Goal: Task Accomplishment & Management: Manage account settings

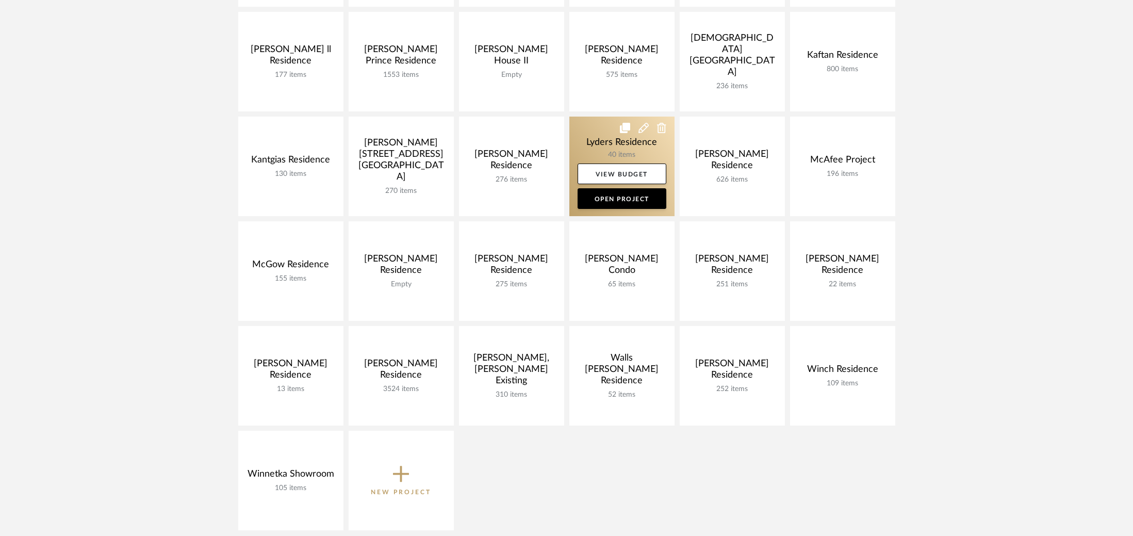
click at [604, 137] on link at bounding box center [621, 167] width 105 height 100
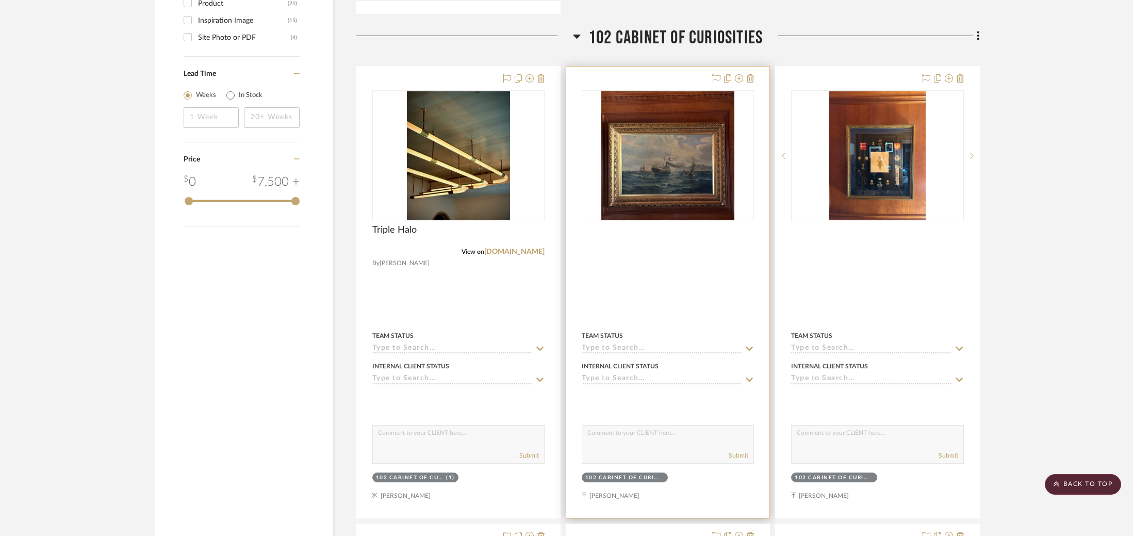
scroll to position [1175, 0]
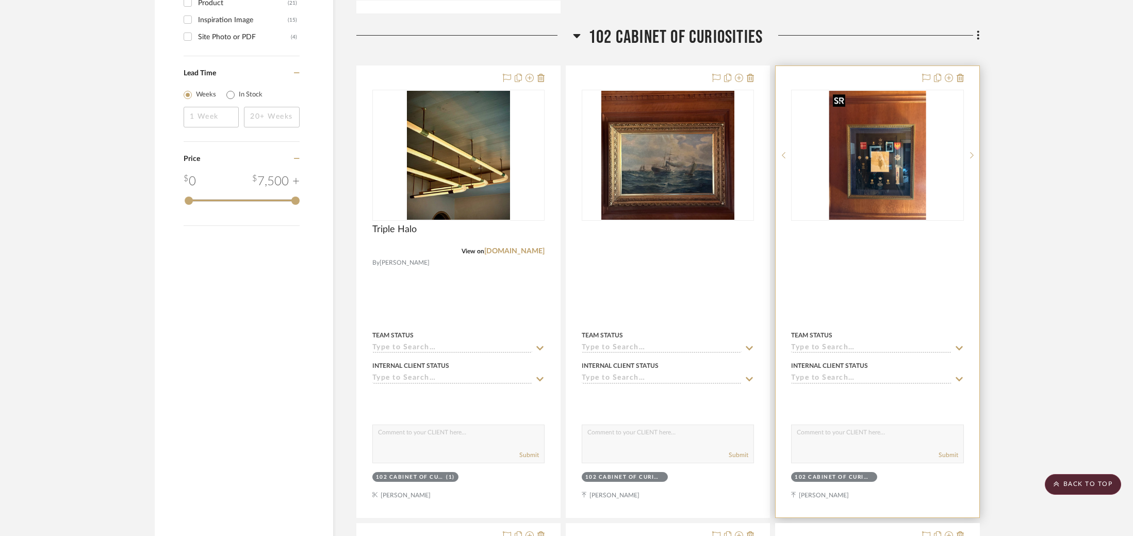
click at [0, 0] on img at bounding box center [0, 0] width 0 height 0
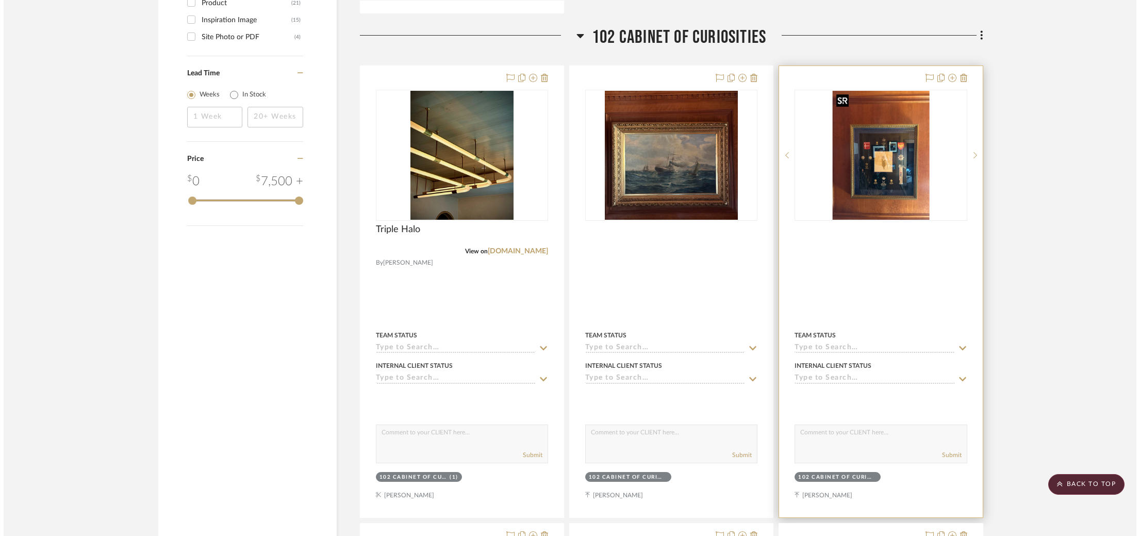
scroll to position [0, 0]
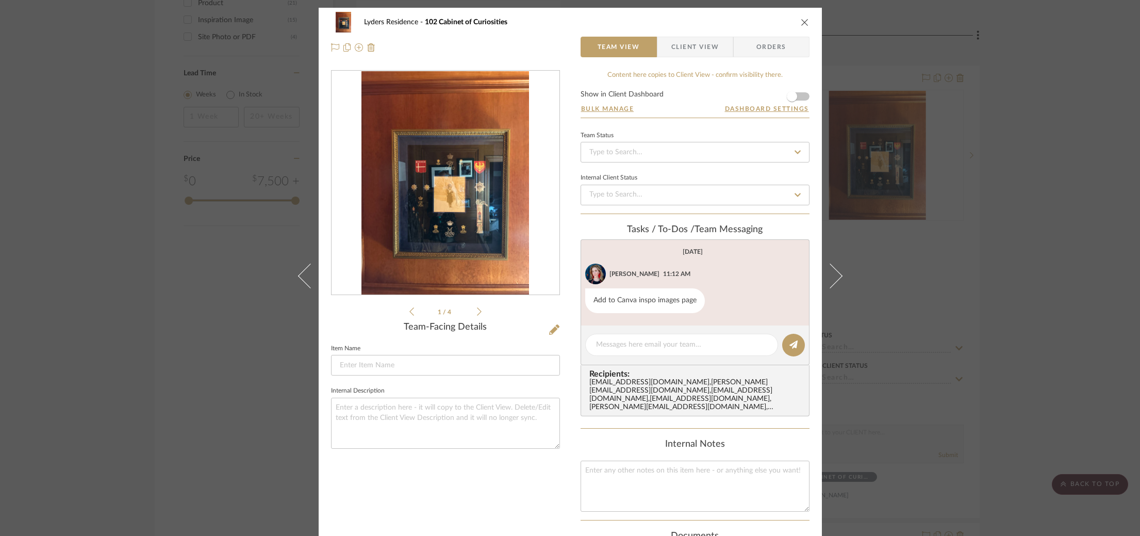
click at [414, 116] on img "0" at bounding box center [446, 183] width 168 height 224
click at [802, 20] on icon "close" at bounding box center [805, 22] width 8 height 8
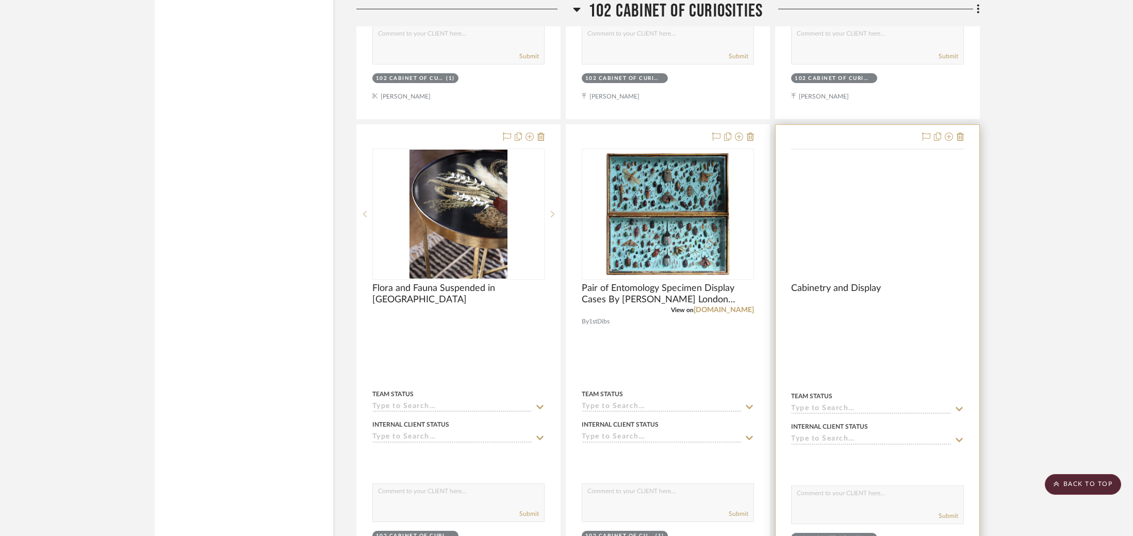
scroll to position [1600, 0]
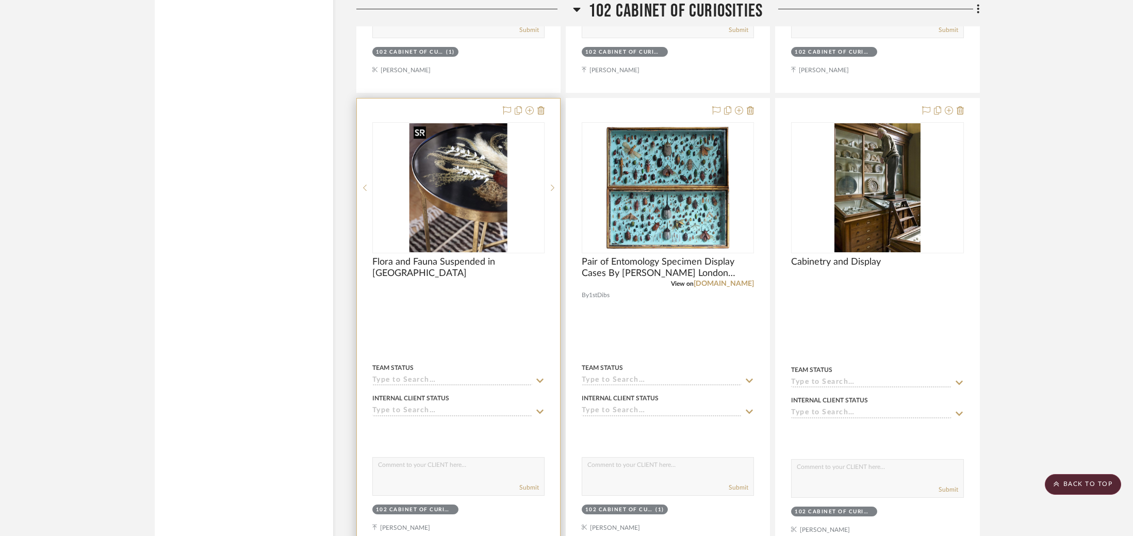
click at [0, 0] on img at bounding box center [0, 0] width 0 height 0
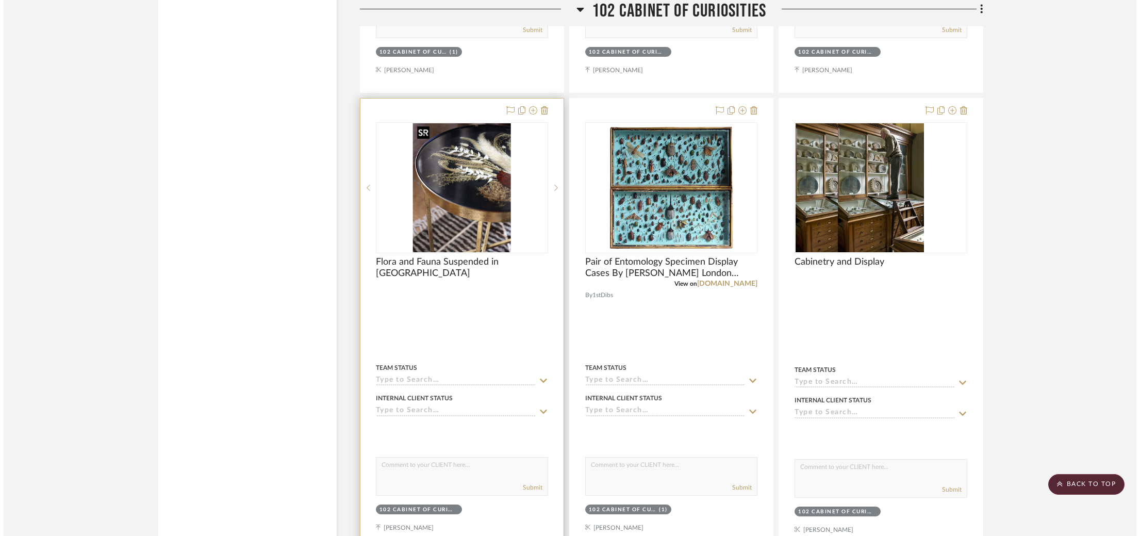
scroll to position [0, 0]
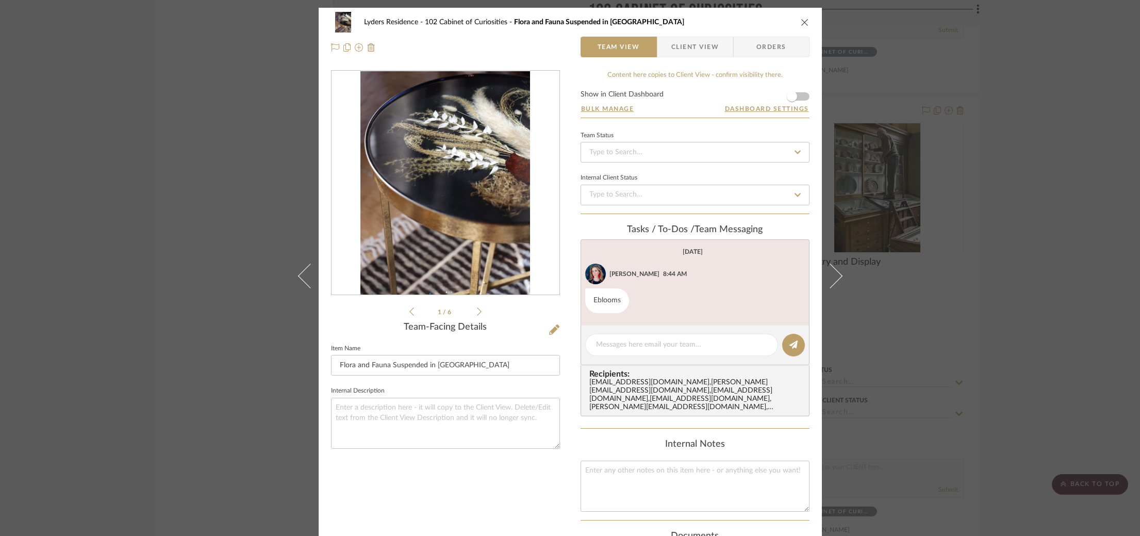
click at [921, 201] on div "Lyders Residence 102 Cabinet of Curiosities Flora and Fauna Suspended in Resin …" at bounding box center [570, 268] width 1140 height 536
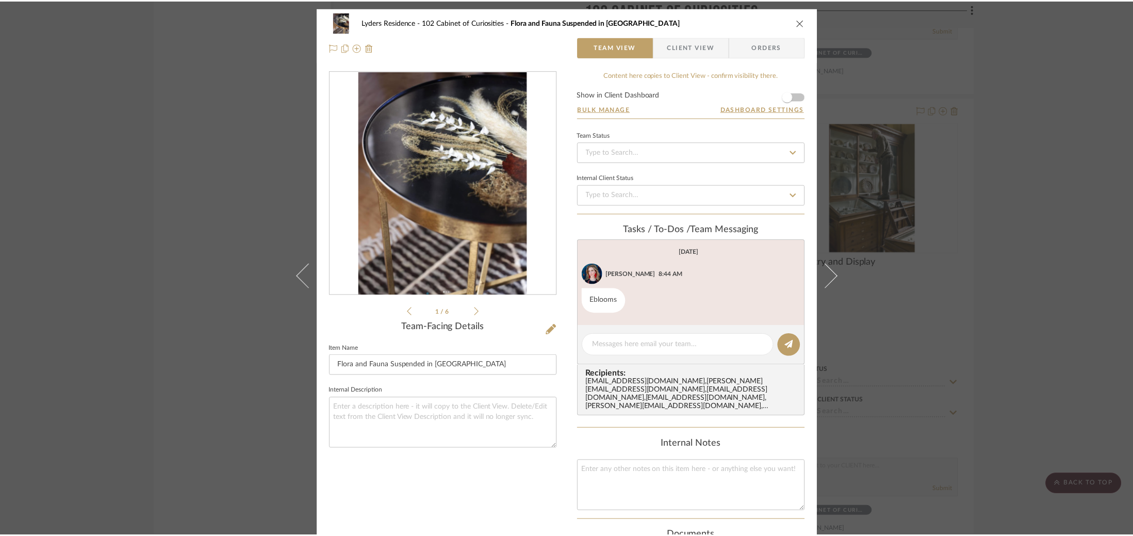
scroll to position [1600, 0]
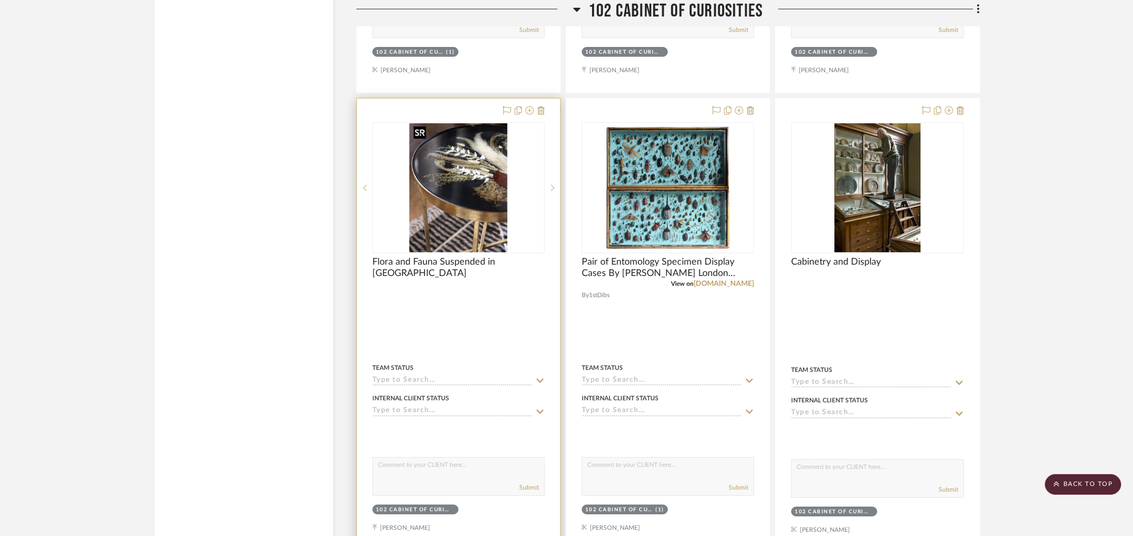
click at [483, 193] on img "0" at bounding box center [459, 187] width 98 height 129
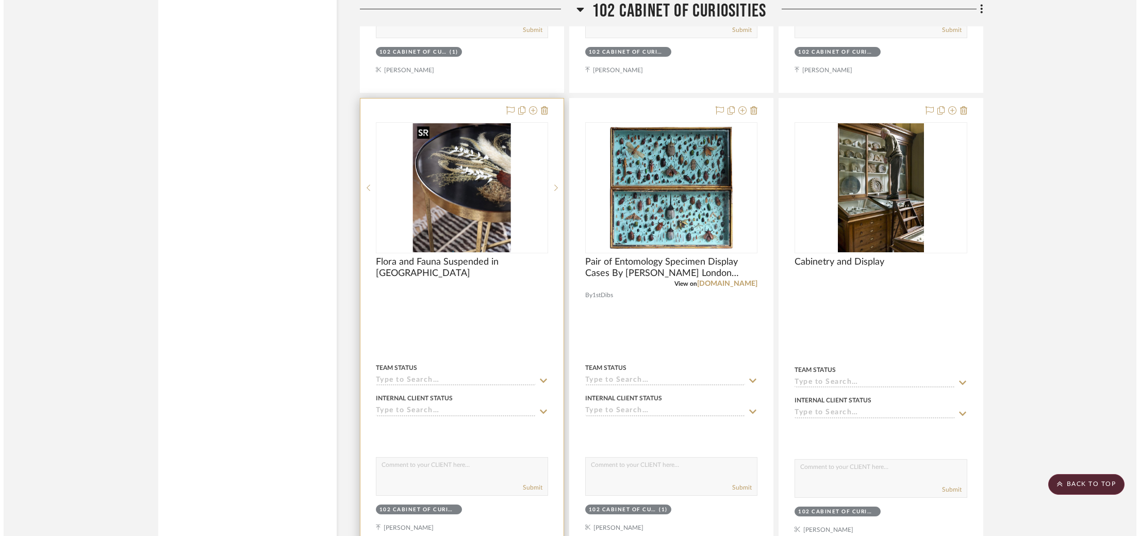
scroll to position [0, 0]
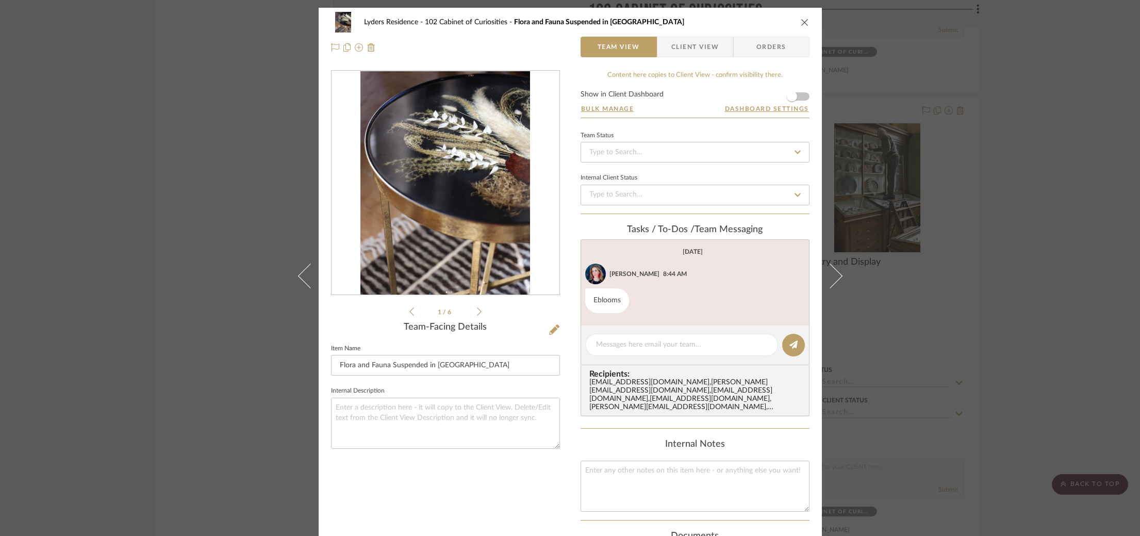
drag, startPoint x: 998, startPoint y: 201, endPoint x: 917, endPoint y: 201, distance: 81.0
click at [998, 201] on div "Lyders Residence 102 Cabinet of Curiosities Flora and Fauna Suspended in Resin …" at bounding box center [570, 268] width 1140 height 536
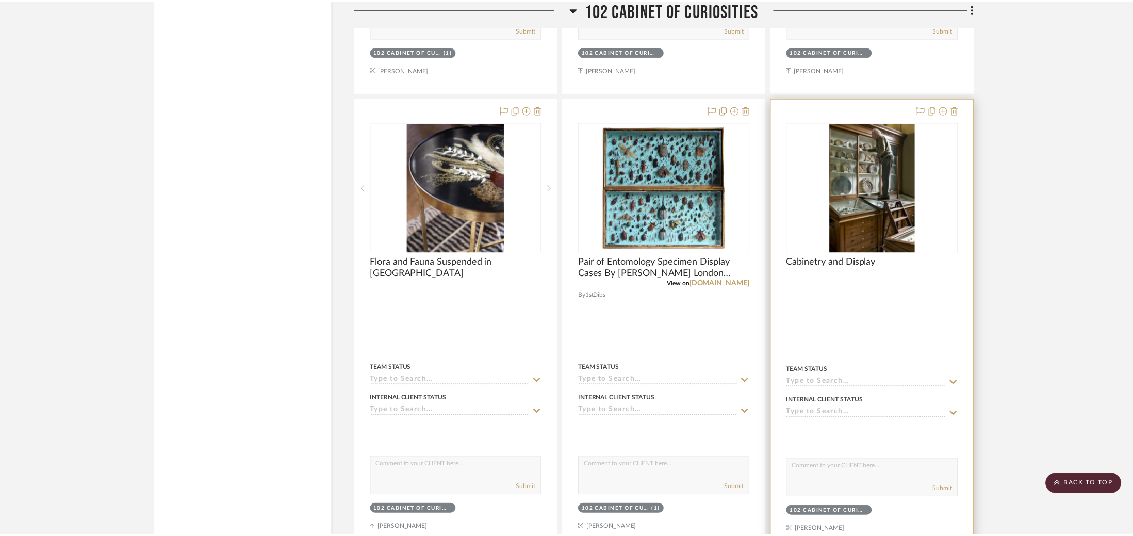
scroll to position [1600, 0]
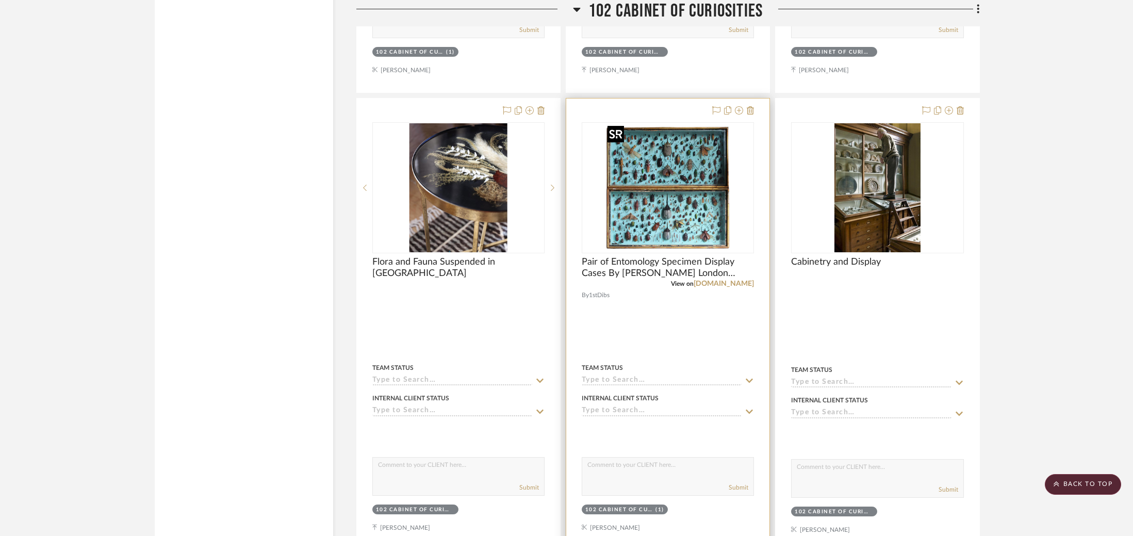
click at [680, 189] on img "0" at bounding box center [667, 187] width 129 height 129
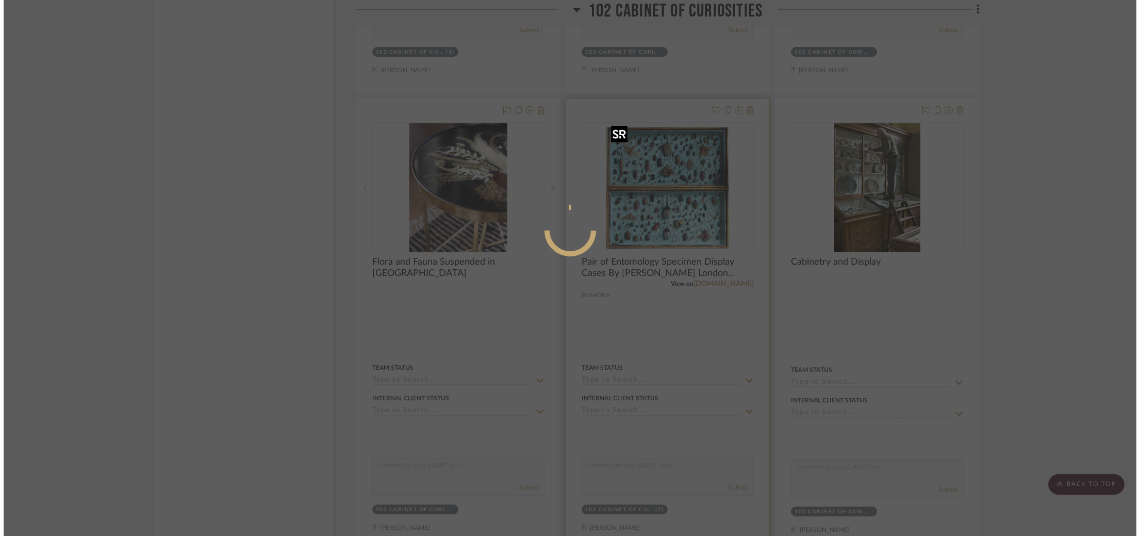
scroll to position [0, 0]
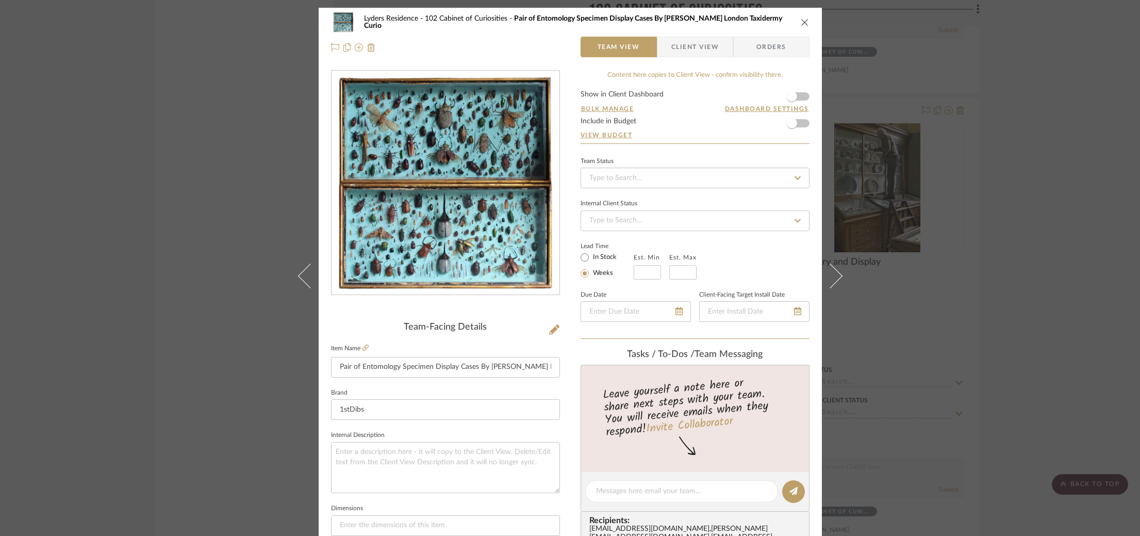
drag, startPoint x: 981, startPoint y: 185, endPoint x: 966, endPoint y: 186, distance: 15.0
click at [981, 185] on div "Lyders Residence 102 Cabinet of Curiosities Pair of Entomology Specimen Display…" at bounding box center [570, 268] width 1140 height 536
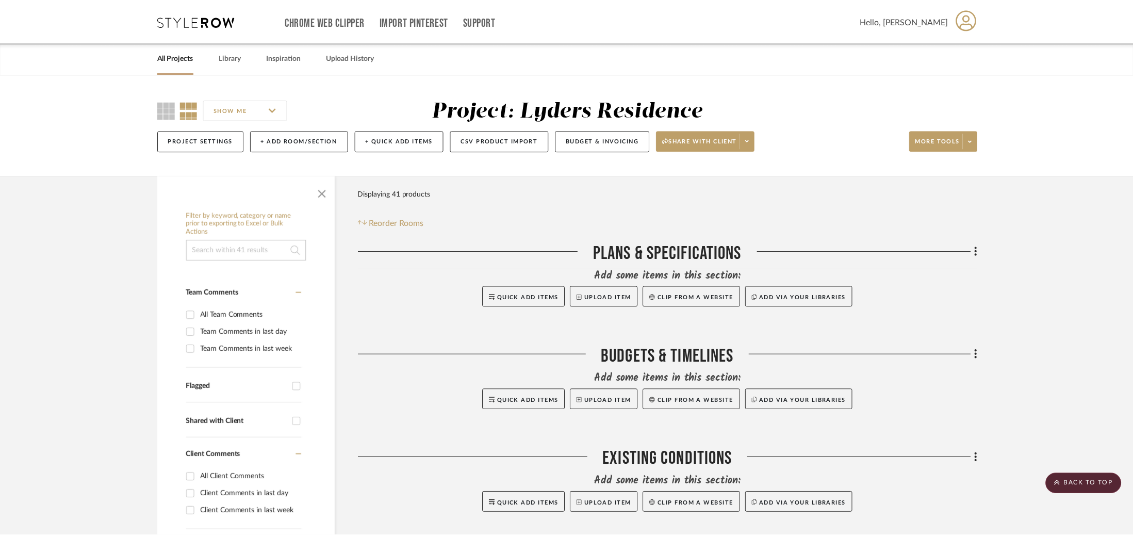
scroll to position [1600, 0]
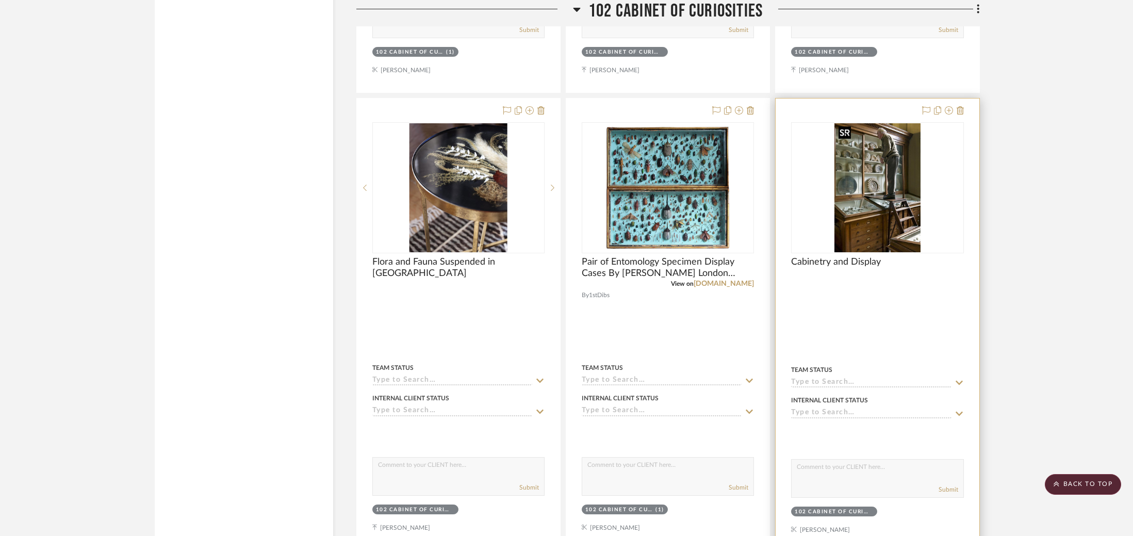
click at [871, 192] on img "0" at bounding box center [878, 187] width 86 height 129
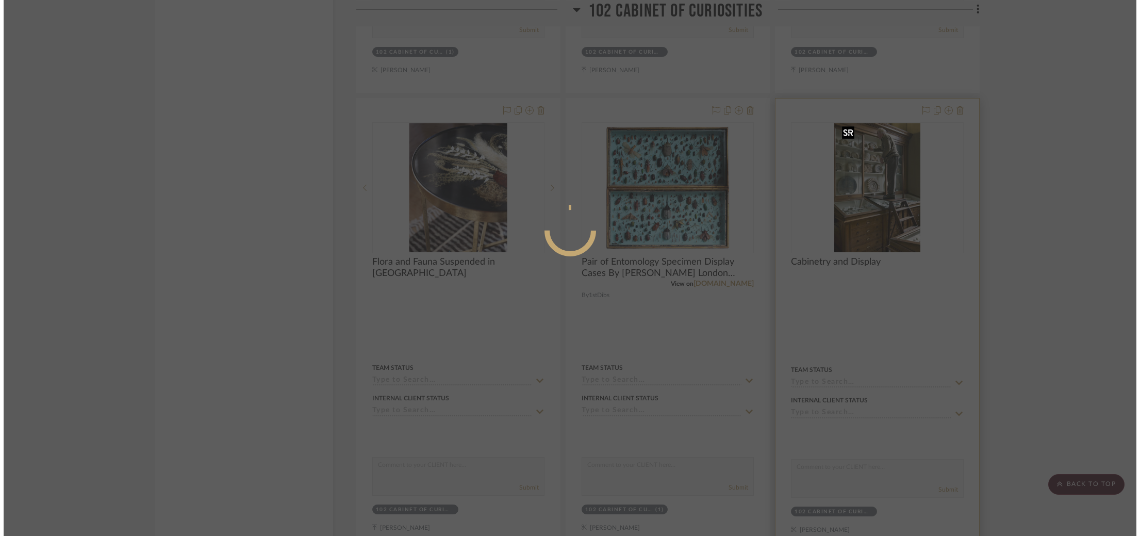
scroll to position [0, 0]
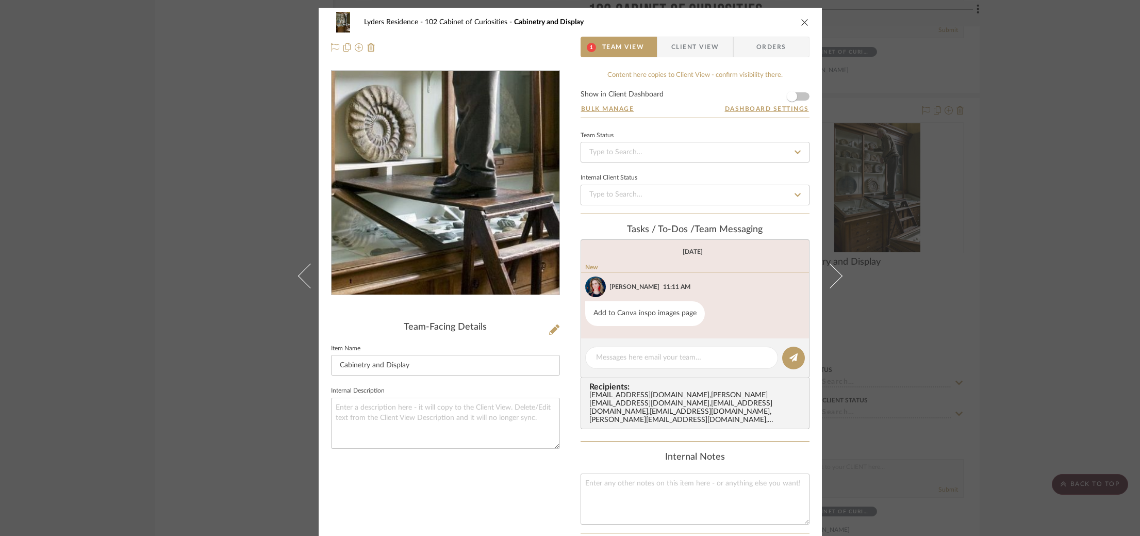
click at [456, 198] on img "0" at bounding box center [445, 183] width 149 height 224
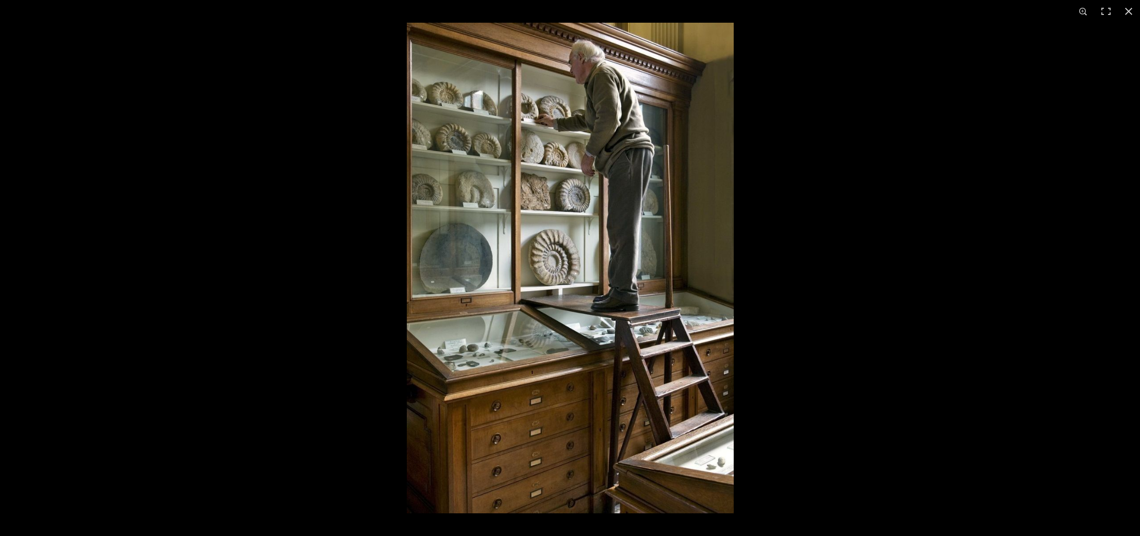
click at [859, 208] on div at bounding box center [977, 291] width 1140 height 536
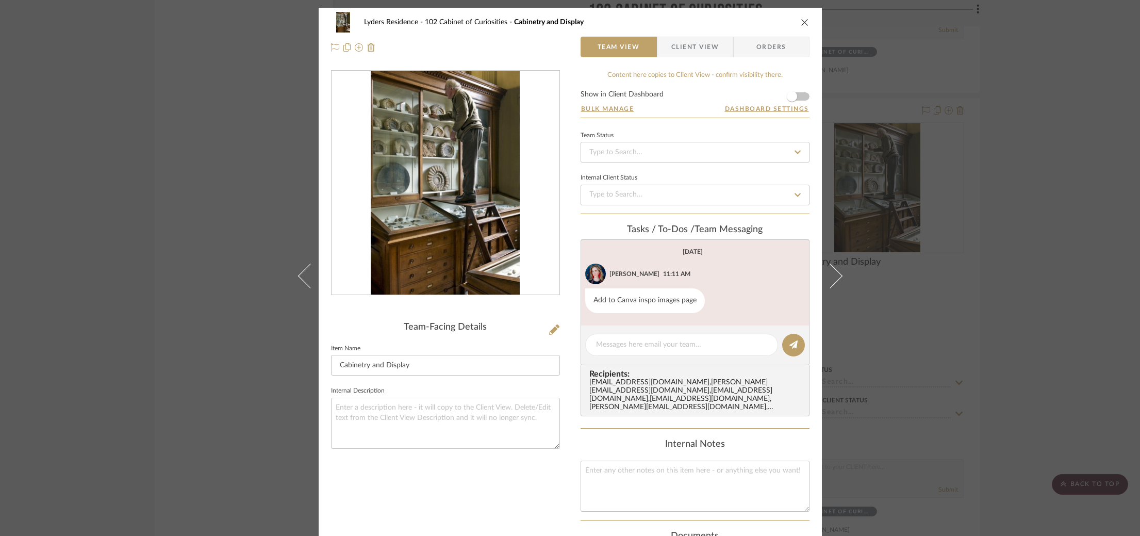
drag, startPoint x: 1023, startPoint y: 208, endPoint x: 1005, endPoint y: 208, distance: 18.6
click at [1023, 208] on div "Lyders Residence 102 Cabinet of Curiosities Cabinetry and Display Team View Cli…" at bounding box center [570, 268] width 1140 height 536
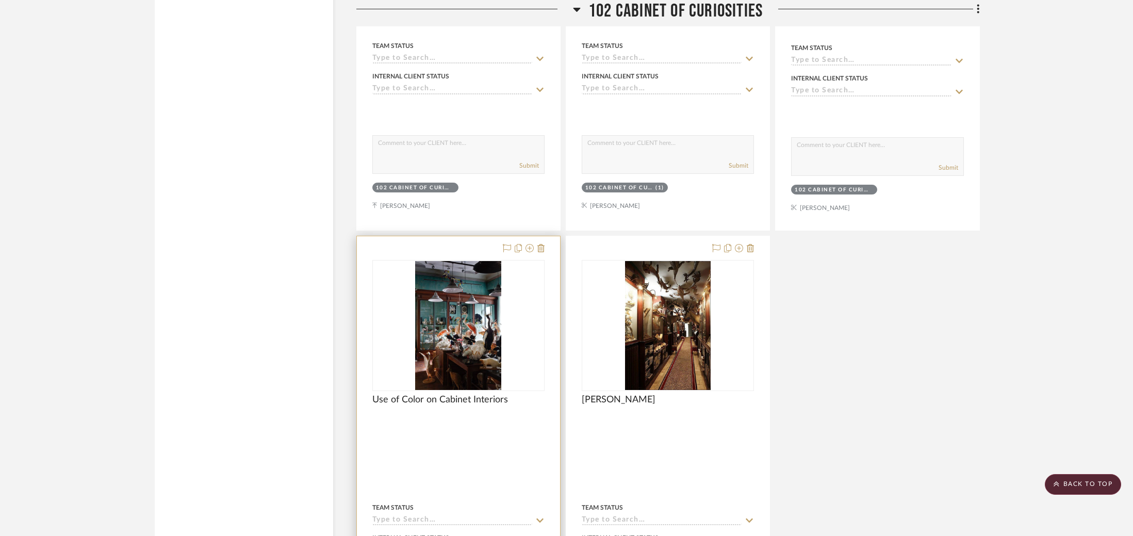
scroll to position [1949, 0]
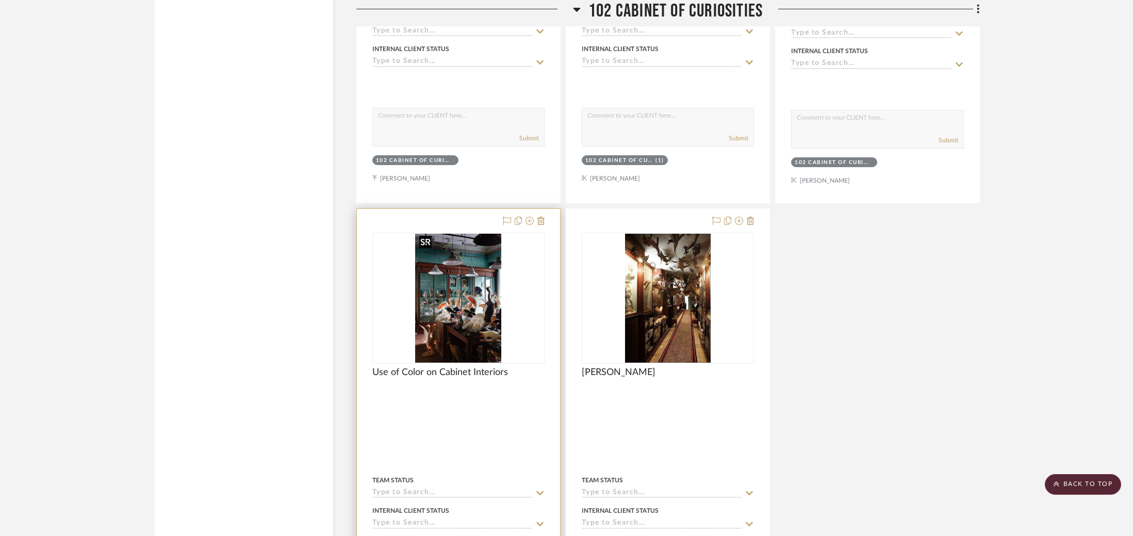
click at [0, 0] on img at bounding box center [0, 0] width 0 height 0
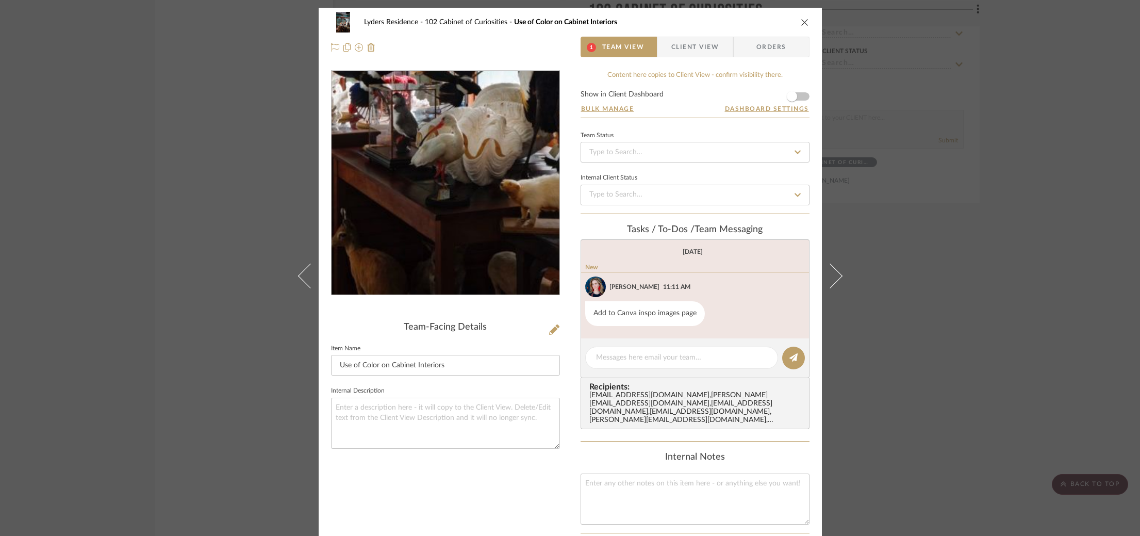
click at [459, 239] on img "0" at bounding box center [445, 183] width 149 height 224
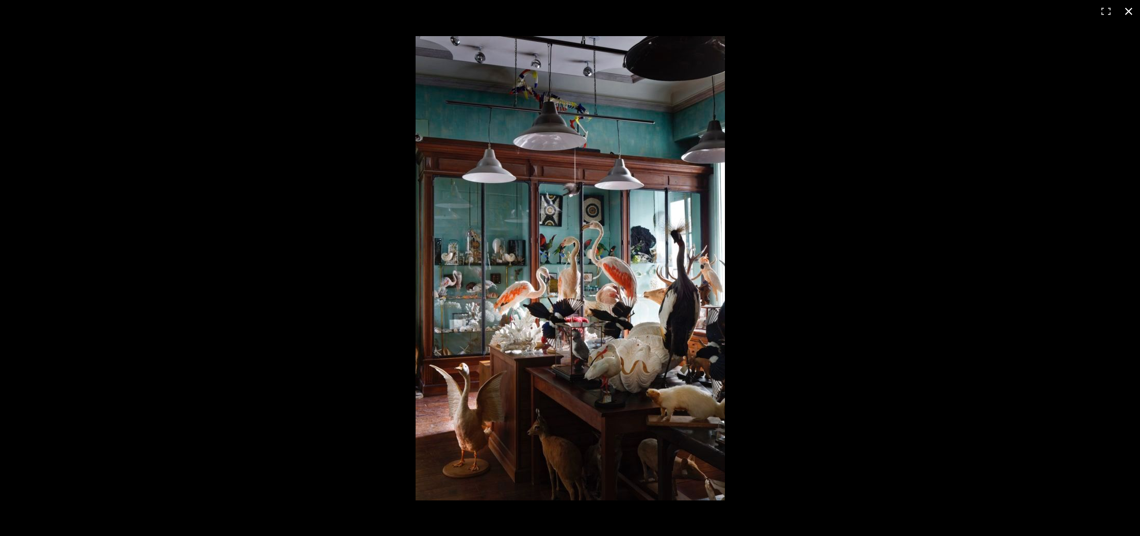
click at [872, 176] on div at bounding box center [955, 289] width 1079 height 507
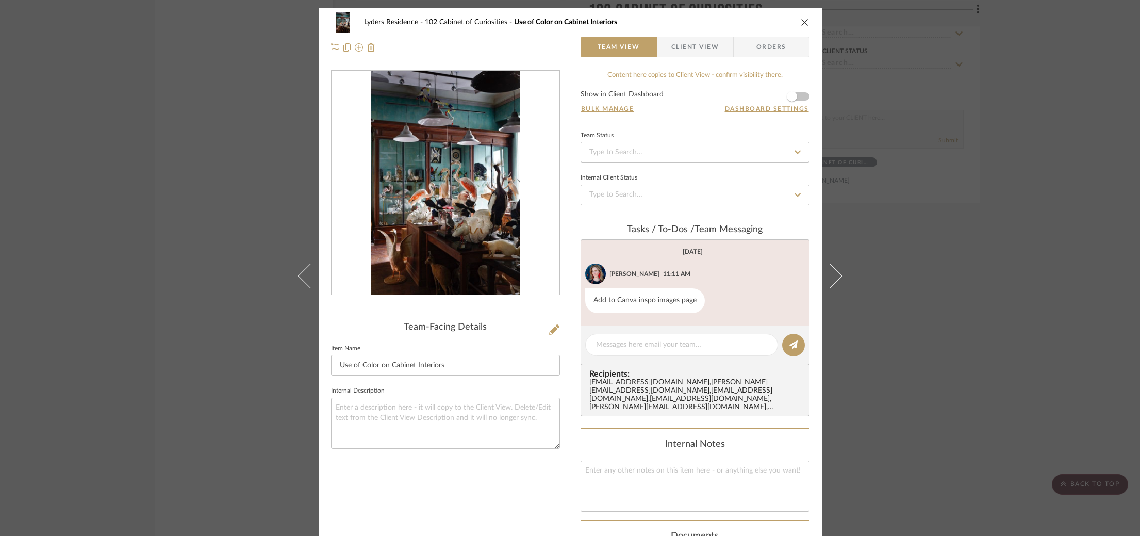
click at [946, 213] on div "Lyders Residence 102 Cabinet of Curiosities Use of Color on Cabinet Interiors T…" at bounding box center [570, 268] width 1140 height 536
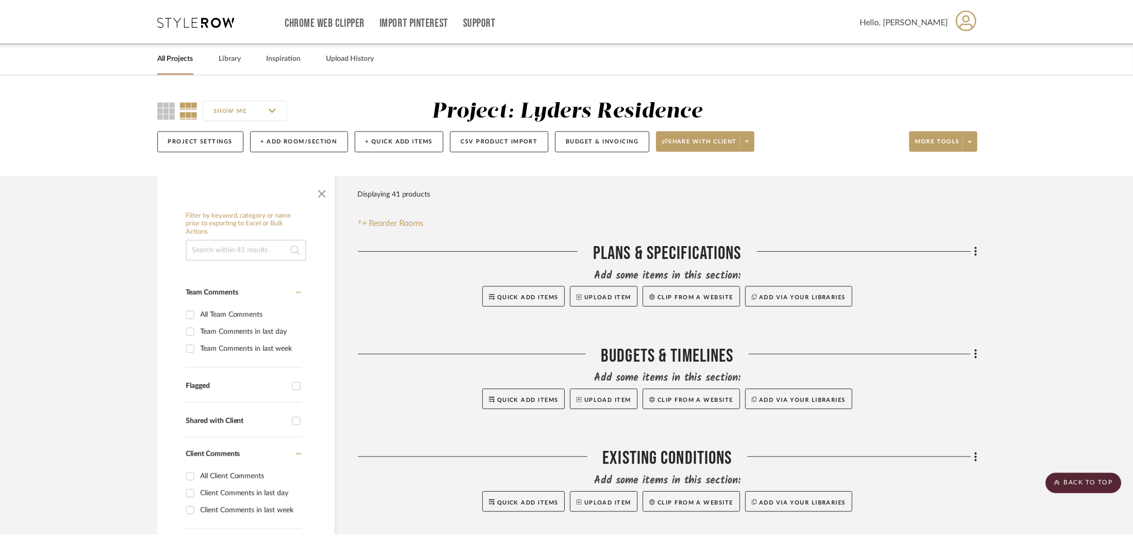
scroll to position [1949, 0]
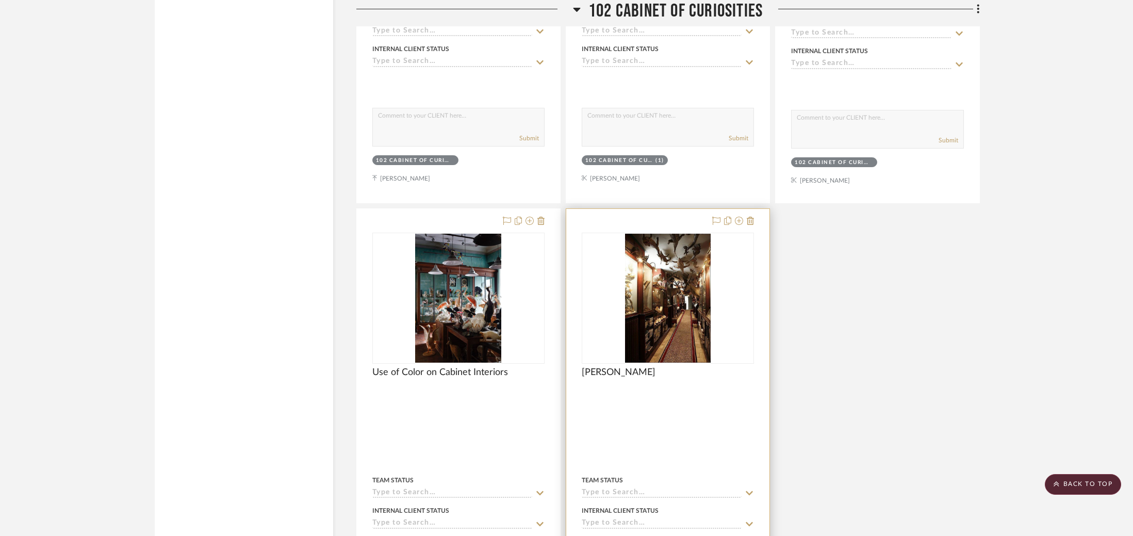
click at [617, 283] on div "0" at bounding box center [667, 298] width 171 height 130
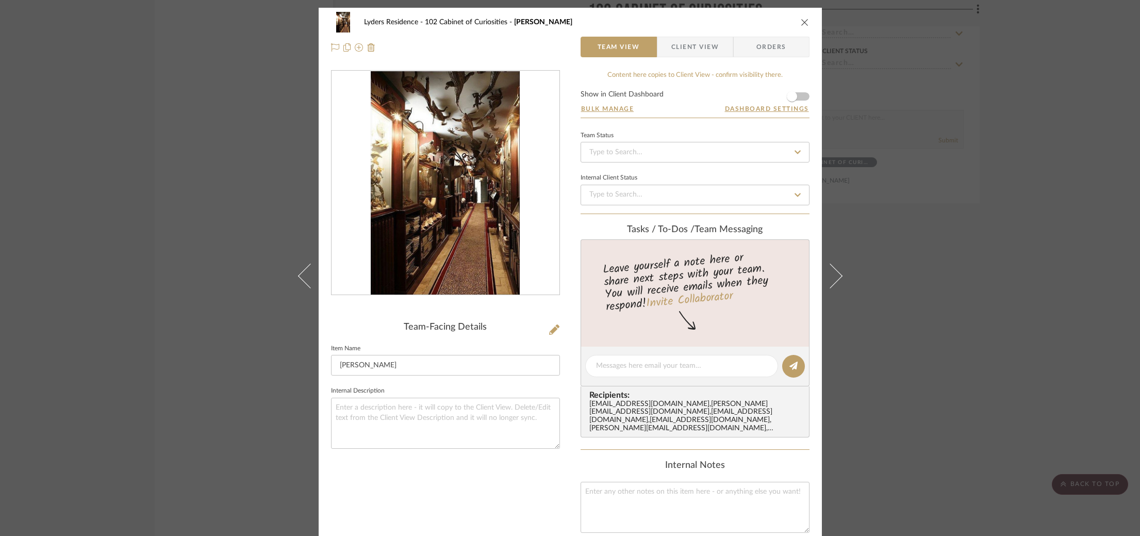
click at [973, 276] on div "Lyders Residence 102 Cabinet of Curiosities Jacques Garcia Team View Client Vie…" at bounding box center [570, 268] width 1140 height 536
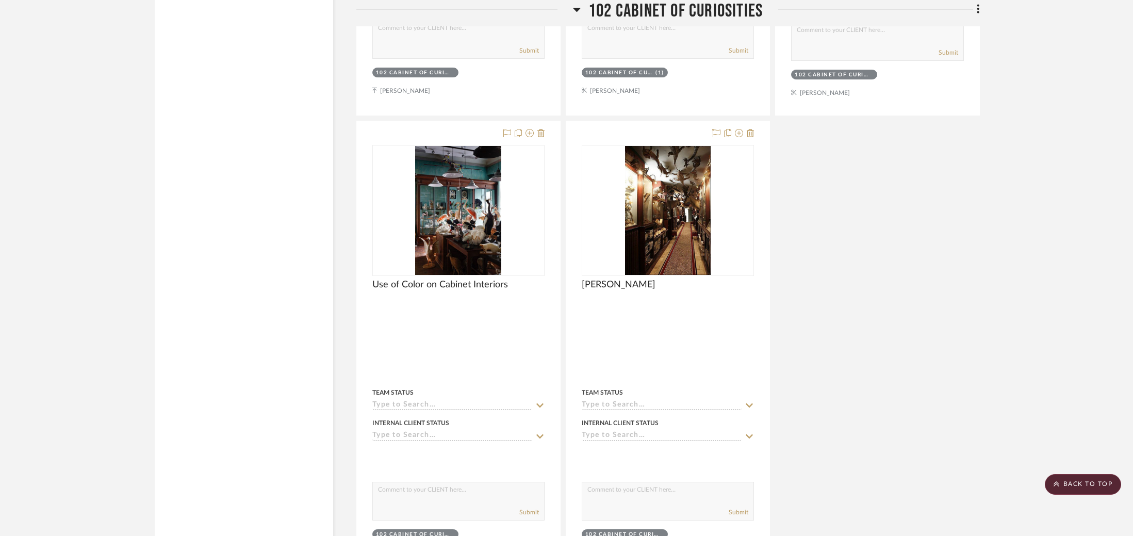
scroll to position [2152, 0]
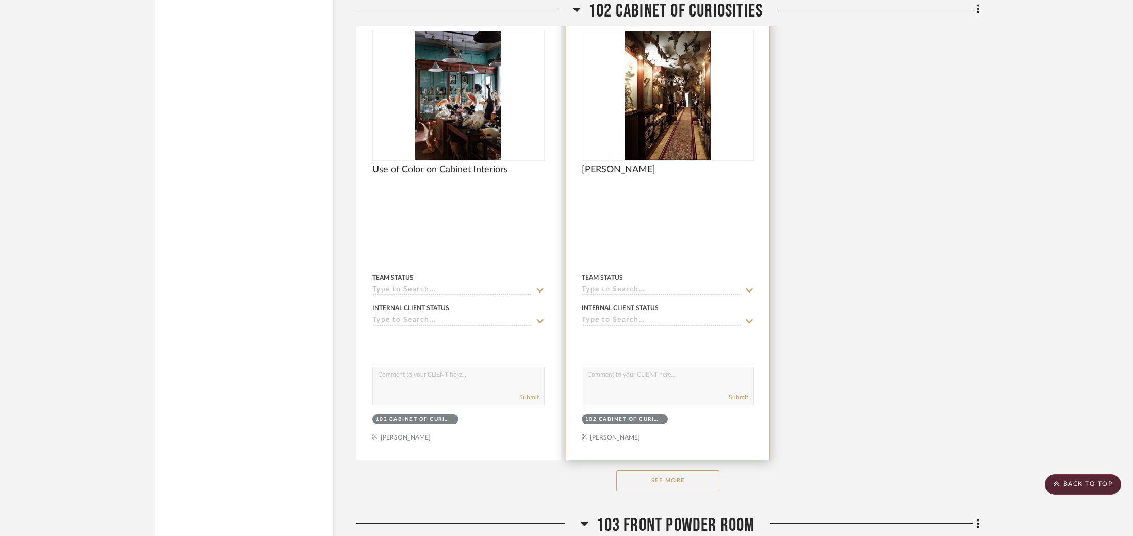
drag, startPoint x: 674, startPoint y: 471, endPoint x: 655, endPoint y: 449, distance: 29.7
click at [674, 471] on button "See More" at bounding box center [667, 480] width 103 height 21
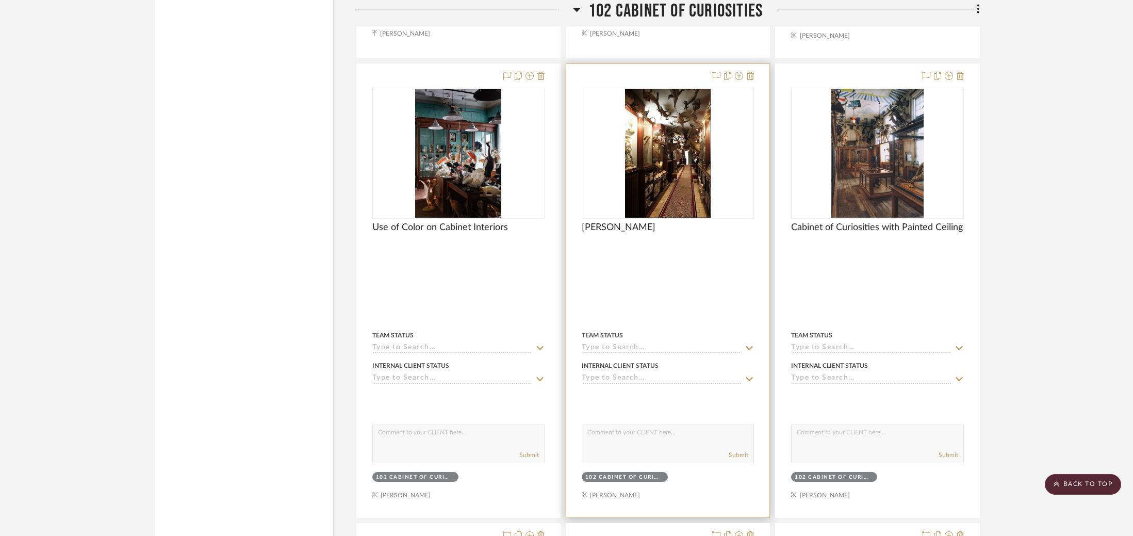
scroll to position [2091, 0]
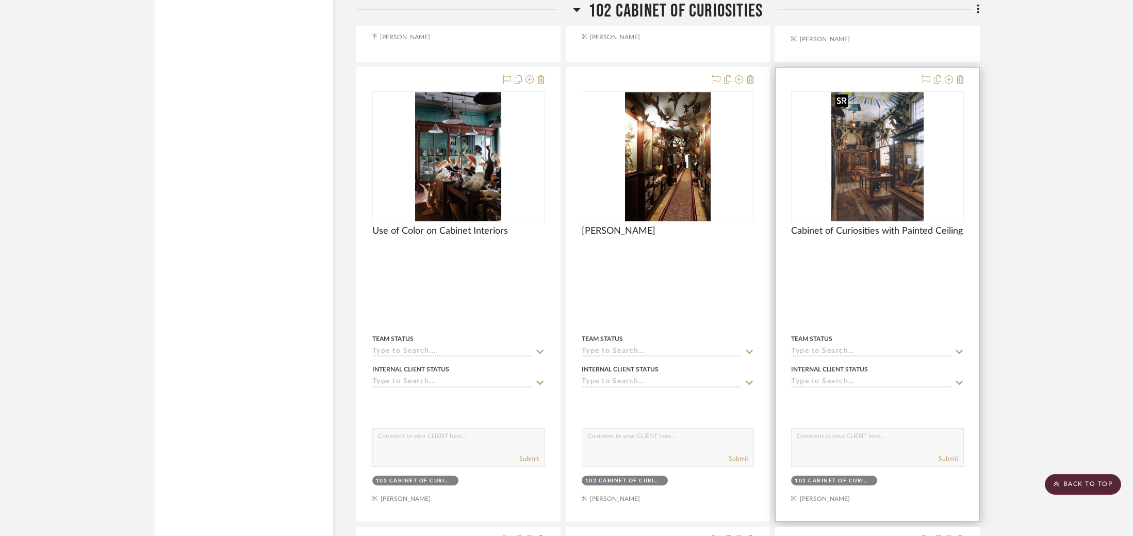
click at [0, 0] on img at bounding box center [0, 0] width 0 height 0
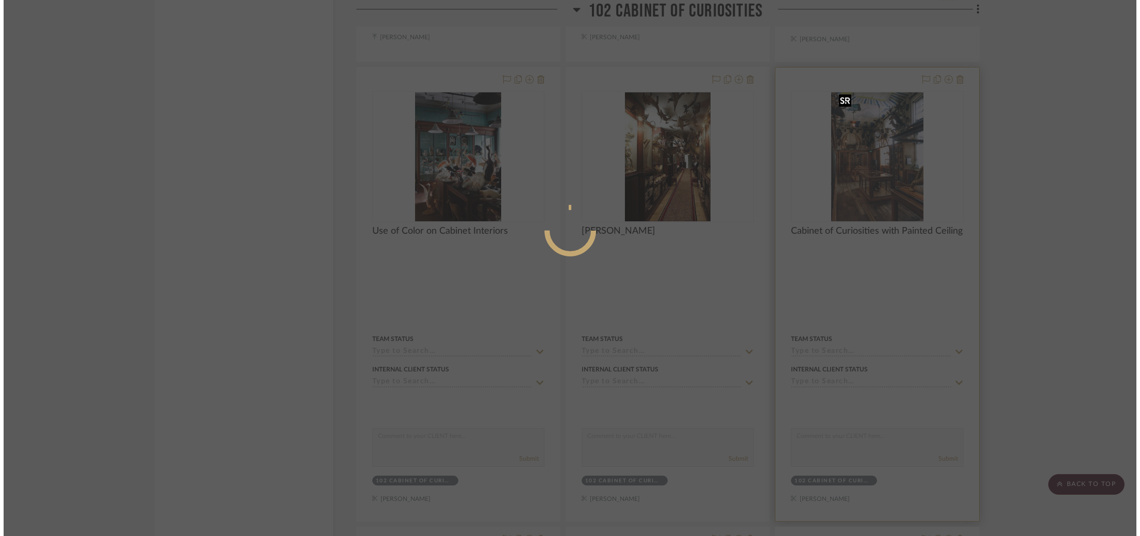
scroll to position [0, 0]
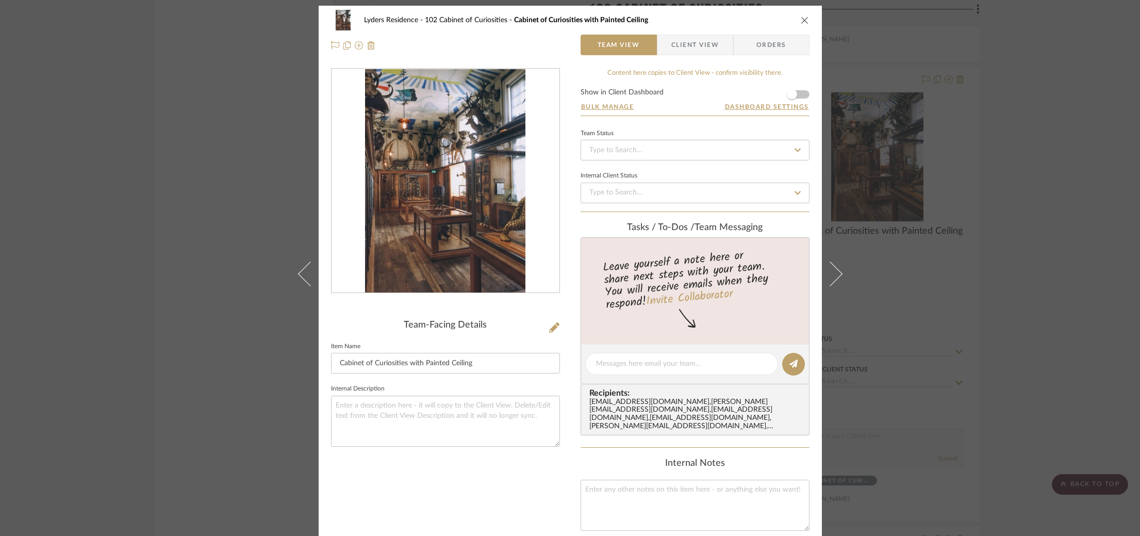
click at [952, 167] on div "Lyders Residence 102 Cabinet of Curiosities Cabinet of Curiosities with Painted…" at bounding box center [570, 268] width 1140 height 536
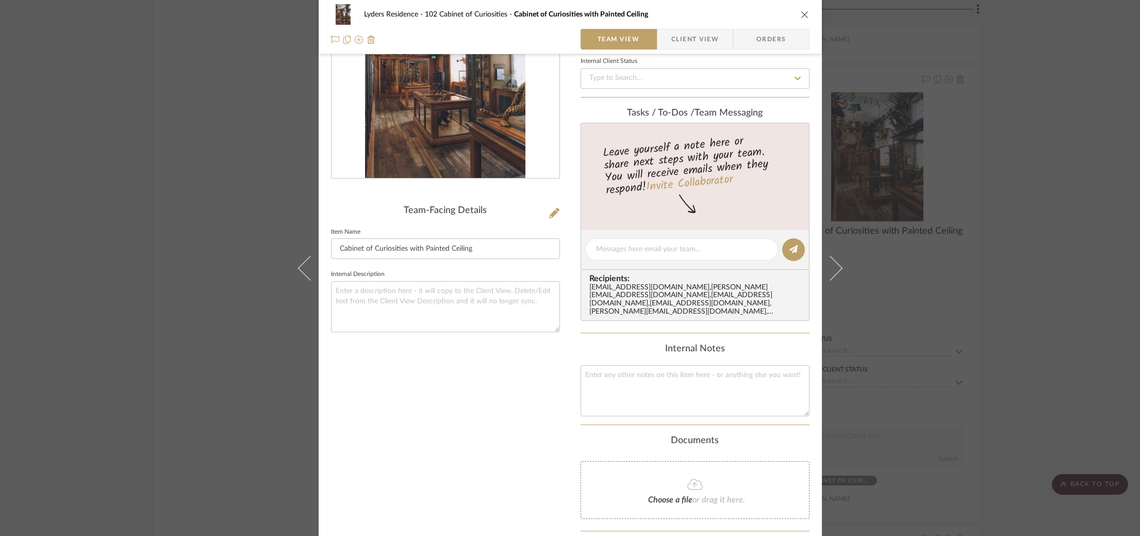
scroll to position [215, 0]
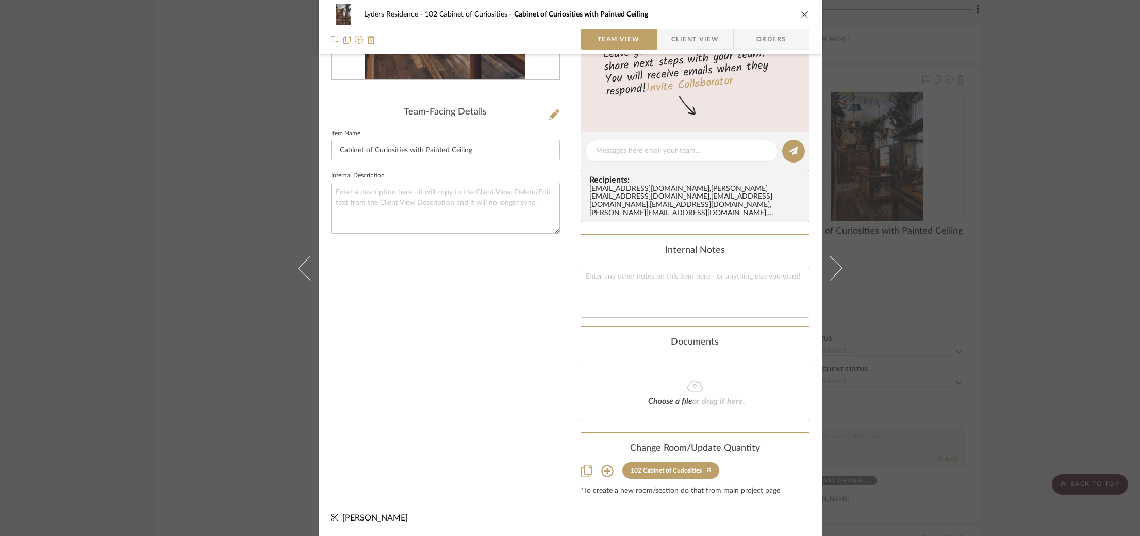
click at [952, 167] on div "Lyders Residence 102 Cabinet of Curiosities Cabinet of Curiosities with Painted…" at bounding box center [570, 268] width 1140 height 536
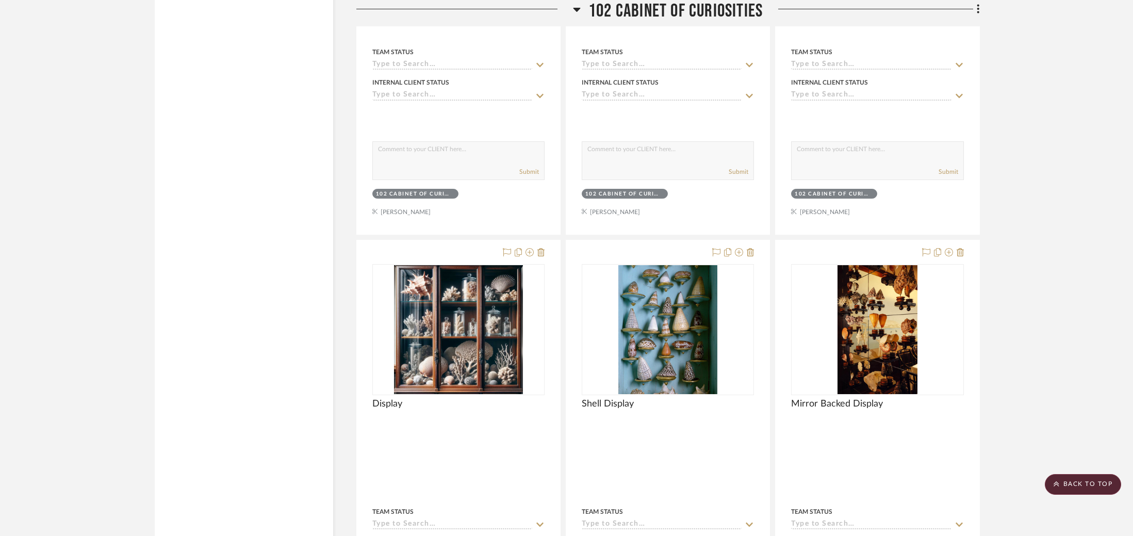
scroll to position [2504, 0]
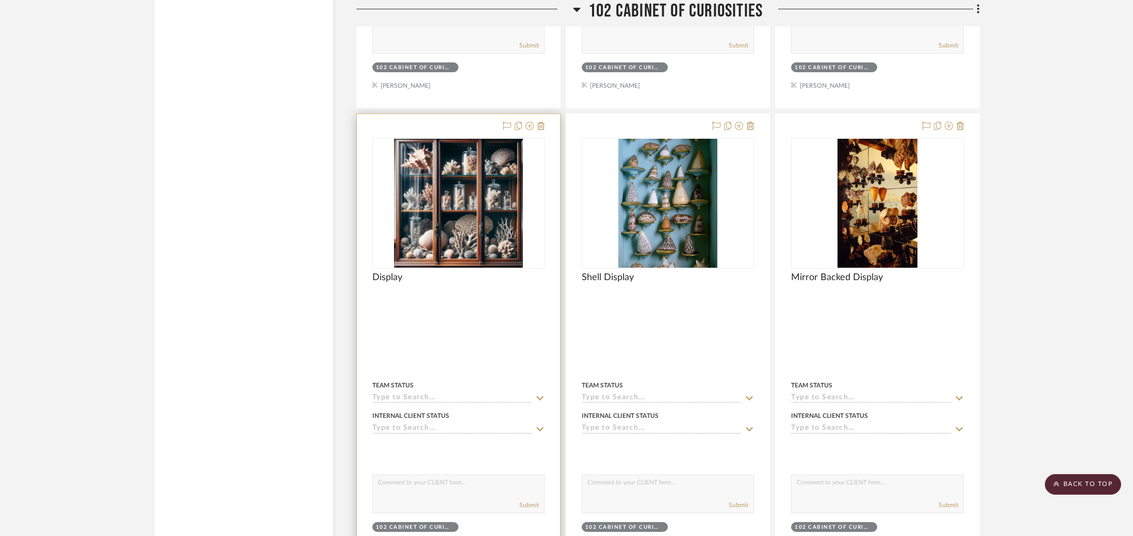
click at [0, 0] on div at bounding box center [0, 0] width 0 height 0
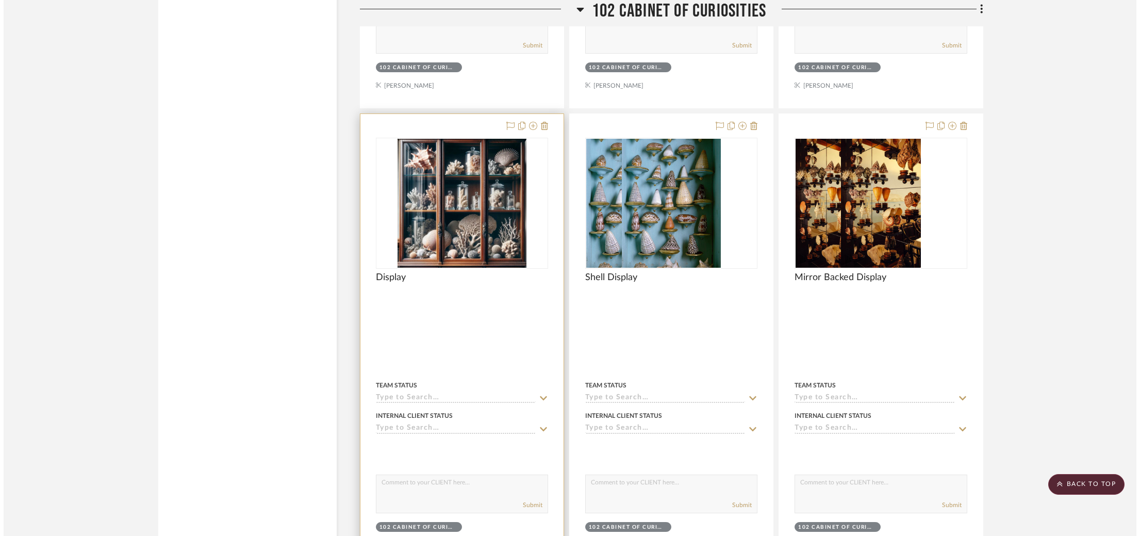
scroll to position [0, 0]
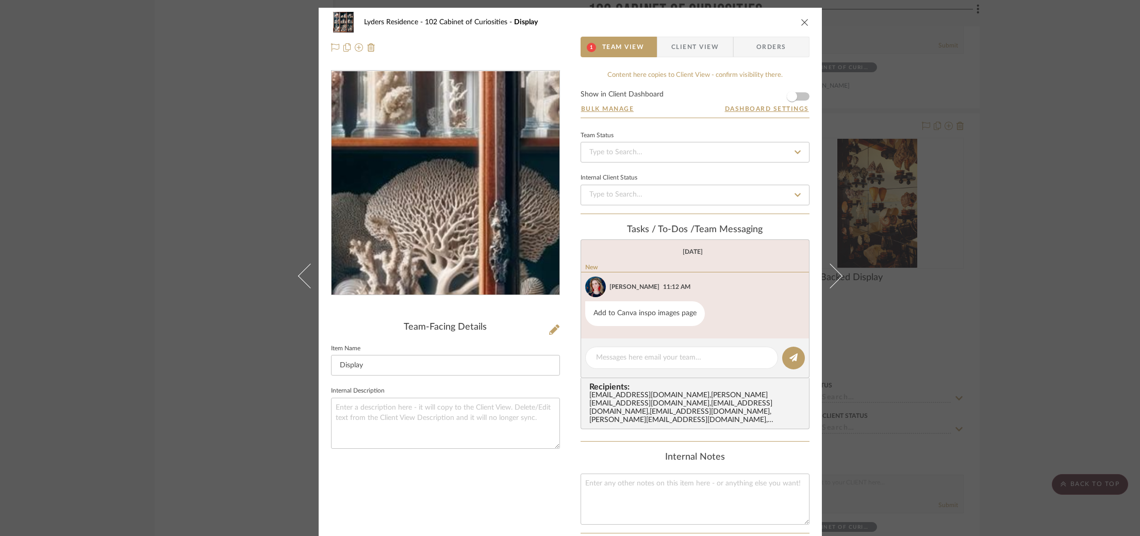
click at [463, 210] on img "0" at bounding box center [446, 183] width 224 height 224
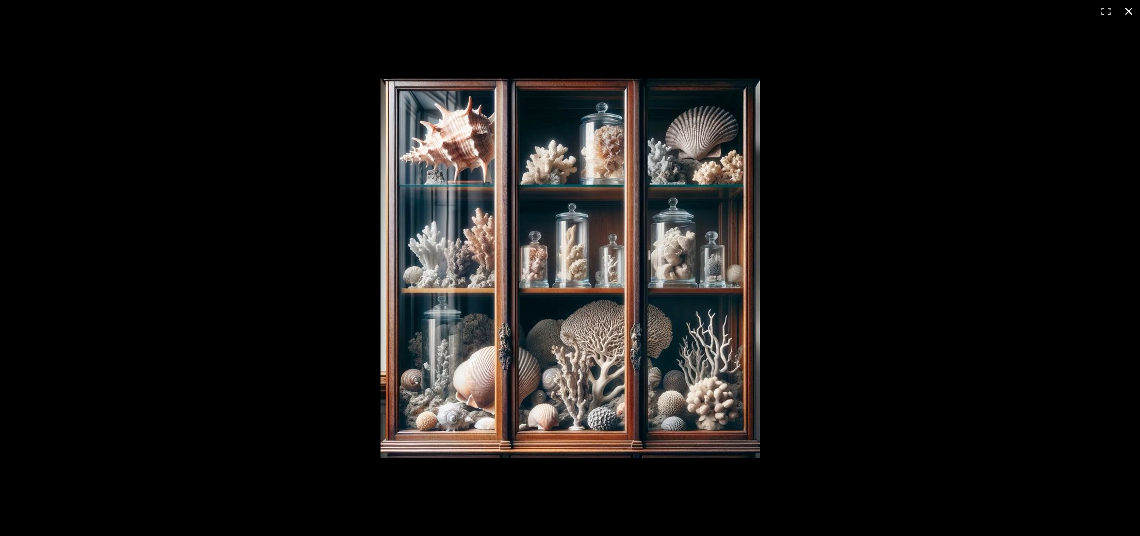
click at [921, 170] on div at bounding box center [822, 285] width 883 height 415
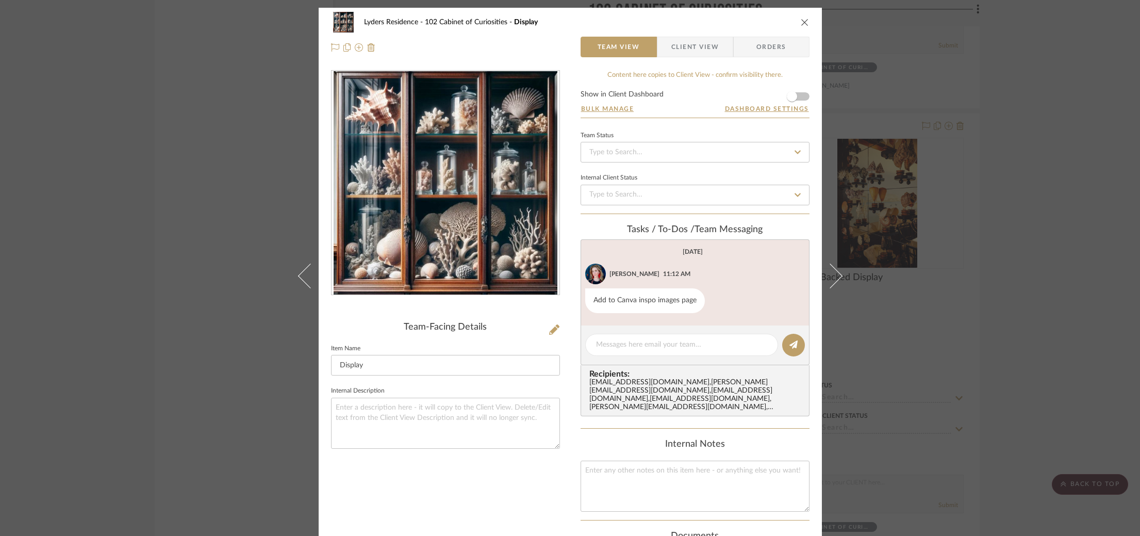
drag, startPoint x: 1014, startPoint y: 176, endPoint x: 993, endPoint y: 183, distance: 22.0
click at [1014, 176] on div "Lyders Residence 102 Cabinet of Curiosities Display Team View Client View Order…" at bounding box center [570, 268] width 1140 height 536
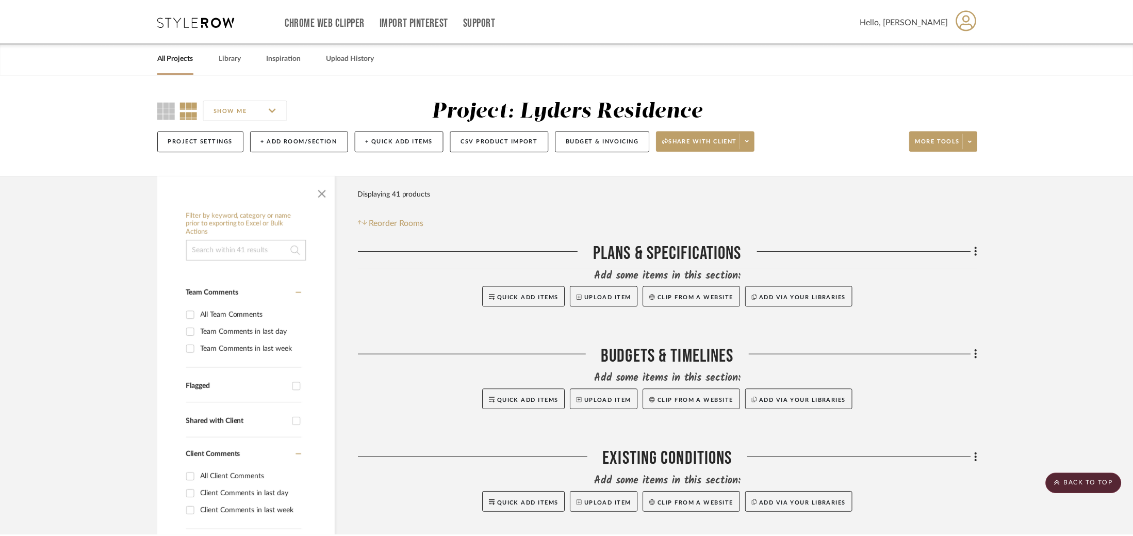
scroll to position [2504, 0]
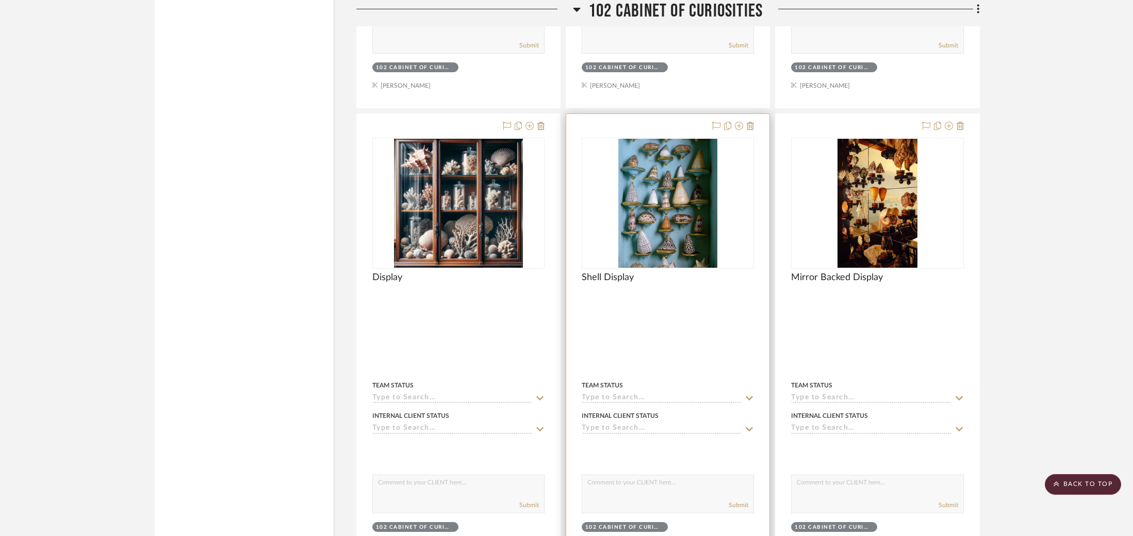
click at [616, 221] on div "0" at bounding box center [667, 203] width 171 height 130
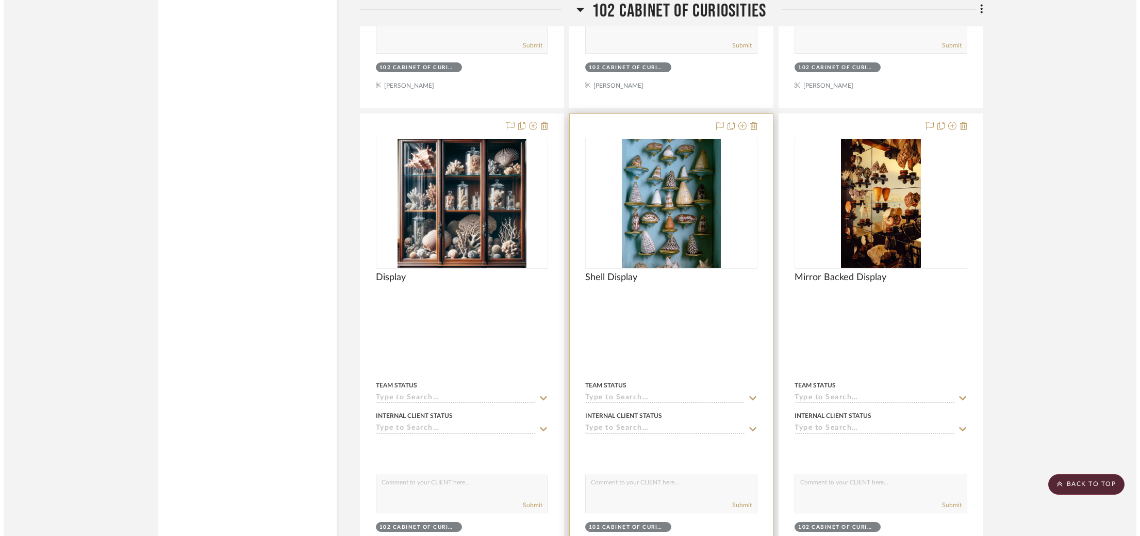
scroll to position [0, 0]
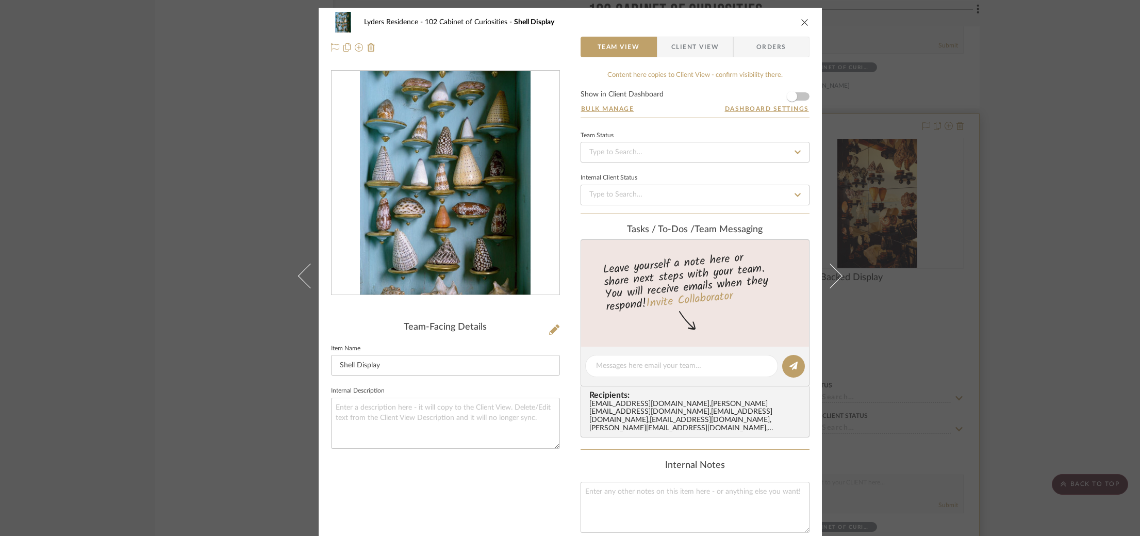
click at [904, 207] on div "Lyders Residence 102 Cabinet of Curiosities Shell Display Team View Client View…" at bounding box center [570, 268] width 1140 height 536
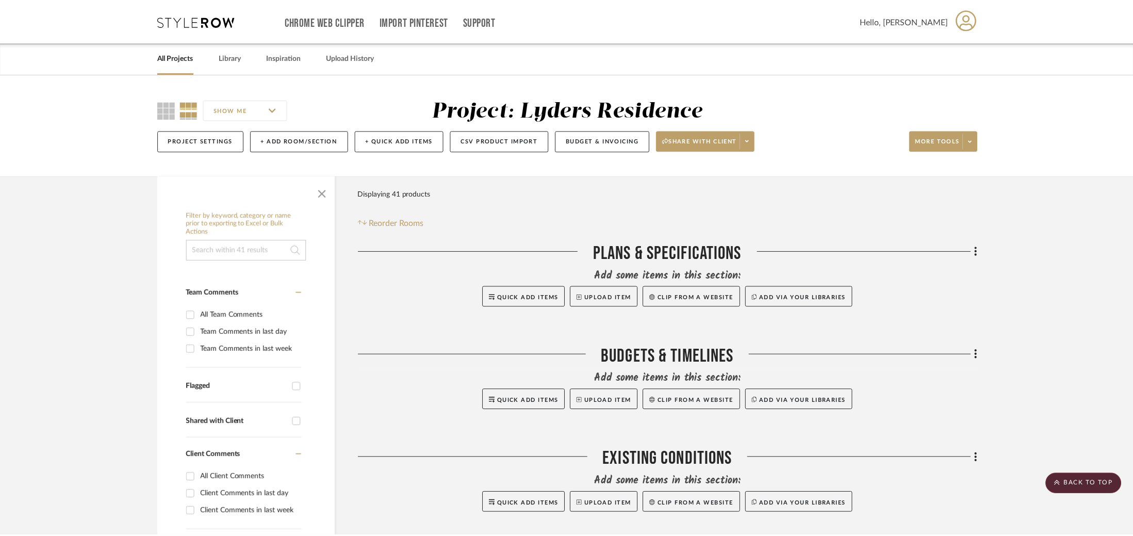
scroll to position [2504, 0]
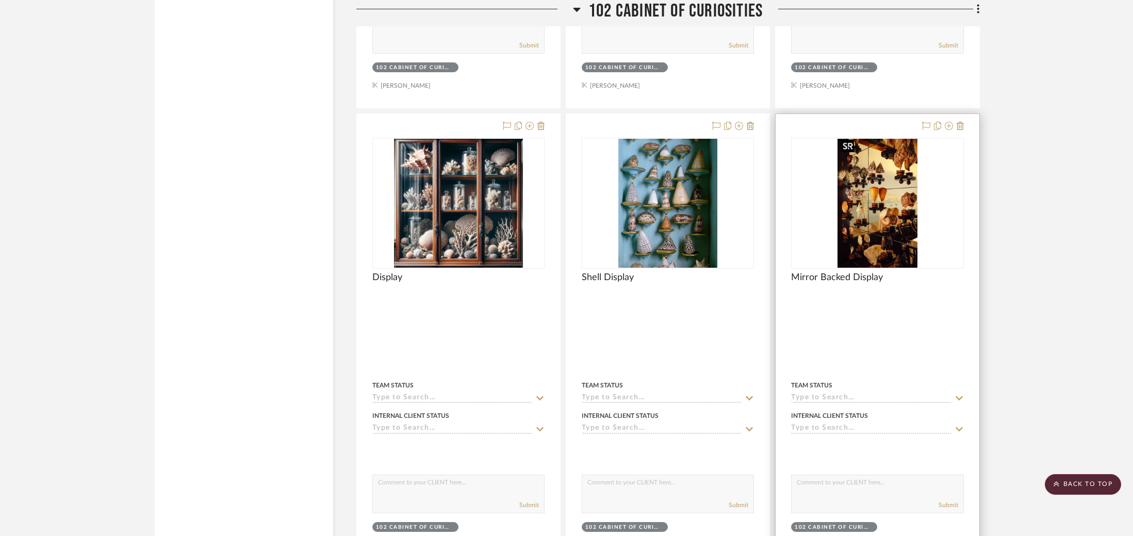
click at [903, 206] on img "0" at bounding box center [878, 203] width 80 height 129
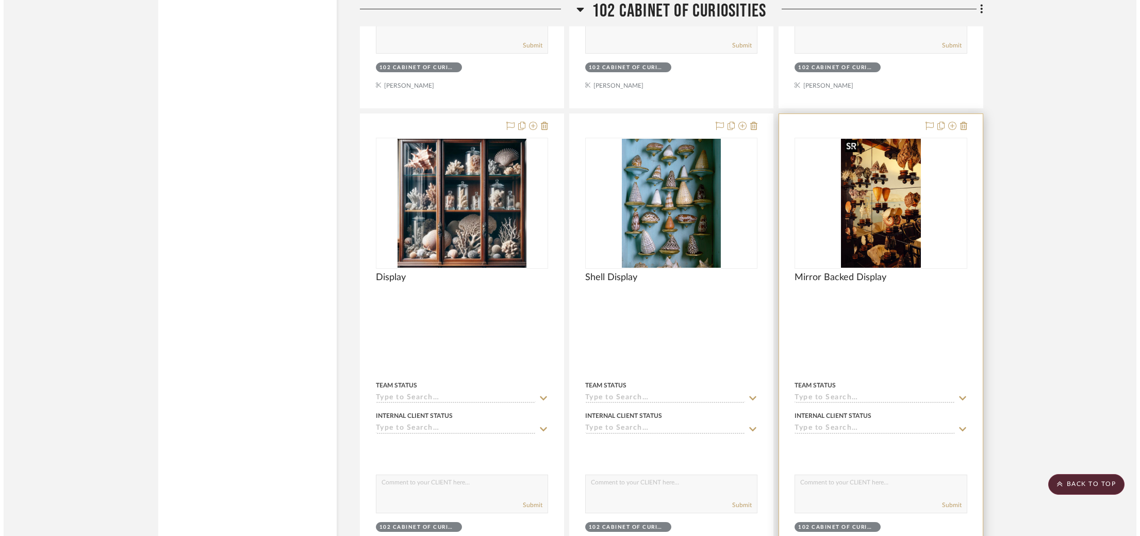
scroll to position [0, 0]
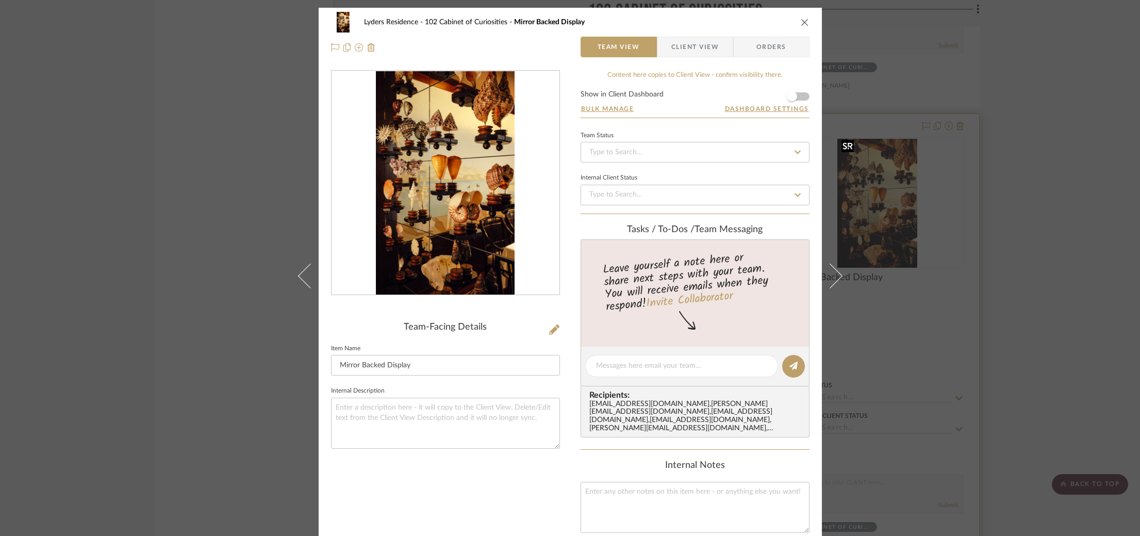
click at [903, 206] on div "Lyders Residence 102 Cabinet of Curiosities Mirror Backed Display Team View Cli…" at bounding box center [570, 268] width 1140 height 536
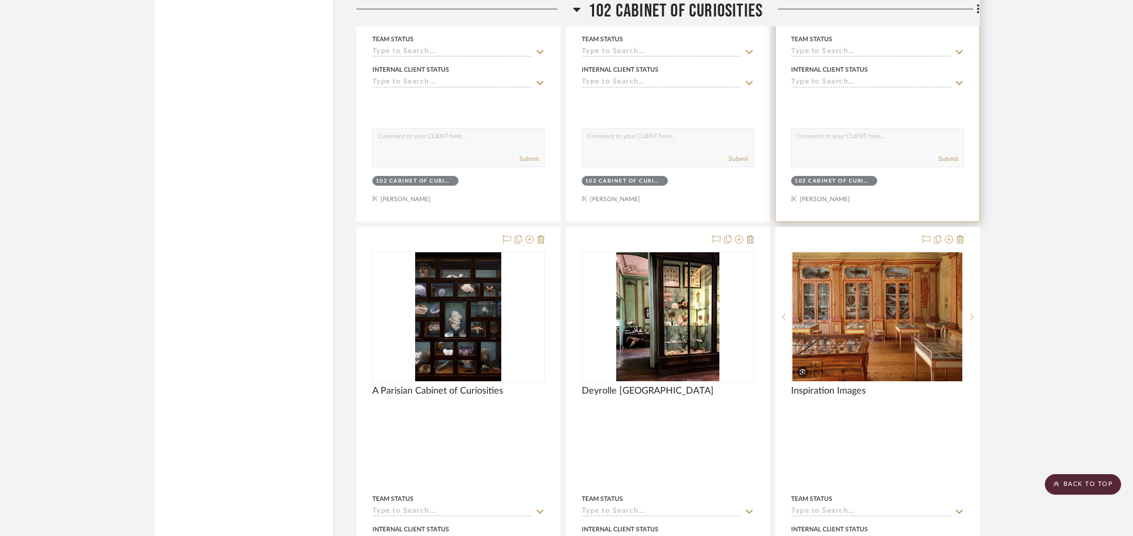
scroll to position [2908, 0]
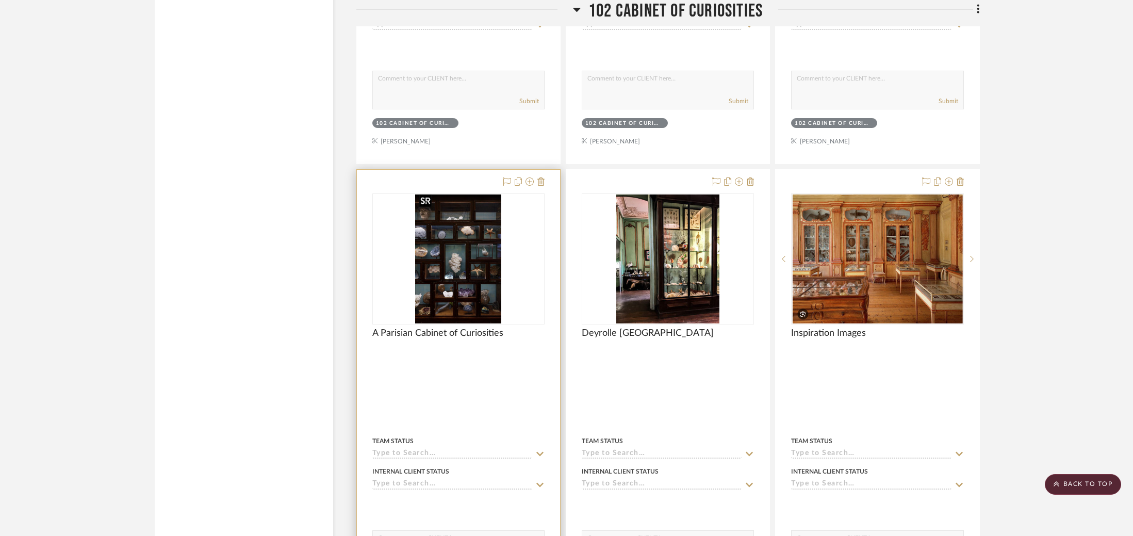
click at [0, 0] on img at bounding box center [0, 0] width 0 height 0
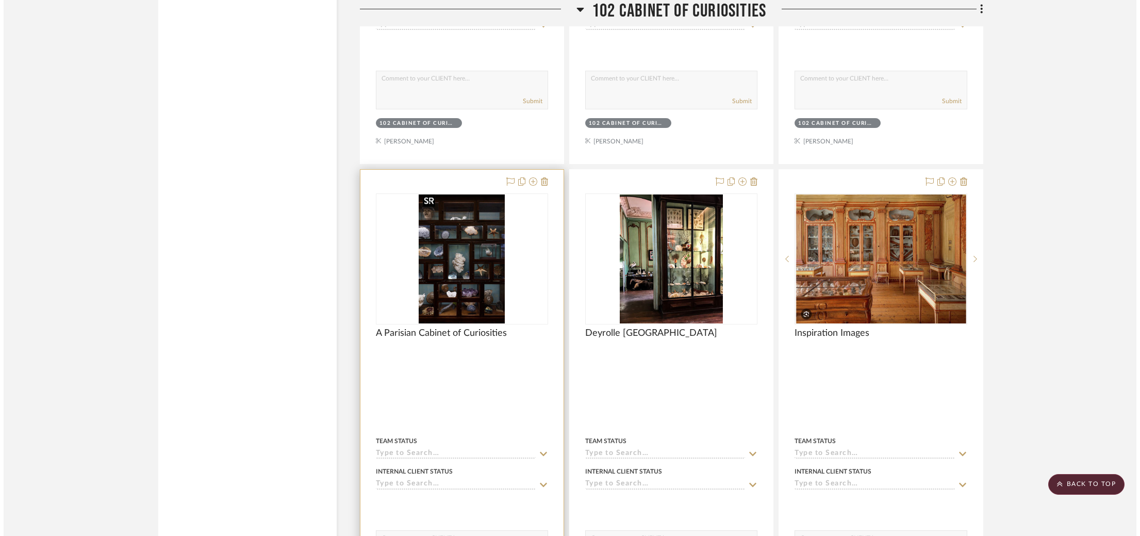
scroll to position [0, 0]
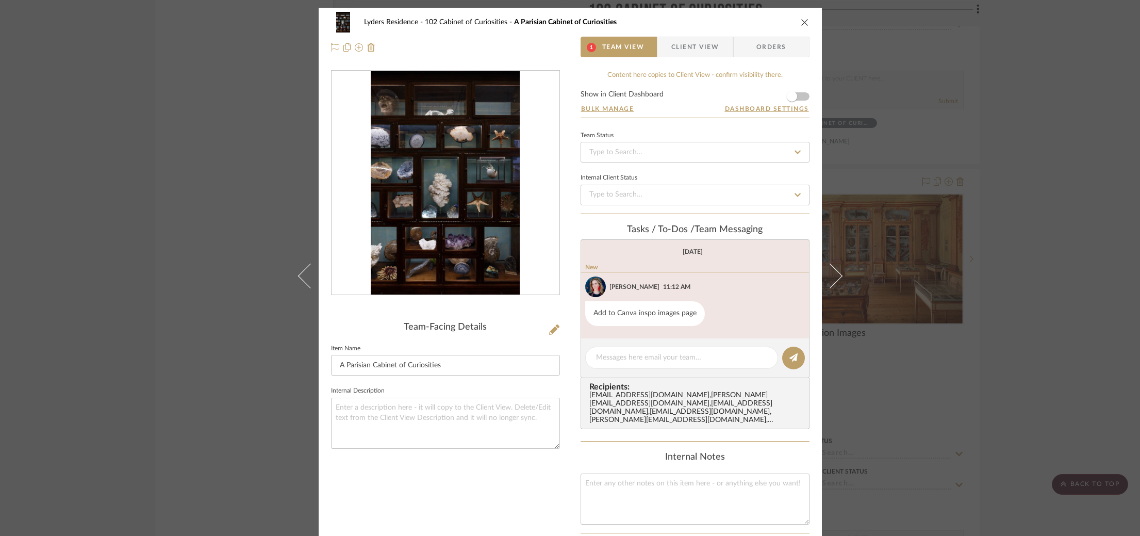
click at [466, 242] on img "0" at bounding box center [445, 183] width 149 height 224
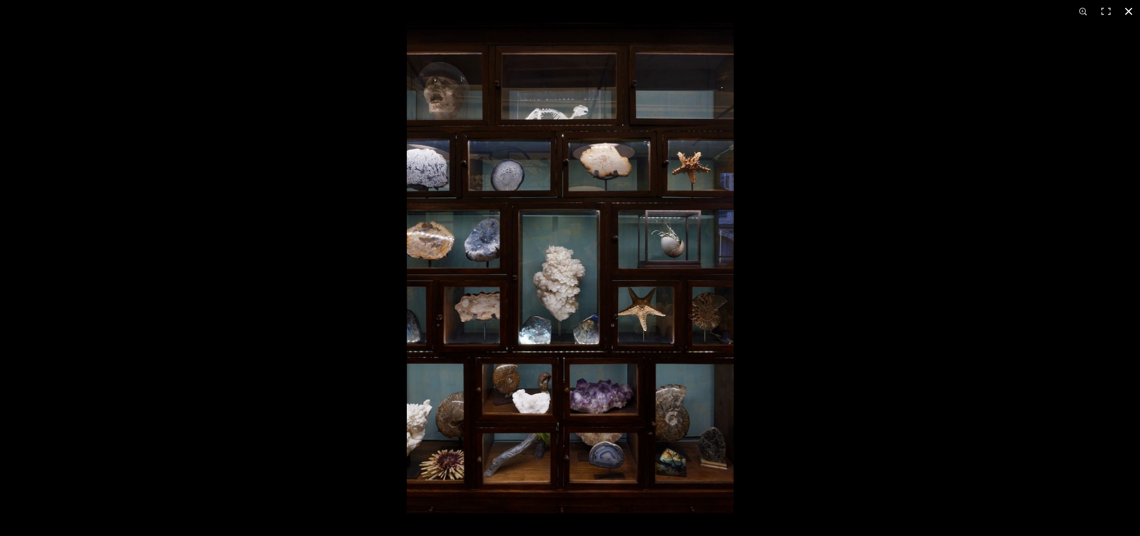
click at [944, 142] on div at bounding box center [977, 291] width 1140 height 536
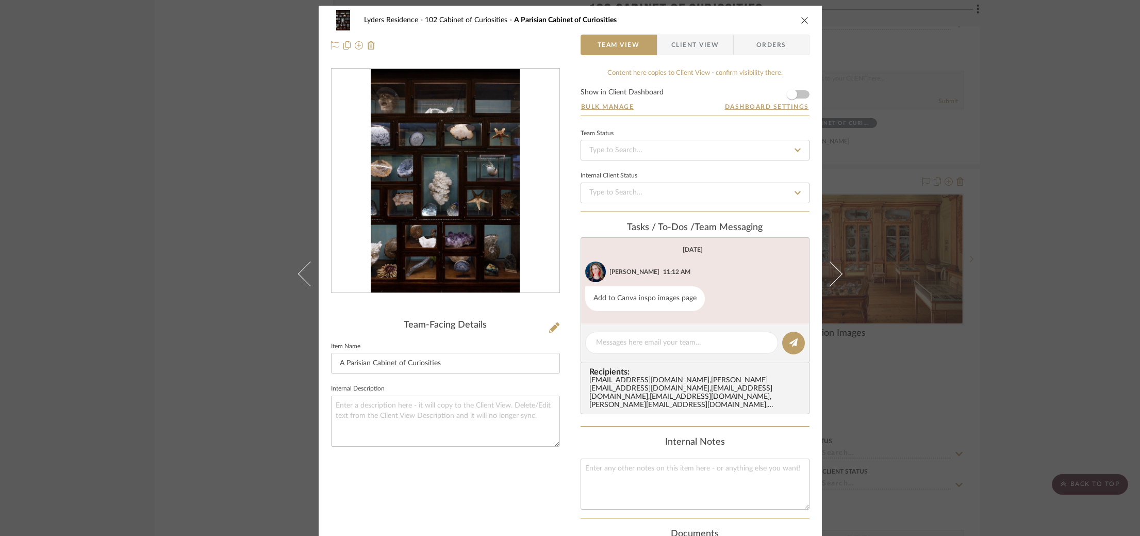
scroll to position [0, 0]
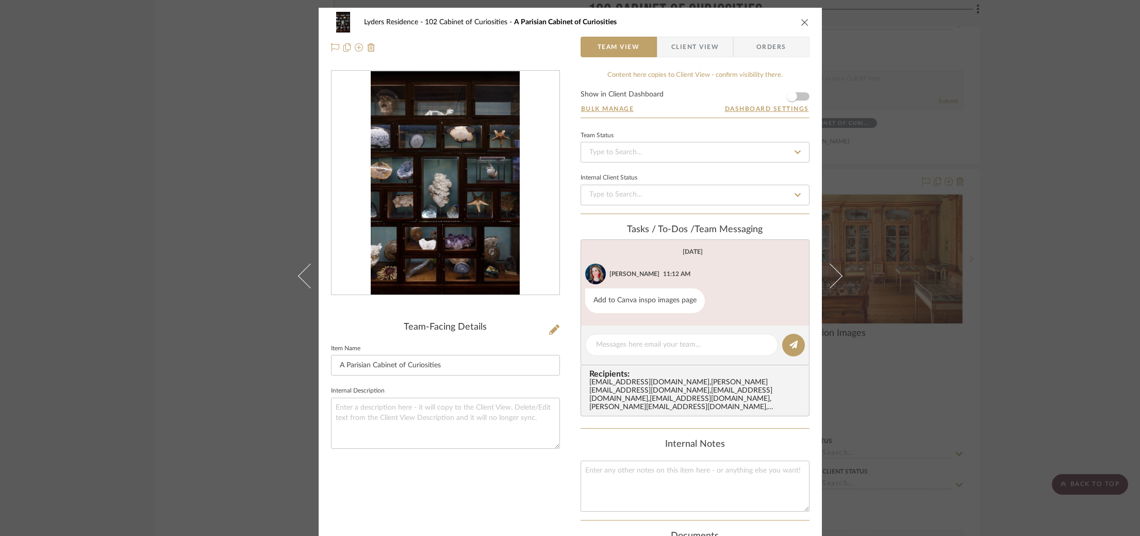
click at [958, 144] on div "Lyders Residence 102 Cabinet of Curiosities A Parisian Cabinet of Curiosities T…" at bounding box center [570, 268] width 1140 height 536
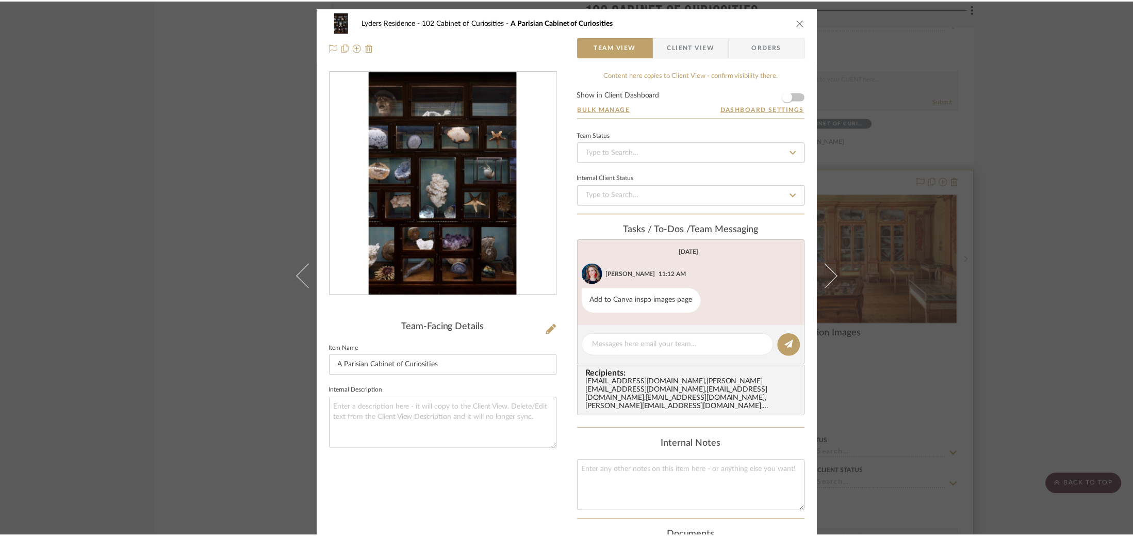
scroll to position [2908, 0]
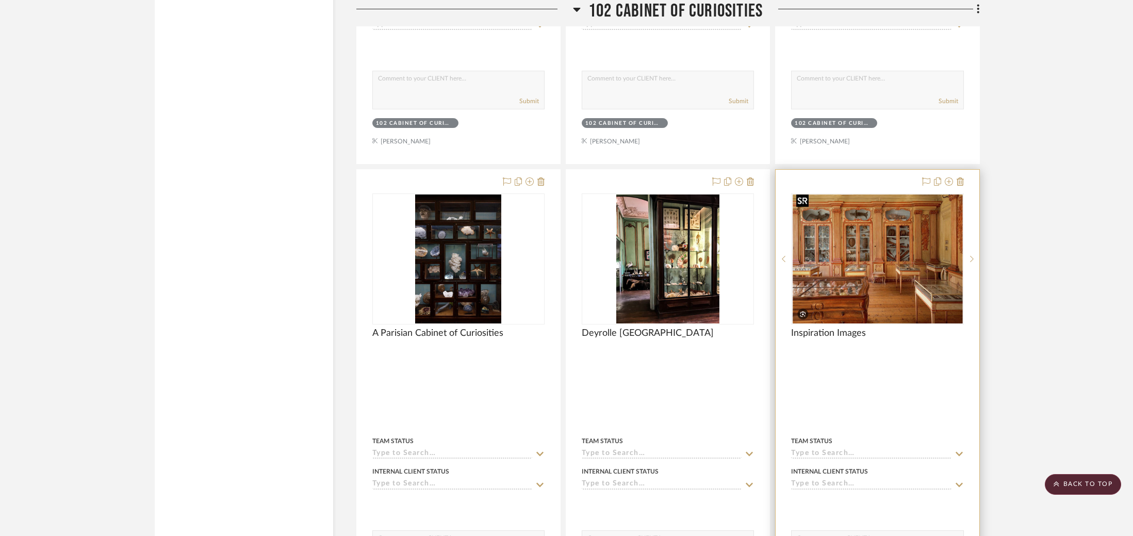
click at [896, 253] on img "0" at bounding box center [877, 258] width 170 height 129
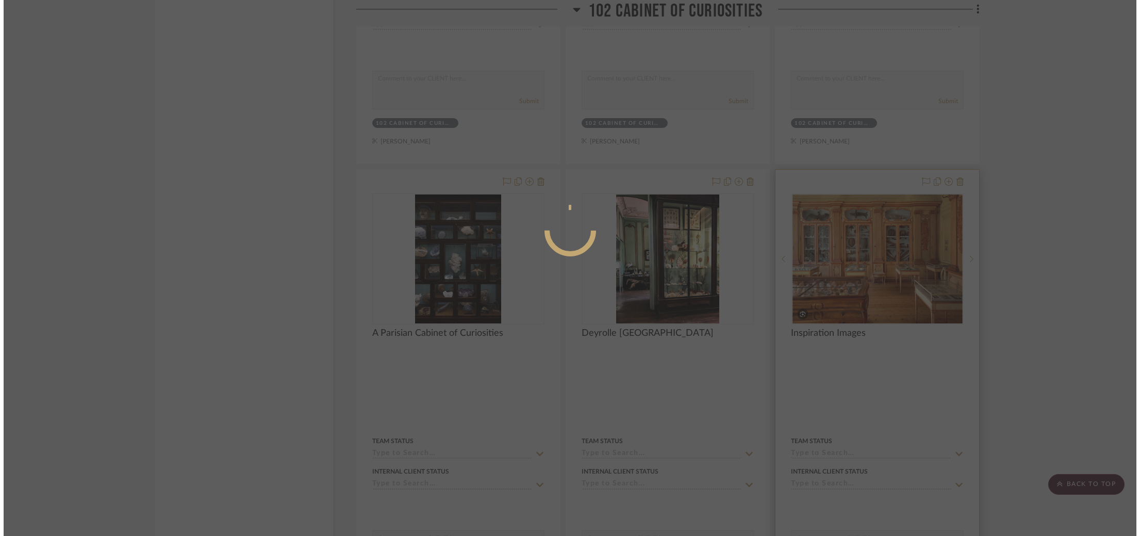
scroll to position [0, 0]
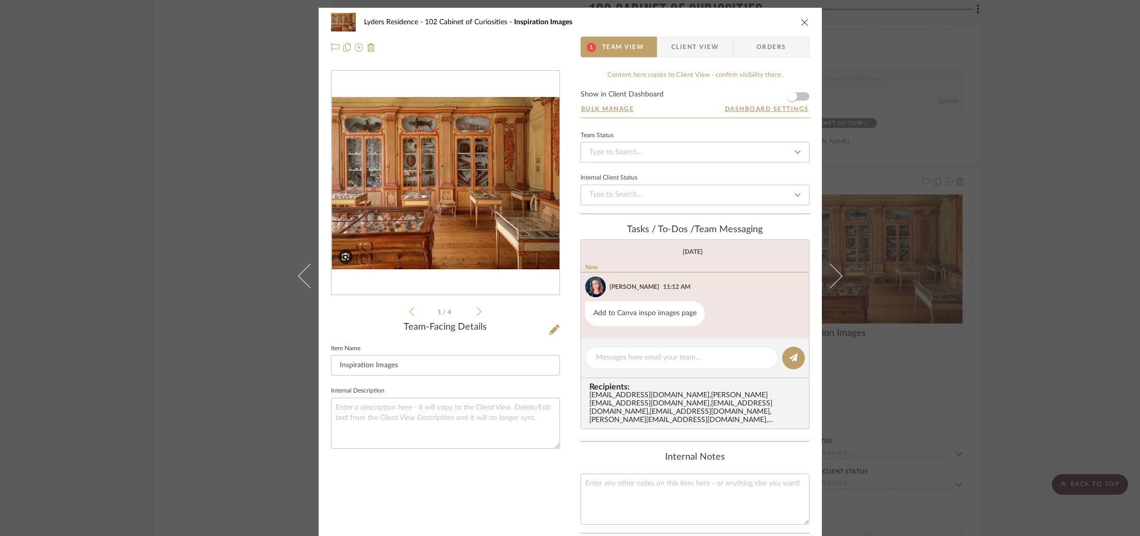
click at [470, 177] on img "0" at bounding box center [446, 183] width 228 height 173
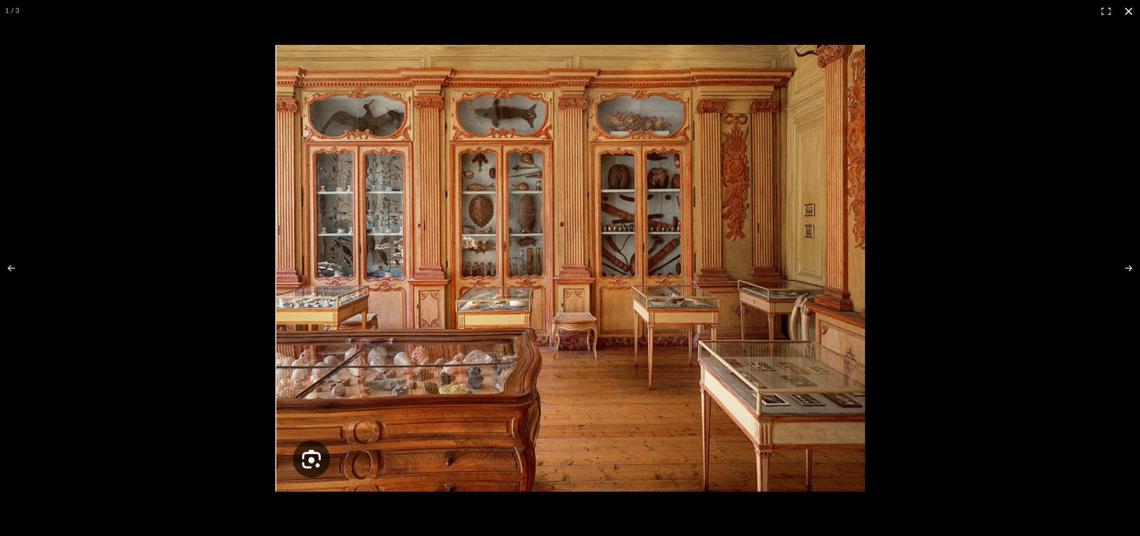
click at [1029, 285] on div at bounding box center [794, 289] width 1038 height 488
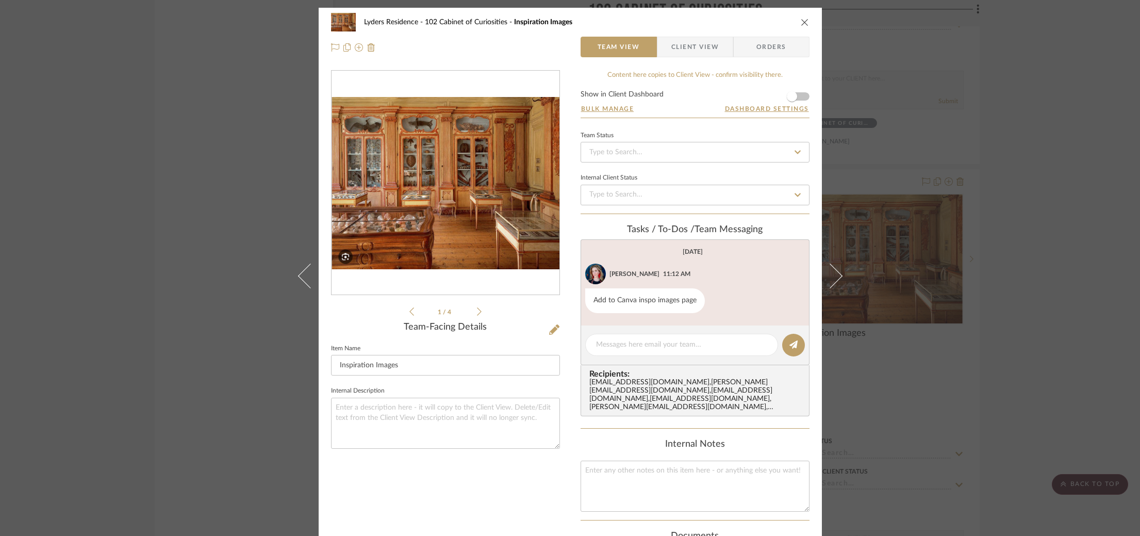
click at [891, 238] on div "Lyders Residence 102 Cabinet of Curiosities Inspiration Images Team View Client…" at bounding box center [570, 268] width 1140 height 536
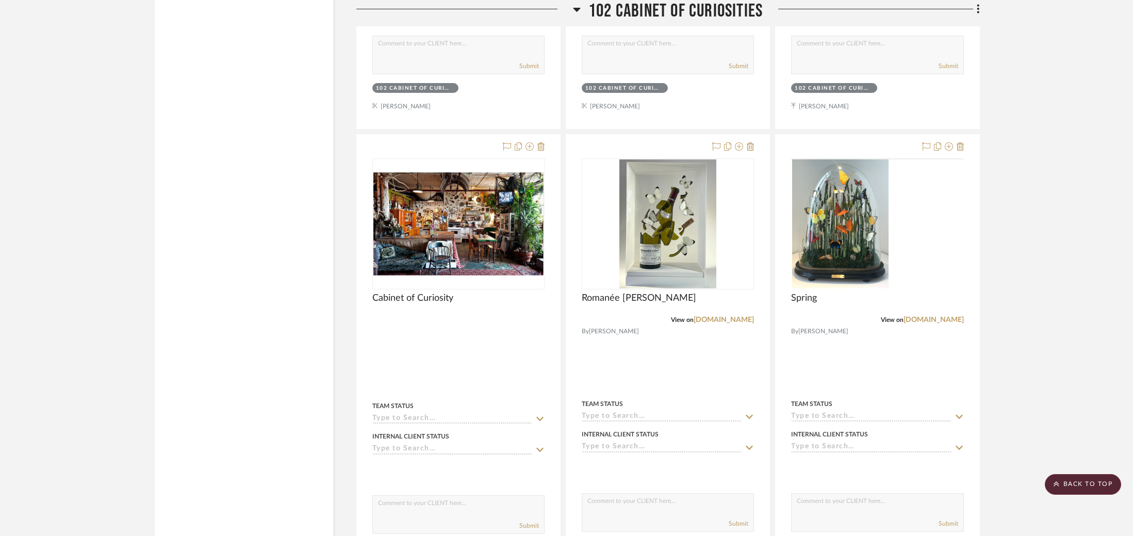
scroll to position [3429, 0]
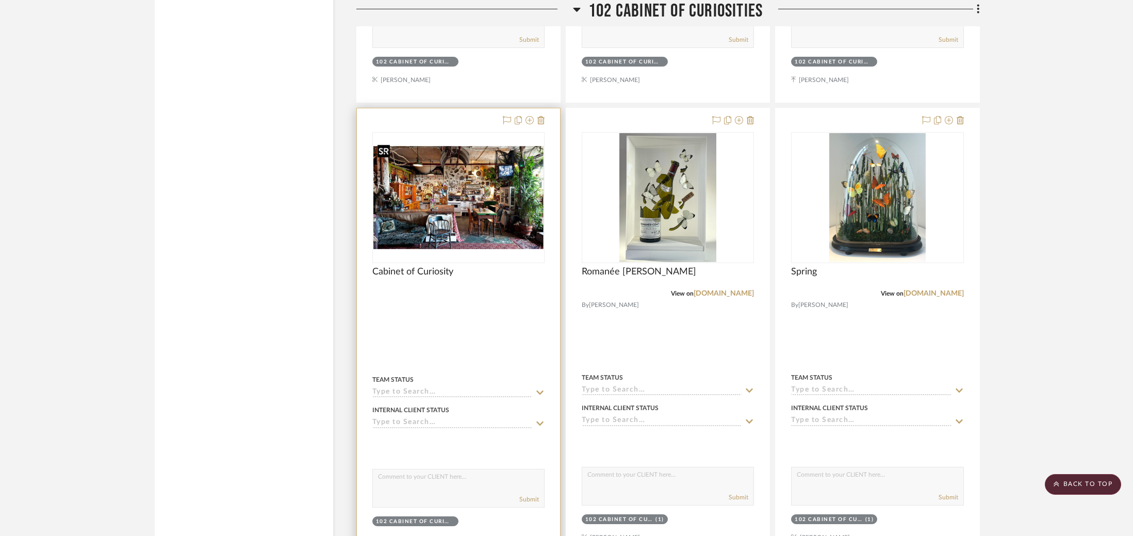
click at [0, 0] on img at bounding box center [0, 0] width 0 height 0
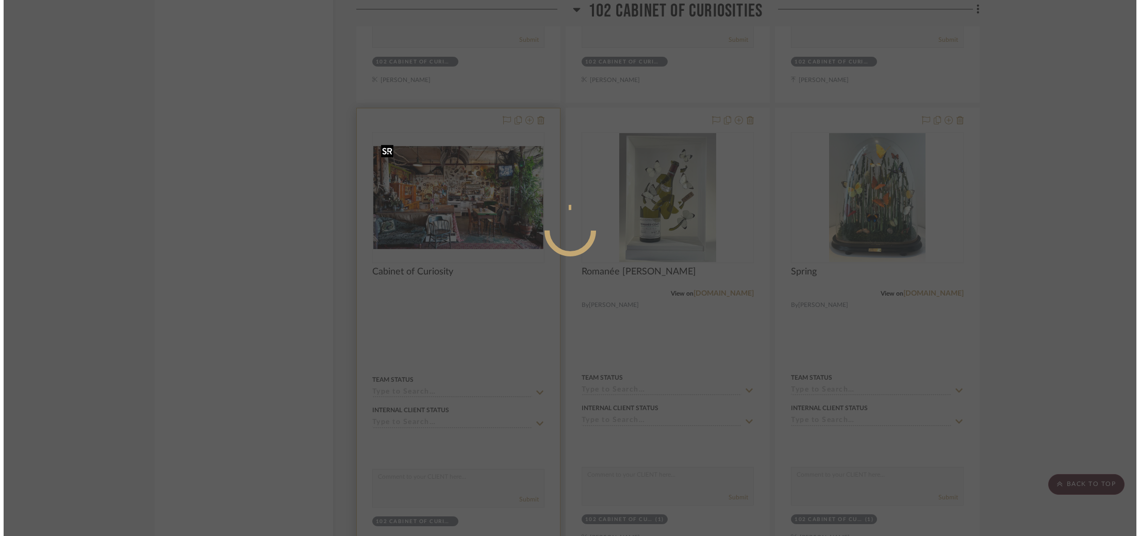
scroll to position [0, 0]
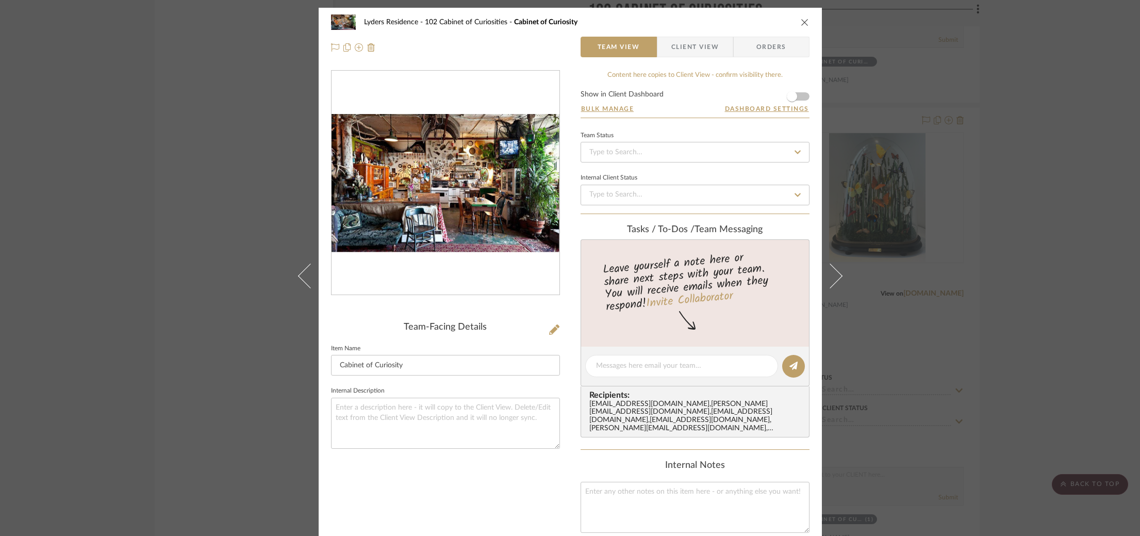
click at [869, 216] on div "Lyders Residence 102 Cabinet of Curiosities Cabinet of Curiosity Team View Clie…" at bounding box center [570, 268] width 1140 height 536
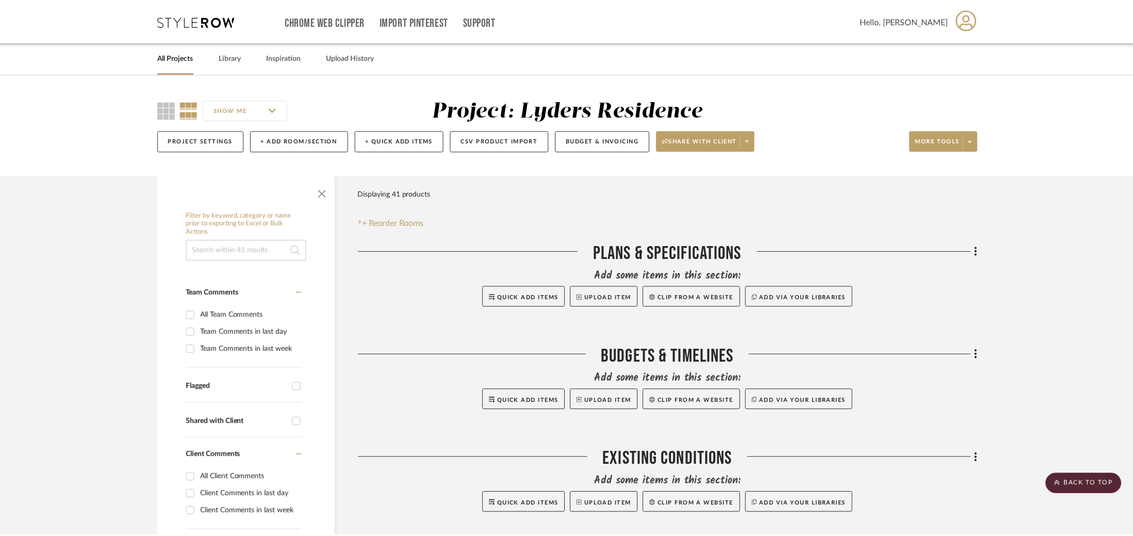
scroll to position [3429, 0]
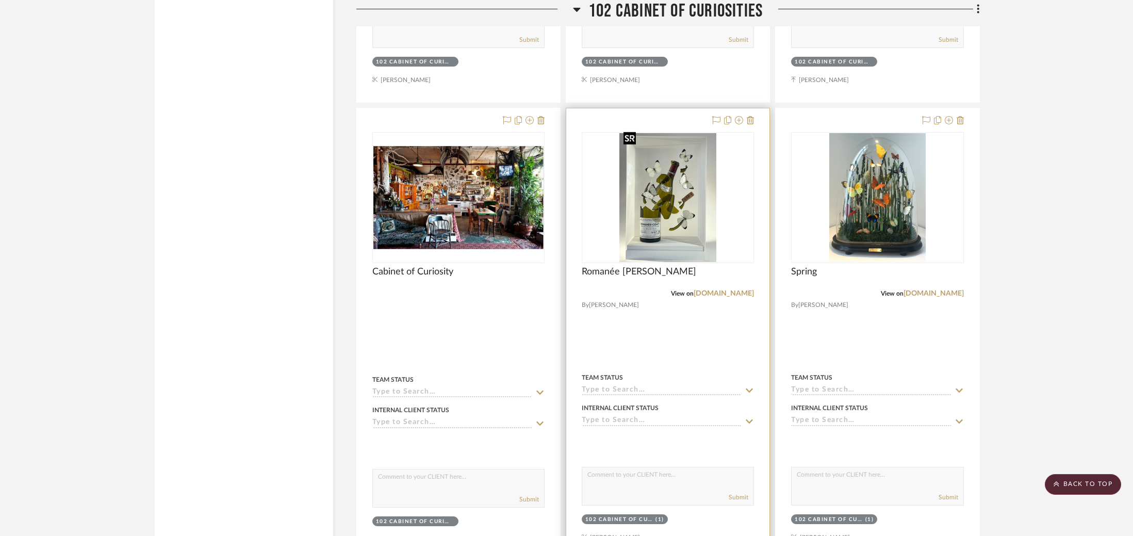
click at [658, 210] on img "0" at bounding box center [667, 197] width 96 height 129
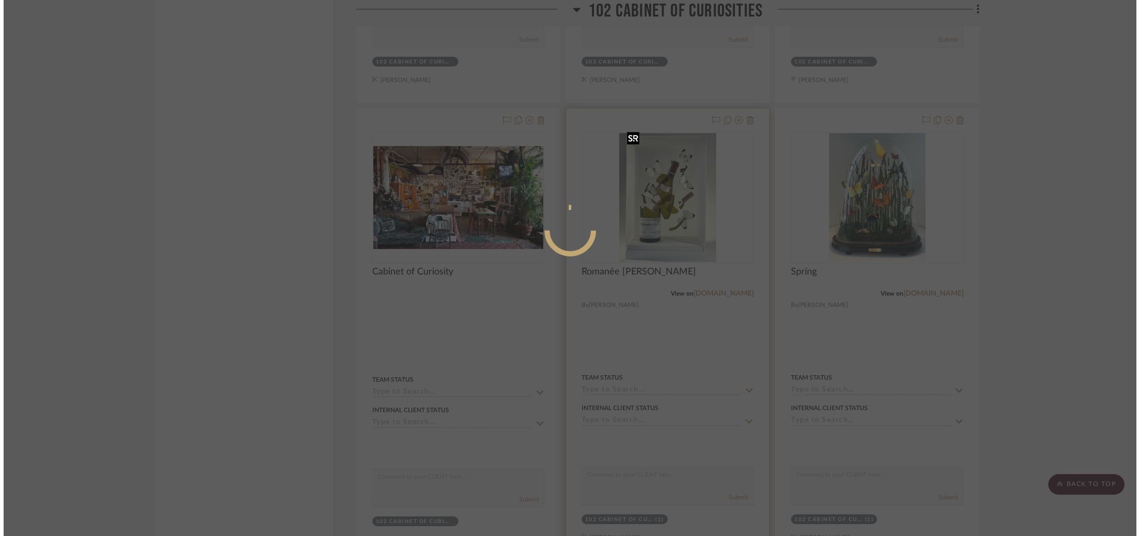
scroll to position [0, 0]
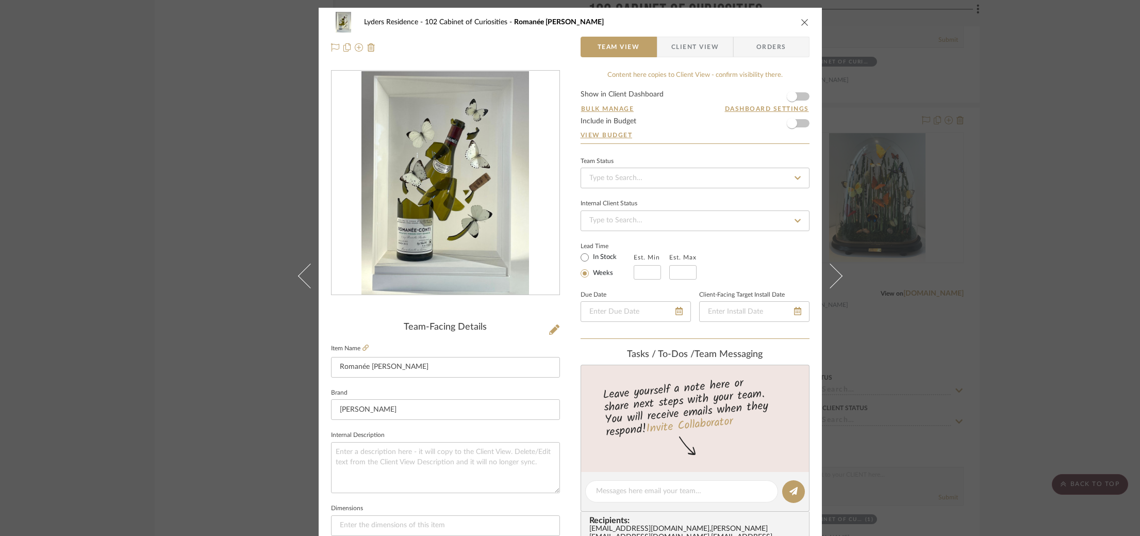
click at [937, 210] on div "Lyders Residence 102 Cabinet of Curiosities Romanée Conti Team View Client View…" at bounding box center [570, 268] width 1140 height 536
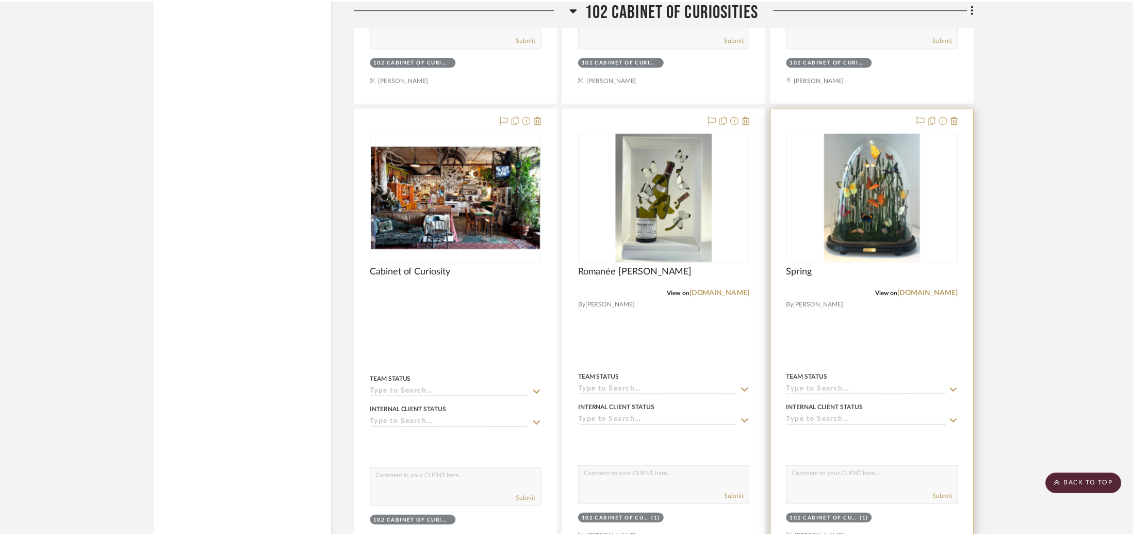
scroll to position [3429, 0]
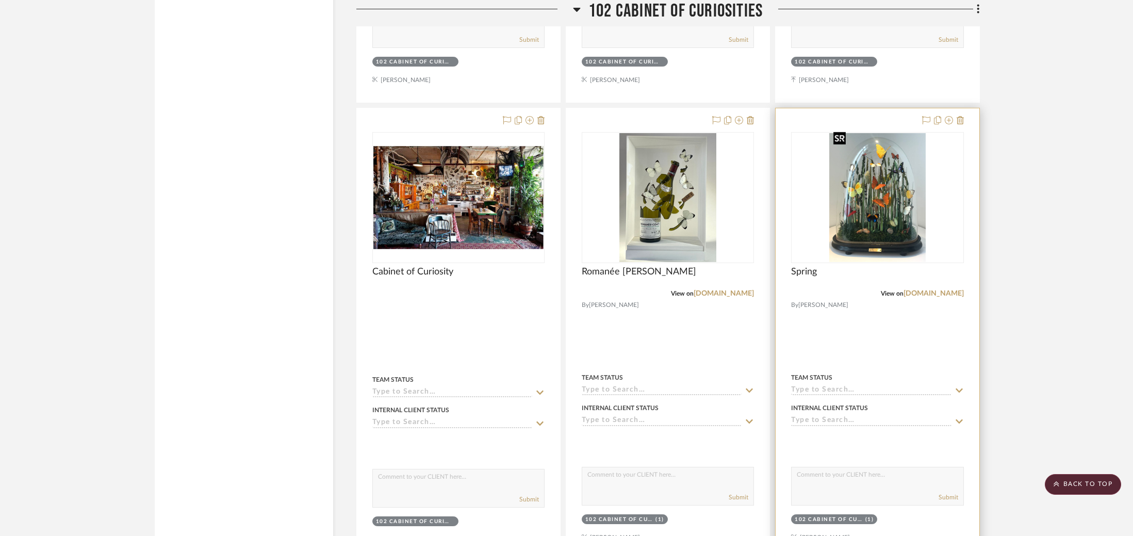
click at [905, 202] on img "0" at bounding box center [877, 197] width 96 height 129
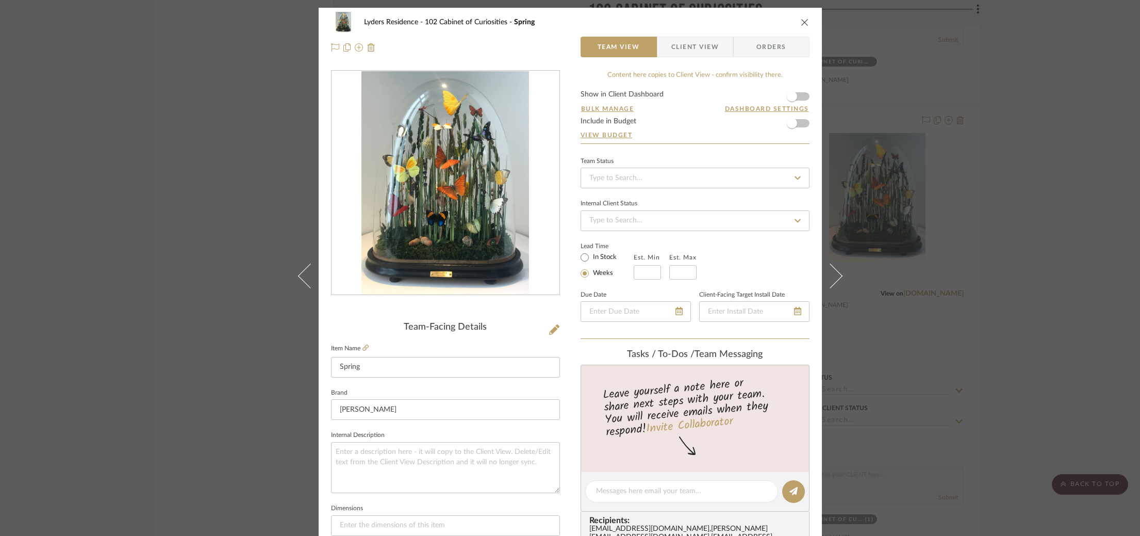
click at [959, 190] on div "Lyders Residence 102 Cabinet of Curiosities Spring Team View Client View Orders…" at bounding box center [570, 268] width 1140 height 536
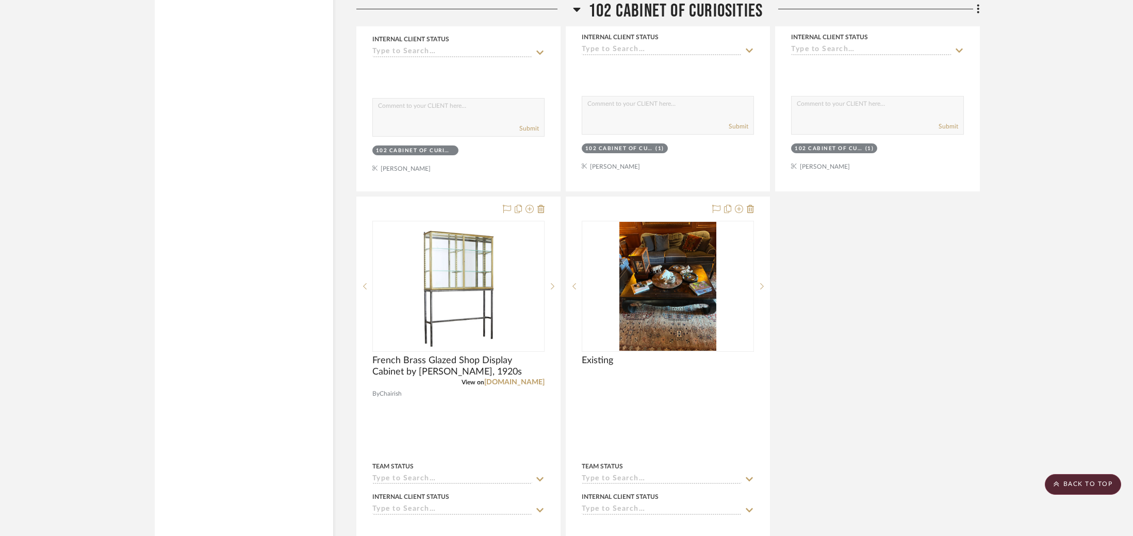
scroll to position [3843, 0]
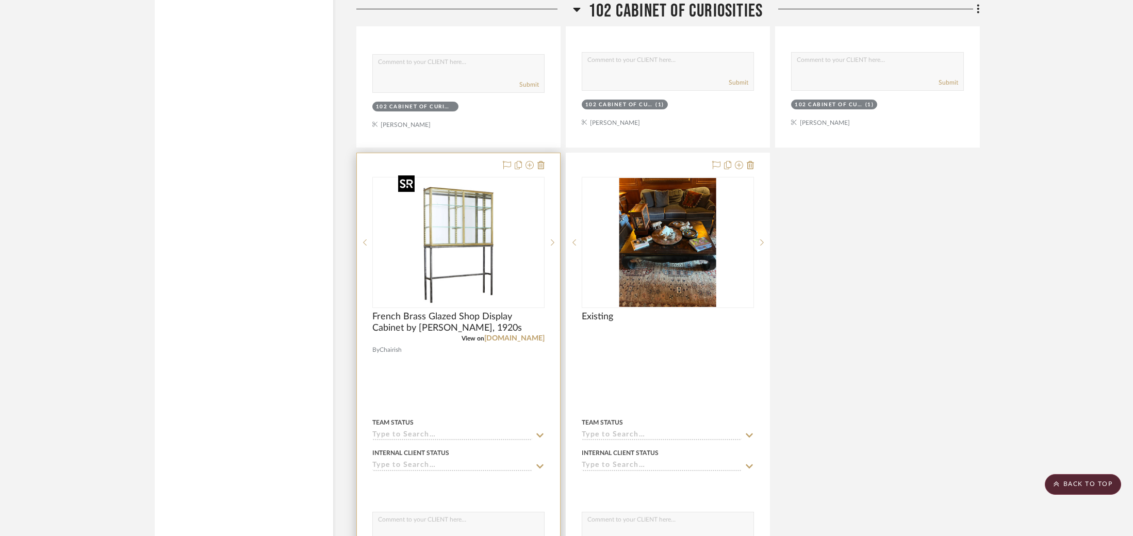
click at [0, 0] on img at bounding box center [0, 0] width 0 height 0
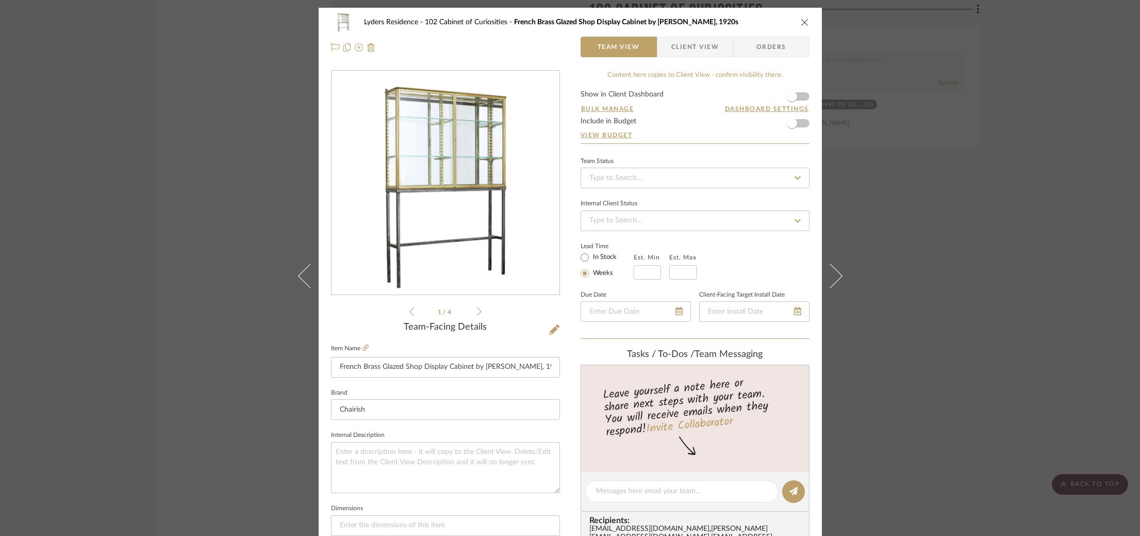
click at [901, 239] on div "Lyders Residence 102 Cabinet of Curiosities French Brass Glazed Shop Display Ca…" at bounding box center [570, 268] width 1140 height 536
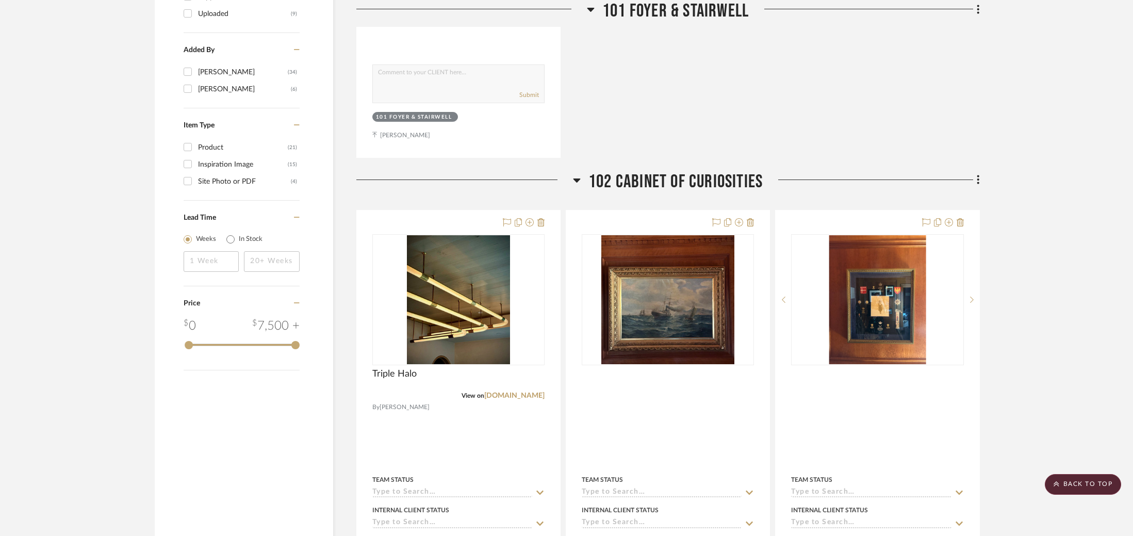
scroll to position [1274, 0]
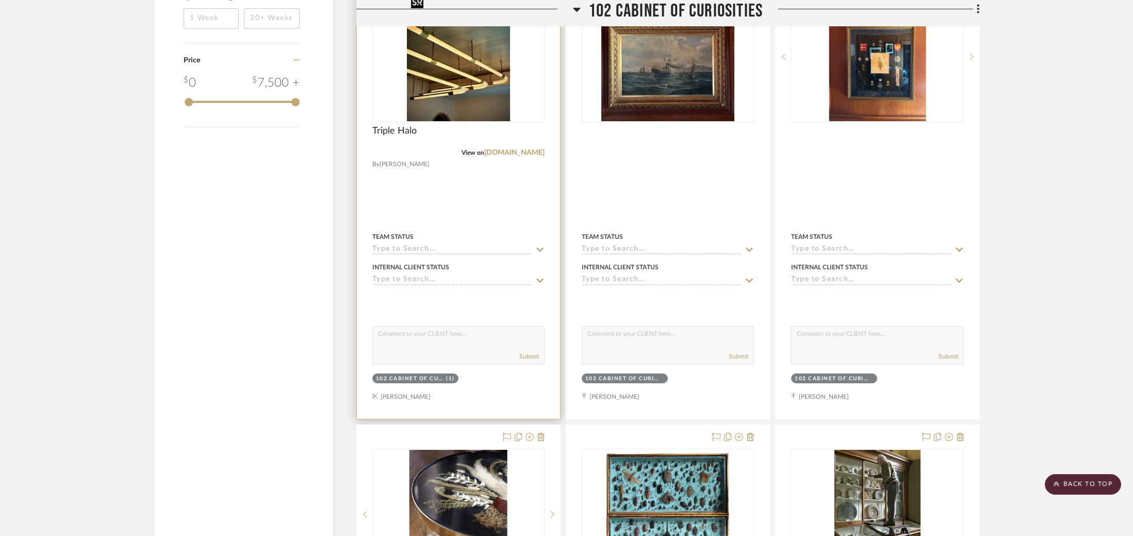
click at [435, 102] on img "0" at bounding box center [458, 56] width 103 height 129
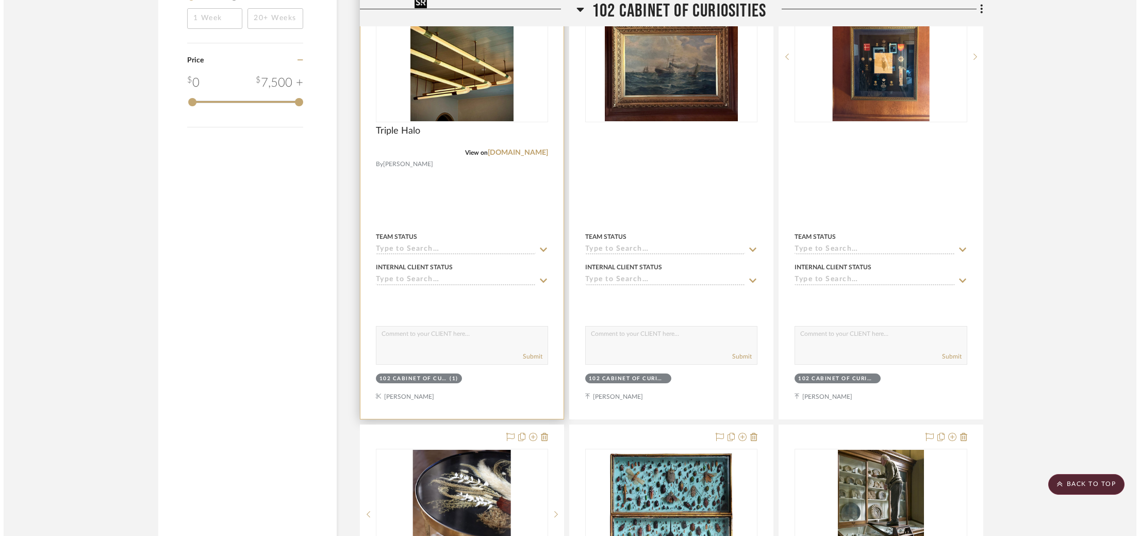
scroll to position [0, 0]
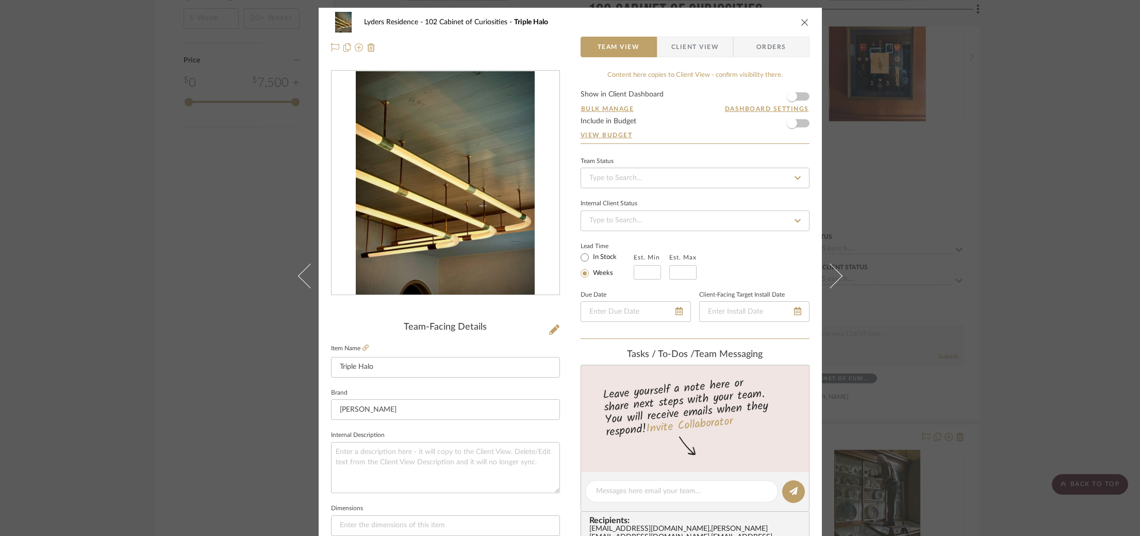
click at [1021, 182] on div "Lyders Residence 102 Cabinet of Curiosities Triple Halo Team View Client View O…" at bounding box center [570, 268] width 1140 height 536
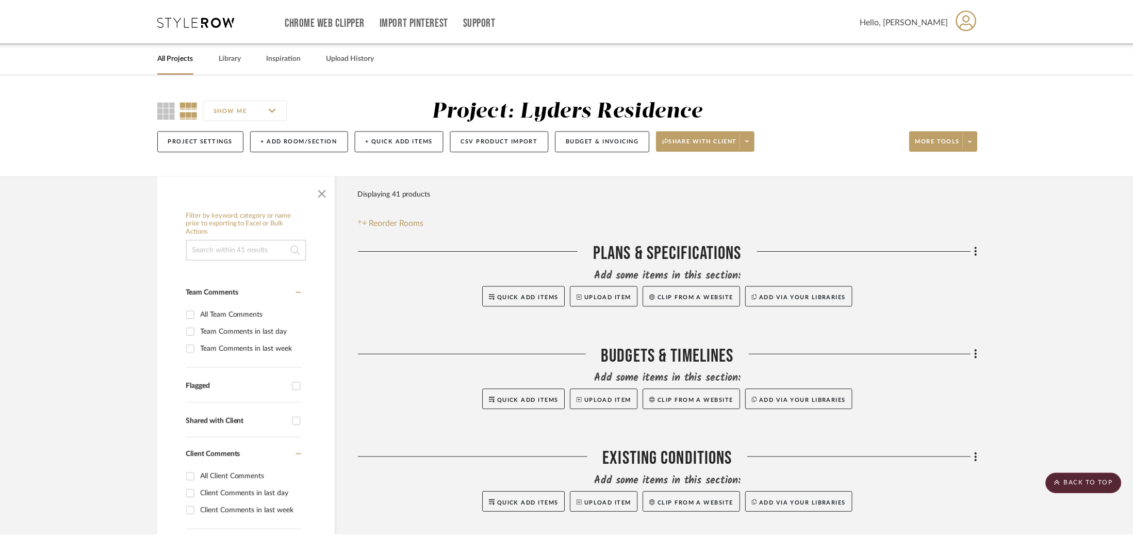
scroll to position [1274, 0]
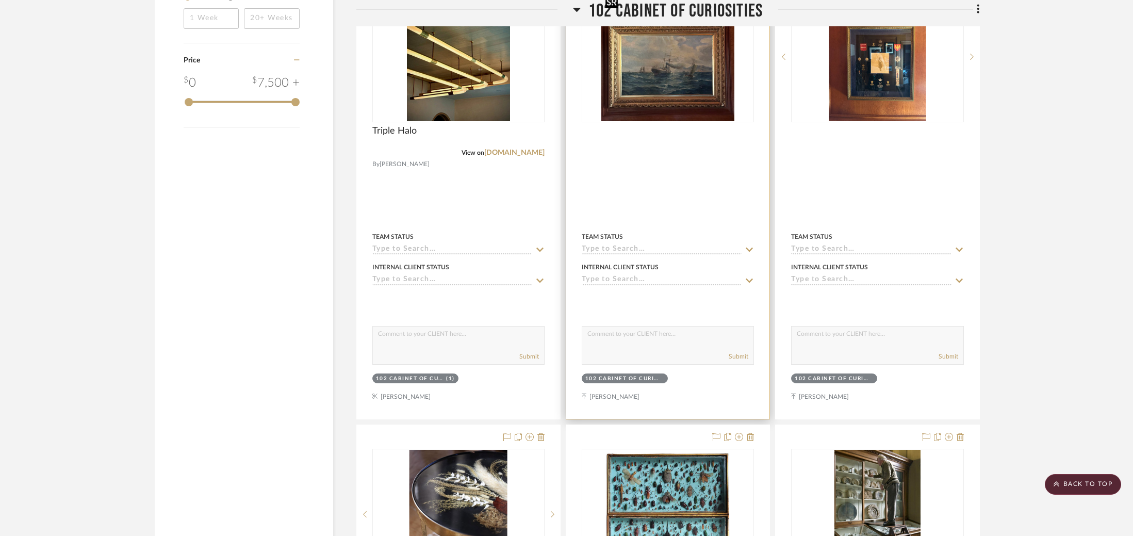
click at [725, 117] on img "0" at bounding box center [668, 56] width 134 height 129
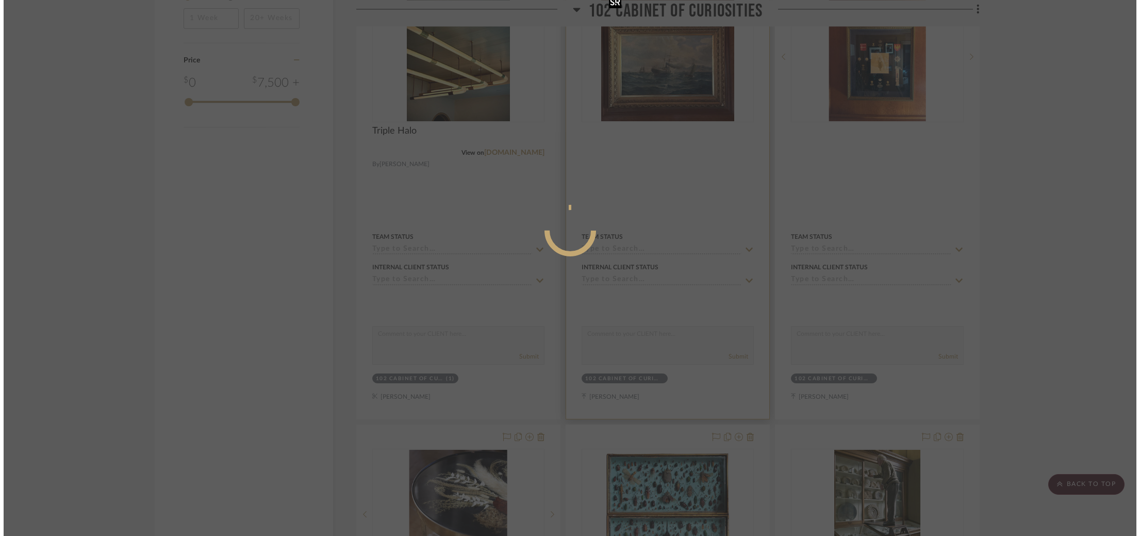
scroll to position [0, 0]
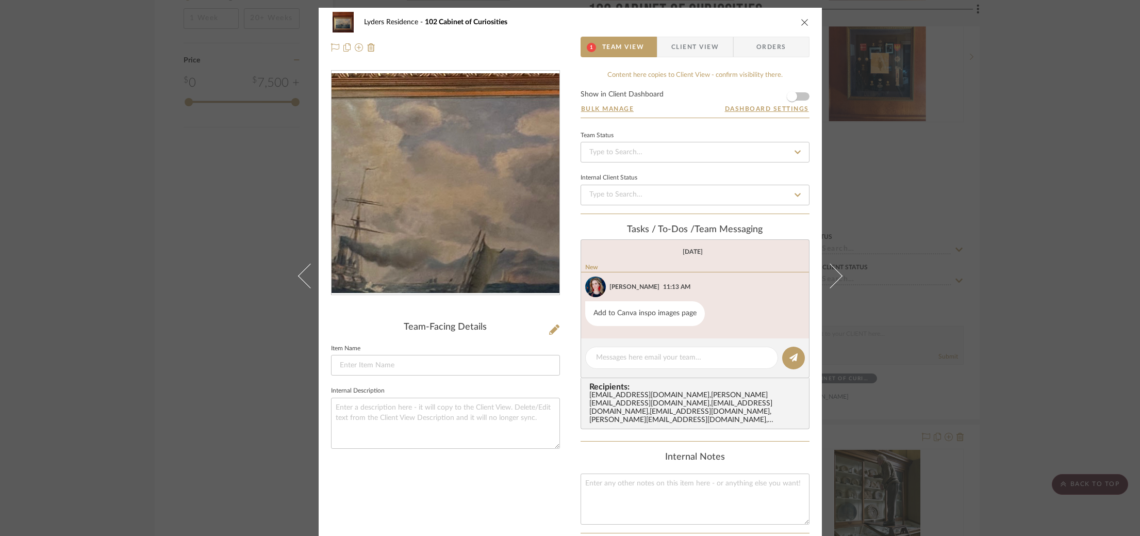
click at [474, 175] on img "0" at bounding box center [446, 183] width 228 height 220
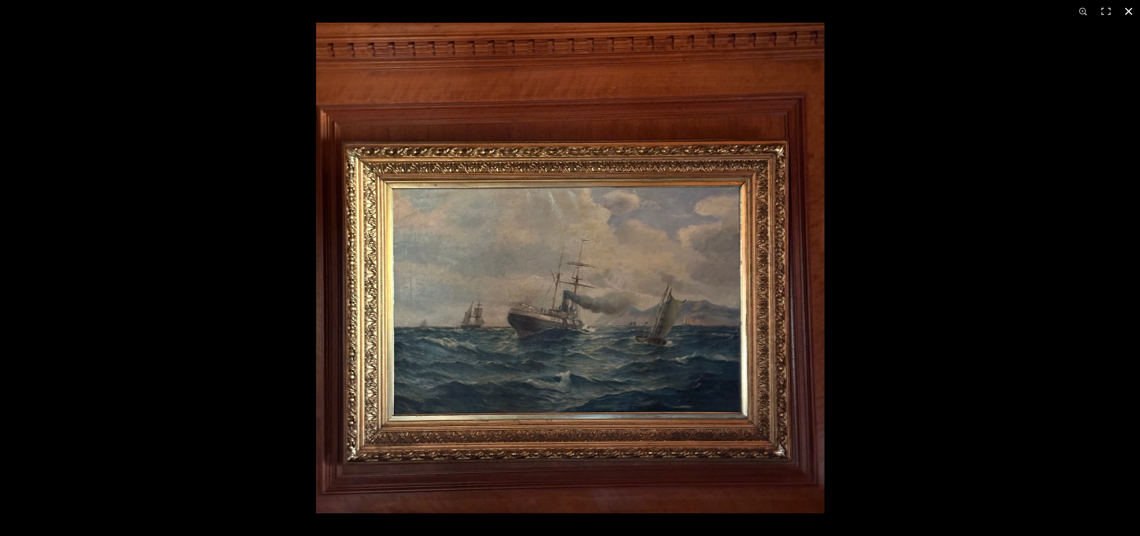
click at [859, 192] on div at bounding box center [886, 291] width 1140 height 536
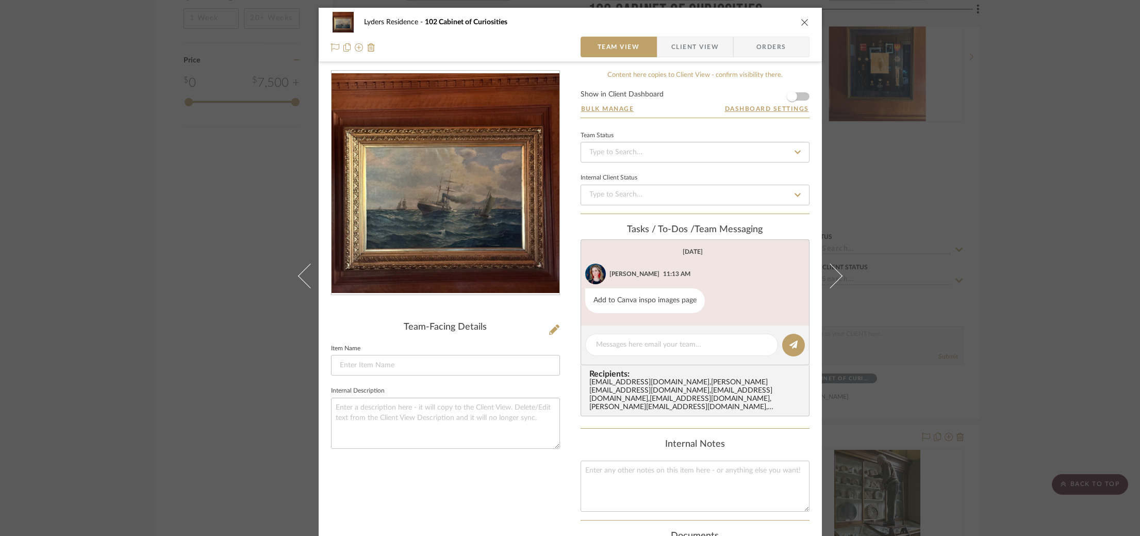
scroll to position [3, 0]
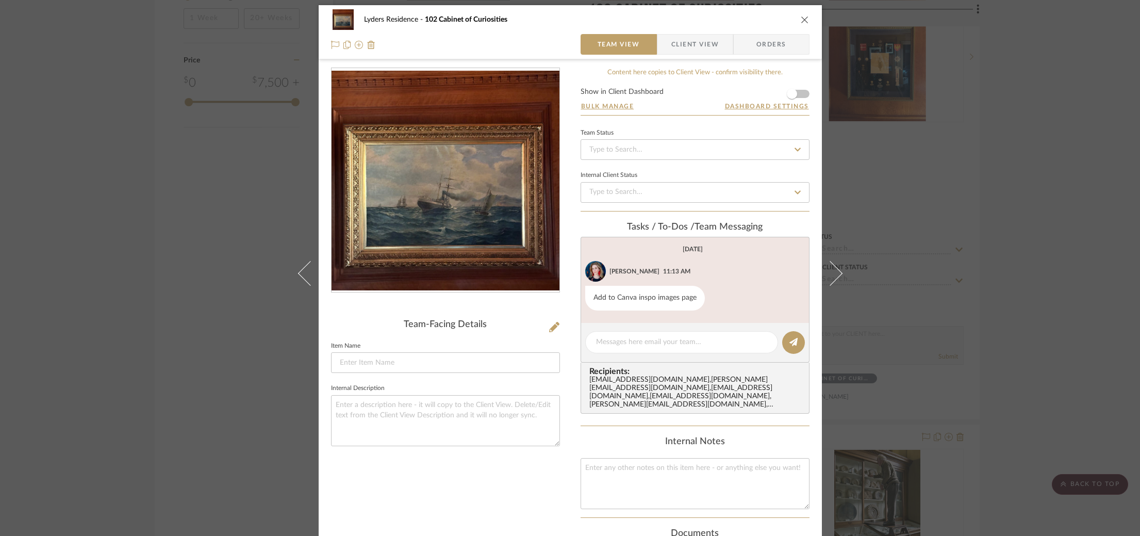
click at [1030, 197] on div "Lyders Residence 102 Cabinet of Curiosities Team View Client View Orders Team-F…" at bounding box center [570, 268] width 1140 height 536
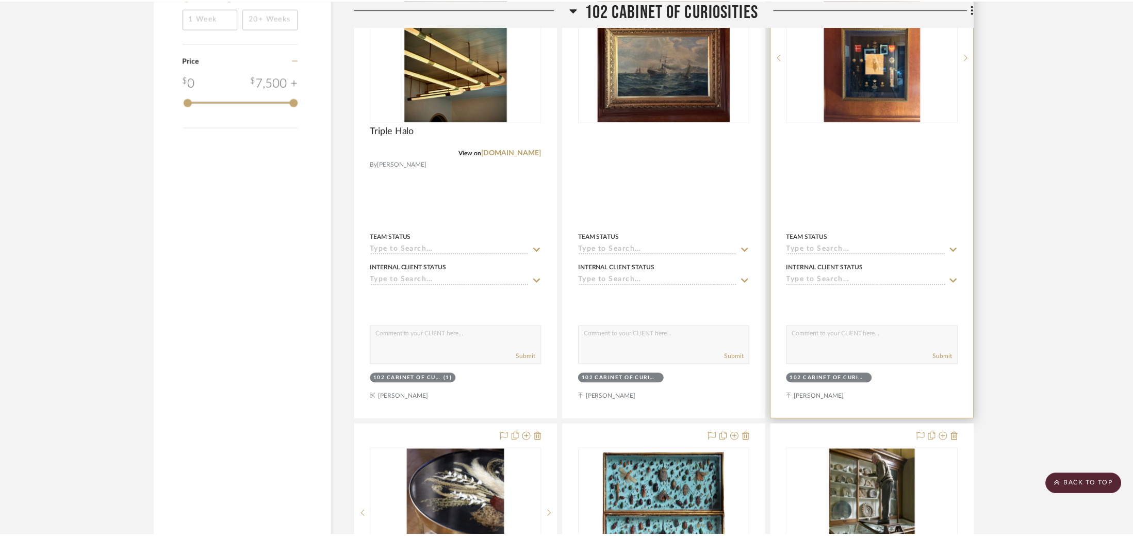
scroll to position [1274, 0]
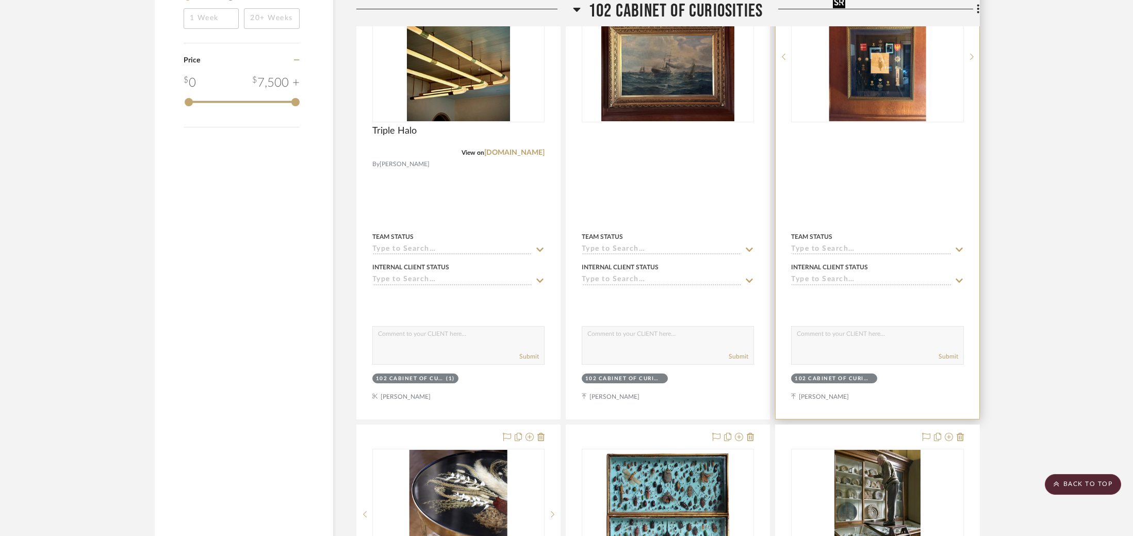
click at [896, 79] on img "0" at bounding box center [877, 56] width 97 height 129
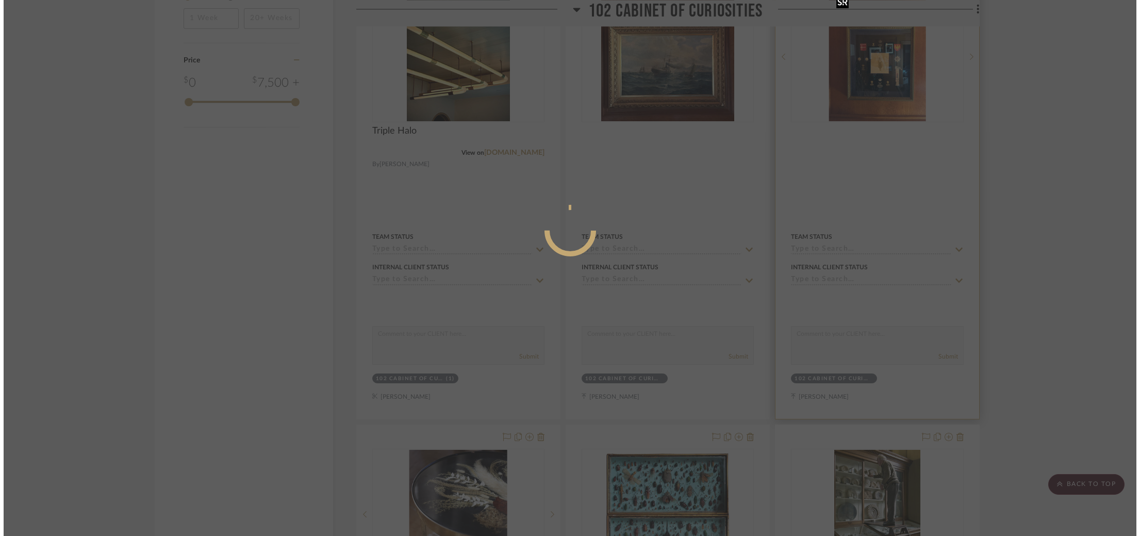
scroll to position [0, 0]
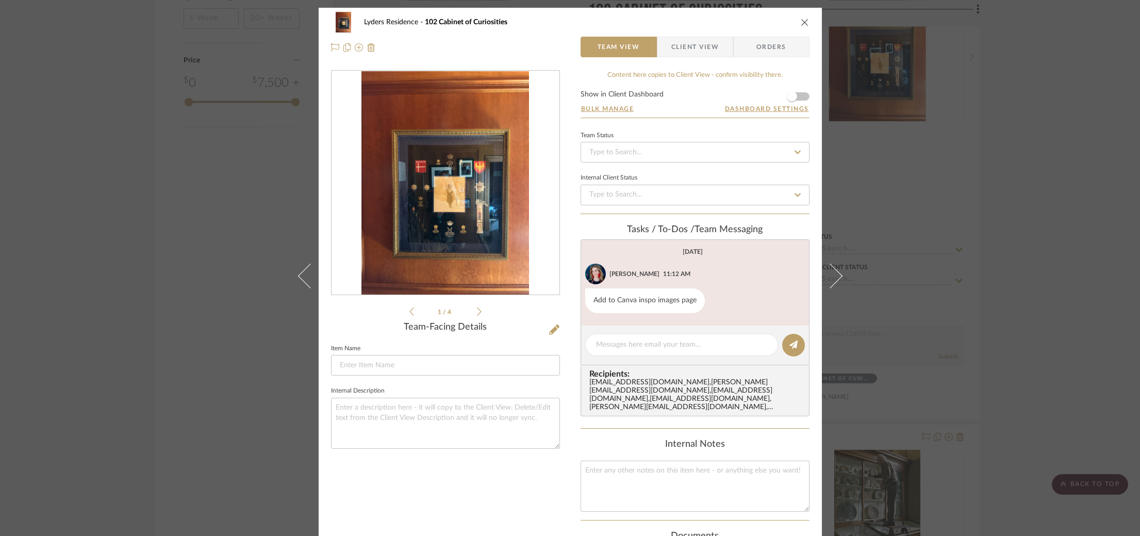
click at [998, 170] on div "Lyders Residence 102 Cabinet of Curiosities Team View Client View Orders 1 / 4 …" at bounding box center [570, 268] width 1140 height 536
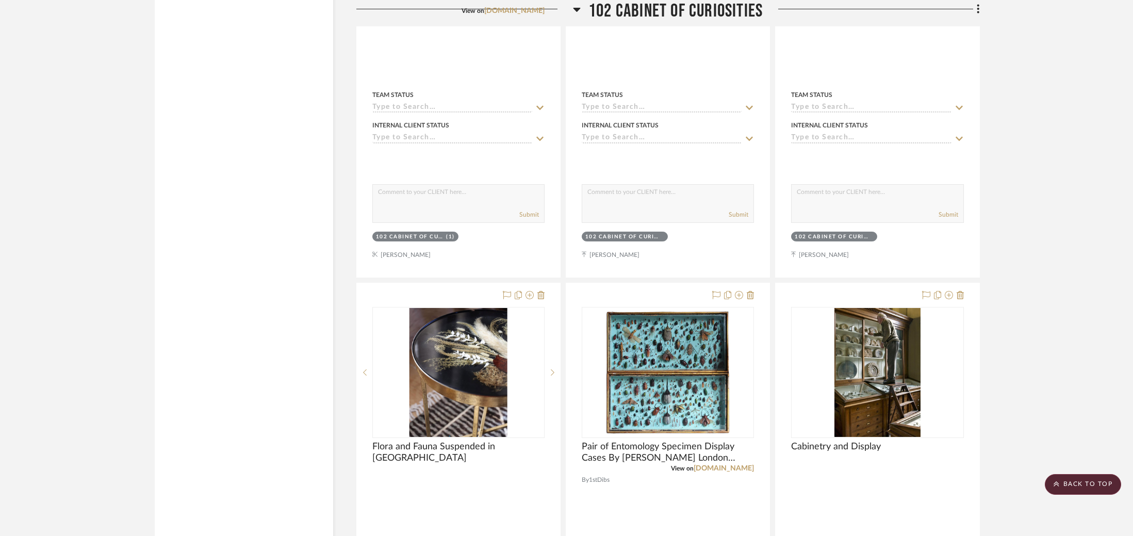
scroll to position [1609, 0]
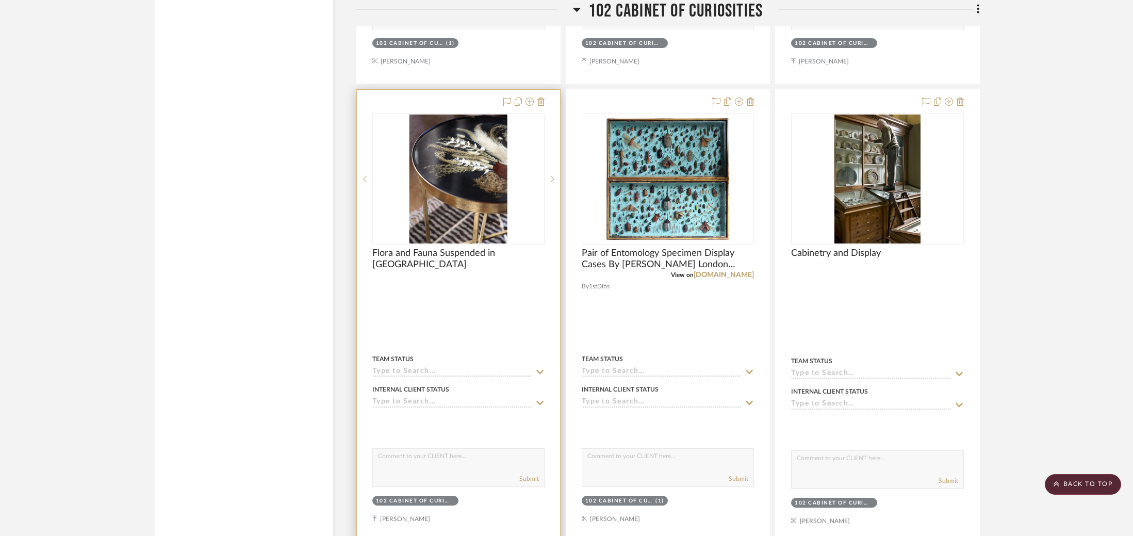
click at [530, 193] on div "0" at bounding box center [458, 179] width 171 height 130
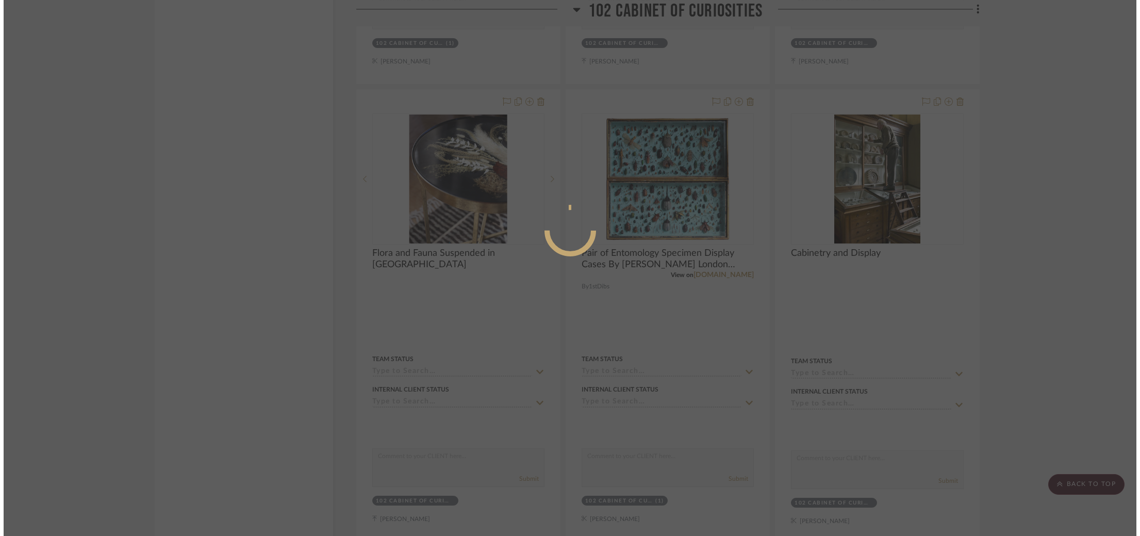
scroll to position [0, 0]
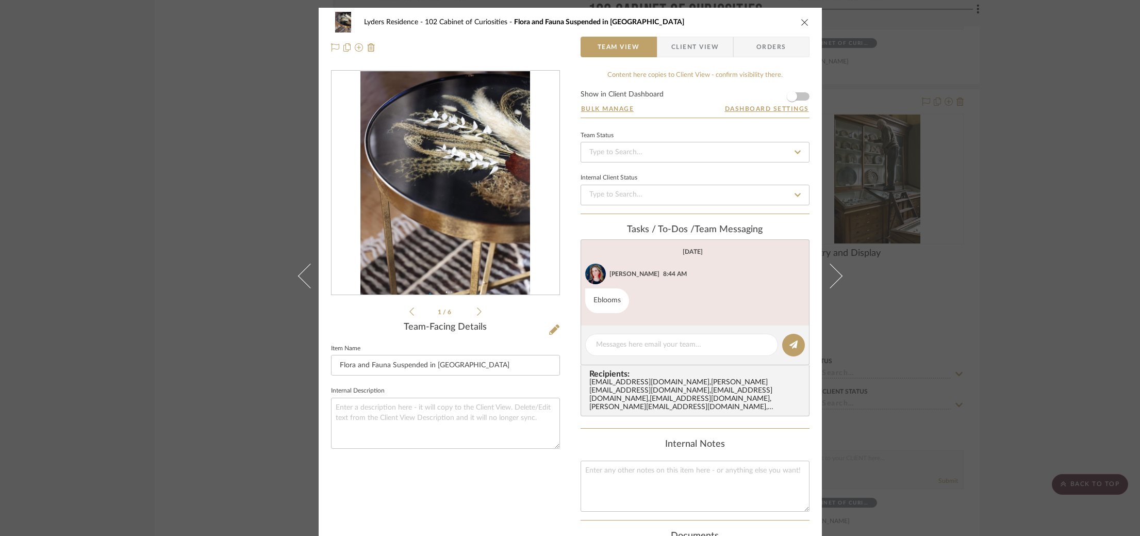
click at [918, 199] on div "Lyders Residence 102 Cabinet of Curiosities Flora and Fauna Suspended in Resin …" at bounding box center [570, 268] width 1140 height 536
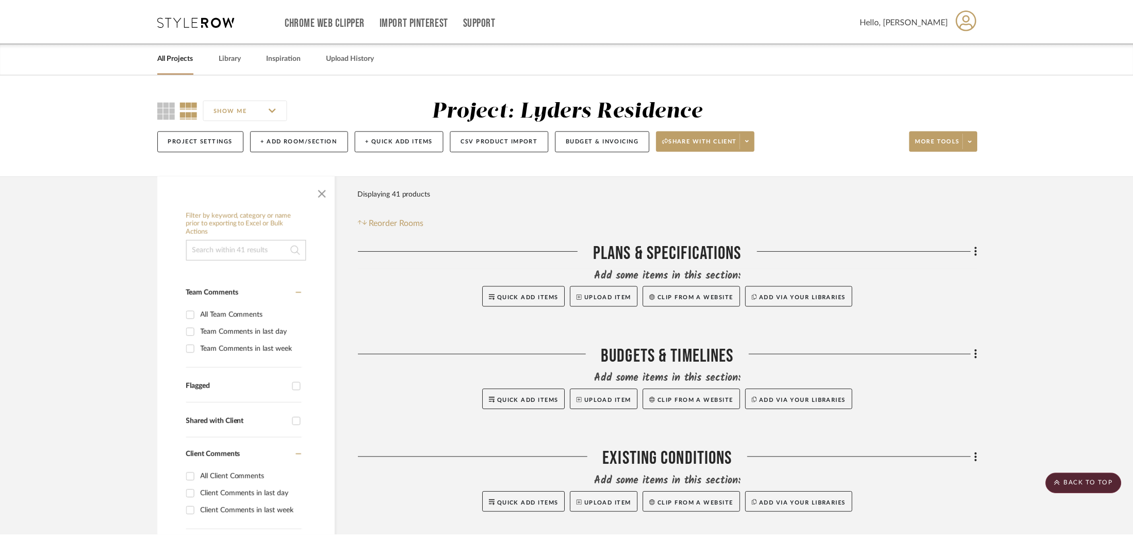
scroll to position [1609, 0]
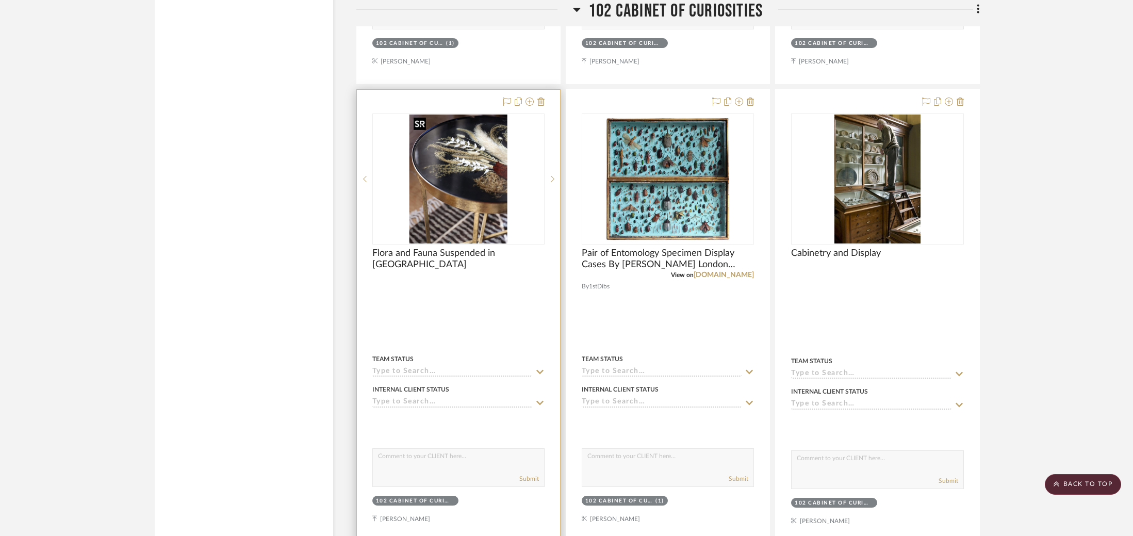
click at [429, 174] on img "0" at bounding box center [459, 179] width 98 height 129
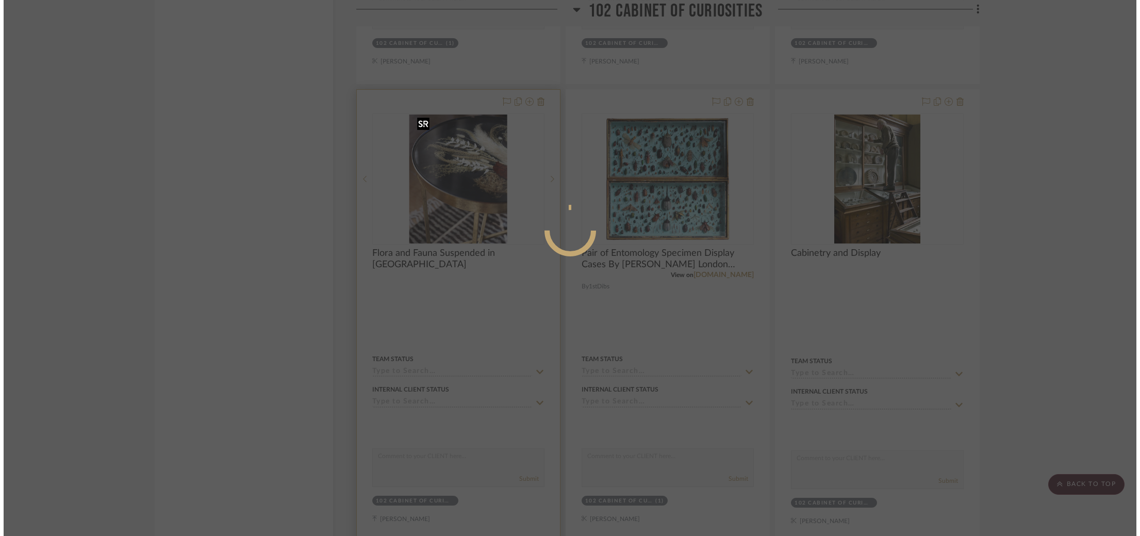
scroll to position [0, 0]
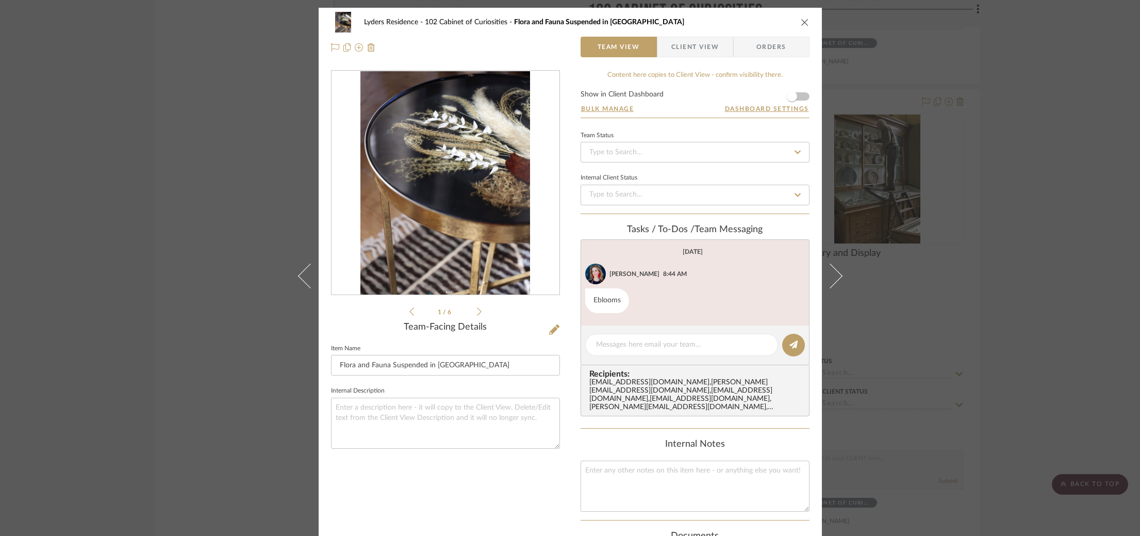
click at [863, 188] on div "Lyders Residence 102 Cabinet of Curiosities Flora and Fauna Suspended in Resin …" at bounding box center [570, 268] width 1140 height 536
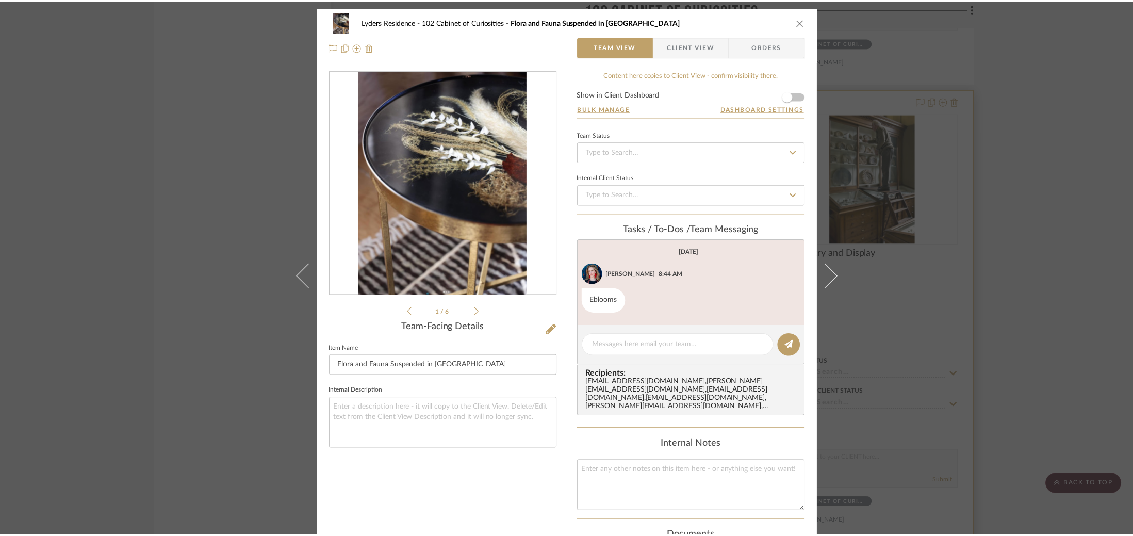
scroll to position [1609, 0]
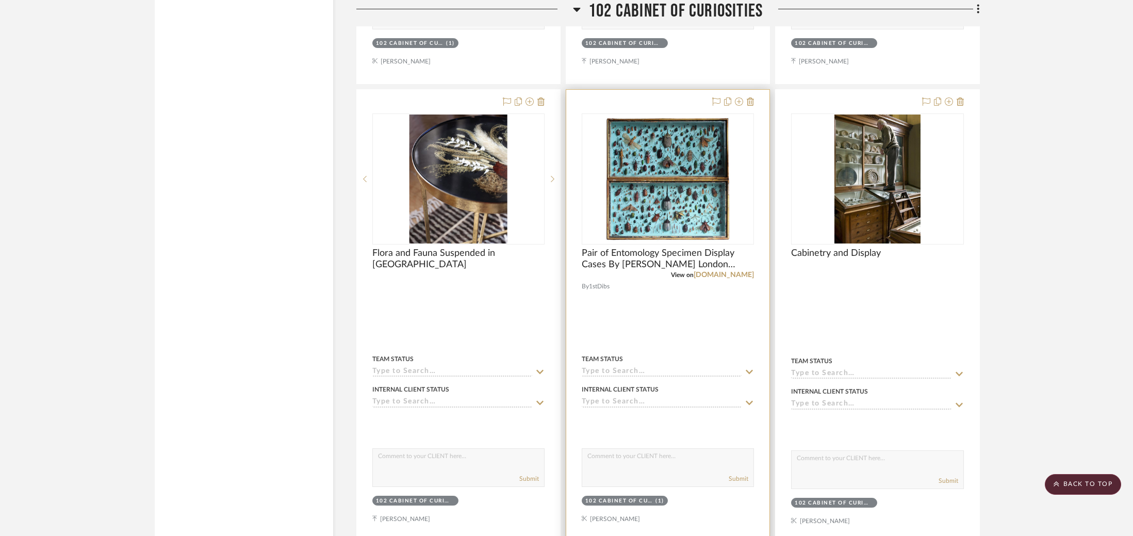
click at [651, 175] on img "0" at bounding box center [667, 179] width 129 height 129
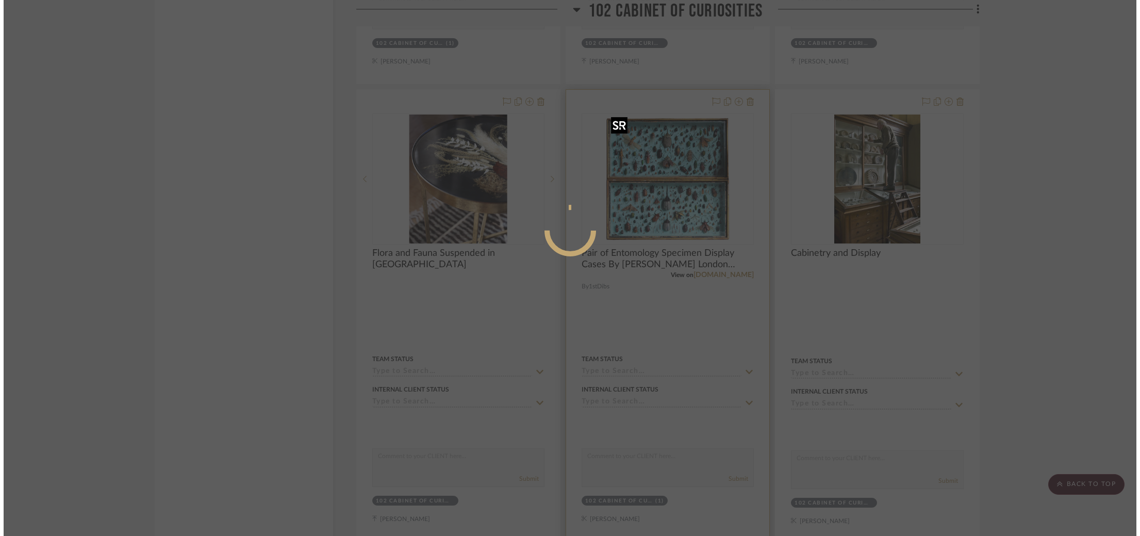
scroll to position [0, 0]
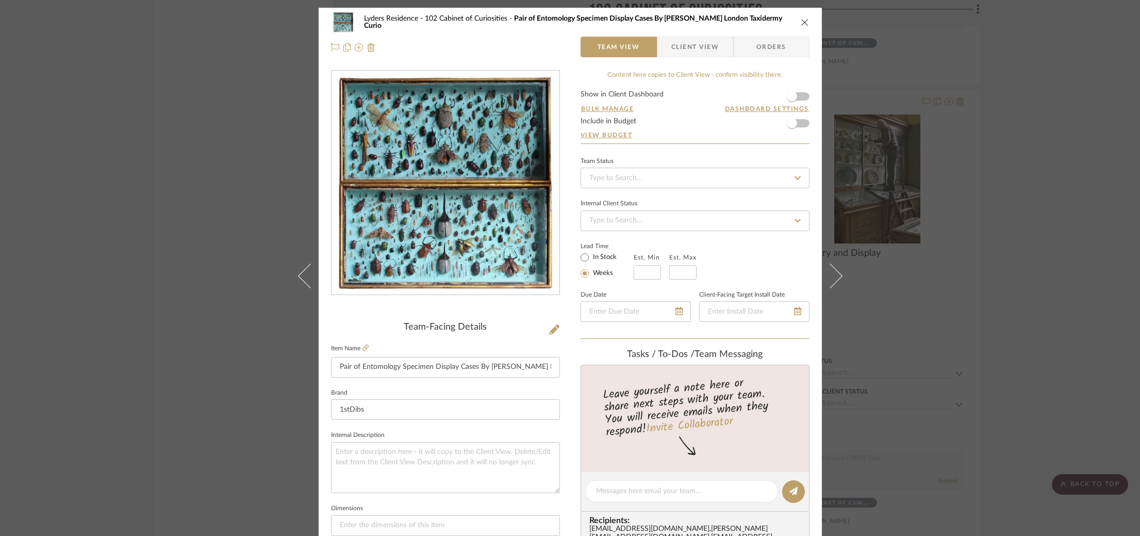
click at [951, 180] on div "Lyders Residence 102 Cabinet of Curiosities Pair of Entomology Specimen Display…" at bounding box center [570, 268] width 1140 height 536
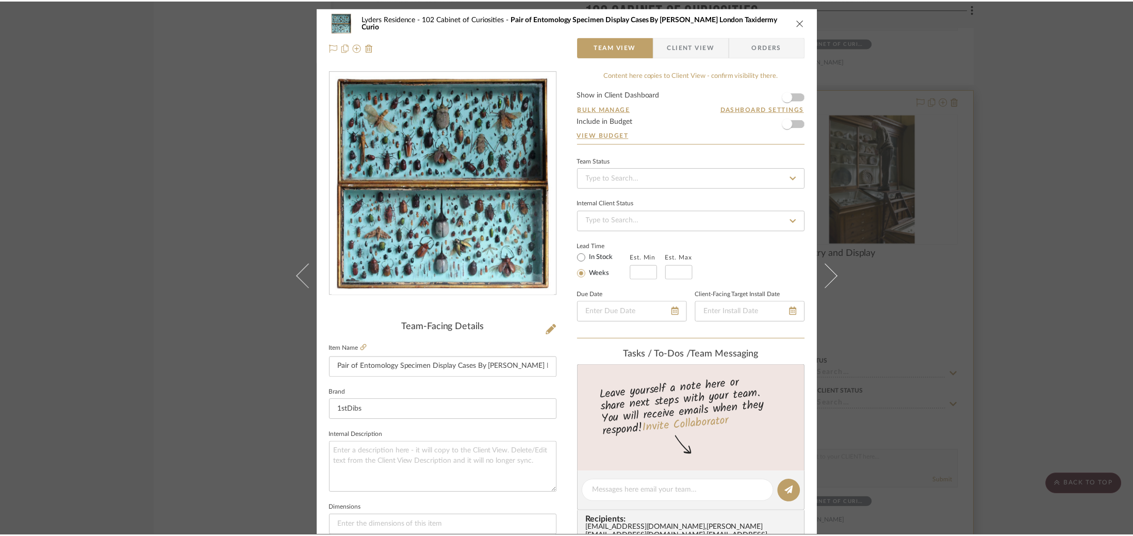
scroll to position [1609, 0]
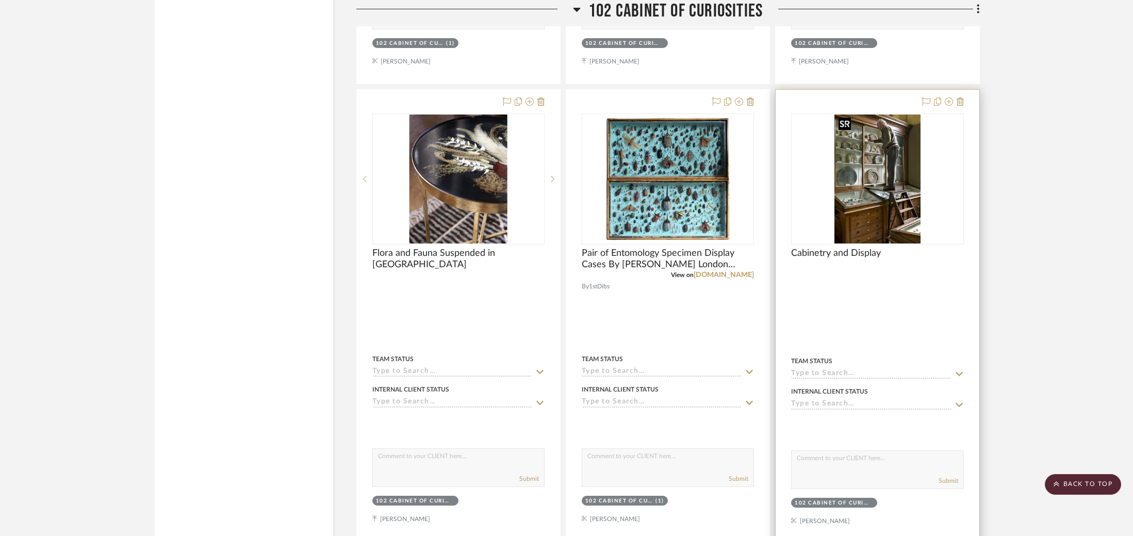
click at [887, 181] on img "0" at bounding box center [878, 179] width 86 height 129
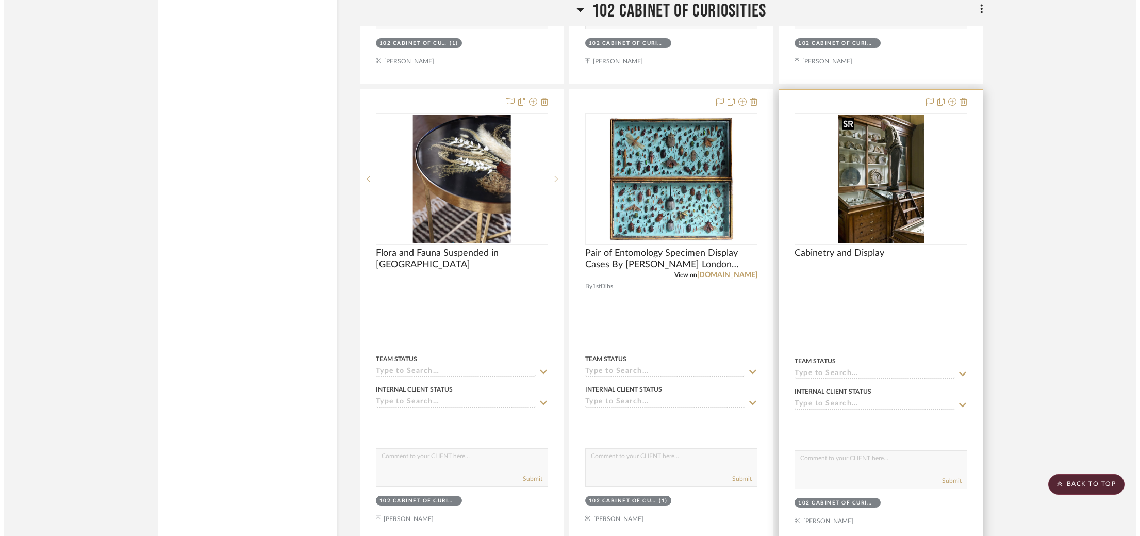
scroll to position [0, 0]
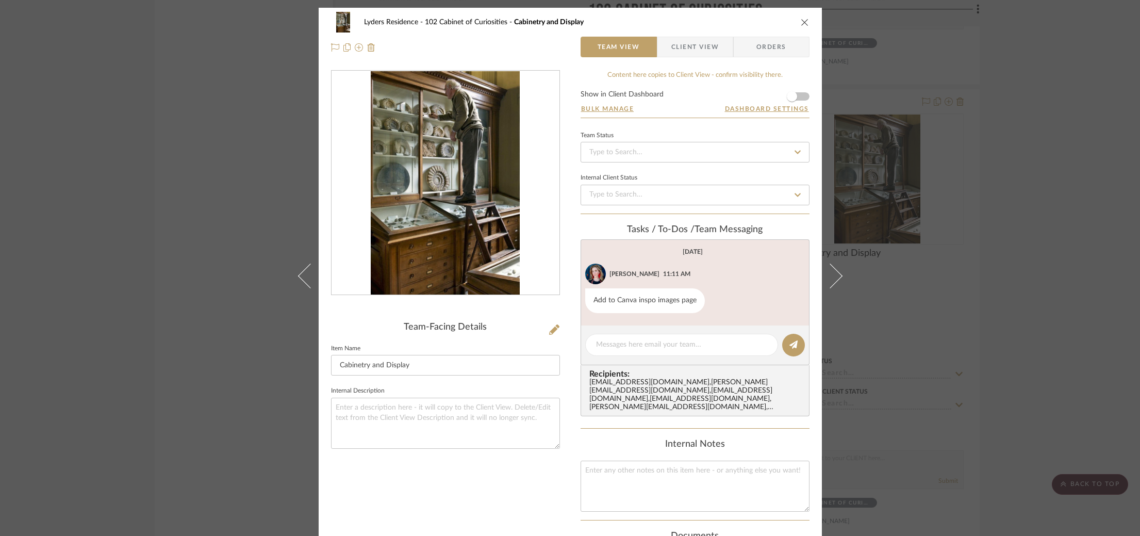
drag, startPoint x: 1021, startPoint y: 177, endPoint x: 712, endPoint y: 208, distance: 310.5
click at [1021, 177] on div "Lyders Residence 102 Cabinet of Curiosities Cabinetry and Display Team View Cli…" at bounding box center [570, 268] width 1140 height 536
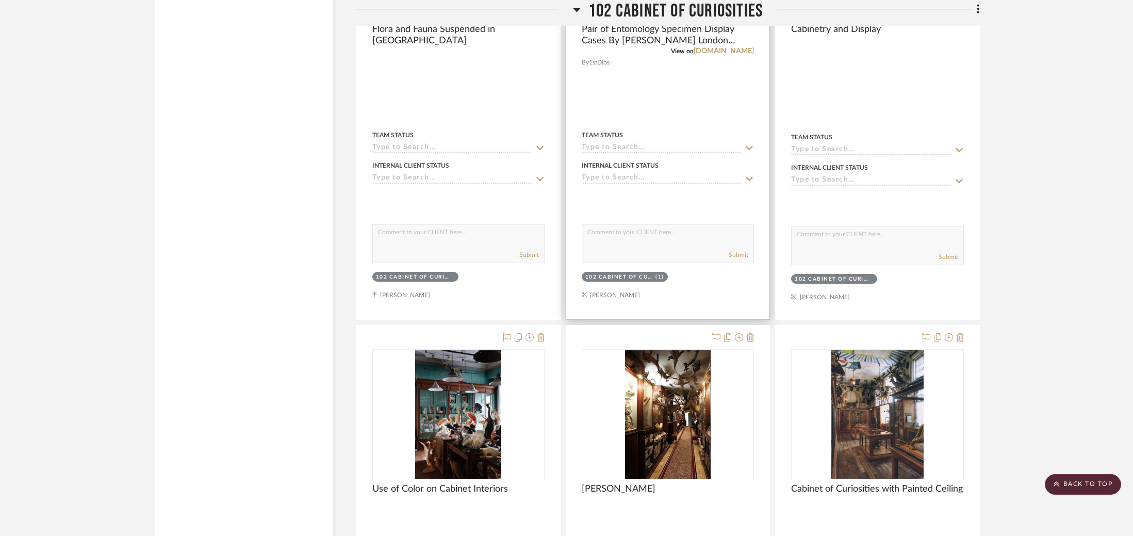
scroll to position [1958, 0]
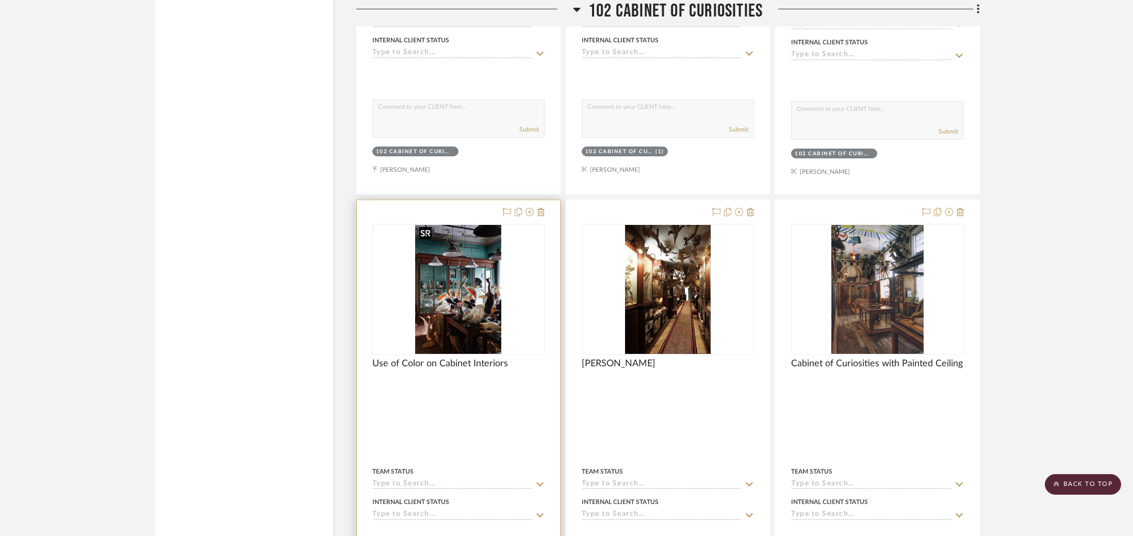
click at [449, 264] on img "0" at bounding box center [458, 289] width 86 height 129
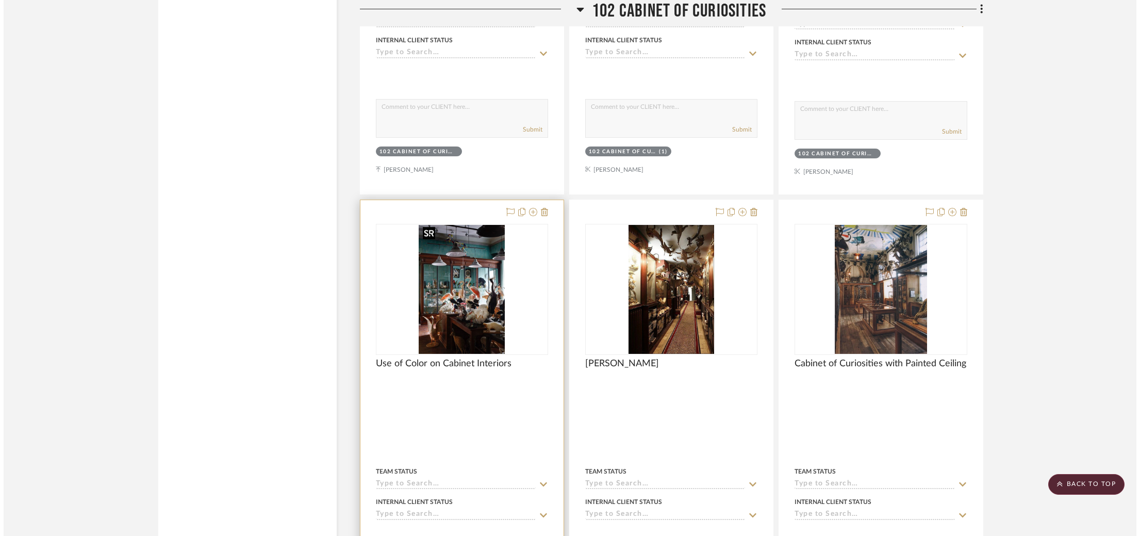
scroll to position [0, 0]
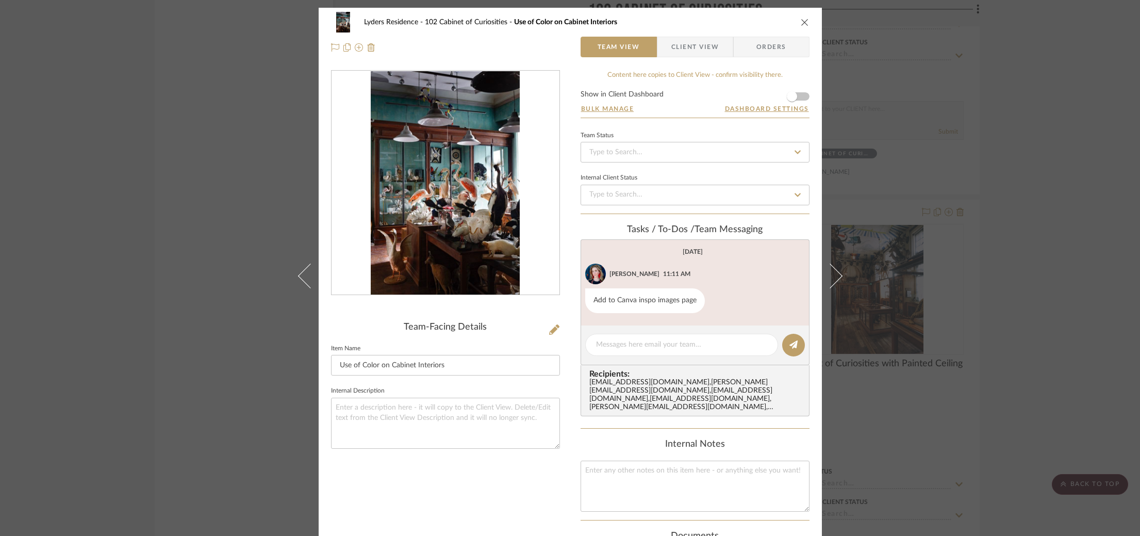
click at [954, 251] on div "Lyders Residence 102 Cabinet of Curiosities Use of Color on Cabinet Interiors T…" at bounding box center [570, 268] width 1140 height 536
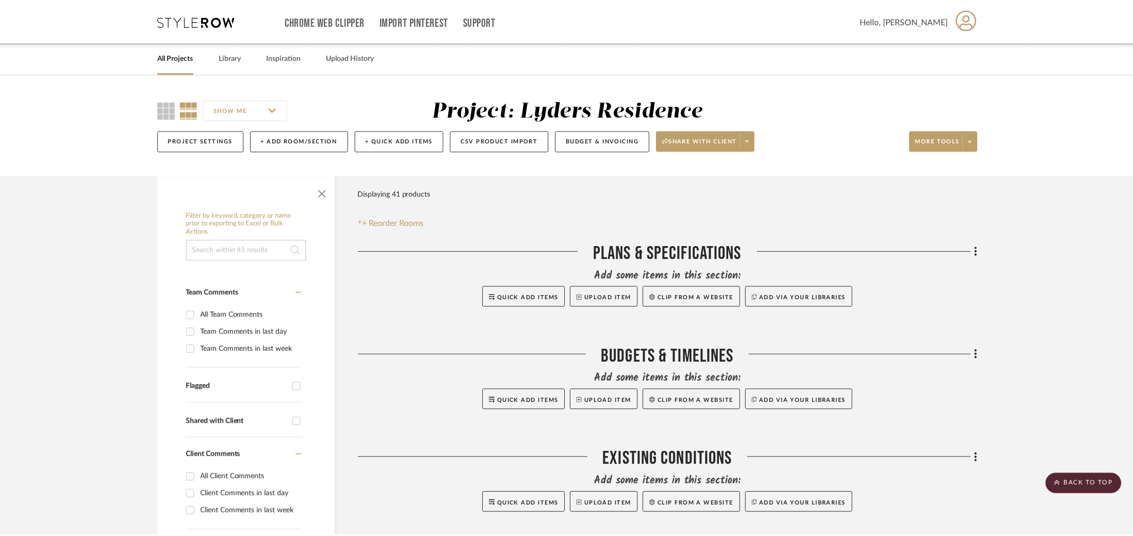
scroll to position [1958, 0]
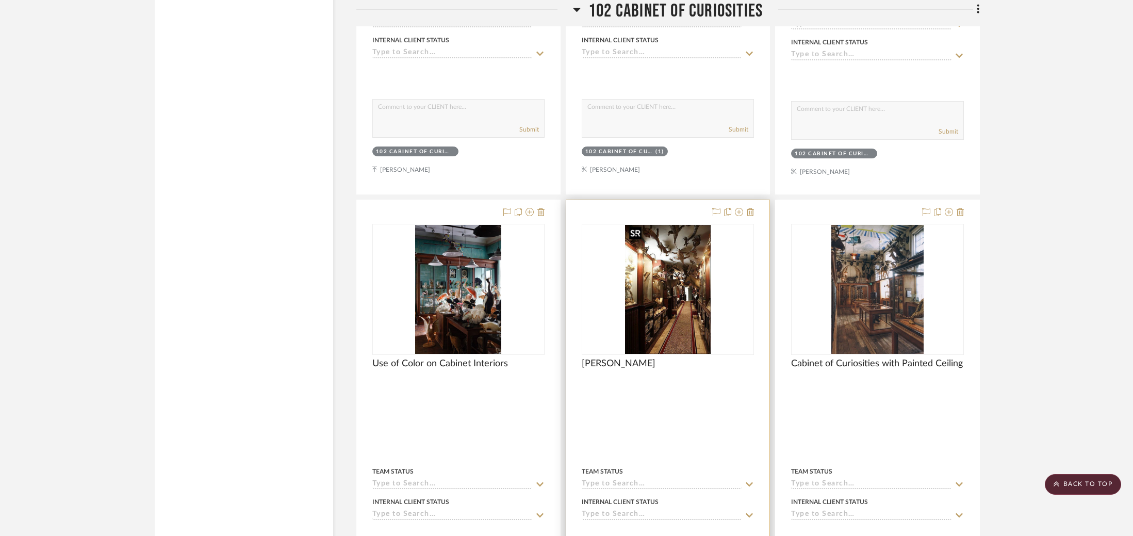
click at [665, 270] on img "0" at bounding box center [668, 289] width 86 height 129
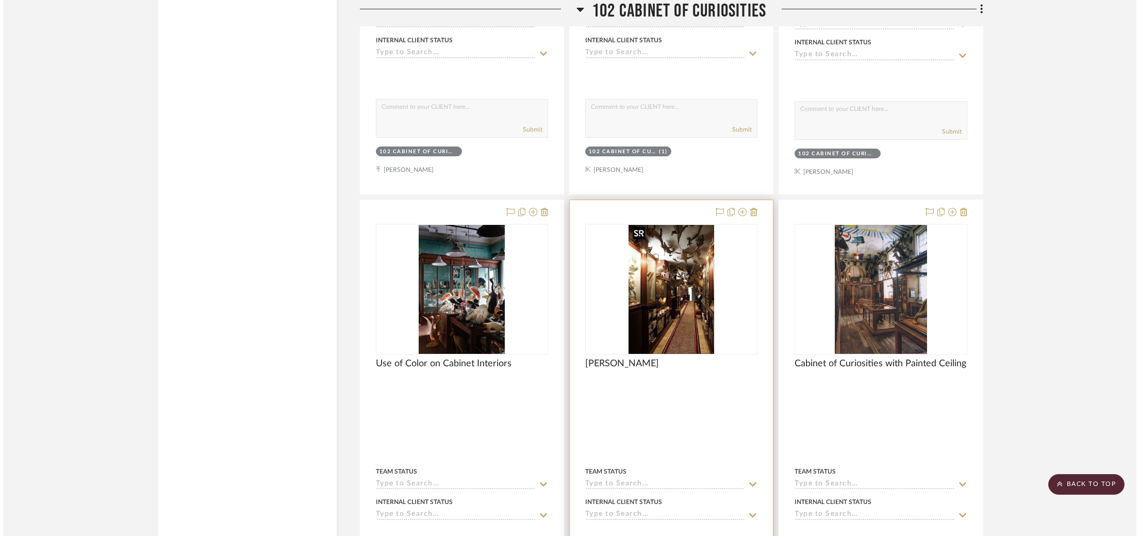
scroll to position [0, 0]
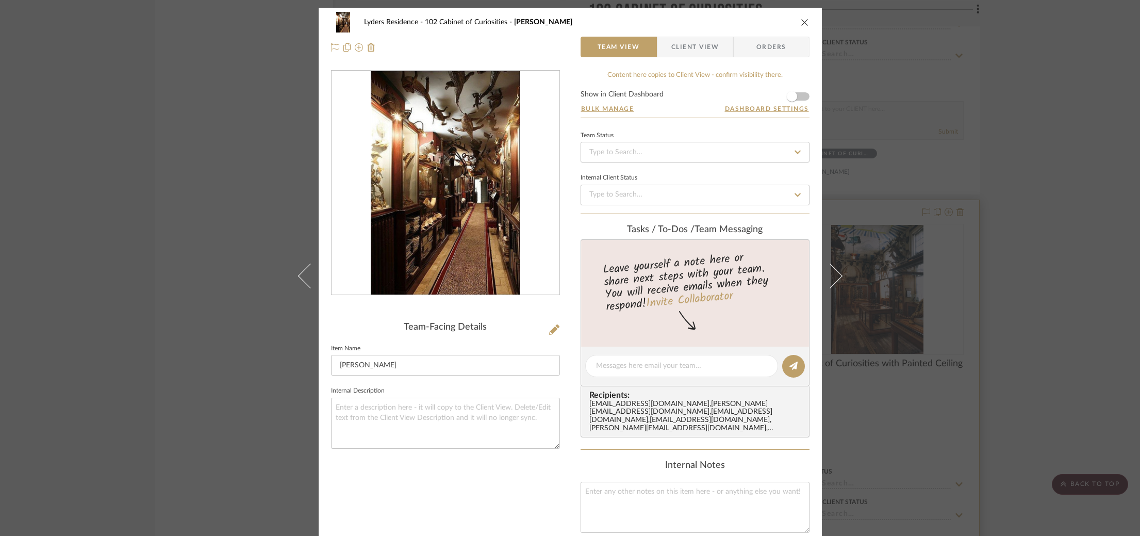
drag, startPoint x: 1020, startPoint y: 243, endPoint x: 926, endPoint y: 263, distance: 95.9
click at [1020, 243] on div "Lyders Residence 102 Cabinet of Curiosities Jacques Garcia Team View Client Vie…" at bounding box center [570, 268] width 1140 height 536
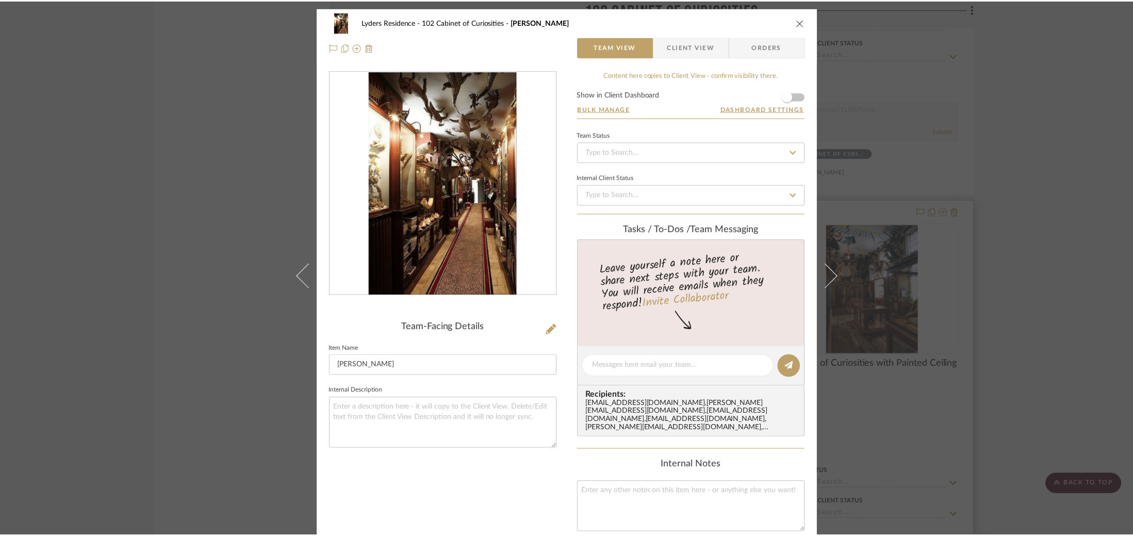
scroll to position [1958, 0]
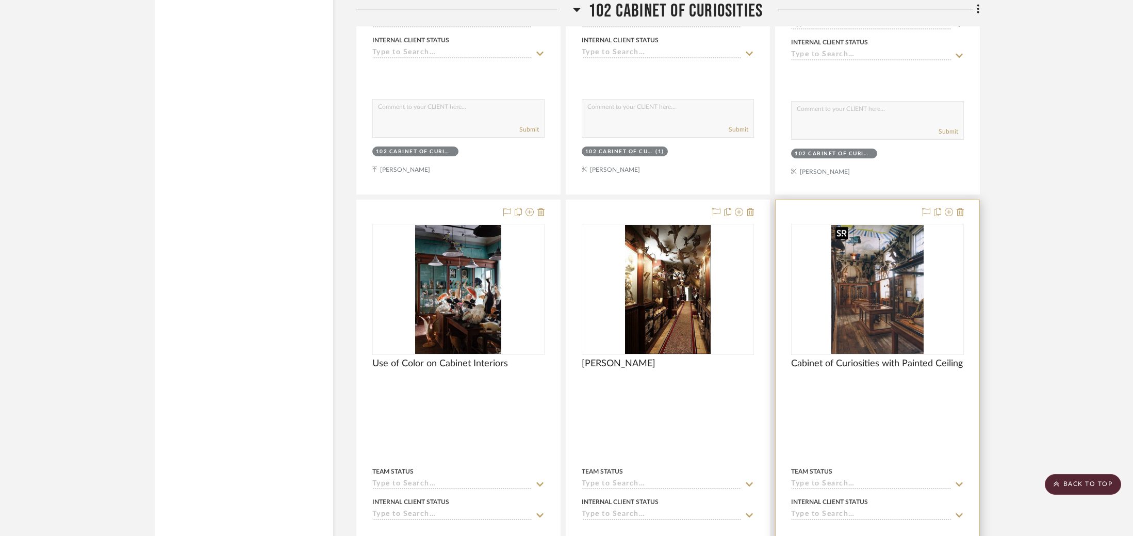
click at [915, 265] on img "0" at bounding box center [877, 289] width 92 height 129
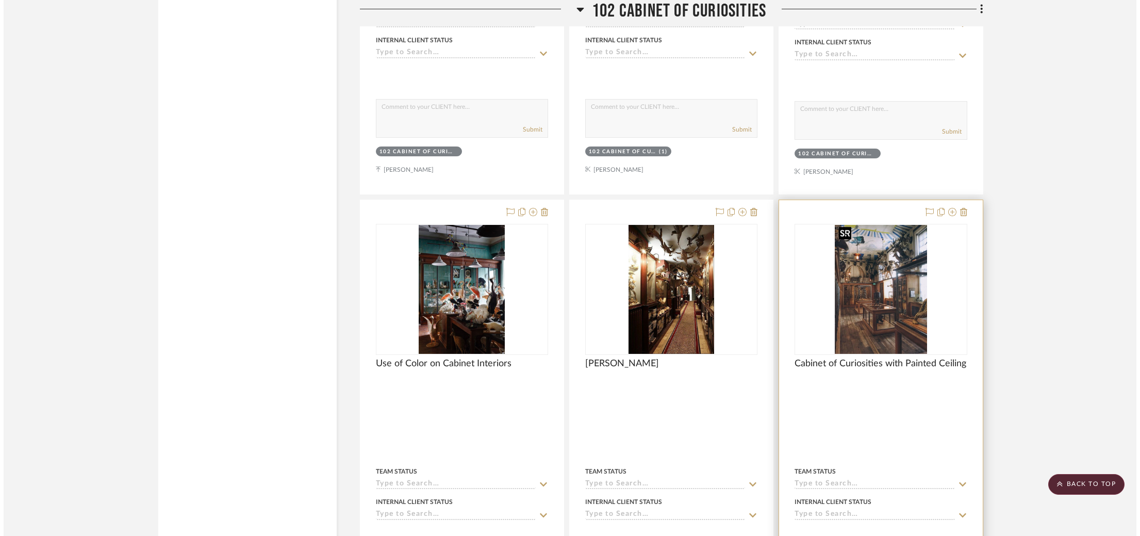
scroll to position [0, 0]
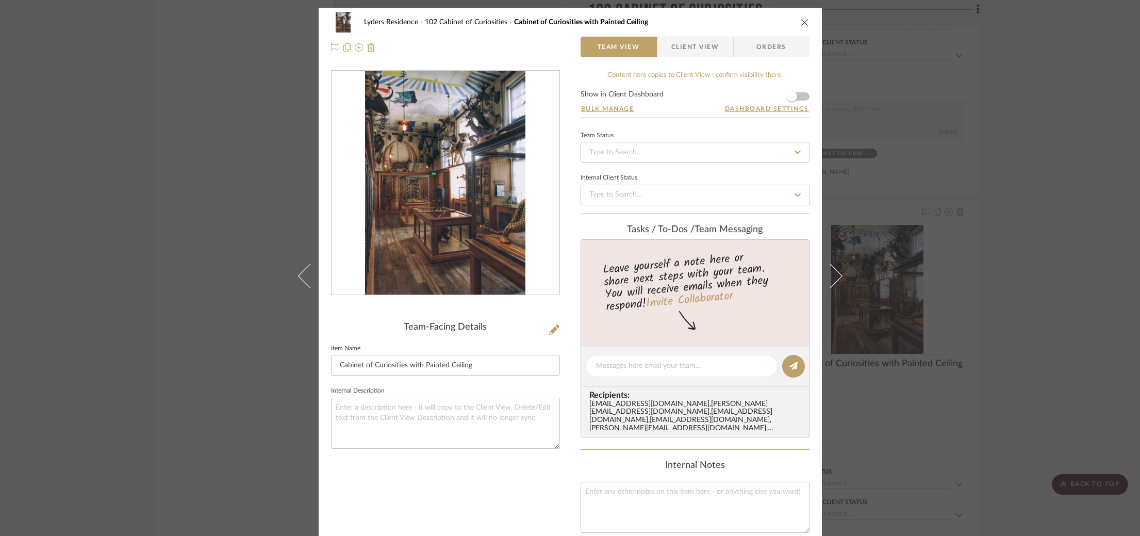
click at [1023, 254] on div "Lyders Residence 102 Cabinet of Curiosities Cabinet of Curiosities with Painted…" at bounding box center [570, 268] width 1140 height 536
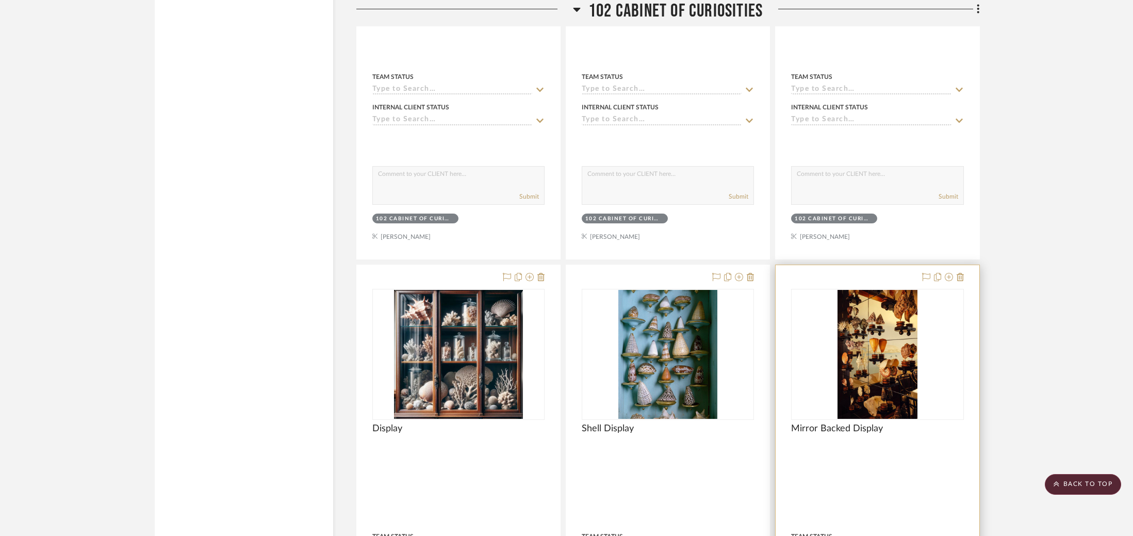
scroll to position [2413, 0]
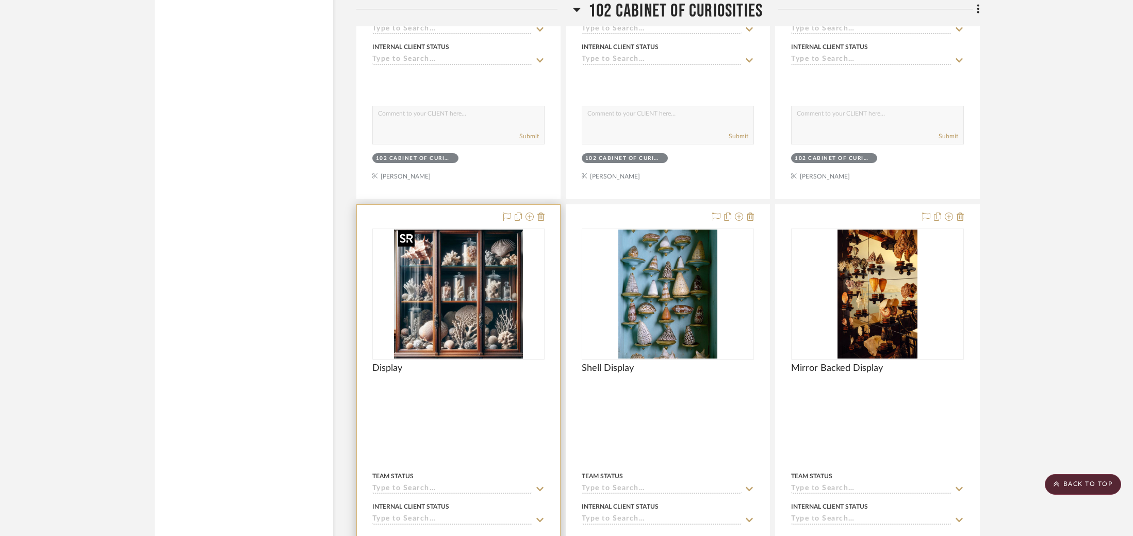
click at [410, 280] on img "0" at bounding box center [458, 294] width 129 height 129
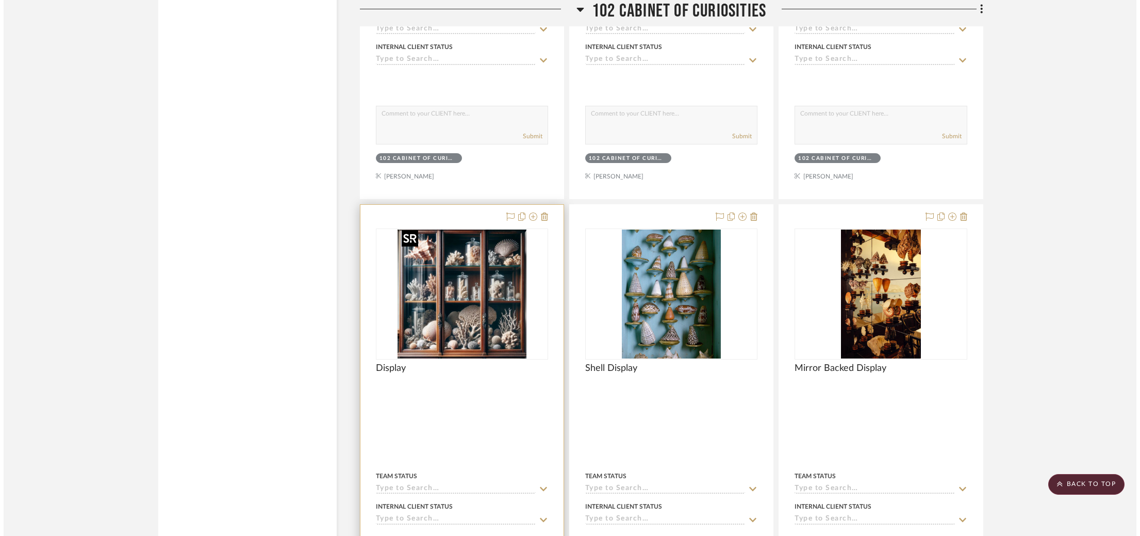
scroll to position [0, 0]
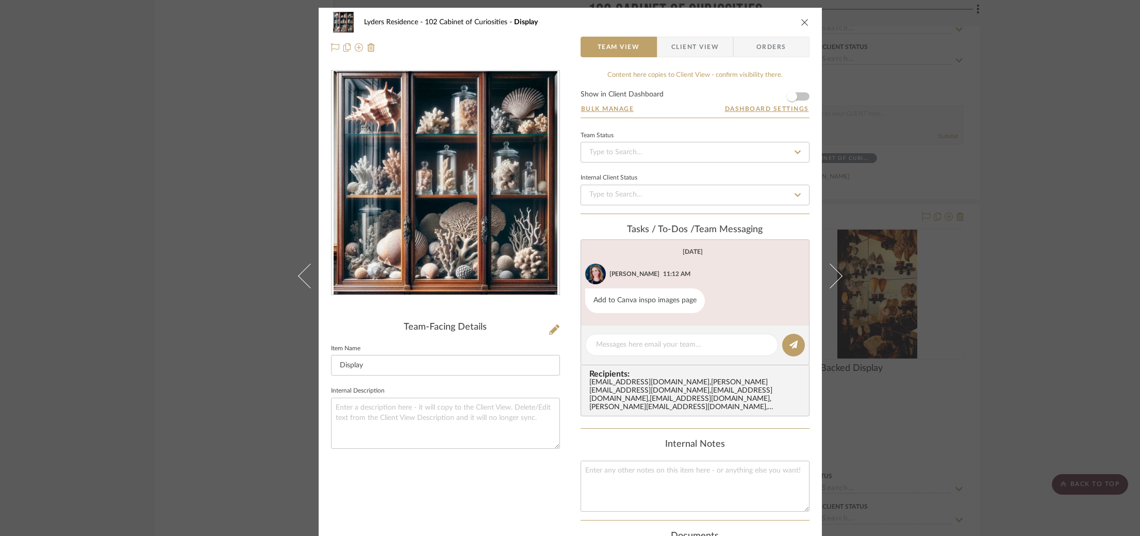
drag, startPoint x: 955, startPoint y: 276, endPoint x: 769, endPoint y: 288, distance: 186.1
click at [955, 276] on div "Lyders Residence 102 Cabinet of Curiosities Display Team View Client View Order…" at bounding box center [570, 268] width 1140 height 536
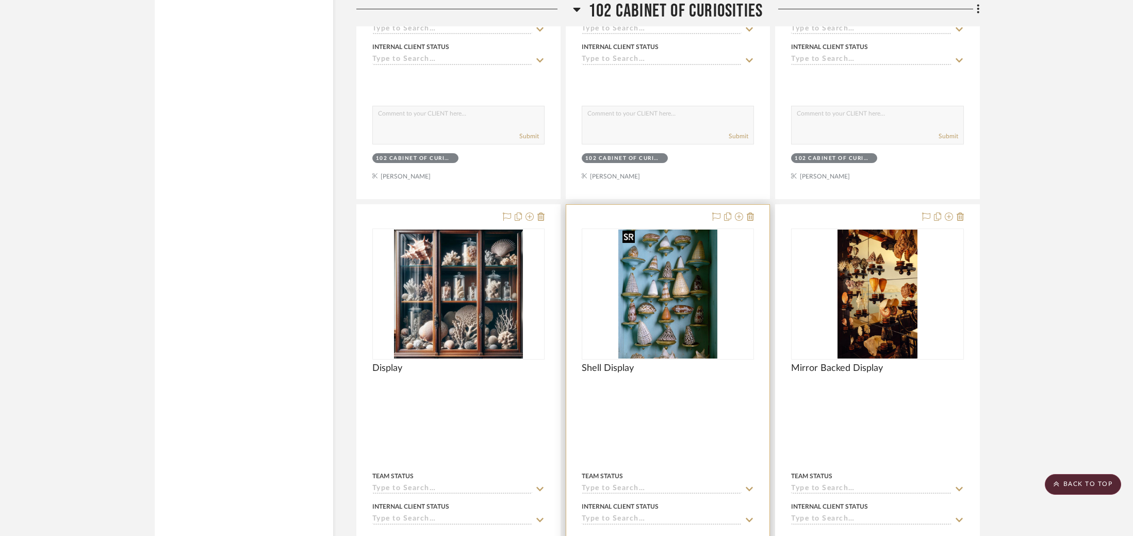
click at [659, 283] on img "0" at bounding box center [667, 294] width 99 height 129
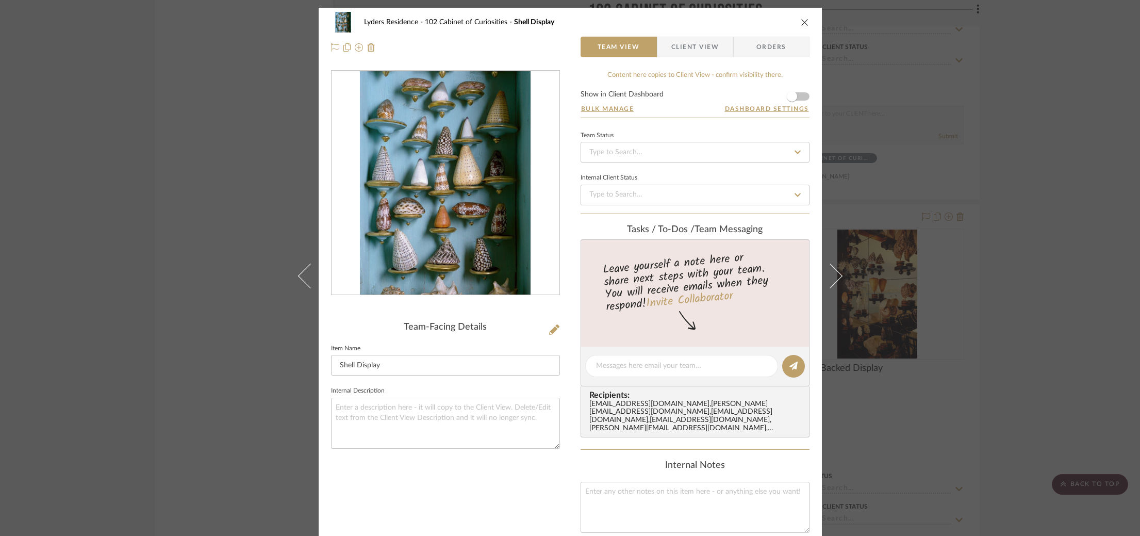
click at [965, 258] on div "Lyders Residence 102 Cabinet of Curiosities Shell Display Team View Client View…" at bounding box center [570, 268] width 1140 height 536
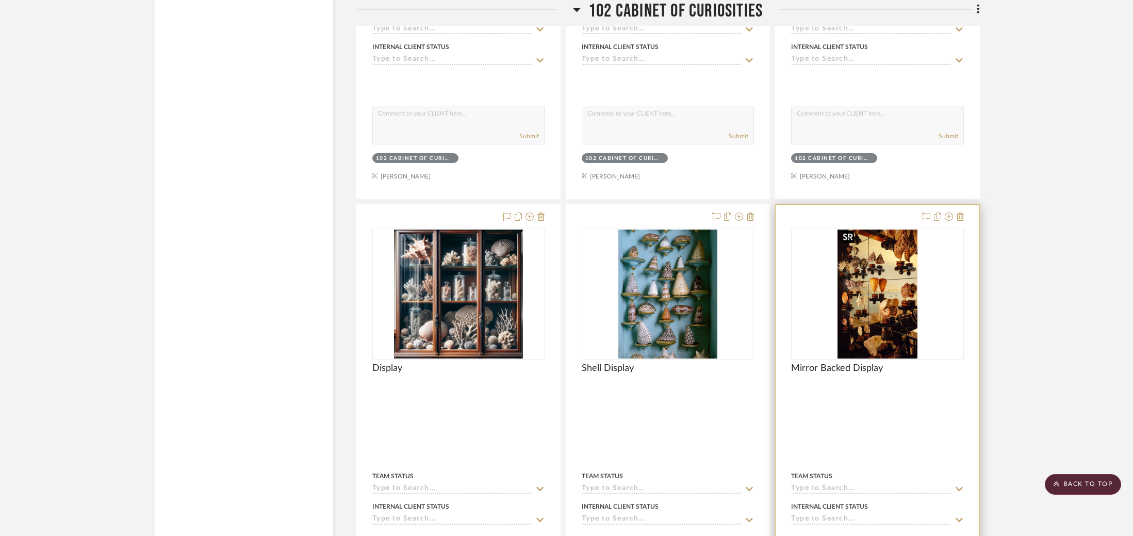
click at [850, 267] on img "0" at bounding box center [878, 294] width 80 height 129
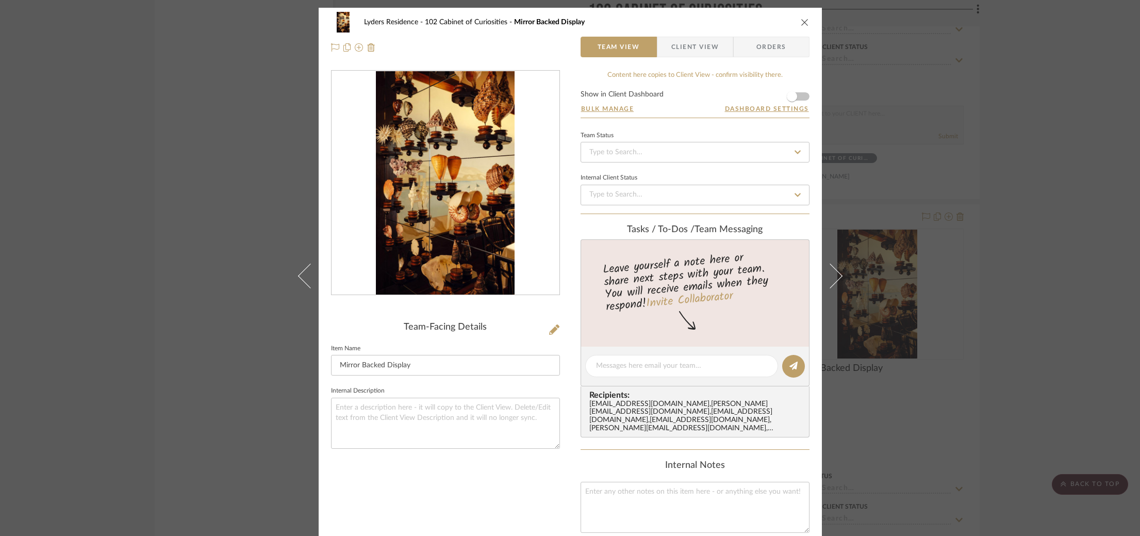
click at [982, 258] on div "Lyders Residence 102 Cabinet of Curiosities Mirror Backed Display Team View Cli…" at bounding box center [570, 268] width 1140 height 536
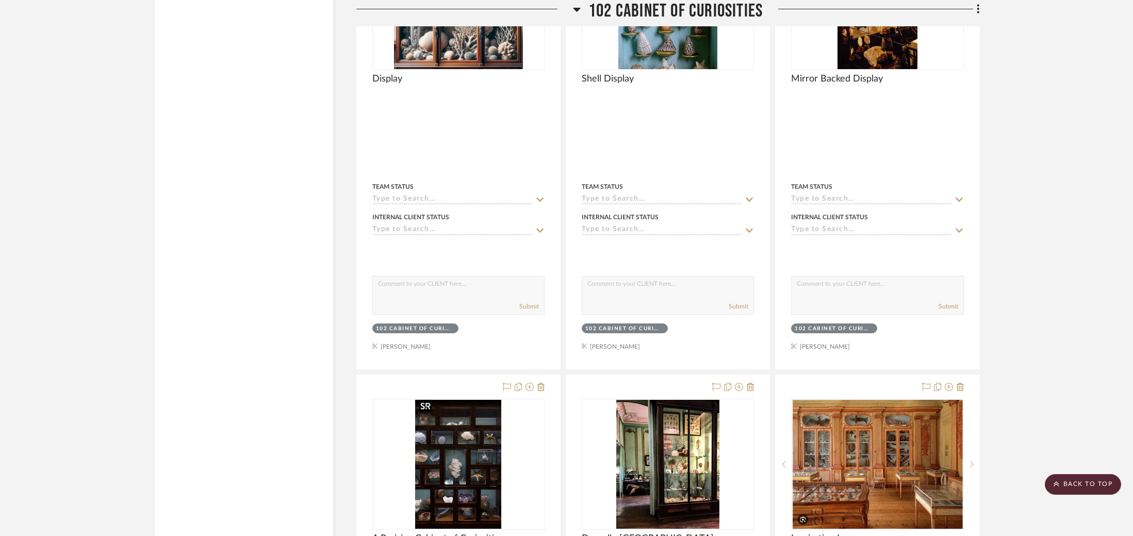
click at [419, 403] on div at bounding box center [425, 405] width 12 height 13
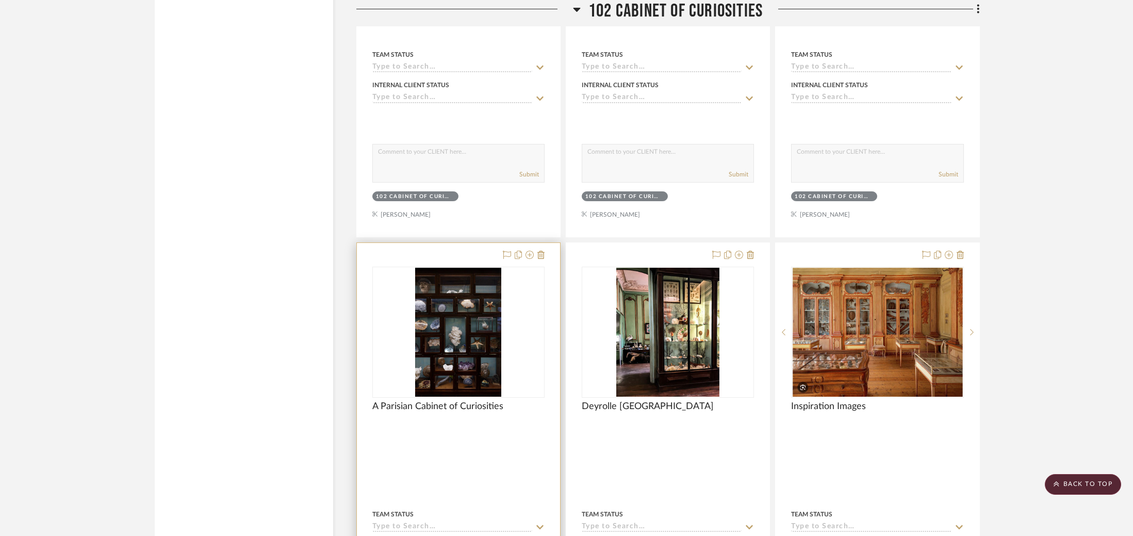
drag, startPoint x: 342, startPoint y: 357, endPoint x: 379, endPoint y: 348, distance: 37.7
click at [434, 340] on img "0" at bounding box center [458, 332] width 86 height 129
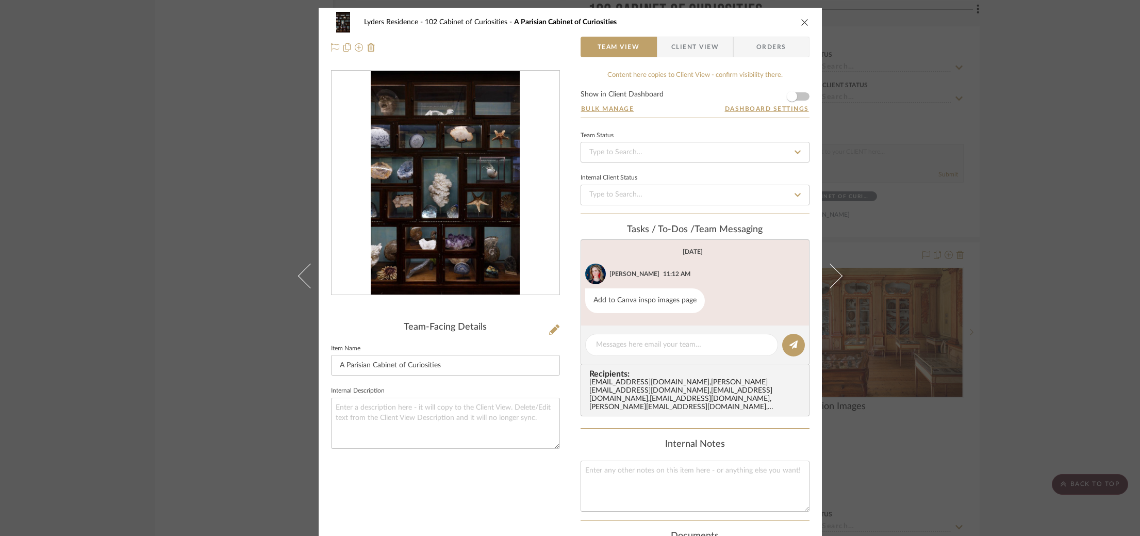
click at [1006, 188] on div "Lyders Residence 102 Cabinet of Curiosities A Parisian Cabinet of Curiosities T…" at bounding box center [570, 268] width 1140 height 536
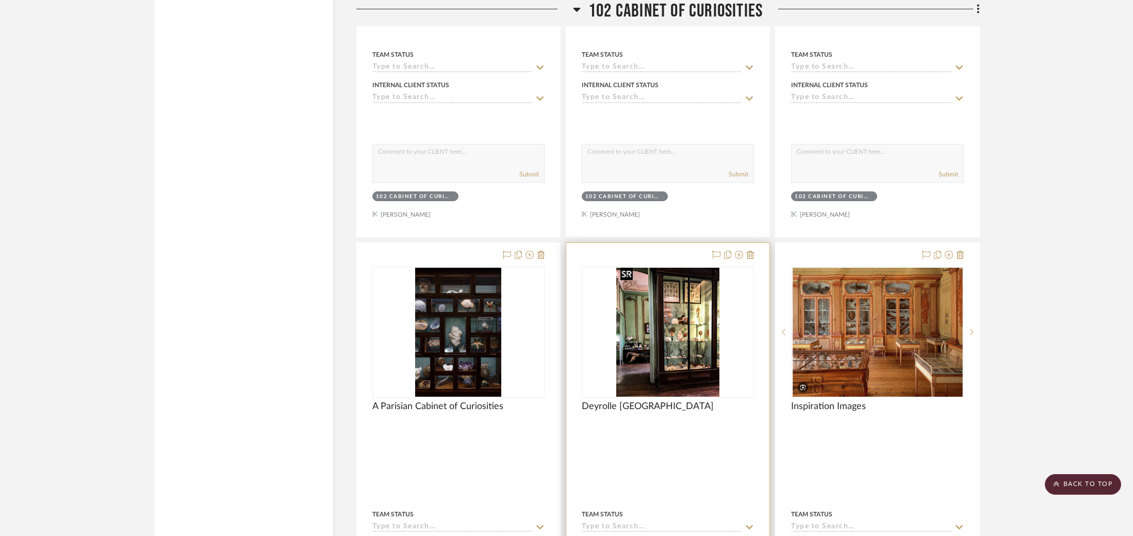
click at [653, 339] on img "0" at bounding box center [667, 332] width 103 height 129
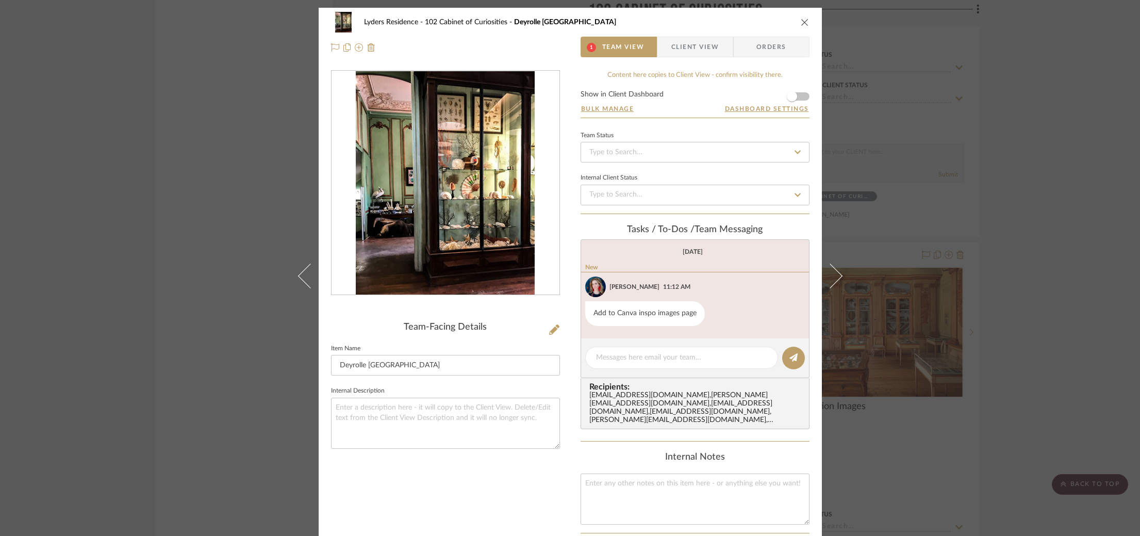
click at [475, 225] on img "0" at bounding box center [445, 183] width 179 height 224
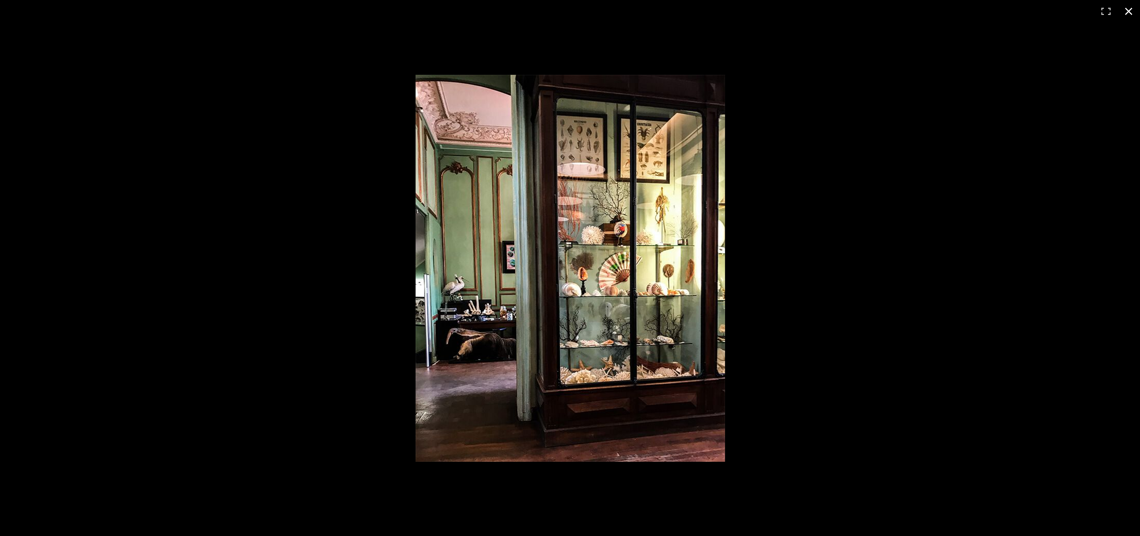
click at [932, 191] on div at bounding box center [866, 286] width 900 height 422
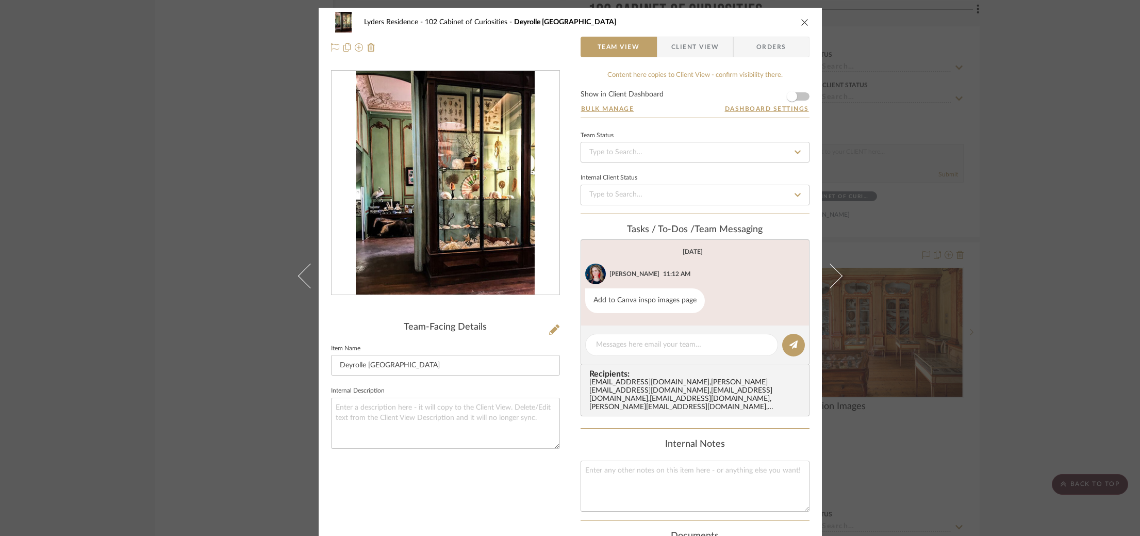
click at [1010, 222] on div "Lyders Residence 102 Cabinet of Curiosities Deyrolle Paris Team View Client Vie…" at bounding box center [570, 268] width 1140 height 536
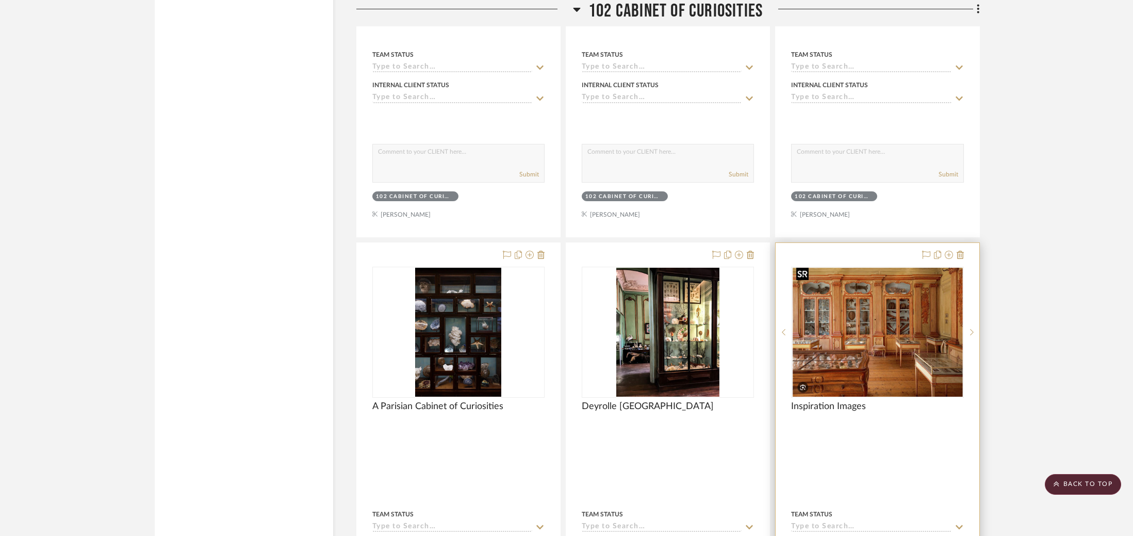
click at [868, 351] on img "0" at bounding box center [877, 332] width 170 height 129
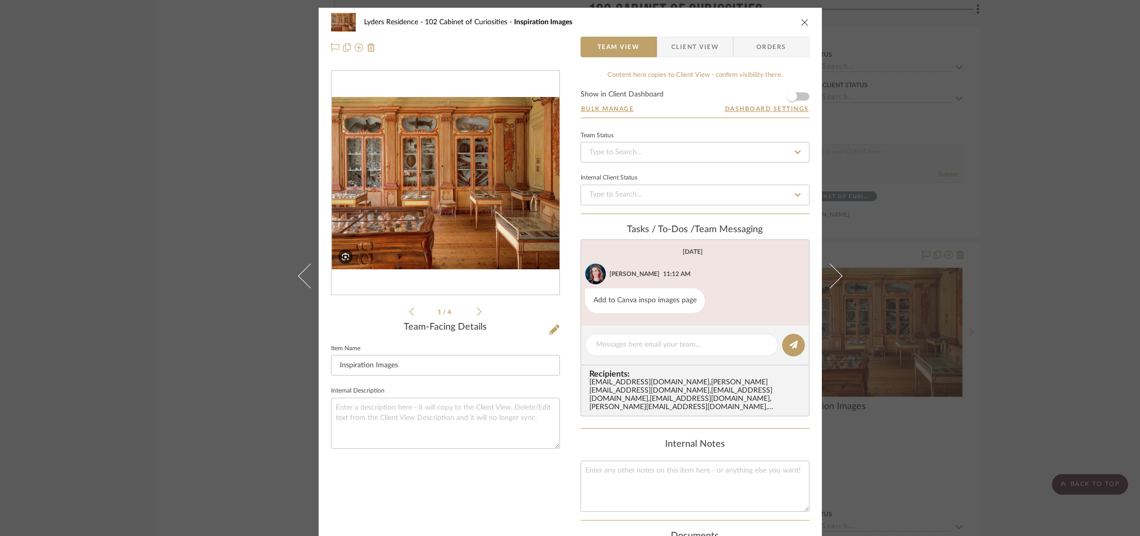
click at [942, 295] on div "Lyders Residence 102 Cabinet of Curiosities Inspiration Images Team View Client…" at bounding box center [570, 268] width 1140 height 536
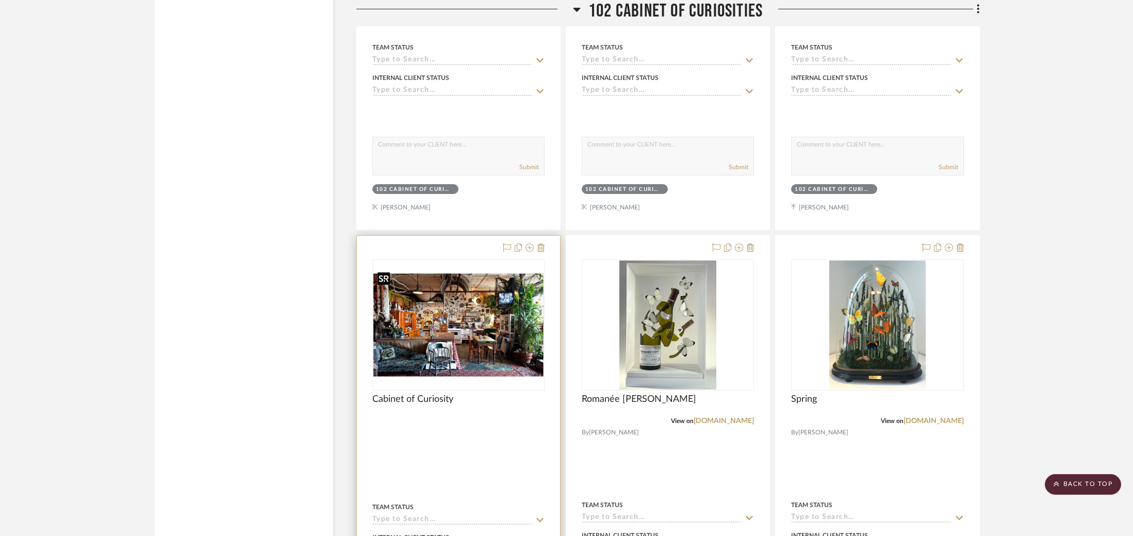
click at [455, 306] on img "0" at bounding box center [458, 324] width 170 height 103
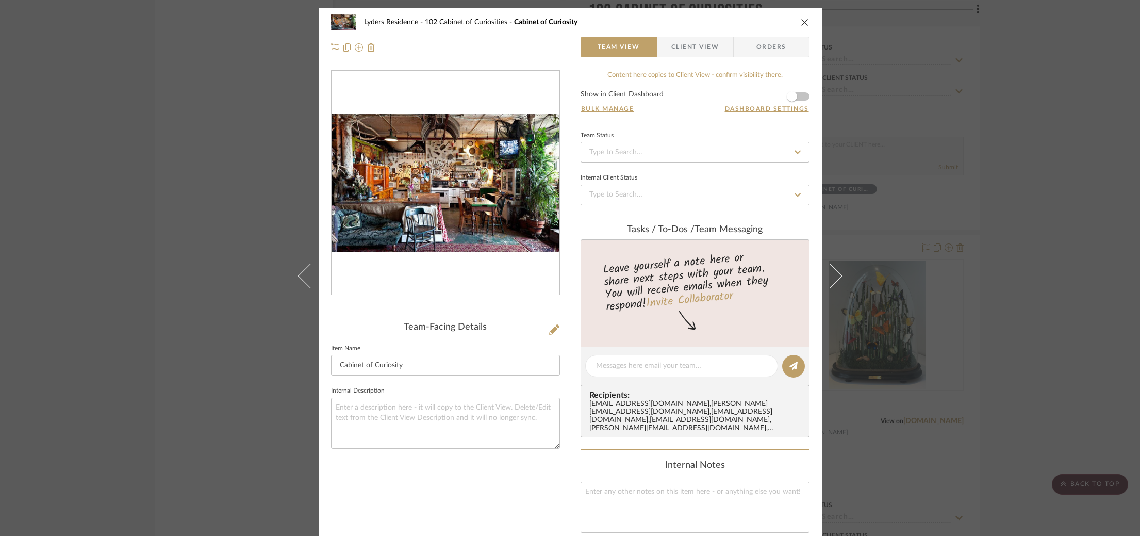
click at [981, 266] on div "Lyders Residence 102 Cabinet of Curiosities Cabinet of Curiosity Team View Clie…" at bounding box center [570, 268] width 1140 height 536
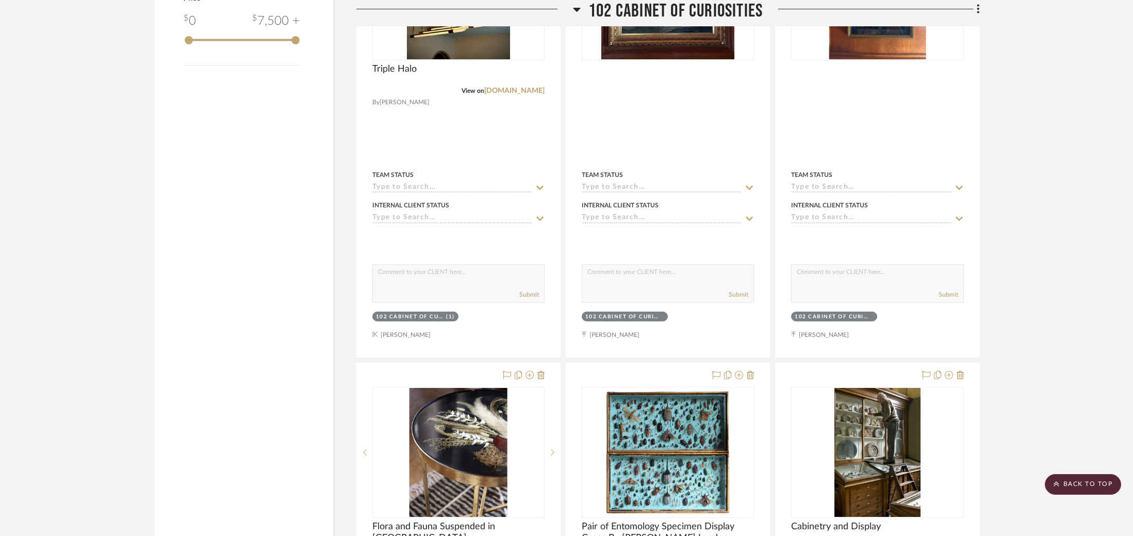
scroll to position [1063, 0]
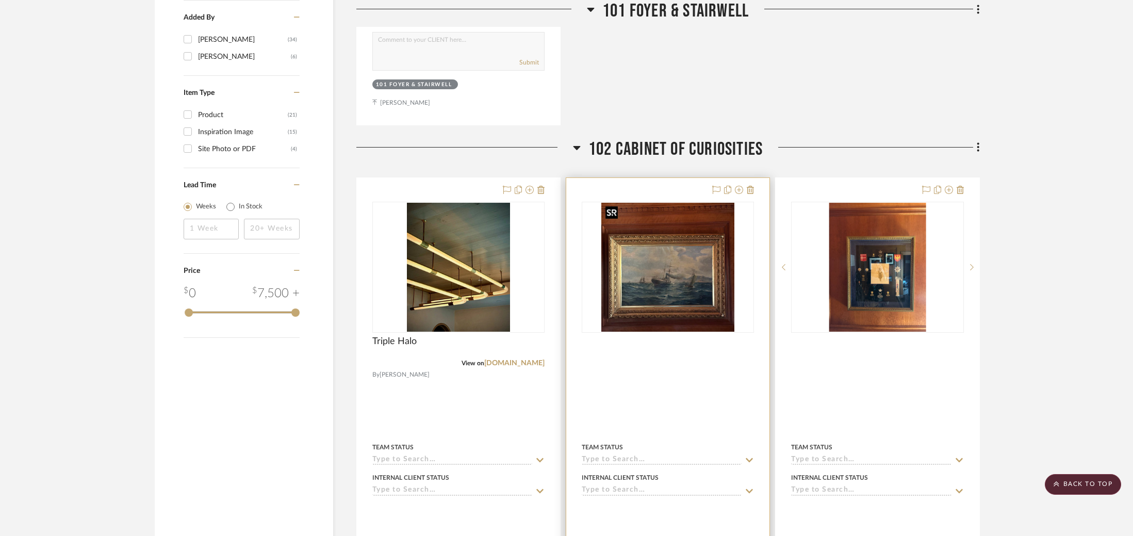
click at [676, 250] on img "0" at bounding box center [668, 267] width 134 height 129
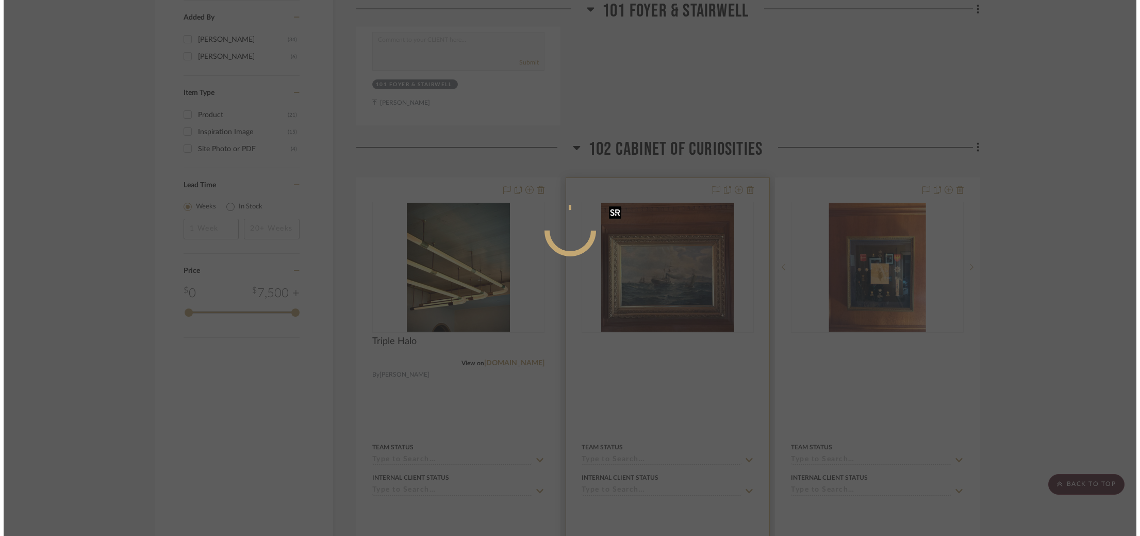
scroll to position [0, 0]
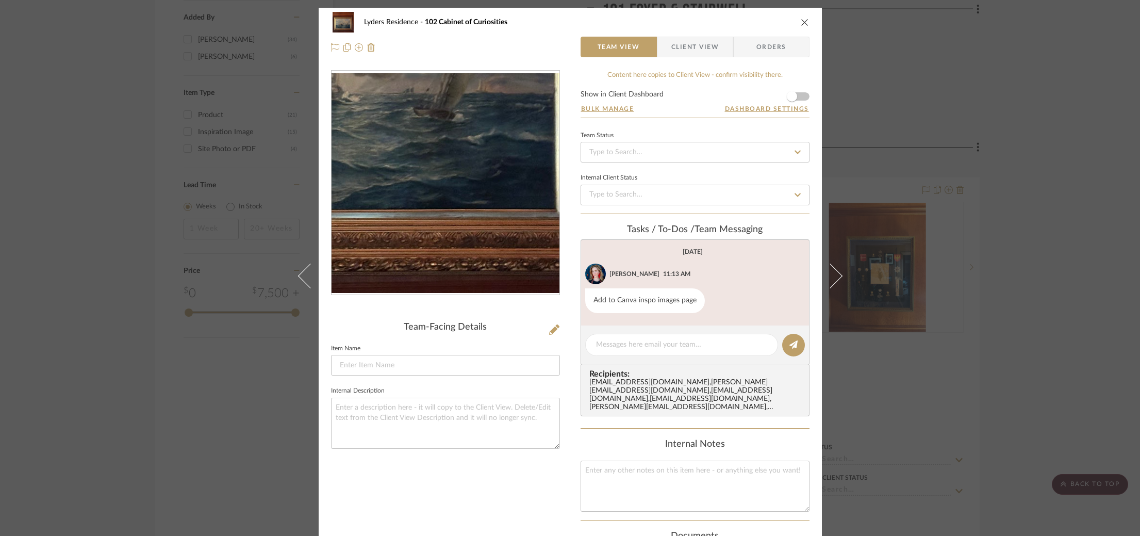
click at [482, 239] on img "0" at bounding box center [446, 183] width 228 height 220
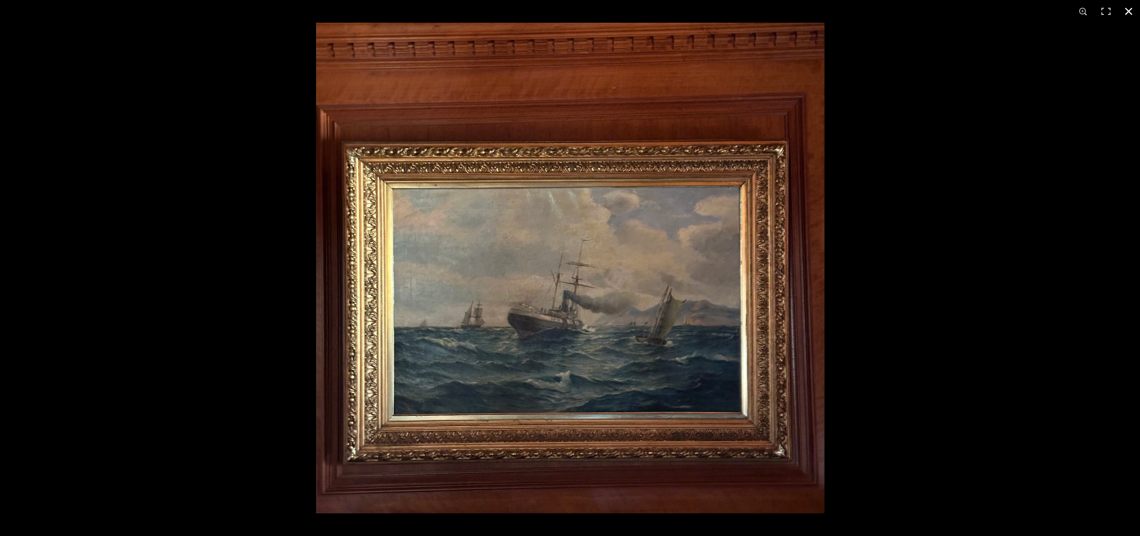
click at [187, 209] on div at bounding box center [570, 268] width 1140 height 536
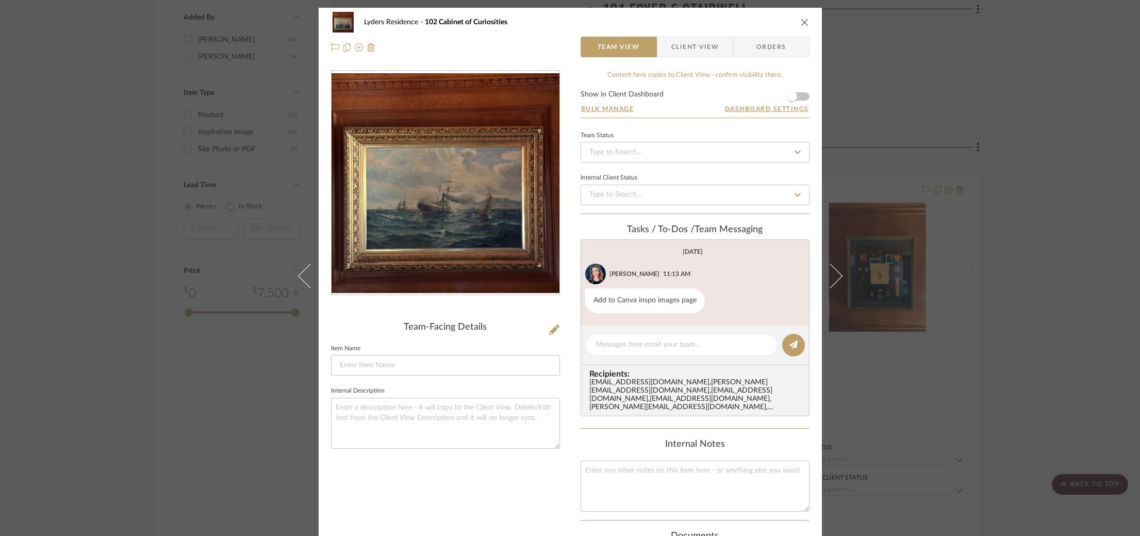
click at [165, 204] on div "Lyders Residence 102 Cabinet of Curiosities Team View Client View Orders Team-F…" at bounding box center [570, 268] width 1140 height 536
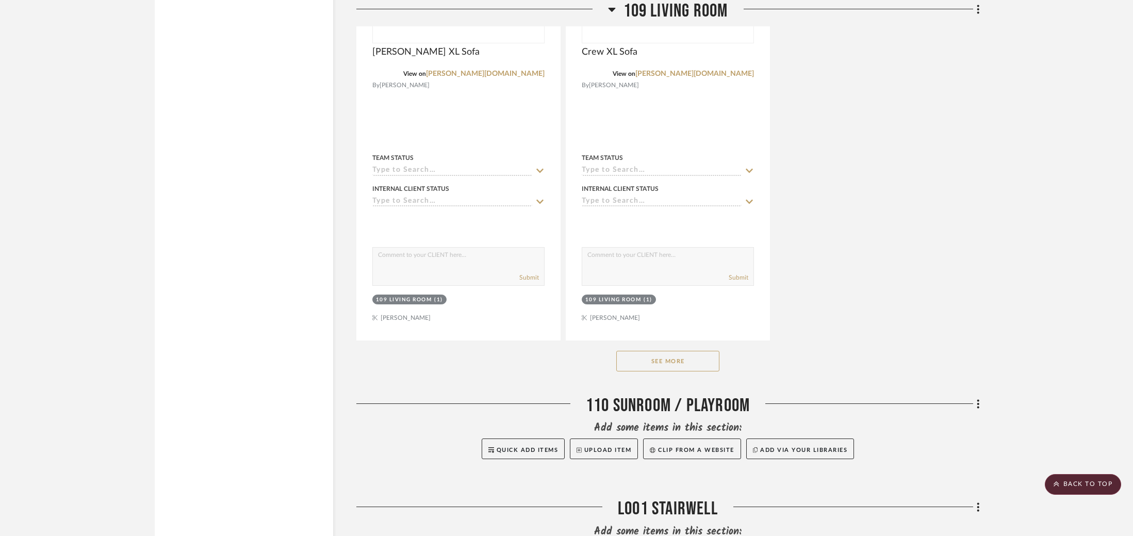
scroll to position [7446, 0]
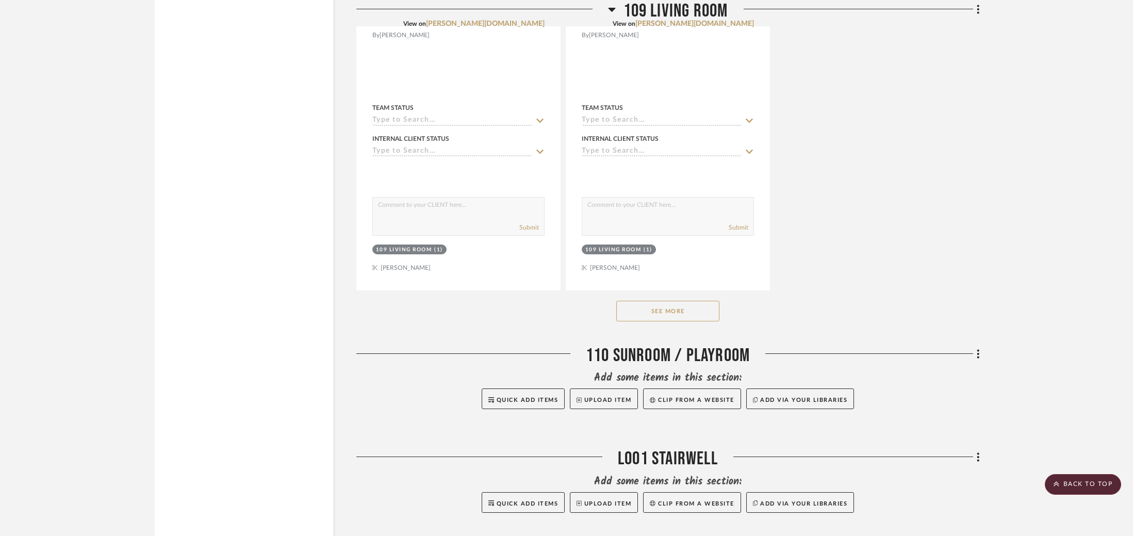
click at [667, 301] on button "See More" at bounding box center [667, 311] width 103 height 21
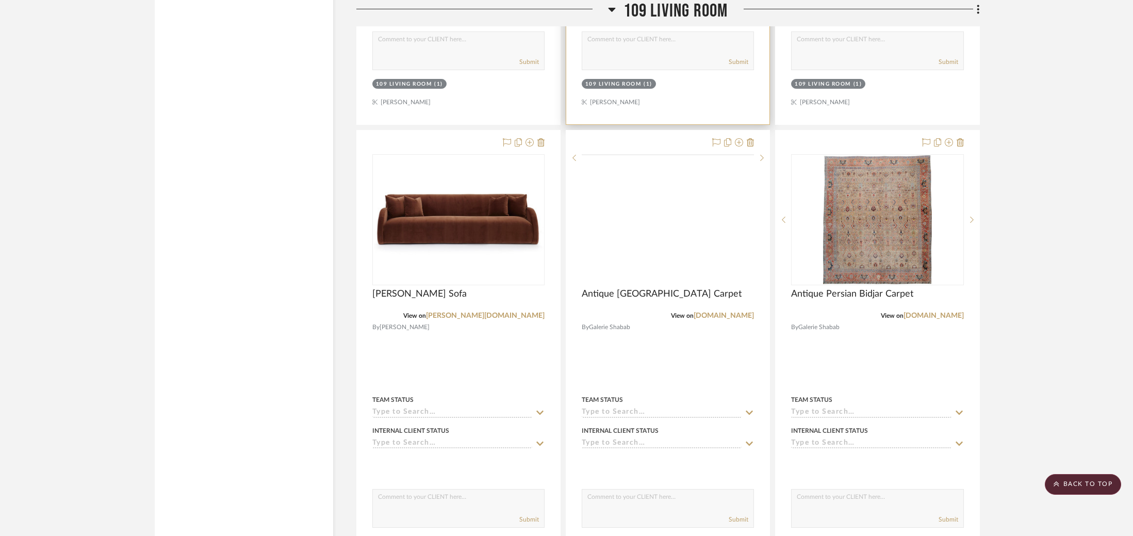
scroll to position [7617, 0]
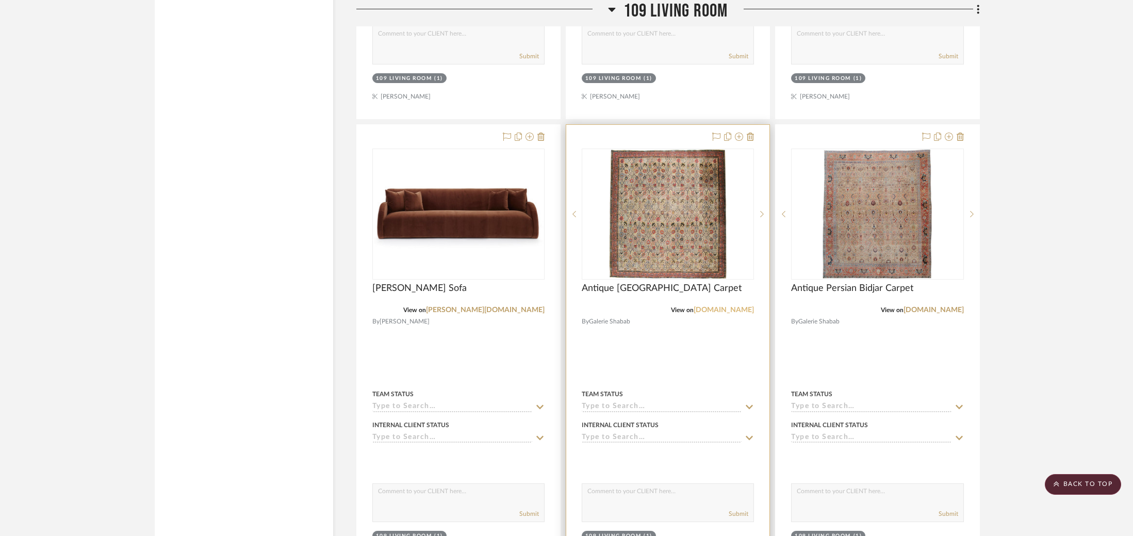
click at [714, 306] on link "galerieshabab.com" at bounding box center [724, 309] width 60 height 7
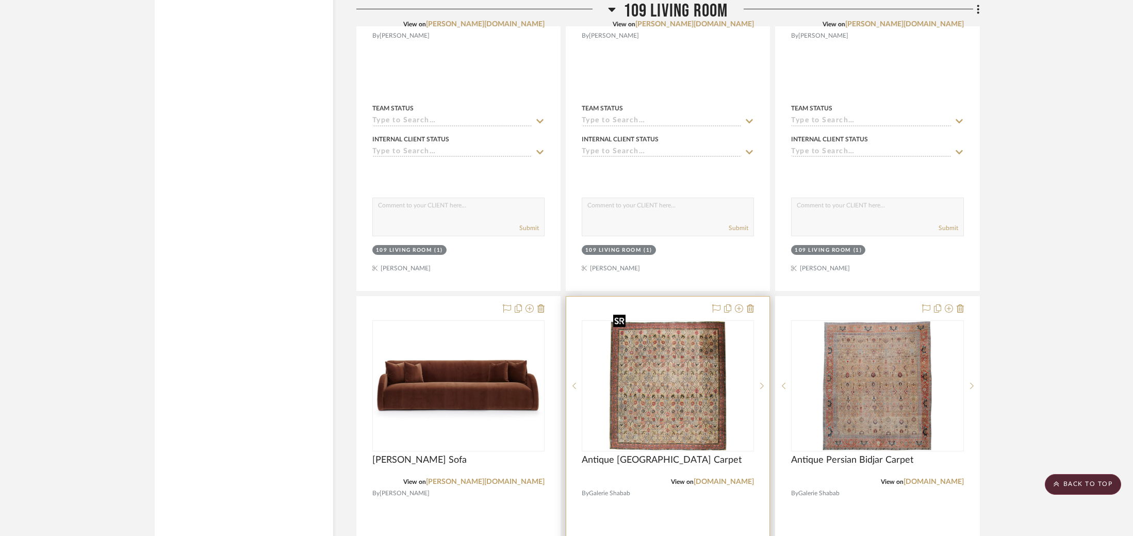
scroll to position [7549, 0]
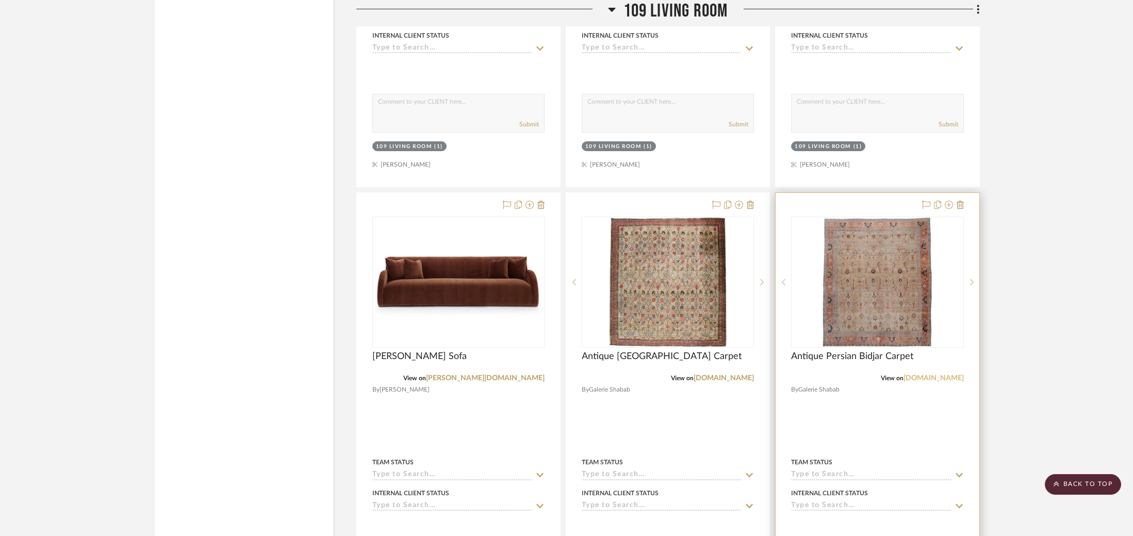
click at [943, 374] on link "galerieshabab.com" at bounding box center [934, 377] width 60 height 7
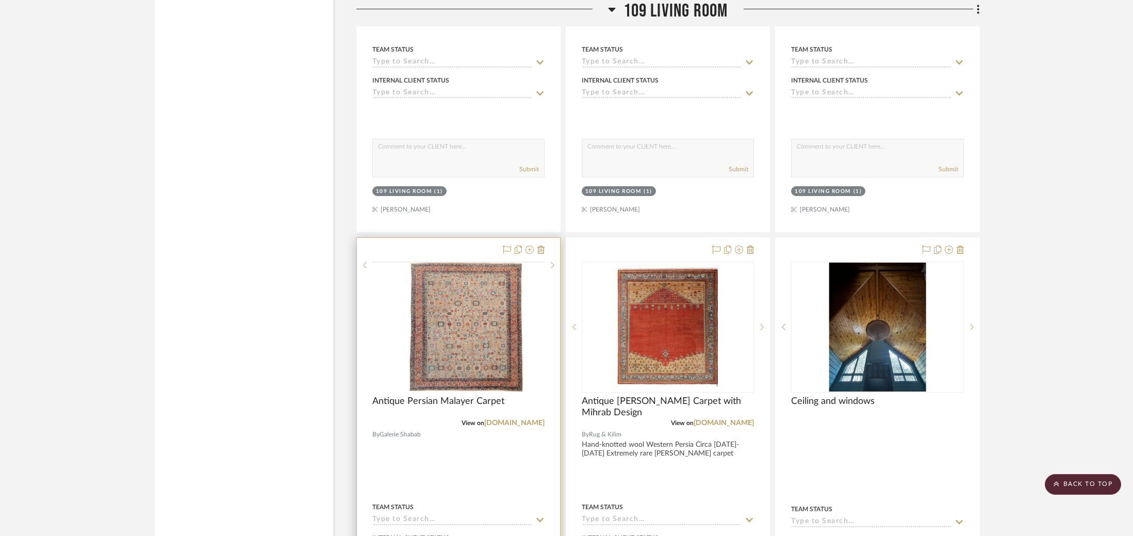
scroll to position [7961, 0]
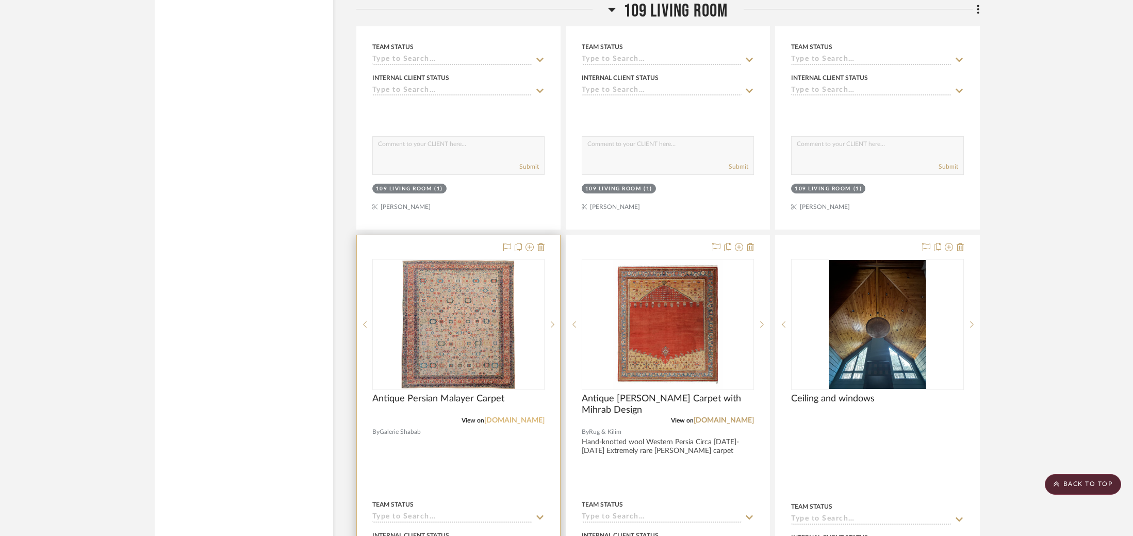
click at [508, 414] on project-item-tile "Antique Persian Malayer Carpet View on galerieshabab.com By Galerie Shabab Team…" at bounding box center [458, 462] width 204 height 454
click at [514, 416] on link "galerieshabab.com" at bounding box center [514, 419] width 60 height 7
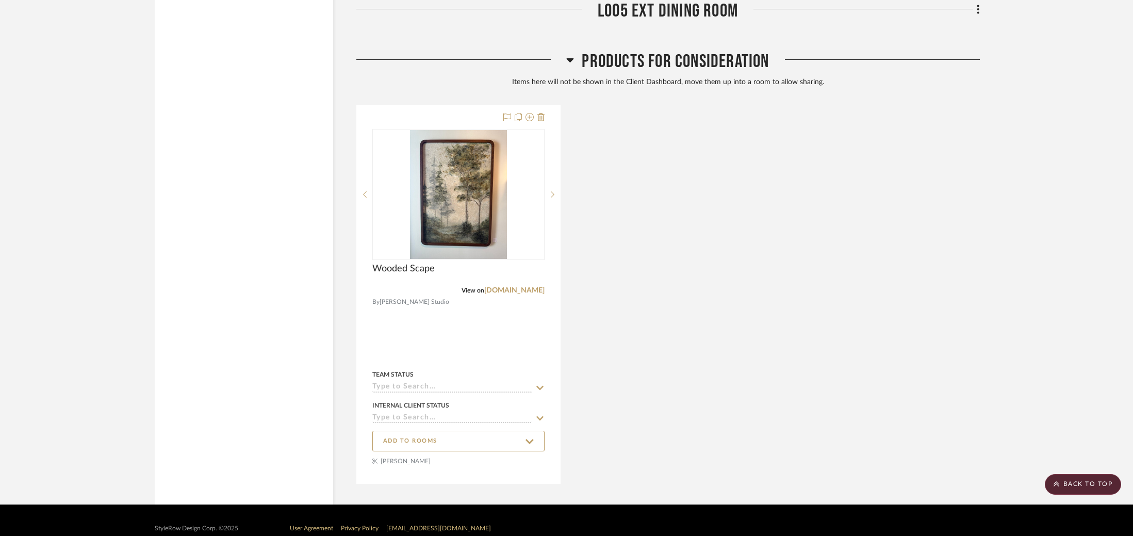
scroll to position [9280, 0]
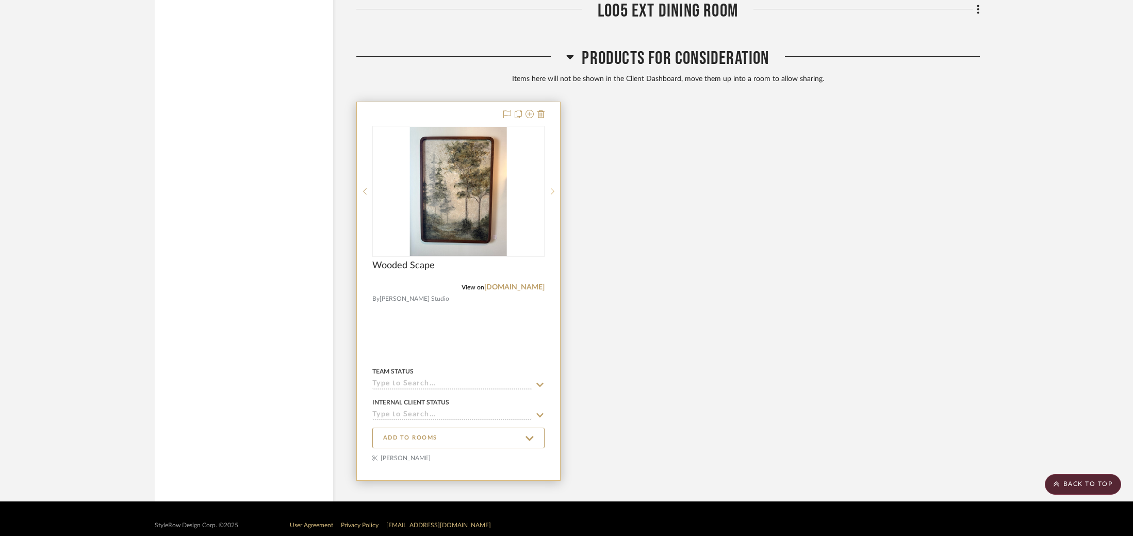
click at [551, 188] on icon at bounding box center [553, 191] width 4 height 7
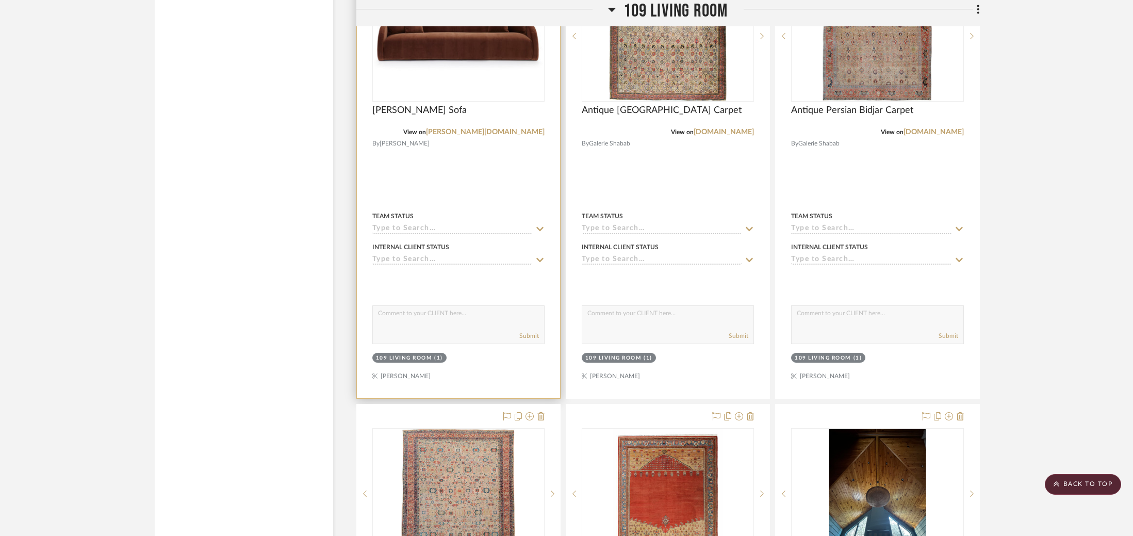
scroll to position [7908, 0]
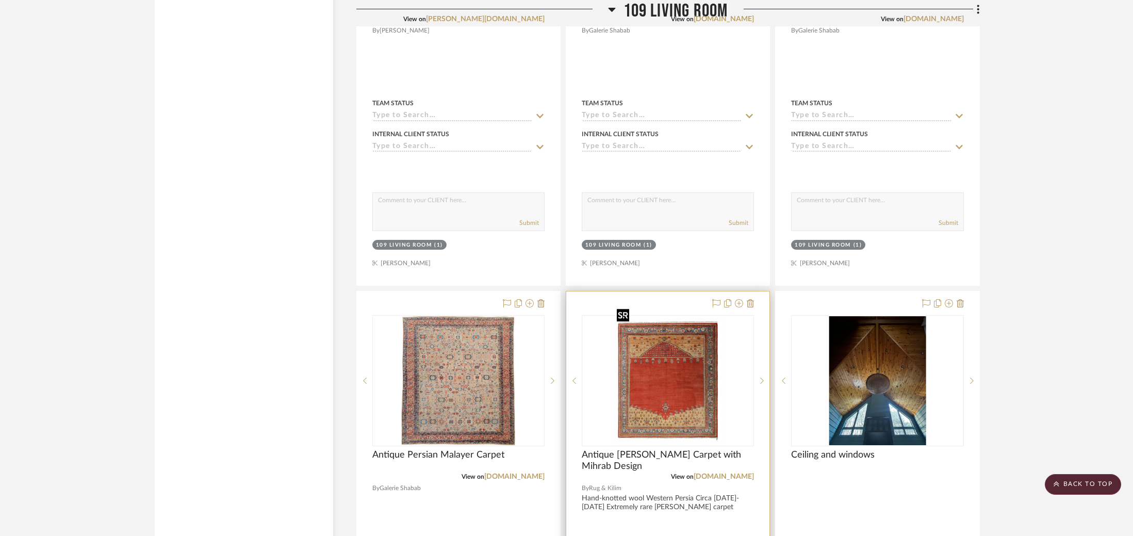
click at [664, 359] on img "0" at bounding box center [668, 380] width 110 height 129
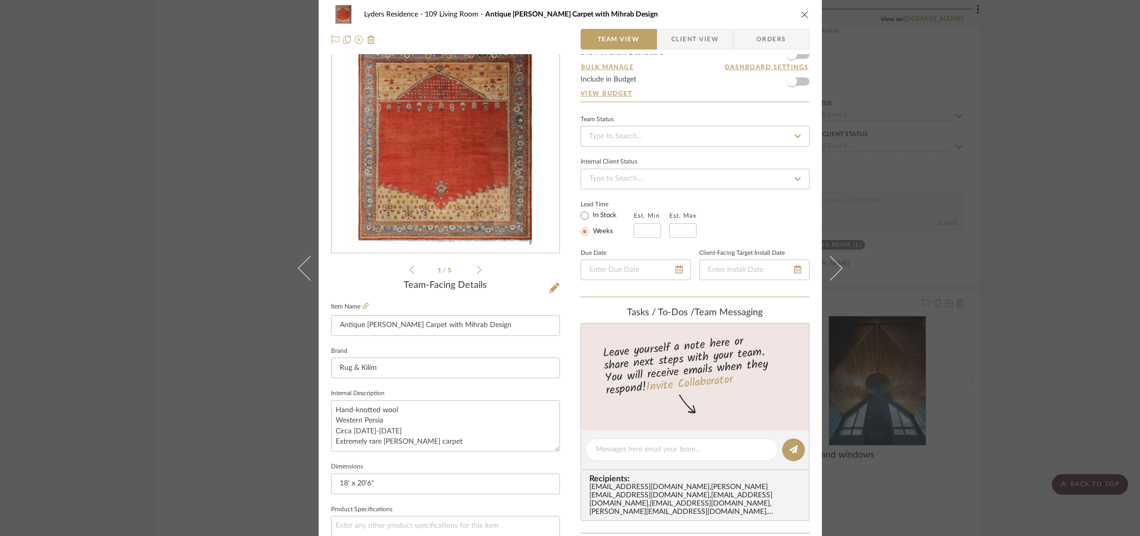
scroll to position [0, 0]
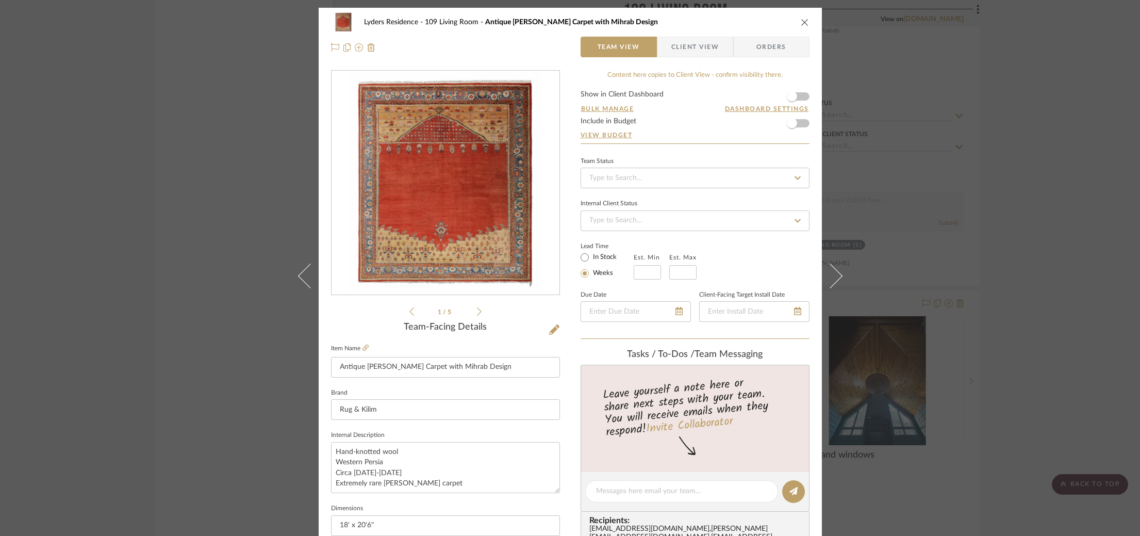
click at [477, 313] on icon at bounding box center [479, 311] width 5 height 8
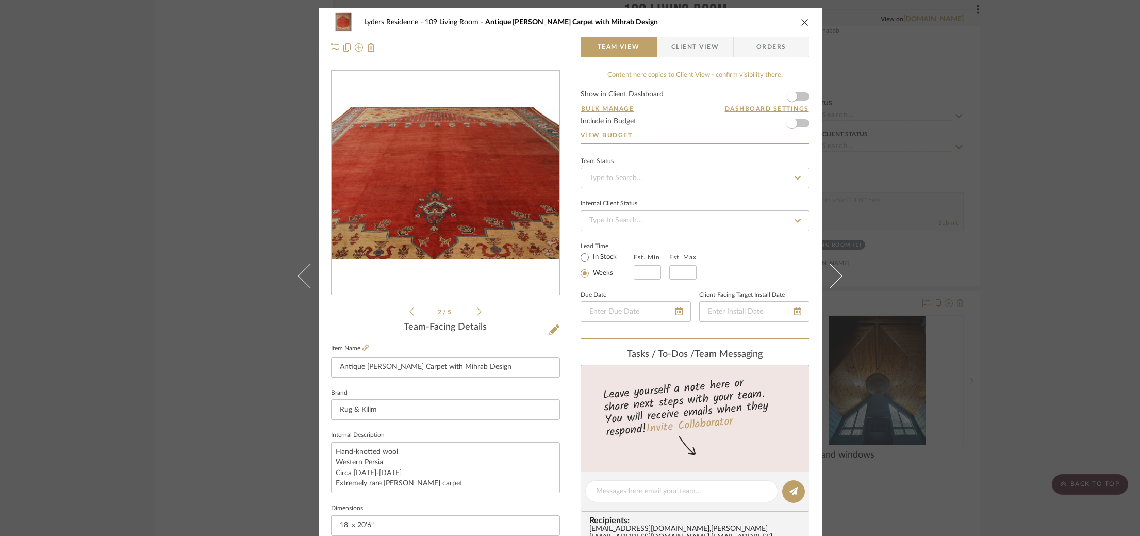
click at [477, 313] on icon at bounding box center [479, 311] width 5 height 8
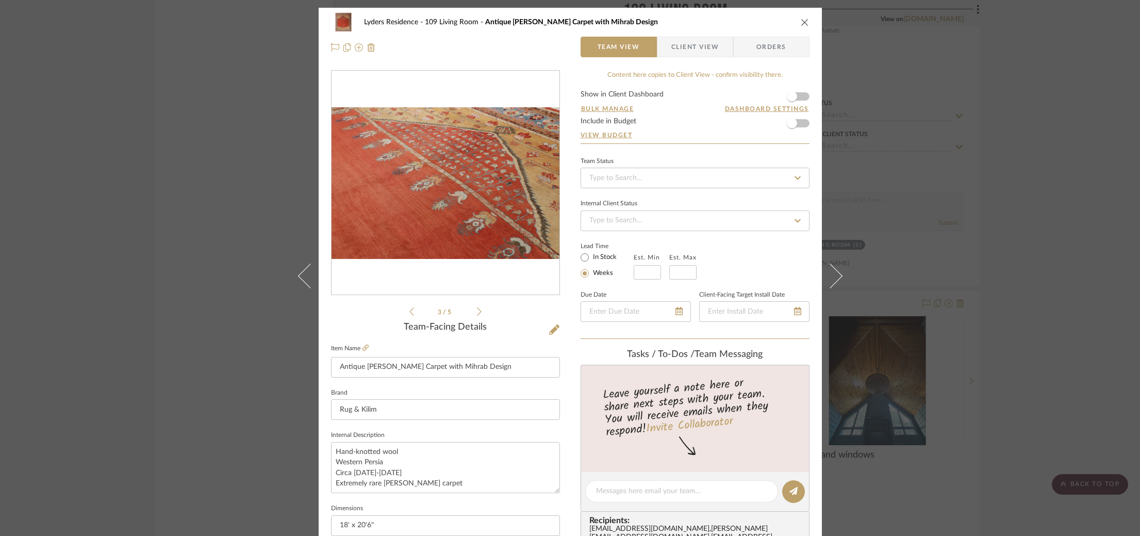
click at [477, 313] on icon at bounding box center [479, 311] width 5 height 8
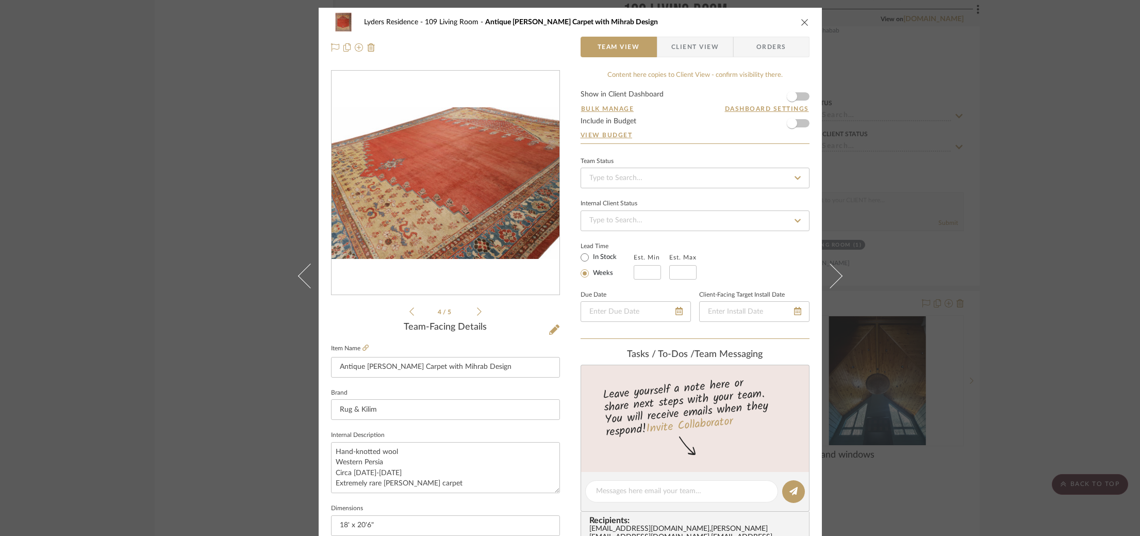
click at [477, 313] on icon at bounding box center [479, 311] width 5 height 8
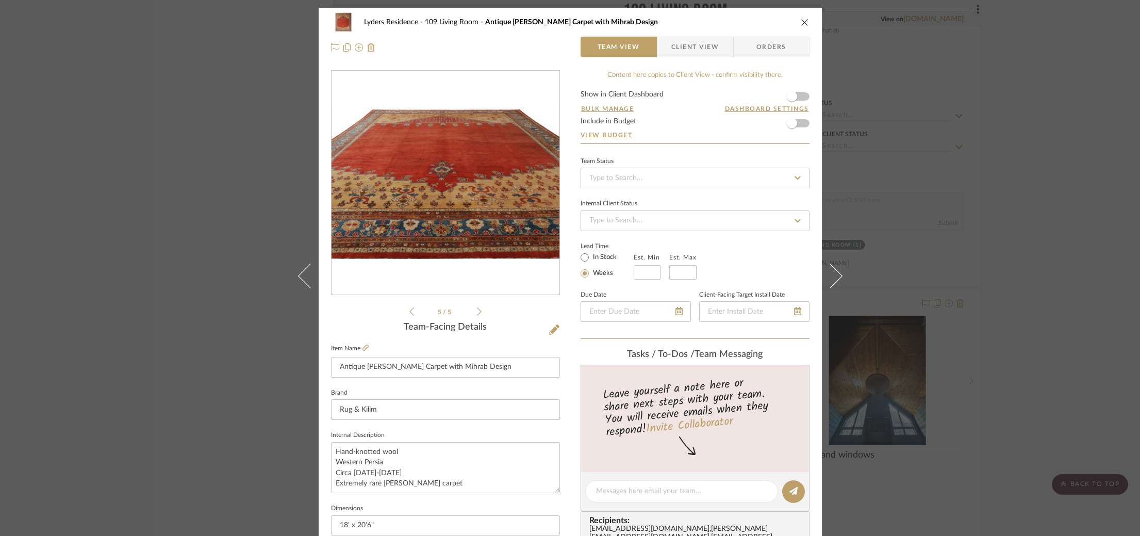
click at [1103, 306] on div "Lyders Residence 109 Living Room Antique Zeigler Carpet with Mihrab Design Team…" at bounding box center [570, 268] width 1140 height 536
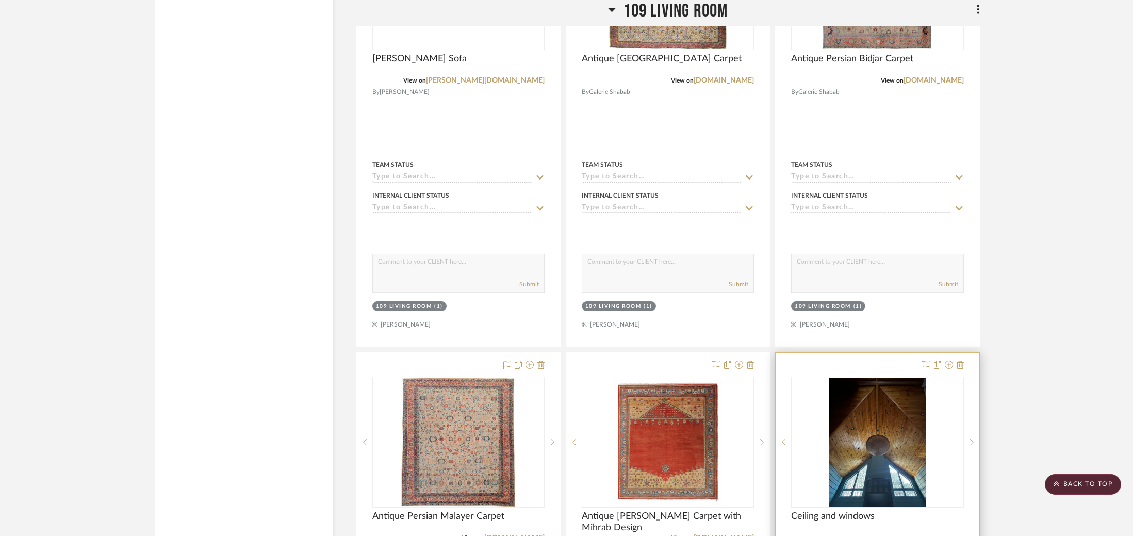
scroll to position [7542, 0]
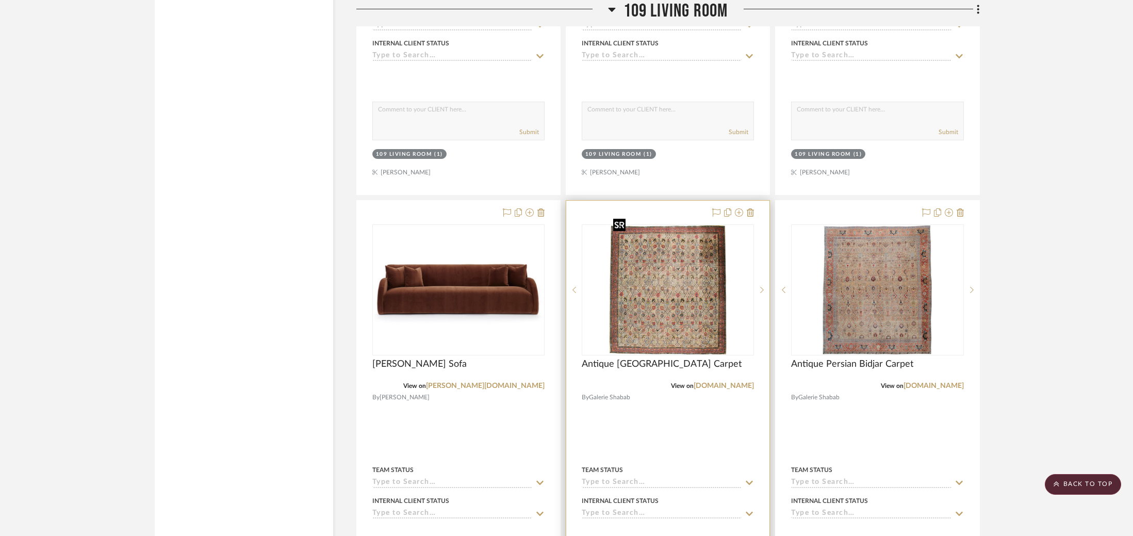
click at [690, 325] on img "0" at bounding box center [667, 289] width 117 height 129
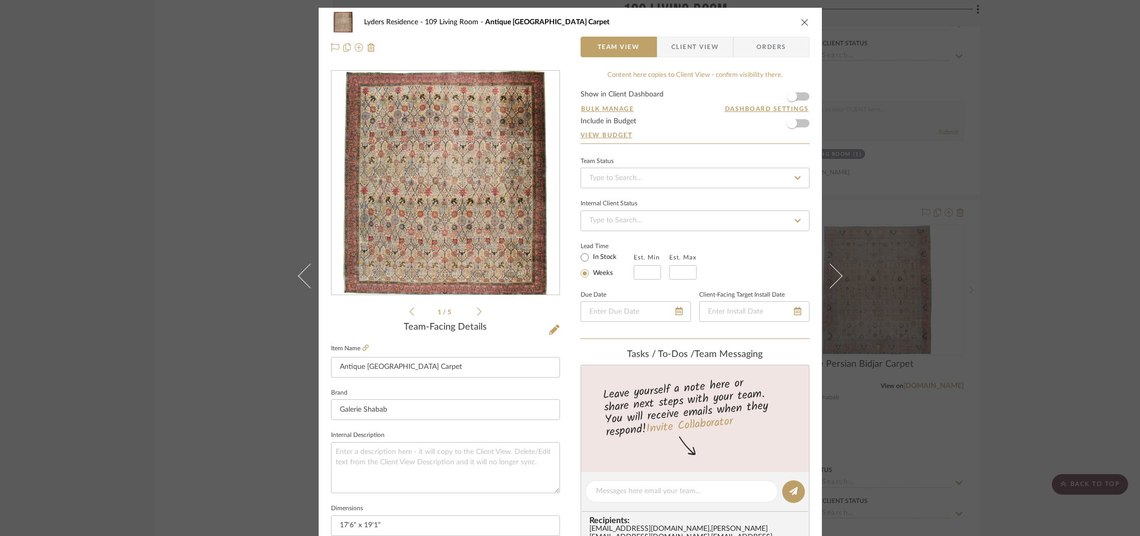
click at [193, 252] on div "Lyders Residence 109 Living Room Antique Indian Lahore Carpet Team View Client …" at bounding box center [570, 268] width 1140 height 536
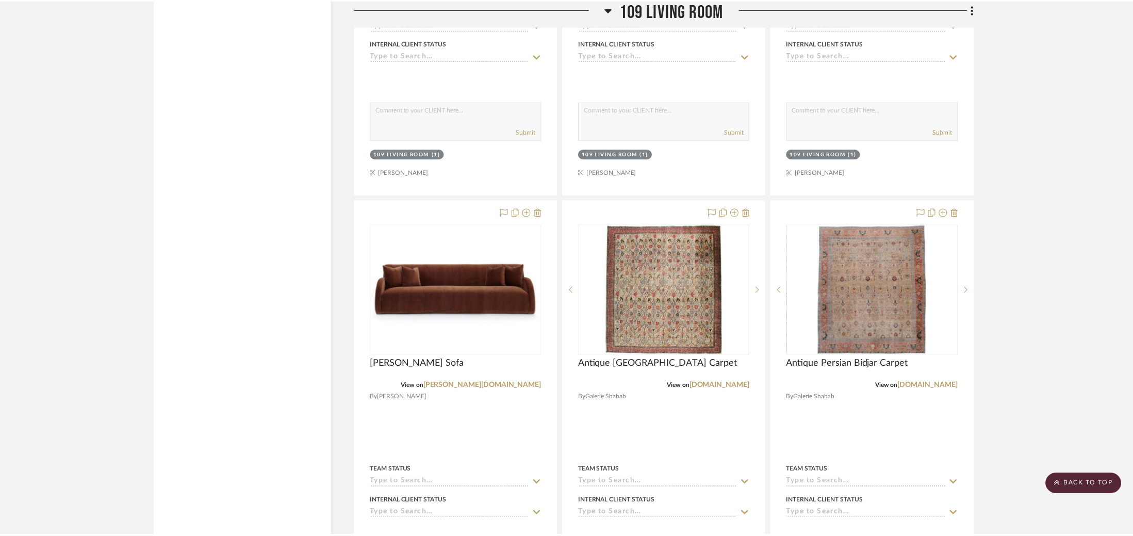
scroll to position [7542, 0]
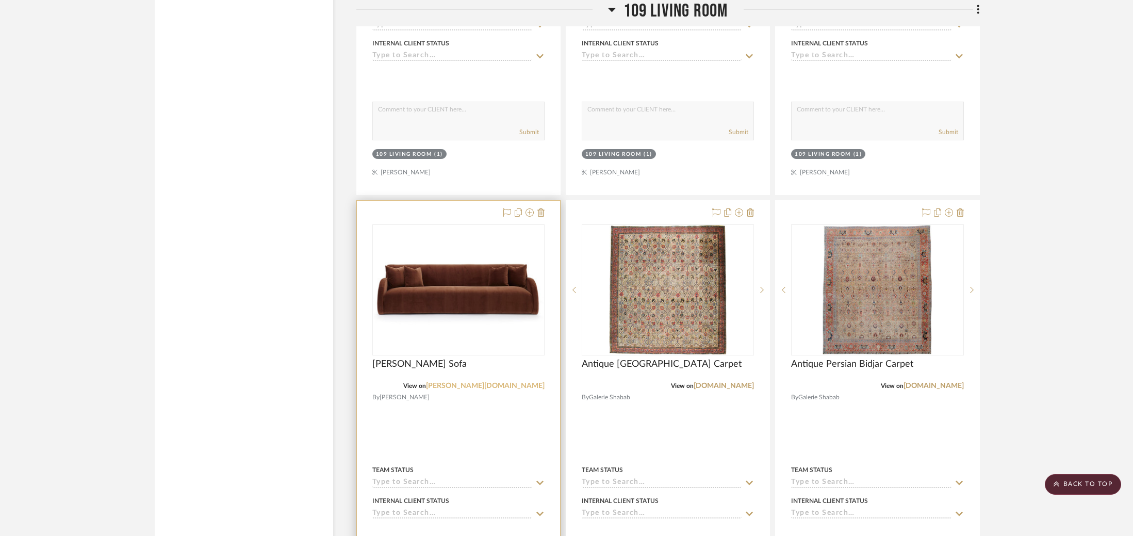
click at [518, 382] on link "verellen.biz" at bounding box center [485, 385] width 119 height 7
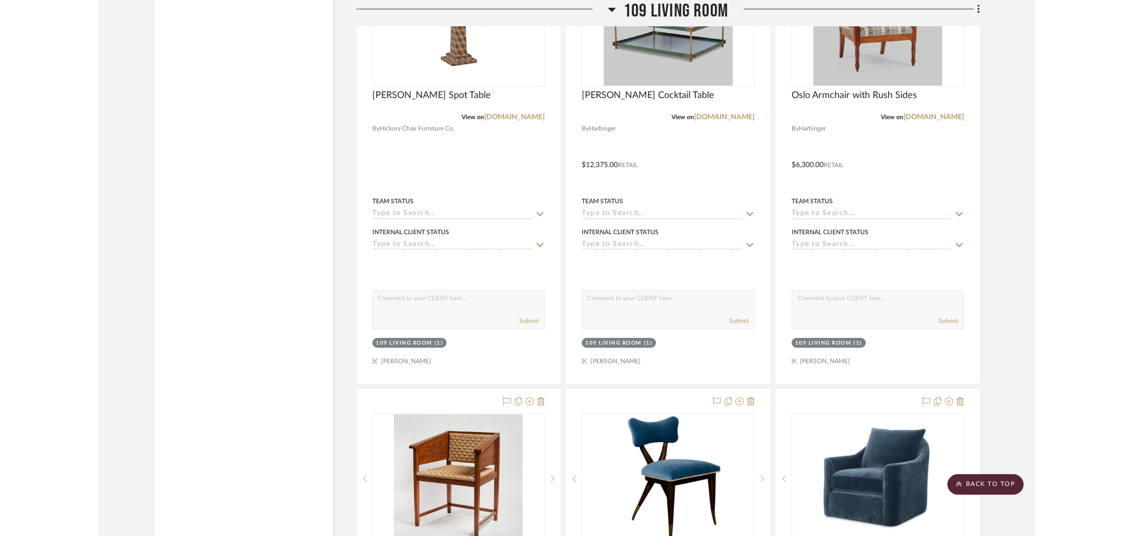
scroll to position [5886, 0]
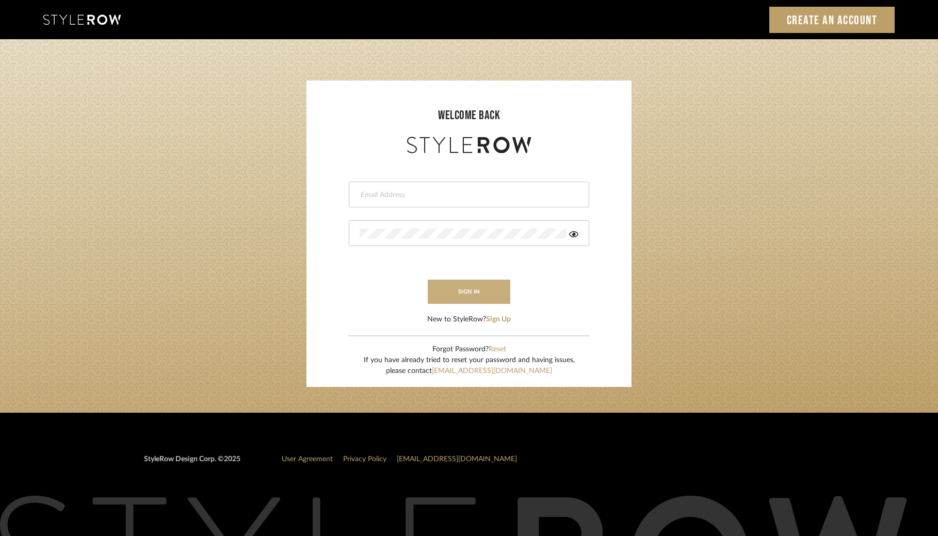
type input "lydia@clothandkind.com"
click at [451, 291] on button "sign in" at bounding box center [469, 292] width 83 height 24
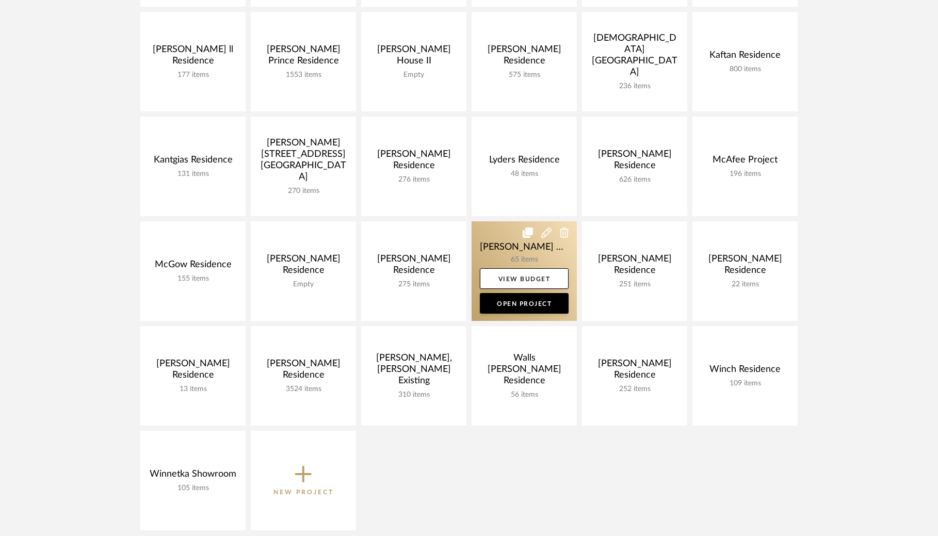
scroll to position [414, 0]
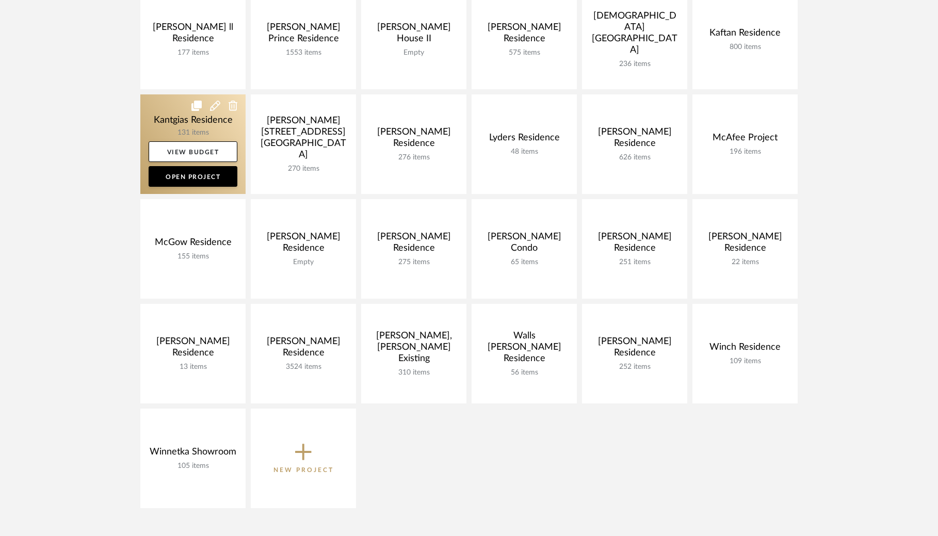
click at [166, 125] on link at bounding box center [192, 144] width 105 height 100
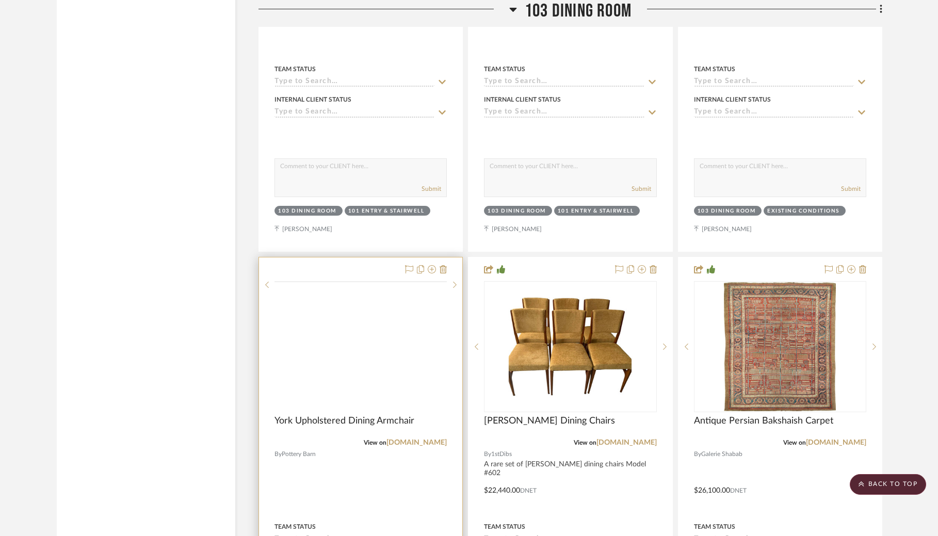
scroll to position [2102, 0]
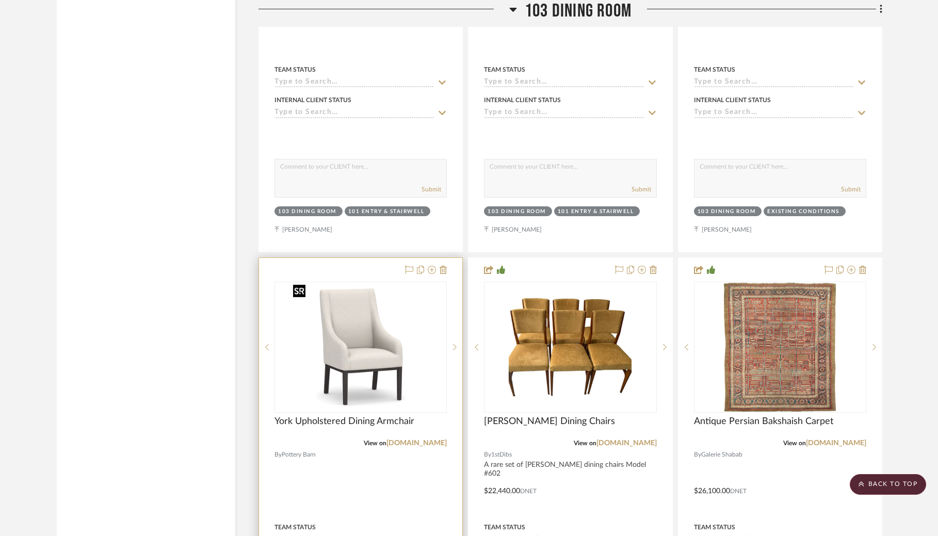
click at [0, 0] on img at bounding box center [0, 0] width 0 height 0
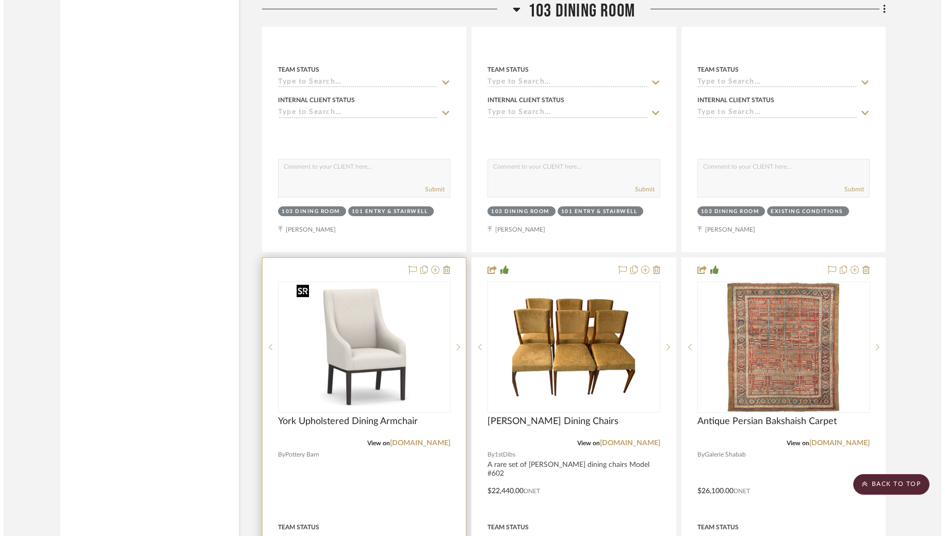
scroll to position [0, 0]
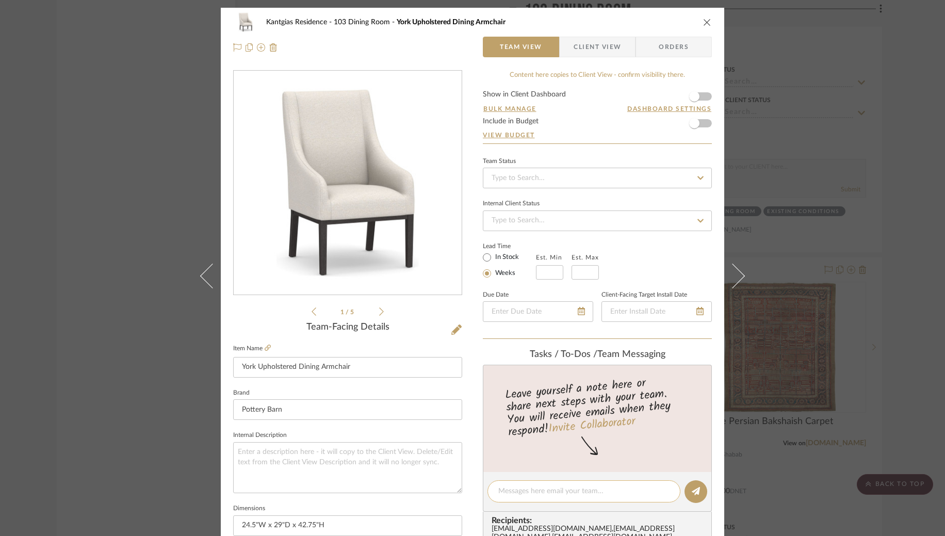
click at [535, 480] on div at bounding box center [583, 491] width 193 height 22
click at [531, 489] on textarea at bounding box center [583, 491] width 171 height 11
type textarea "For Reference Only"
click at [684, 482] on editor-of-message "For Reference Only" at bounding box center [597, 492] width 229 height 40
drag, startPoint x: 691, startPoint y: 485, endPoint x: 679, endPoint y: 481, distance: 12.1
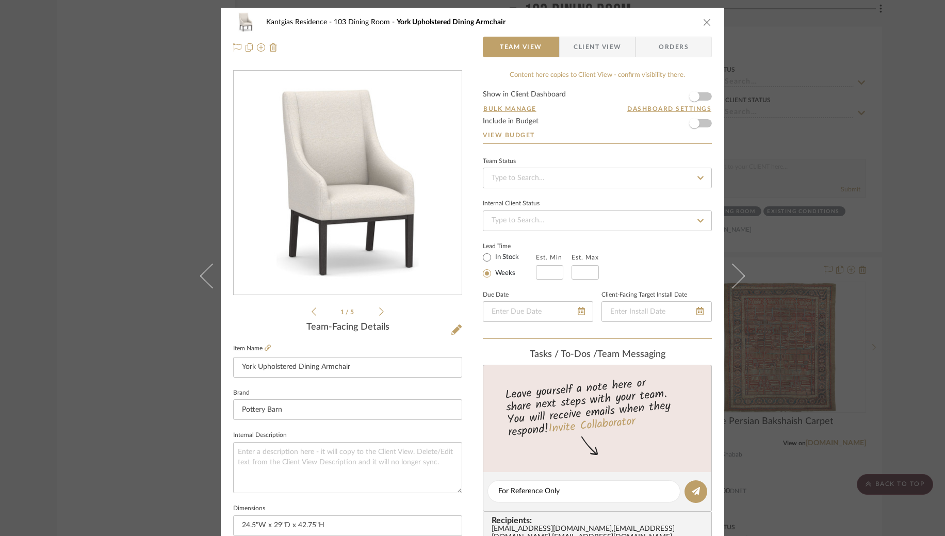
click at [691, 485] on button at bounding box center [695, 491] width 23 height 23
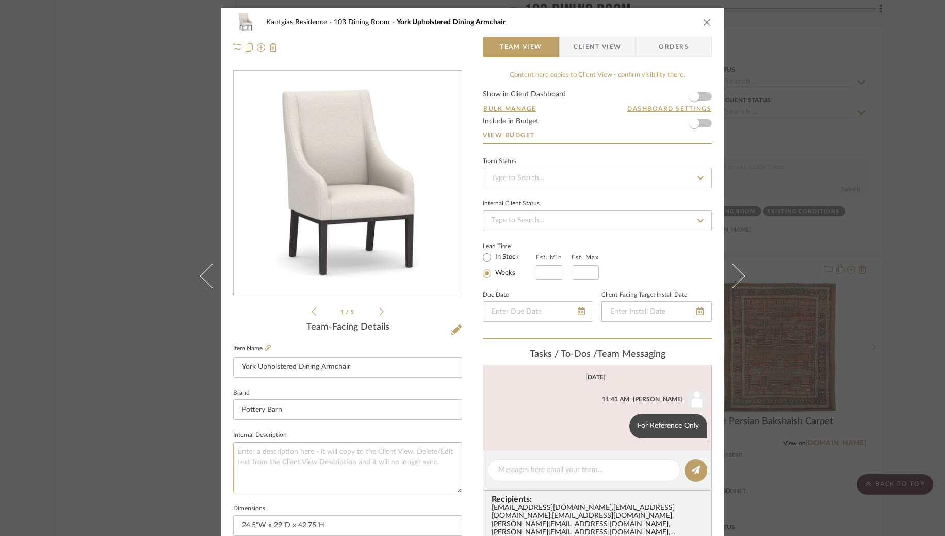
click at [298, 468] on textarea at bounding box center [347, 467] width 229 height 51
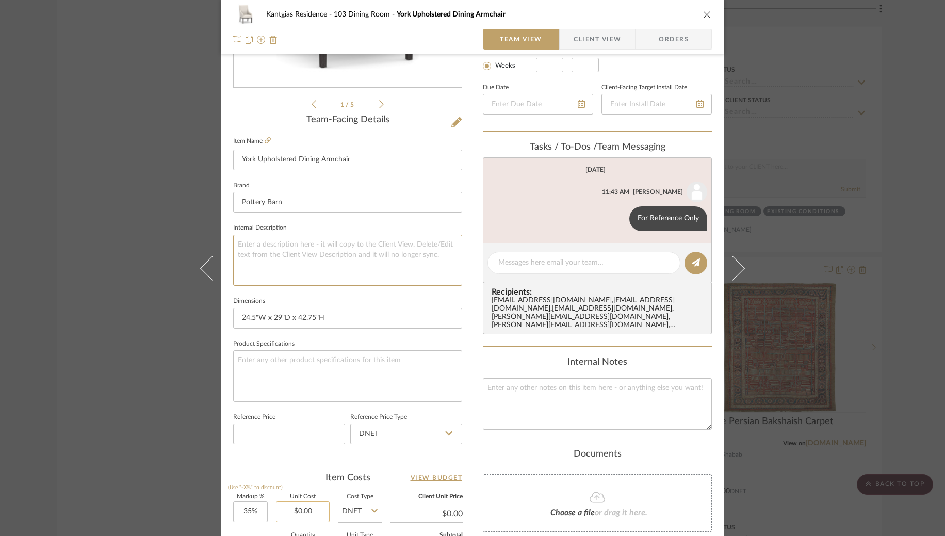
scroll to position [253, 0]
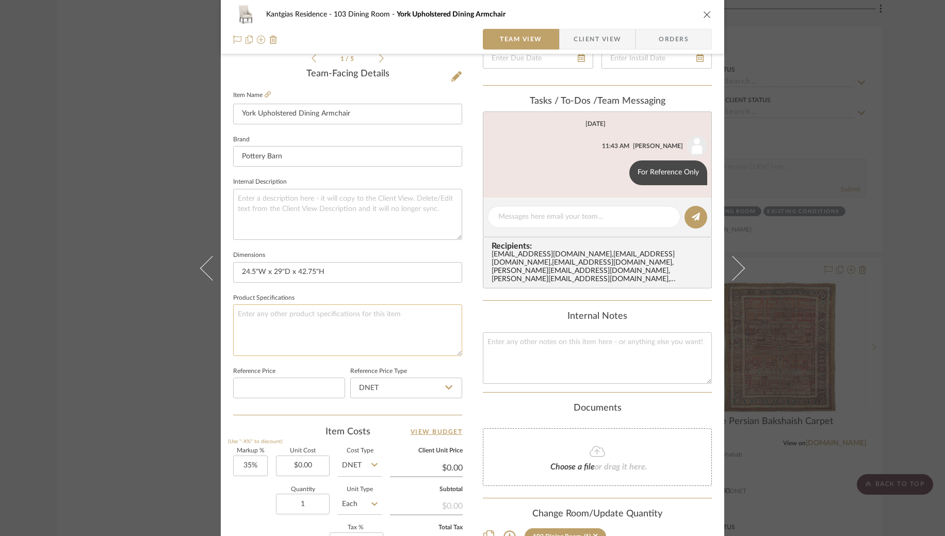
click at [272, 333] on textarea at bounding box center [347, 329] width 229 height 51
type textarea "S"
type textarea "e"
paste textarea "20""
click at [233, 323] on textarea "Seat Height: 20"H" at bounding box center [347, 329] width 229 height 51
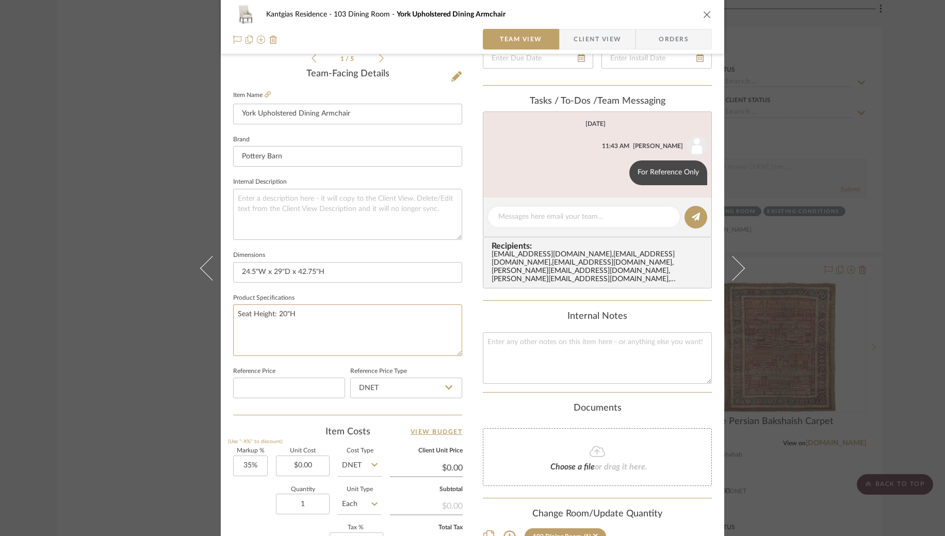
type textarea "Seat Height: 20"H"
click at [333, 317] on textarea "Seat Height: 20"H" at bounding box center [347, 329] width 229 height 51
paste textarea "1.5" diam, 14" h"
click at [235, 334] on textarea "Seat Height: 20"H Leg Dimension: 1.5" diam, 14" h" at bounding box center [347, 329] width 229 height 51
click at [315, 323] on textarea "Seat Height: 20"H Leg Dimension: 1.5" diam, 14" h" at bounding box center [347, 329] width 229 height 51
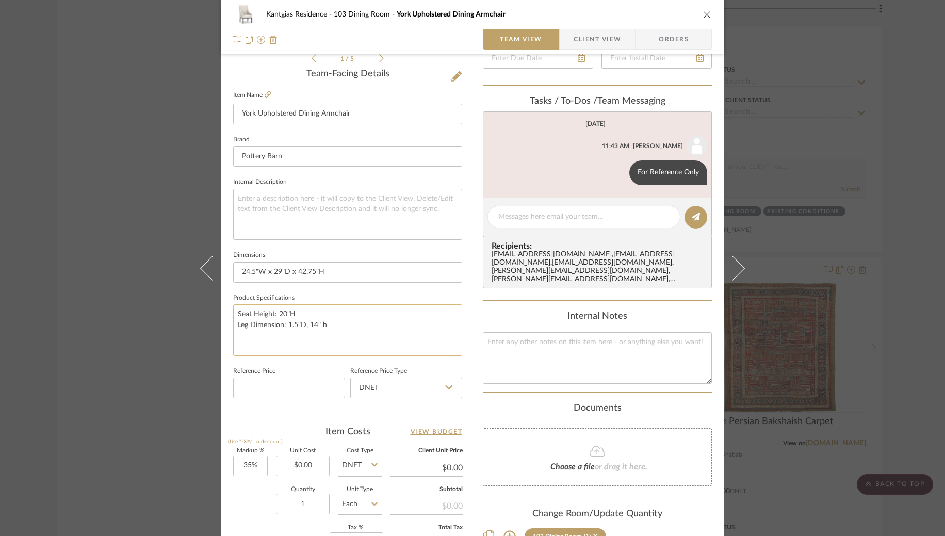
click at [341, 326] on textarea "Seat Height: 20"H Leg Dimension: 1.5"D, 14" h" at bounding box center [347, 329] width 229 height 51
click at [308, 325] on textarea "Seat Height: 20"H Leg Dimension: 1.5"D, 14"H" at bounding box center [347, 329] width 229 height 51
click at [307, 327] on textarea "Seat Height: 20"H Leg Dimension: 1.5"D, 14"H" at bounding box center [347, 329] width 229 height 51
type textarea "Seat Height: 20"H Leg Dimension: 1.5"D x 14"H"
click at [309, 367] on fieldset "Reference Price" at bounding box center [289, 381] width 112 height 35
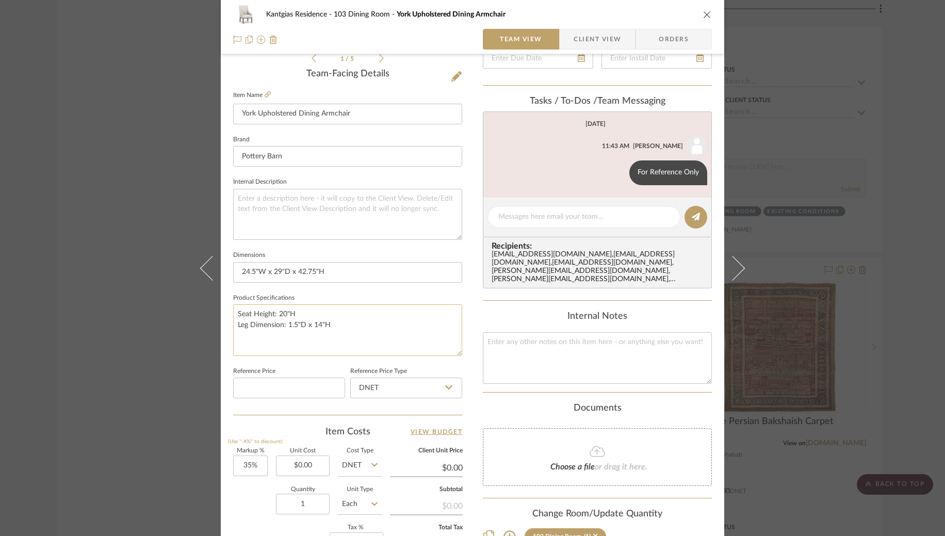
click at [334, 327] on textarea "Seat Height: 20"H Leg Dimension: 1.5"D x 14"H" at bounding box center [347, 329] width 229 height 51
paste textarea "2.5" w x 20.5" d x 23" h"
click at [233, 344] on textarea "Seat Height: 20"H Leg Dimension: 1.5"D x 14"H Arm Dimension: 2.5" w x 20.5" d x…" at bounding box center [347, 329] width 229 height 51
click at [306, 335] on textarea "Seat Height: 20"H Leg Dimension: 1.5"D x 14"H Arm Dimension: 2.5" w x 20.5" d x…" at bounding box center [347, 329] width 229 height 51
click at [338, 334] on textarea "Seat Height: 20"H Leg Dimension: 1.5"D x 14"H Arm Dimension: 2.5"W x 20.5" d x …" at bounding box center [347, 329] width 229 height 51
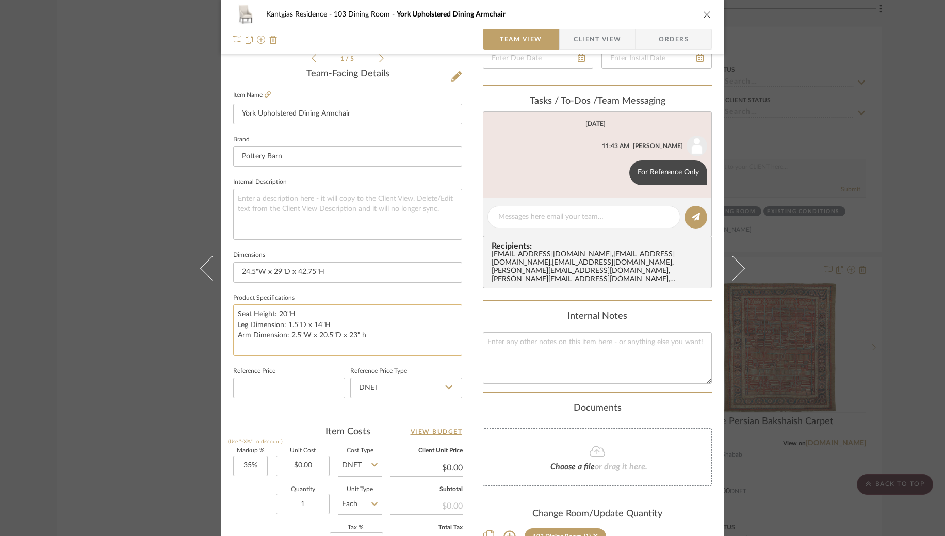
click at [365, 335] on textarea "Seat Height: 20"H Leg Dimension: 1.5"D x 14"H Arm Dimension: 2.5"W x 20.5"D x 2…" at bounding box center [347, 329] width 229 height 51
type textarea "Seat Height: 20"H Leg Dimension: 1.5"D x 14"H Arm Dimension: 2.5"W x 20.5"D x 2…"
click at [419, 360] on sr-form-field "Product Specifications Seat Height: 20"H Leg Dimension: 1.5"D x 14"H Arm Dimens…" at bounding box center [347, 327] width 229 height 73
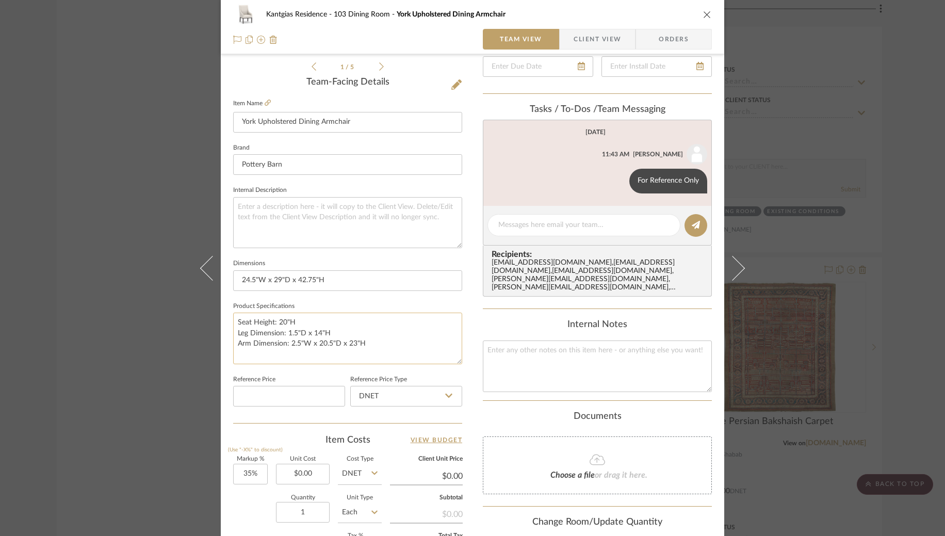
click at [383, 340] on textarea "Seat Height: 20"H Leg Dimension: 1.5"D x 14"H Arm Dimension: 2.5"W x 20.5"D x 2…" at bounding box center [347, 338] width 229 height 51
paste textarea "19.5" w x 20.5" d x 20" h"
click at [236, 355] on textarea "Seat Height: 20"H Leg Dimension: 1.5"D x 14"H Arm Dimension: 2.5"W x 20.5"D x 2…" at bounding box center [347, 338] width 229 height 51
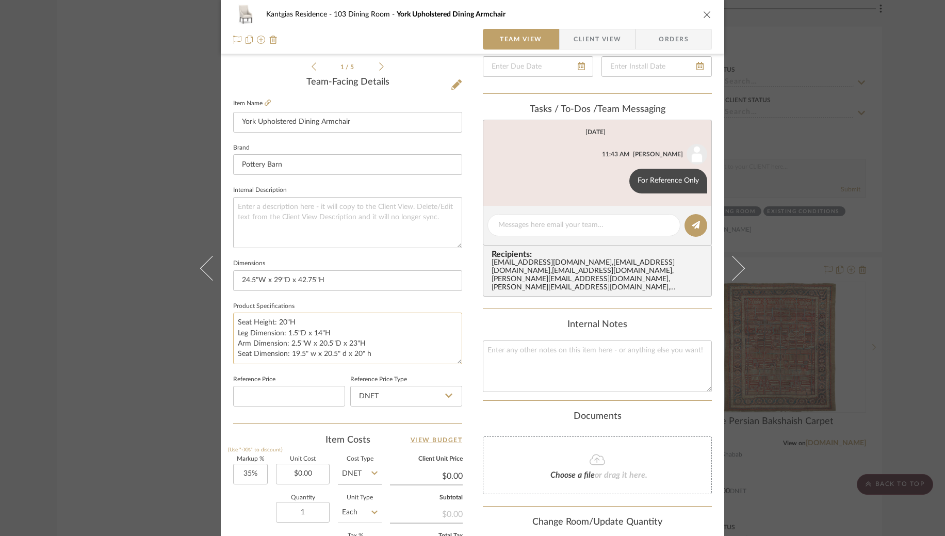
click at [310, 353] on textarea "Seat Height: 20"H Leg Dimension: 1.5"D x 14"H Arm Dimension: 2.5"W x 20.5"D x 2…" at bounding box center [347, 338] width 229 height 51
click at [341, 353] on textarea "Seat Height: 20"H Leg Dimension: 1.5"D x 14"H Arm Dimension: 2.5"W x 20.5"D x 2…" at bounding box center [347, 338] width 229 height 51
click at [378, 353] on textarea "Seat Height: 20"H Leg Dimension: 1.5"D x 14"H Arm Dimension: 2.5"W x 20.5"D x 2…" at bounding box center [347, 338] width 229 height 51
type textarea "Seat Height: 20"H Leg Dimension: 1.5"D x 14"H Arm Dimension: 2.5"W x 20.5"D x 2…"
click at [468, 372] on div "Kantgias Residence 103 Dining Room York Upholstered Dining Armchair Team View C…" at bounding box center [472, 239] width 503 height 953
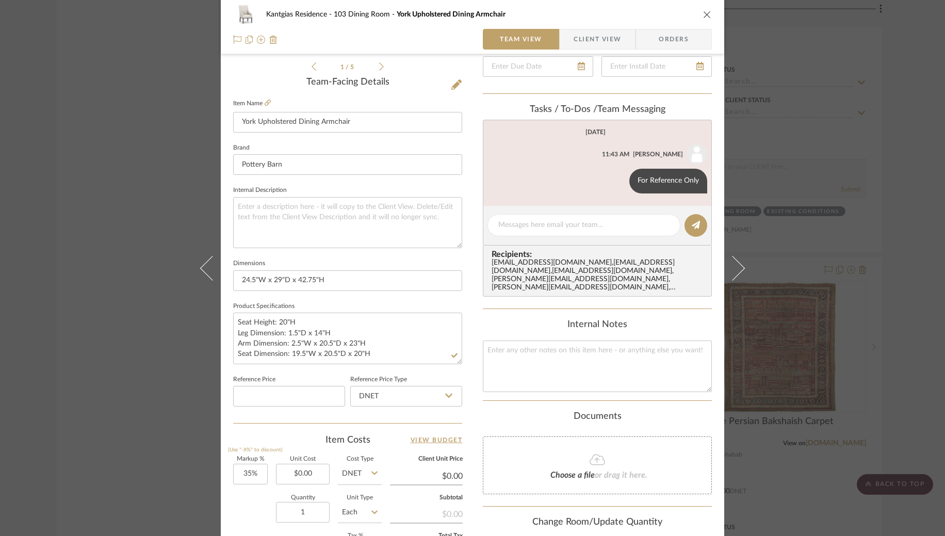
scroll to position [244, 0]
click at [103, 215] on div "Kantgias Residence 103 Dining Room York Upholstered Dining Armchair Team View C…" at bounding box center [472, 268] width 945 height 536
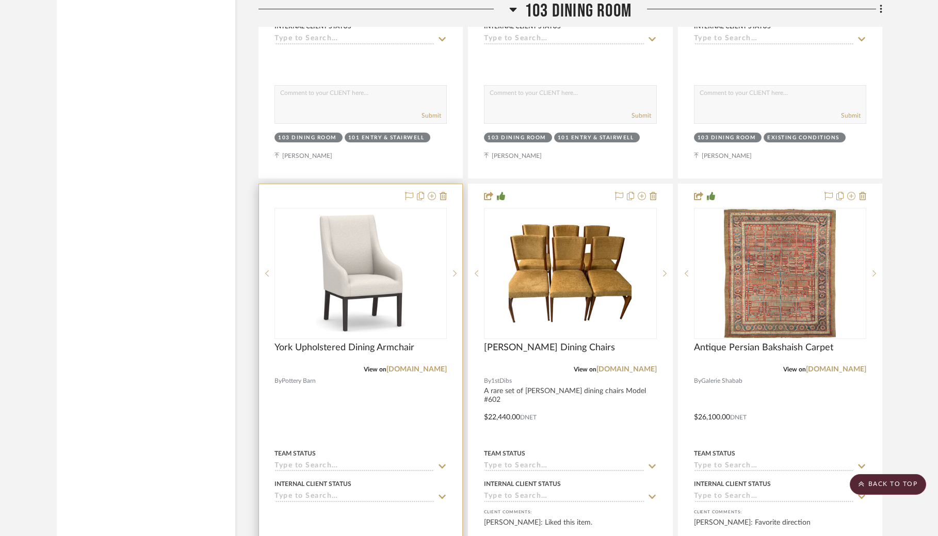
scroll to position [2200, 0]
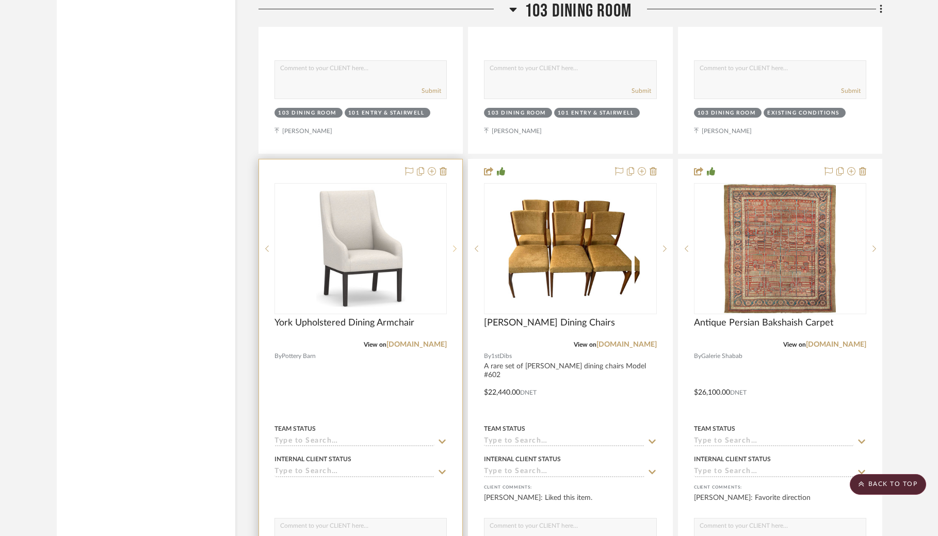
click at [455, 246] on icon at bounding box center [455, 248] width 4 height 7
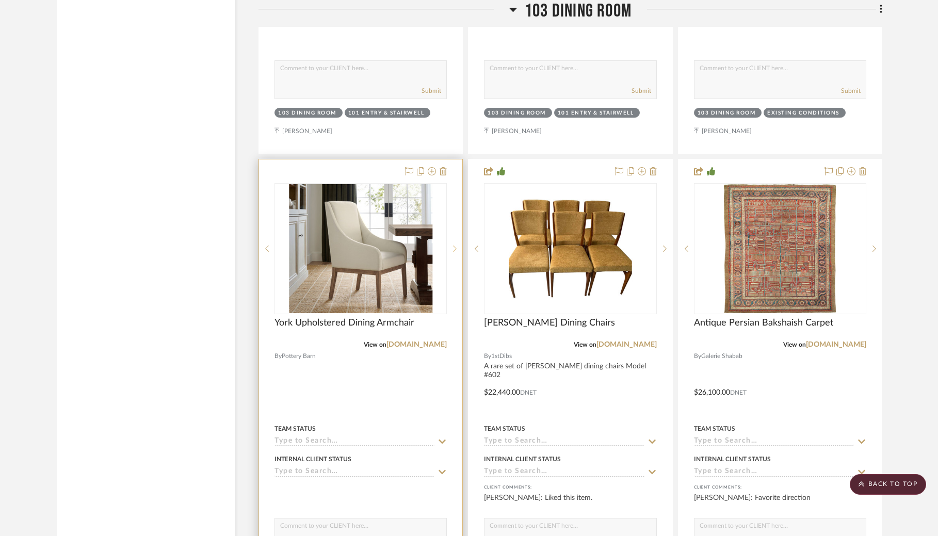
click at [455, 246] on icon at bounding box center [455, 248] width 4 height 7
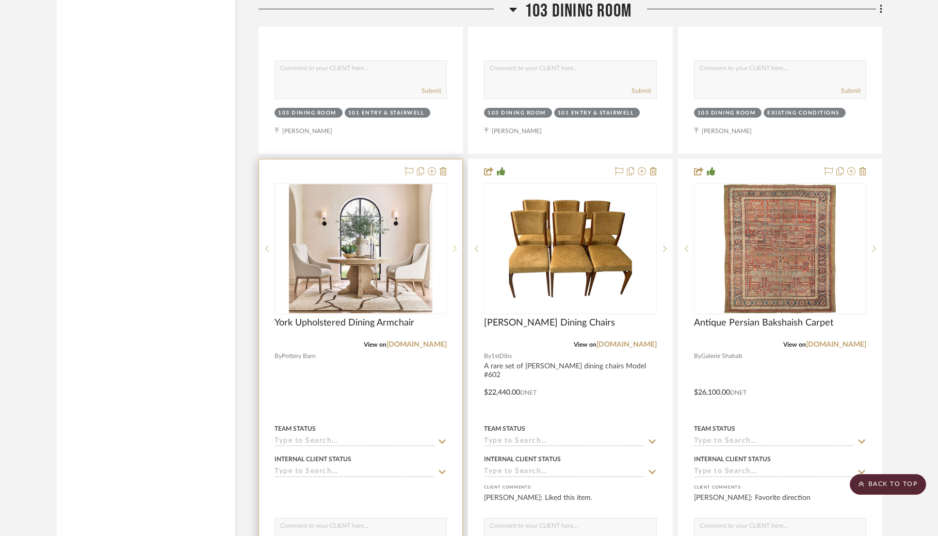
click at [455, 246] on icon at bounding box center [455, 248] width 4 height 7
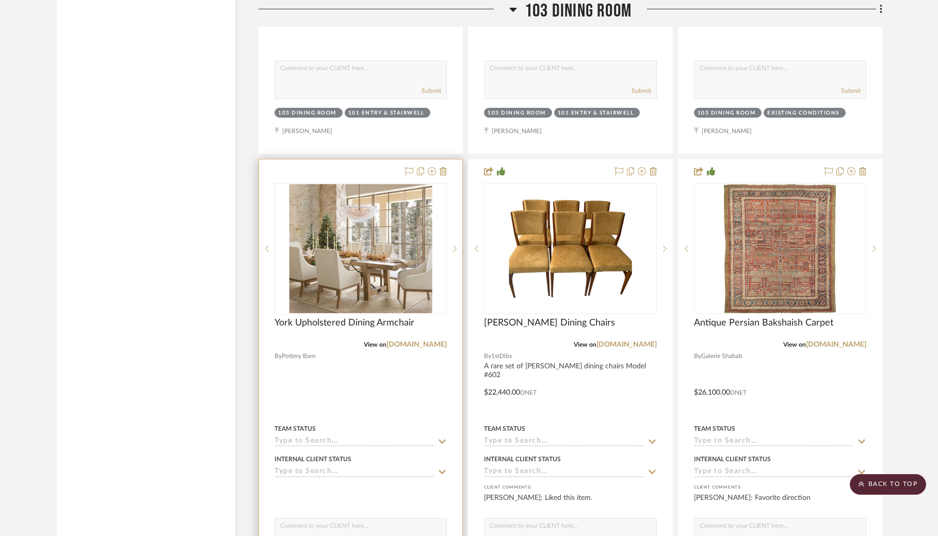
click at [381, 264] on div "3" at bounding box center [360, 249] width 171 height 130
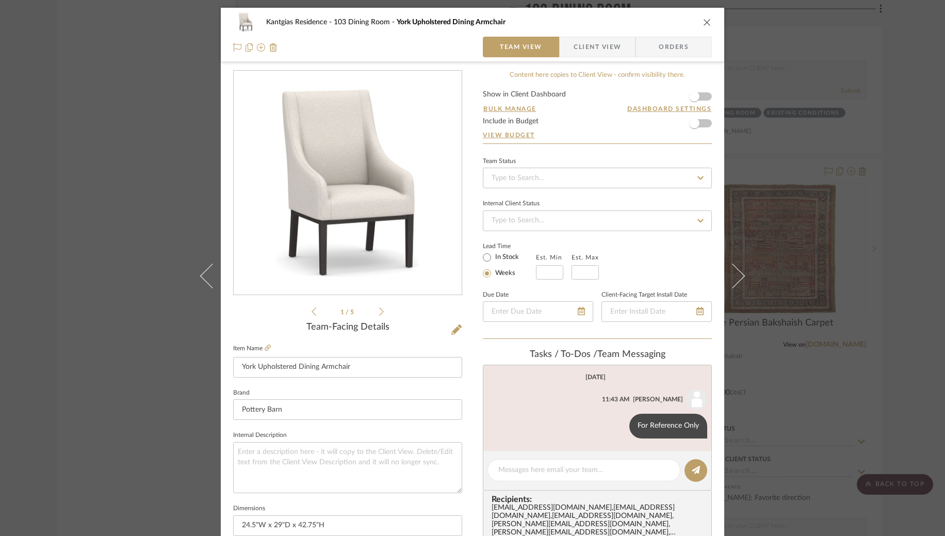
scroll to position [212, 0]
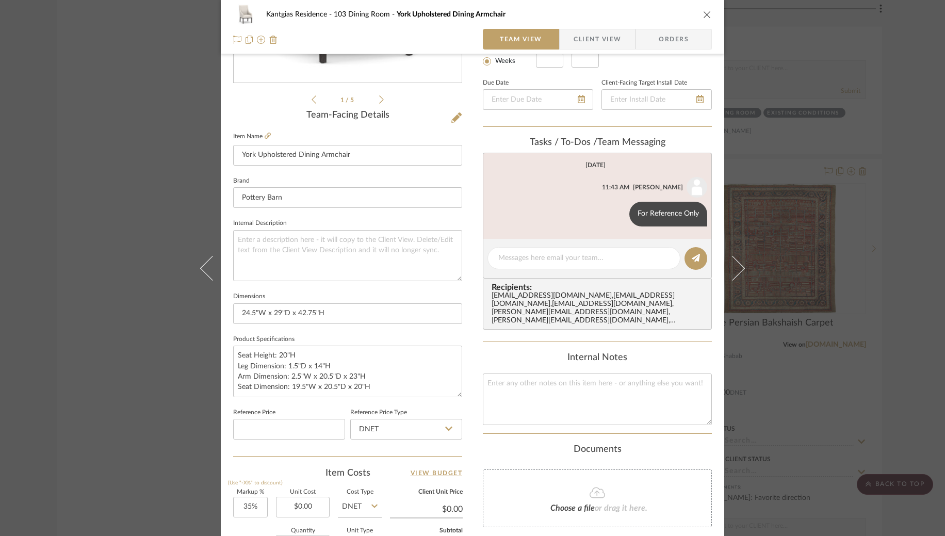
drag, startPoint x: 926, startPoint y: 172, endPoint x: 827, endPoint y: 153, distance: 101.3
click at [926, 172] on div "Kantgias Residence 103 Dining Room York Upholstered Dining Armchair Team View C…" at bounding box center [472, 268] width 945 height 536
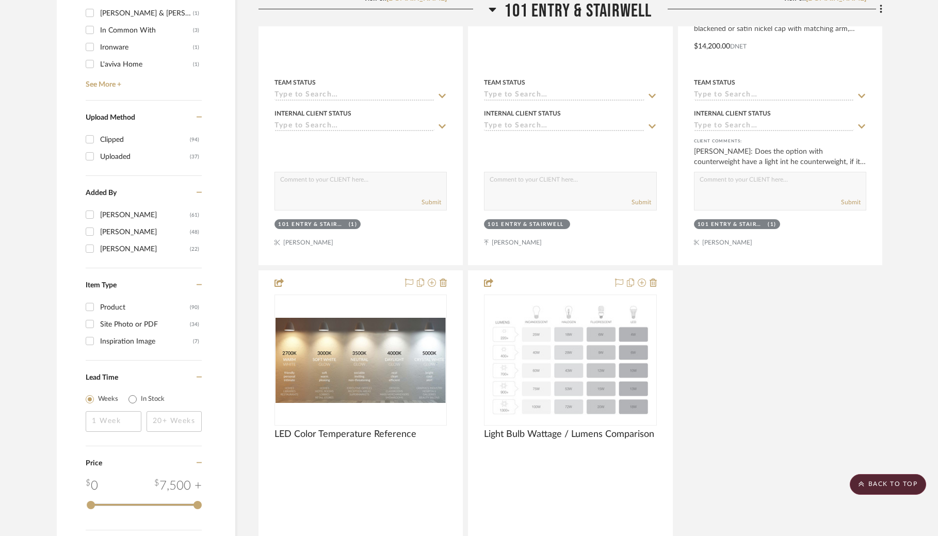
scroll to position [563, 0]
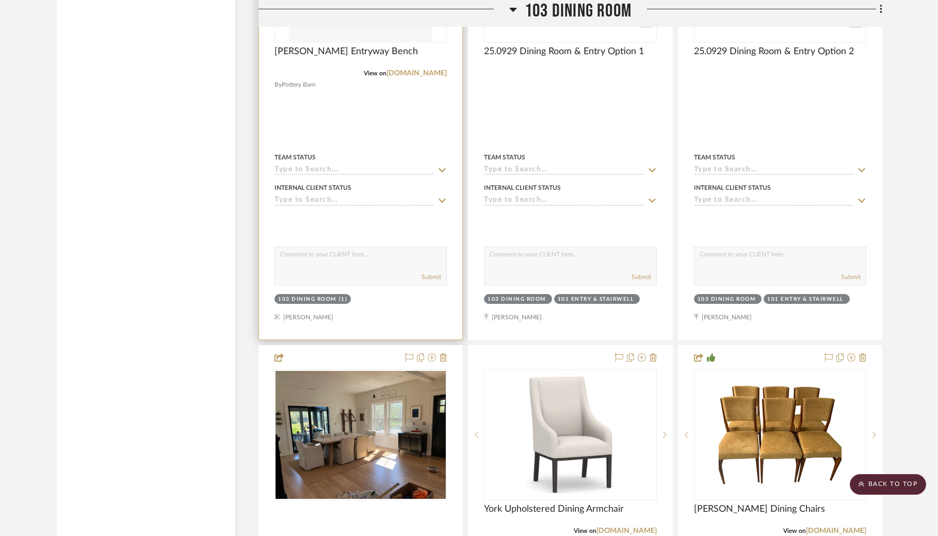
scroll to position [2011, 0]
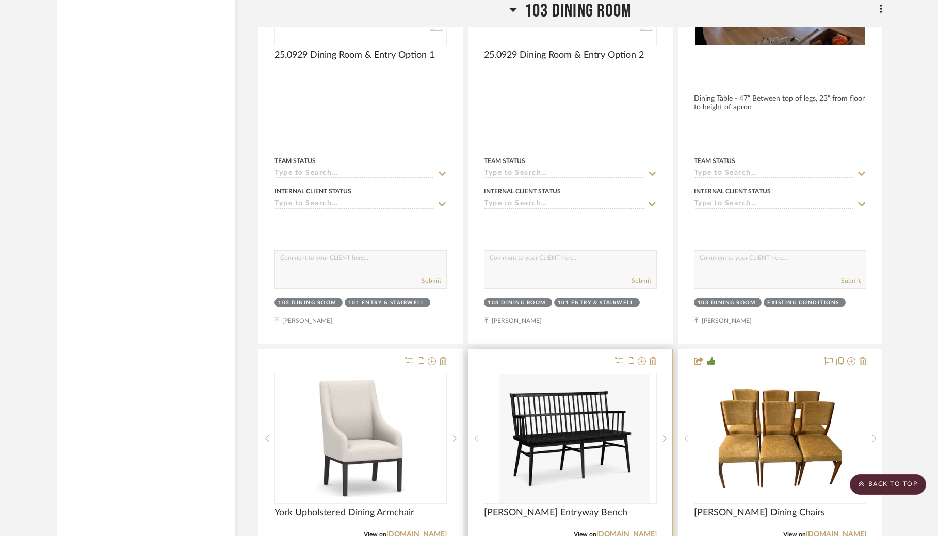
click at [543, 394] on img "0" at bounding box center [578, 438] width 143 height 129
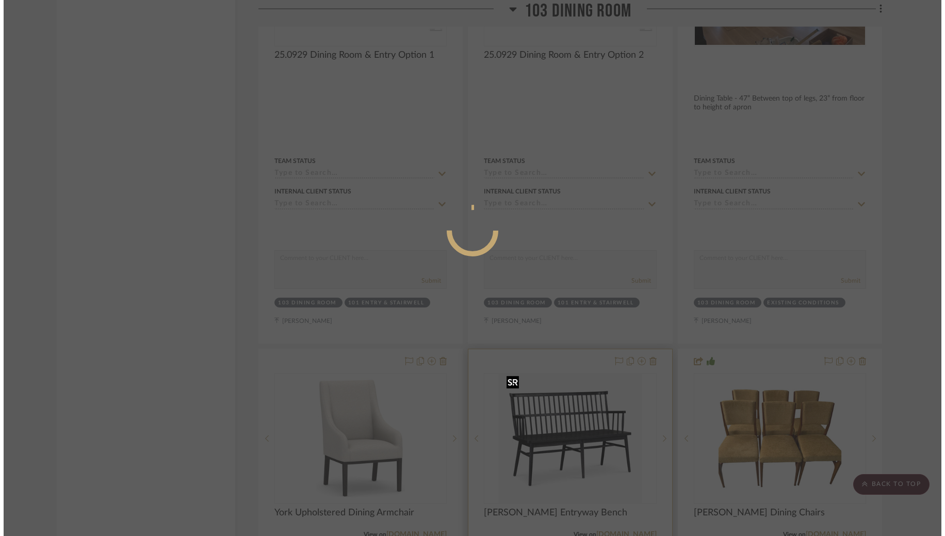
scroll to position [0, 0]
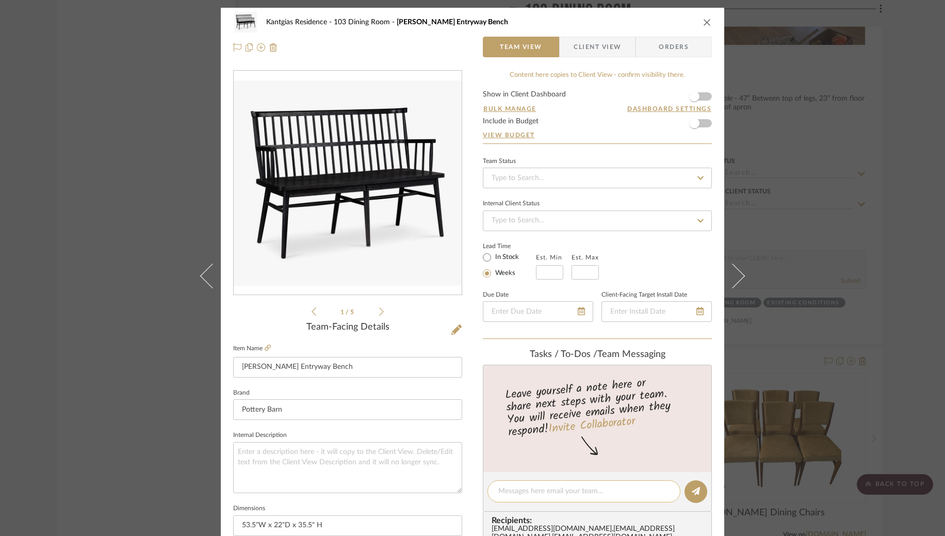
click at [573, 491] on textarea at bounding box center [583, 491] width 171 height 11
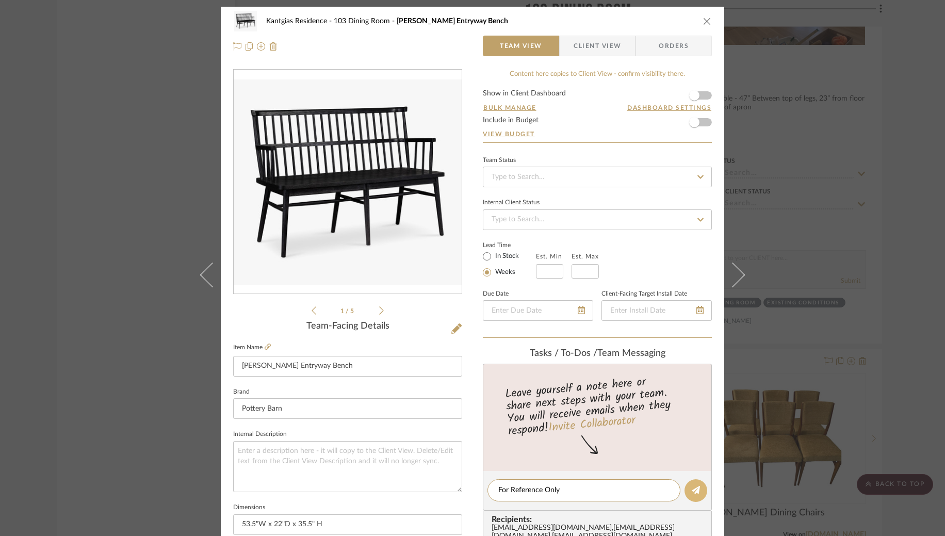
type textarea "For Reference Only"
click at [692, 486] on fa-icon at bounding box center [696, 490] width 8 height 8
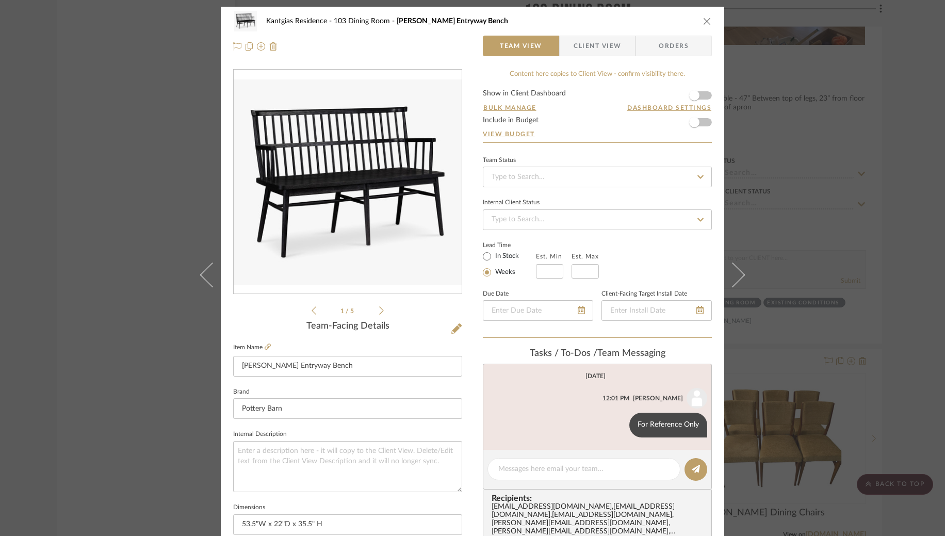
click at [84, 80] on div "Kantgias Residence 103 Dining Room Norris Entryway Bench Team View Client View …" at bounding box center [472, 268] width 945 height 536
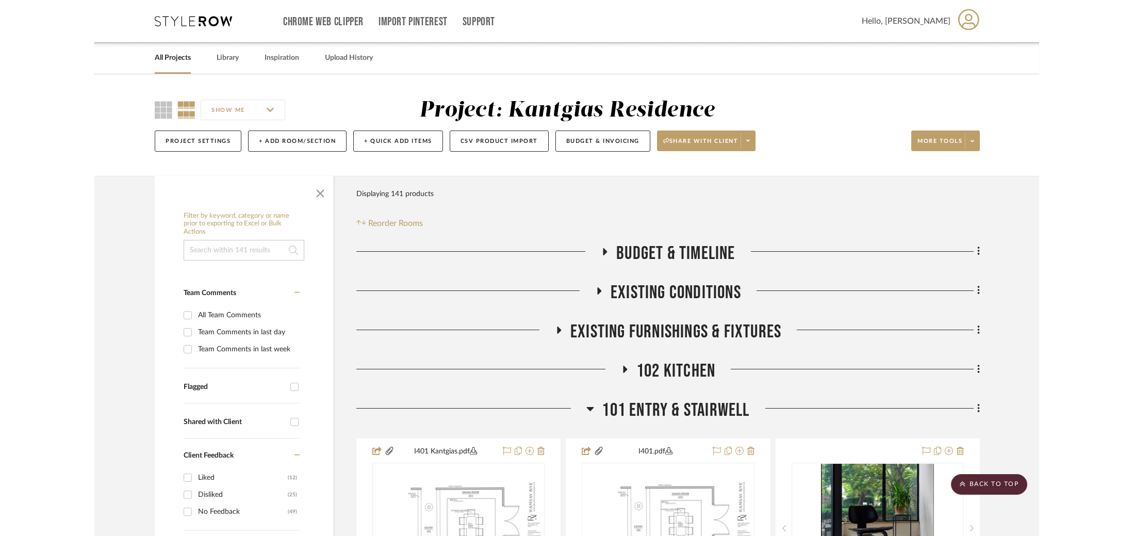
scroll to position [2011, 0]
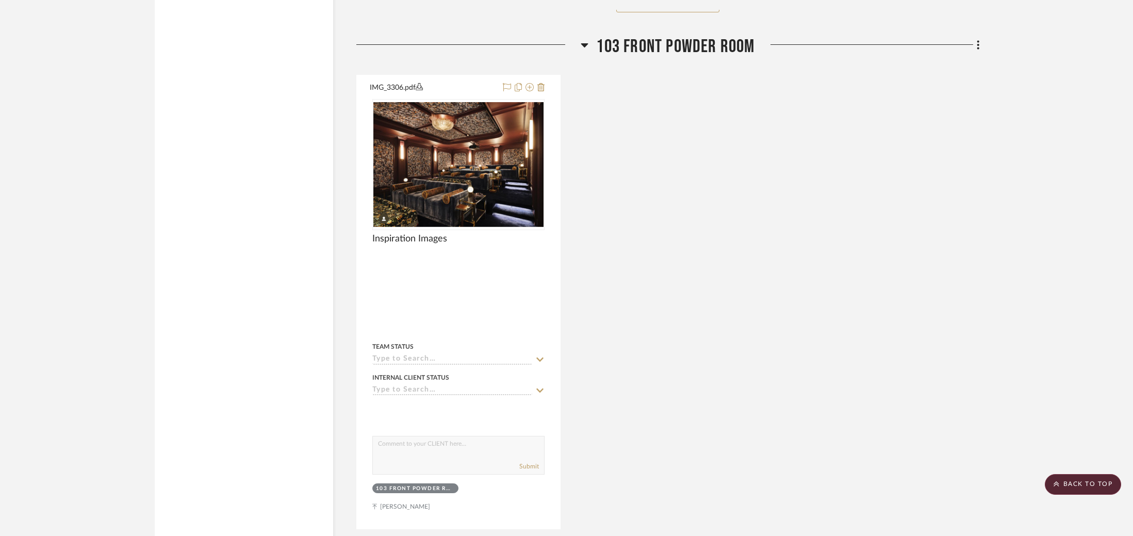
scroll to position [2711, 0]
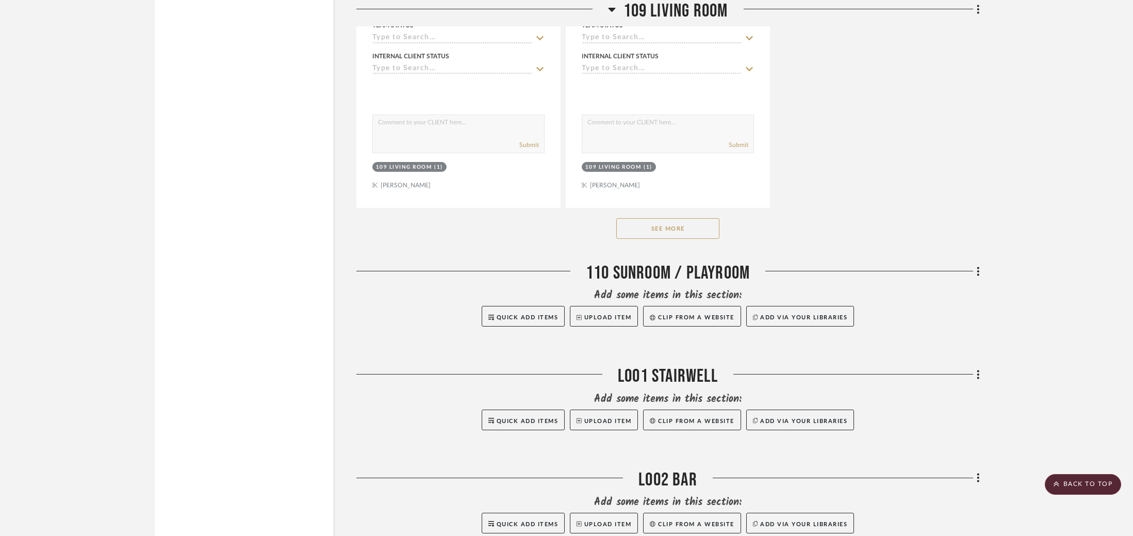
click at [666, 218] on button "See More" at bounding box center [667, 228] width 103 height 21
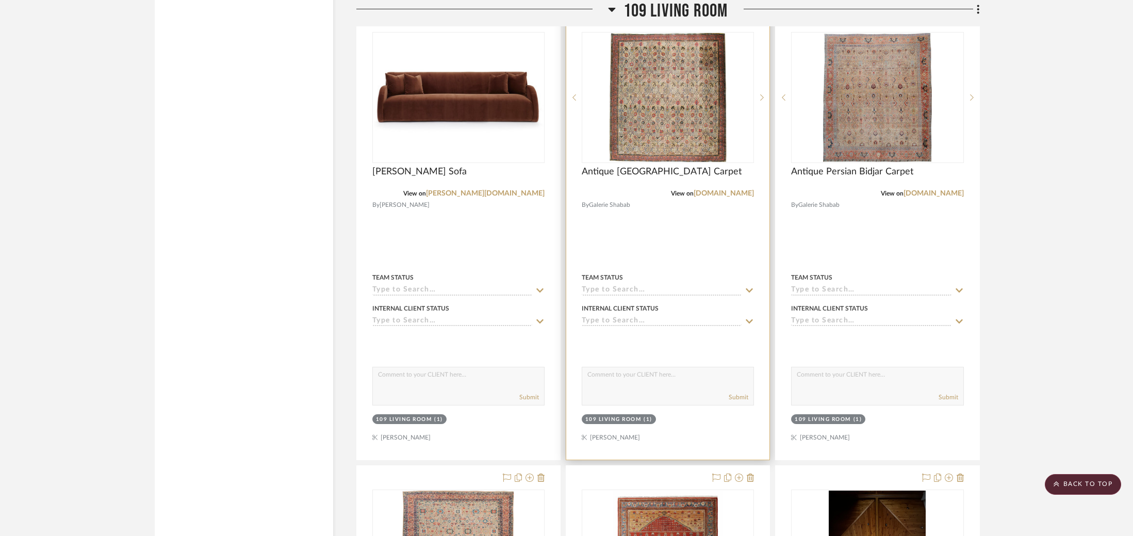
scroll to position [6354, 0]
click at [608, 61] on div "0" at bounding box center [667, 97] width 171 height 130
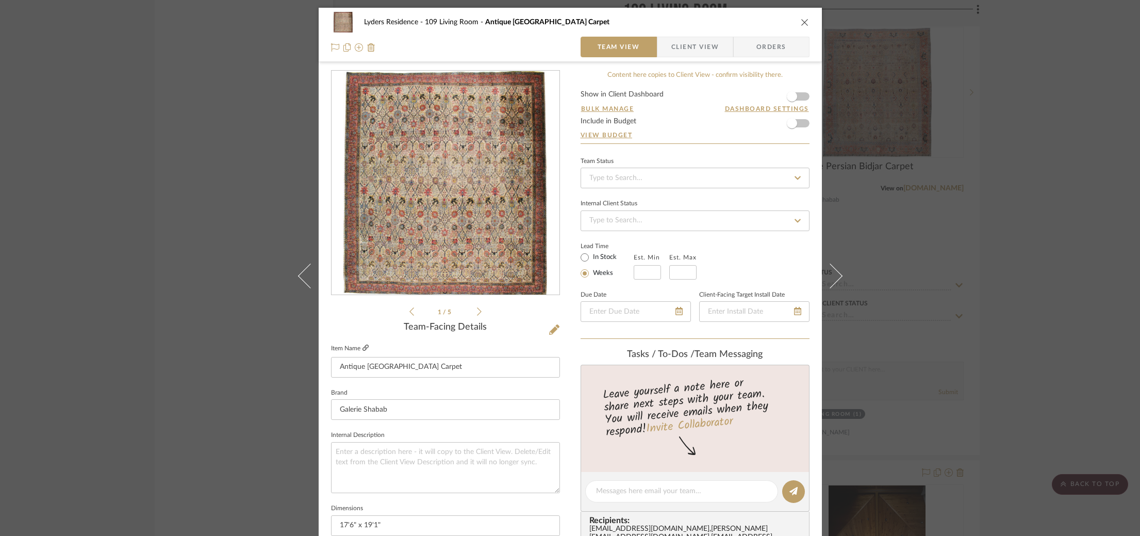
scroll to position [2, 0]
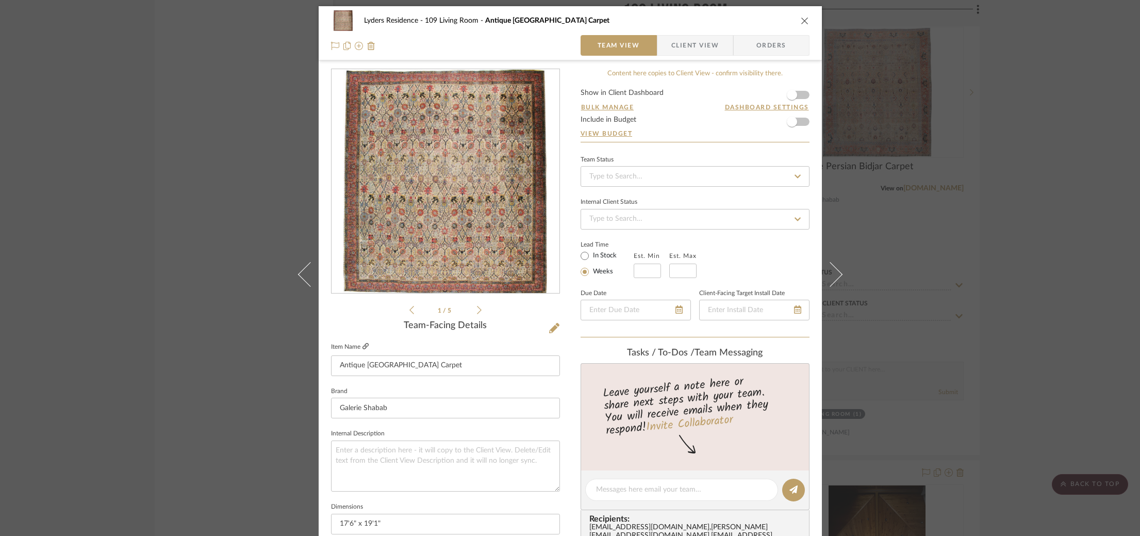
click at [363, 344] on icon at bounding box center [366, 346] width 6 height 6
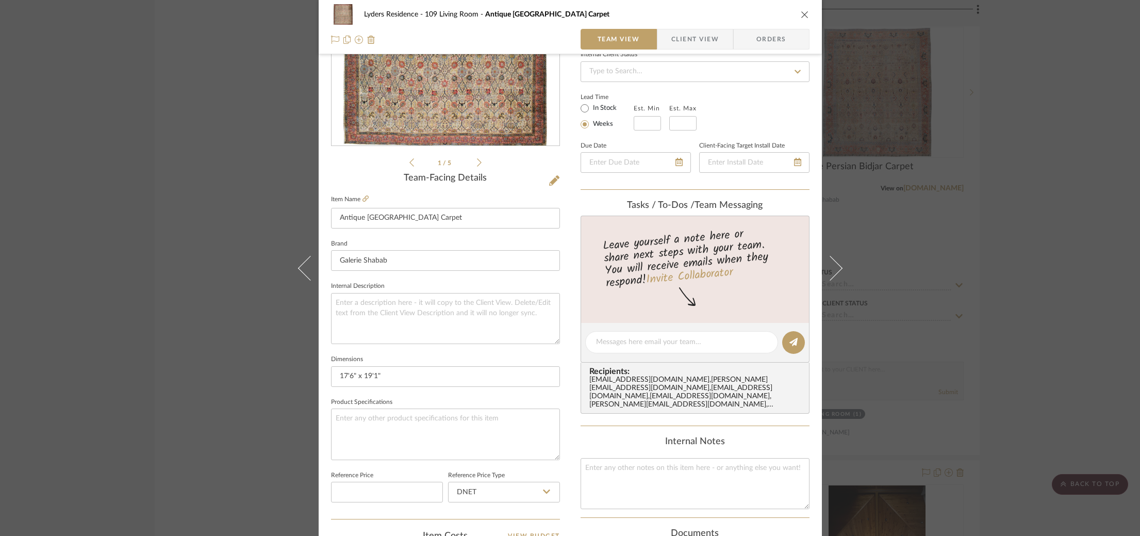
scroll to position [238, 0]
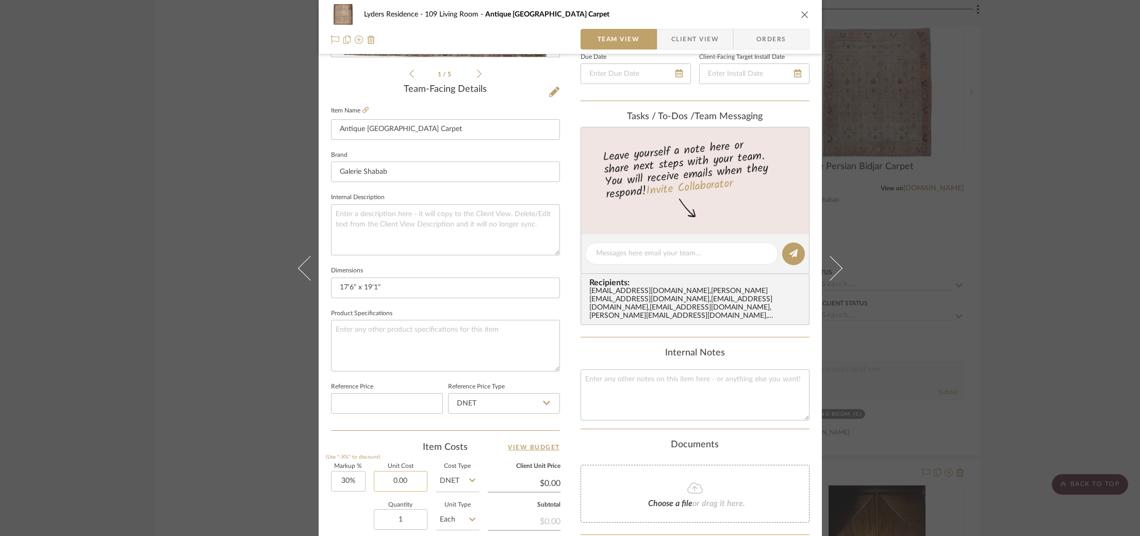
click at [384, 481] on input "0.00" at bounding box center [401, 481] width 54 height 21
paste input "8800"
type input "$88,000.00"
click at [350, 510] on div "Quantity 1 Unit Type Each" at bounding box center [405, 520] width 149 height 37
type input "$114,400.00"
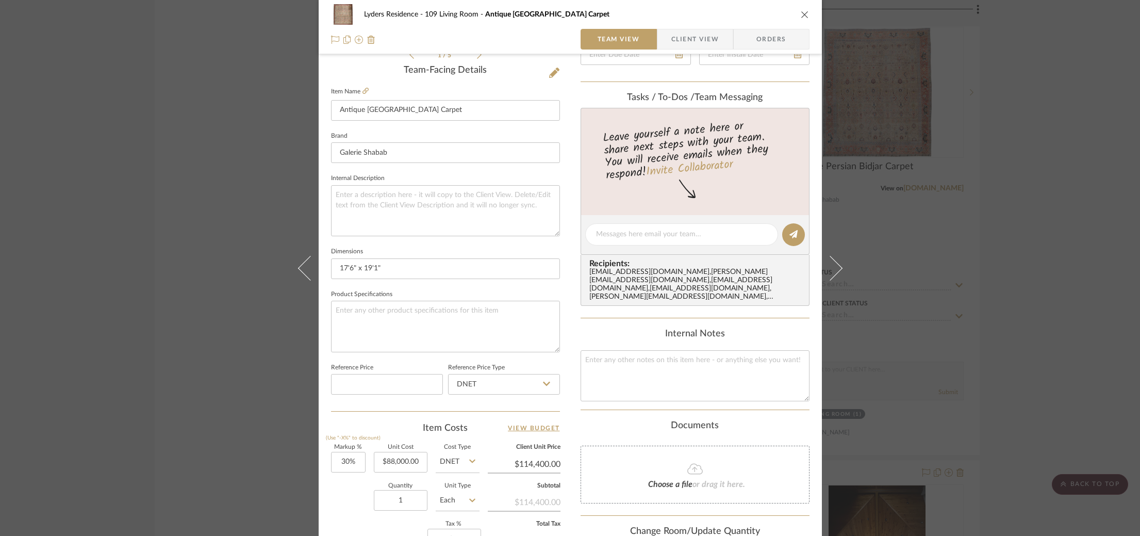
scroll to position [0, 0]
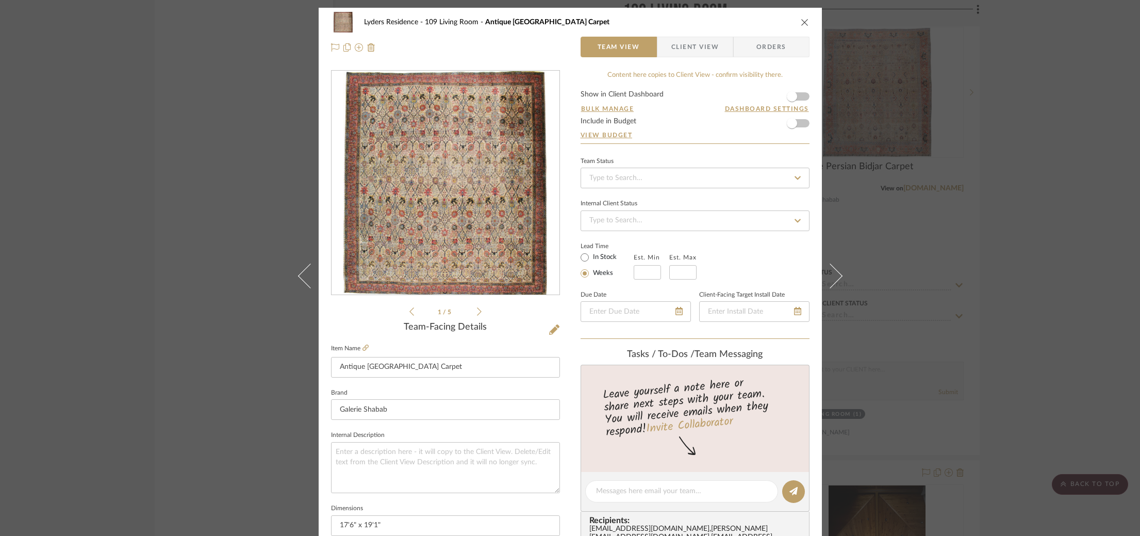
click at [173, 124] on div "Lyders Residence 109 Living Room Antique Indian Lahore Carpet Team View Client …" at bounding box center [570, 268] width 1140 height 536
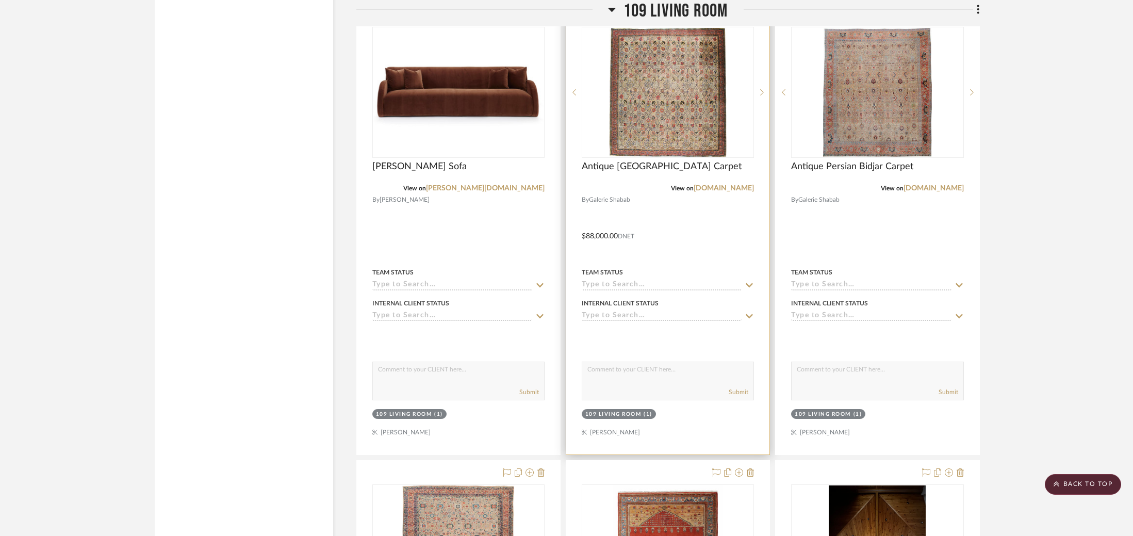
scroll to position [6356, 0]
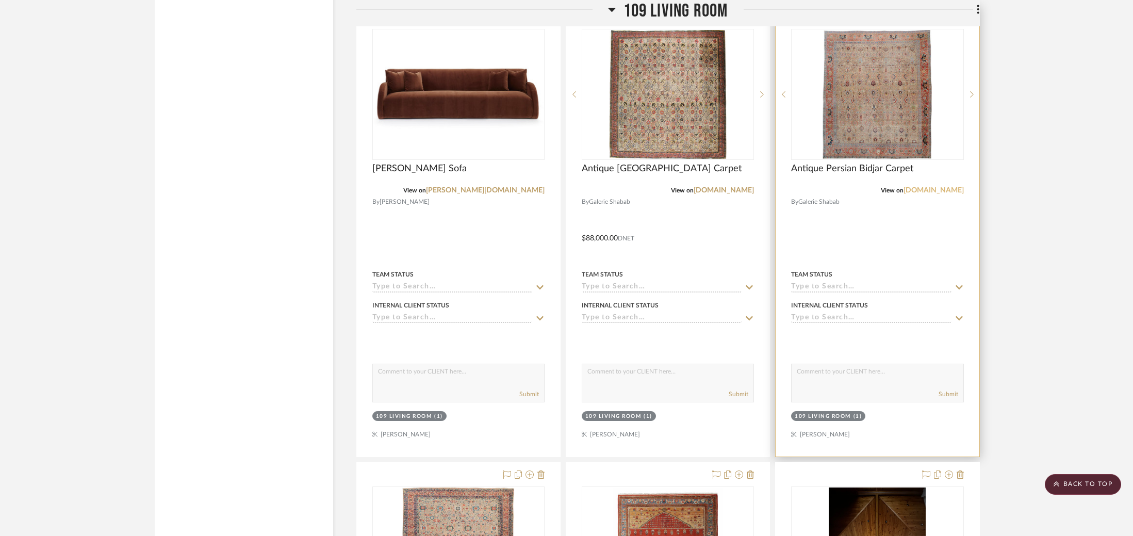
click at [924, 187] on link "galerieshabab.com" at bounding box center [934, 190] width 60 height 7
click at [895, 138] on img "0" at bounding box center [877, 94] width 109 height 129
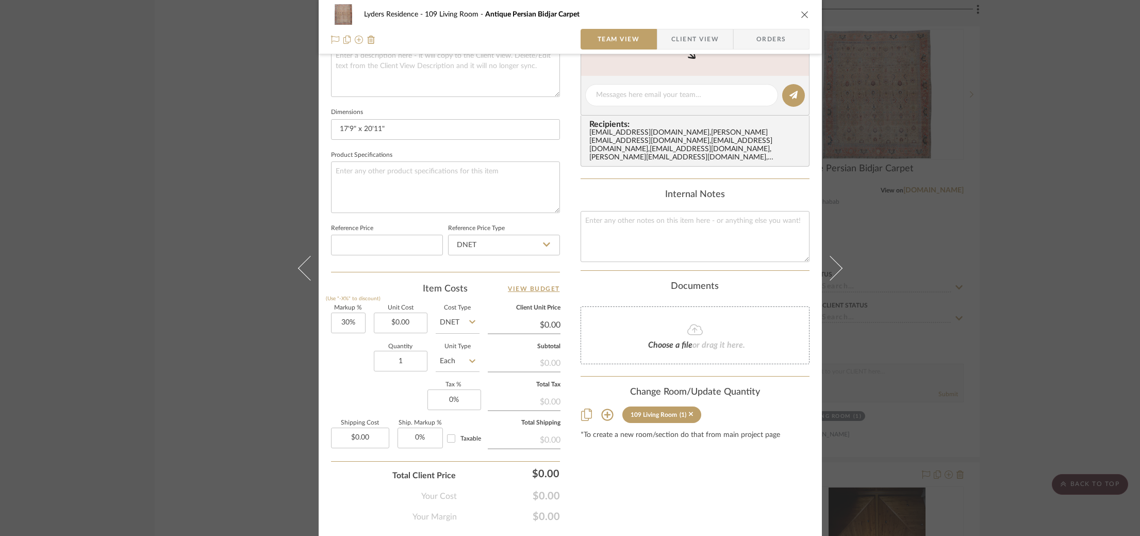
scroll to position [422, 0]
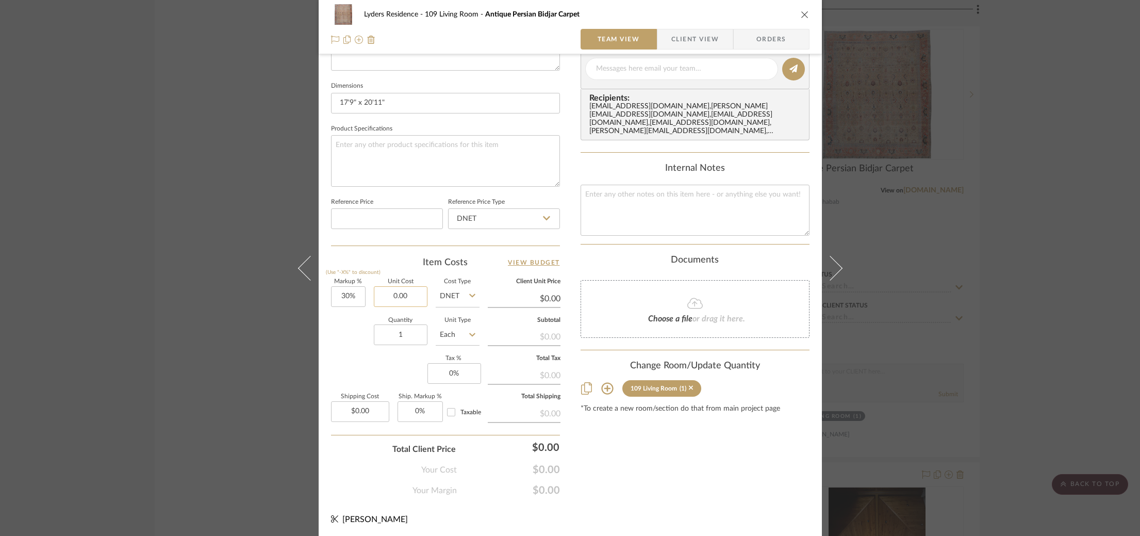
drag, startPoint x: 381, startPoint y: 295, endPoint x: 410, endPoint y: 295, distance: 29.4
click at [410, 295] on input "0.00" at bounding box center [401, 296] width 54 height 21
paste input "11600"
type input "$116,000.00"
click at [336, 361] on div "Markup % (Use "-X%" to discount) 30% Unit Cost $116,000.00 Cost Type DNET Clien…" at bounding box center [445, 354] width 229 height 151
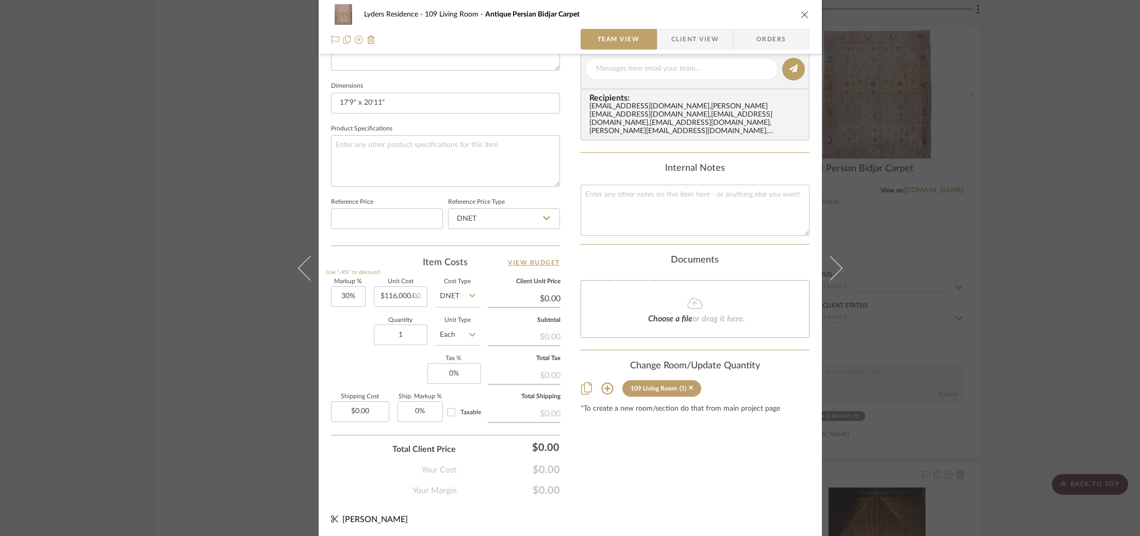
type input "$150,800.00"
click at [1035, 279] on div "Lyders Residence 109 Living Room Antique Persian Bidjar Carpet Team View Client…" at bounding box center [570, 268] width 1140 height 536
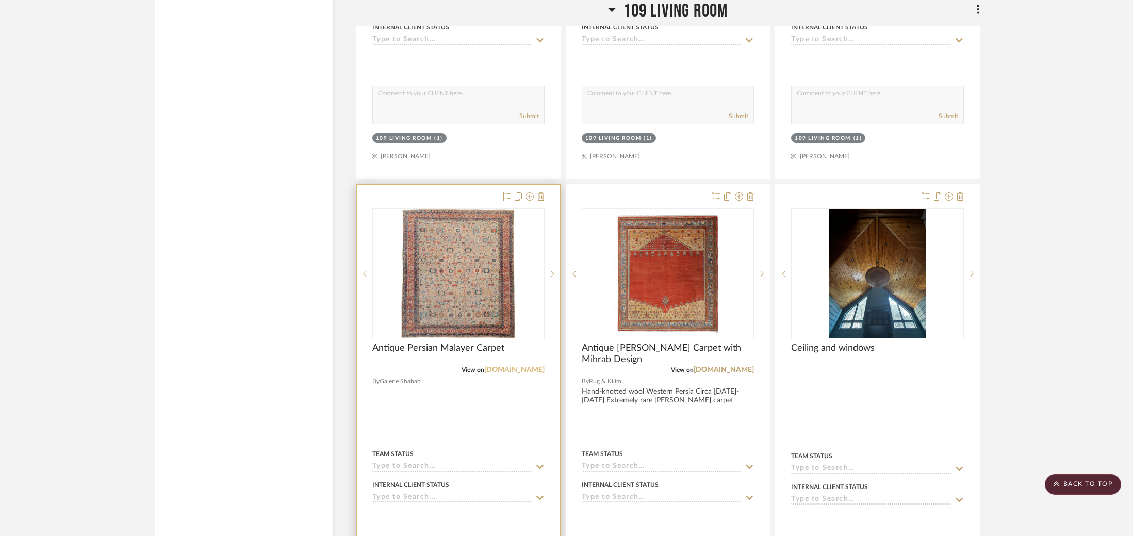
scroll to position [6637, 0]
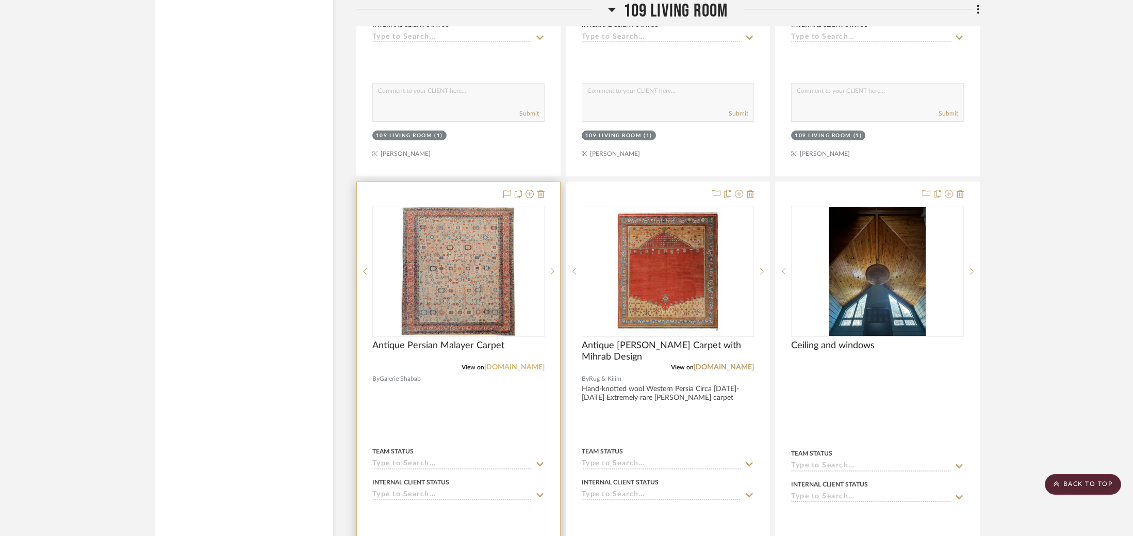
click at [505, 364] on link "galerieshabab.com" at bounding box center [514, 367] width 60 height 7
click at [446, 269] on img "0" at bounding box center [458, 271] width 113 height 129
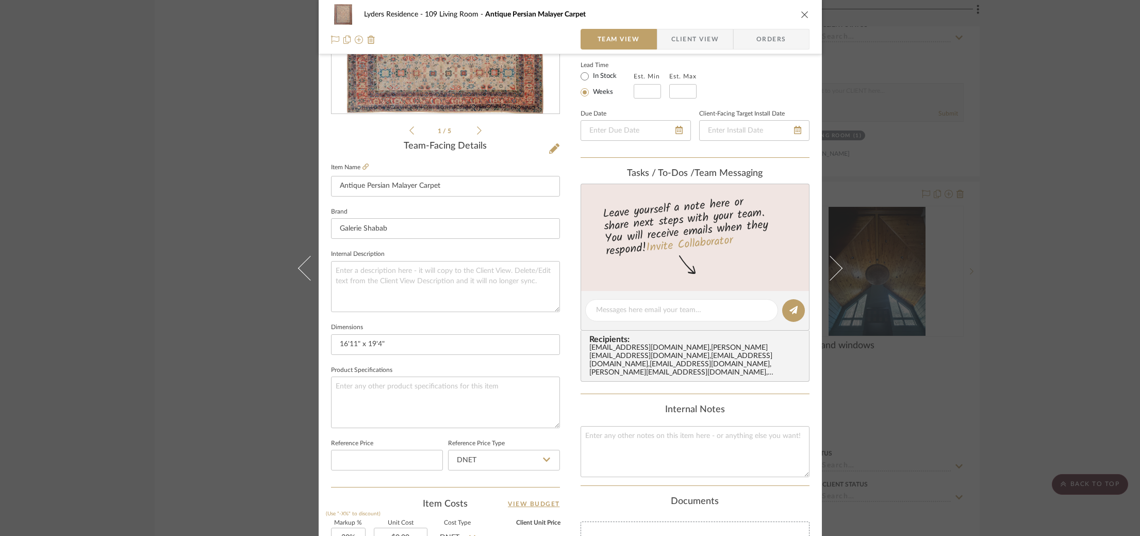
scroll to position [191, 0]
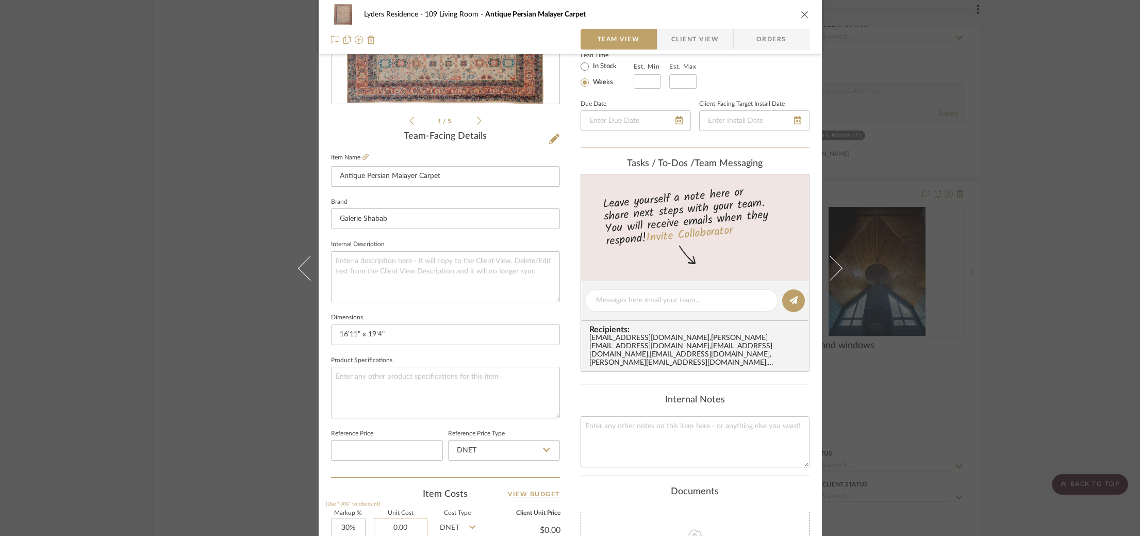
click at [386, 527] on input "0.00" at bounding box center [401, 528] width 54 height 21
paste input "7700"
type input "$77,000.00"
click at [378, 489] on div "Item Costs View Budget" at bounding box center [445, 494] width 229 height 12
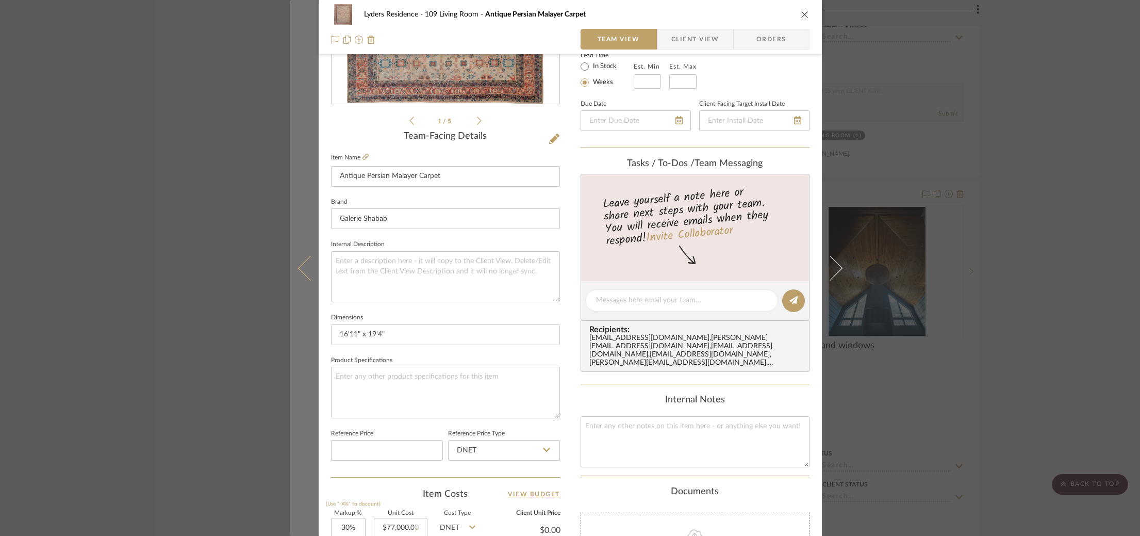
type input "$100,100.00"
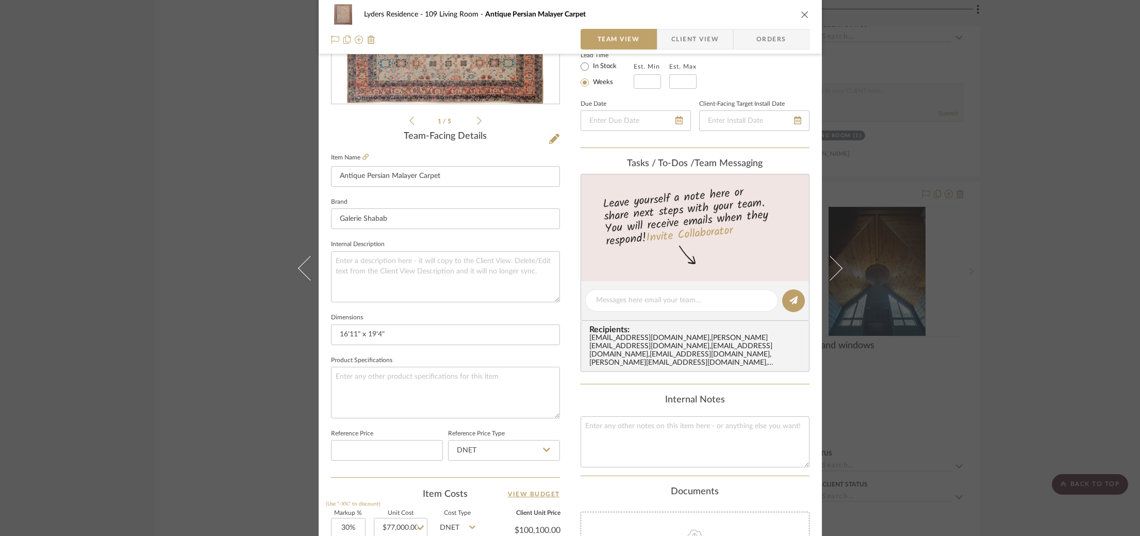
click at [221, 396] on div "Lyders Residence 109 Living Room Antique Persian Malayer Carpet Team View Clien…" at bounding box center [570, 268] width 1140 height 536
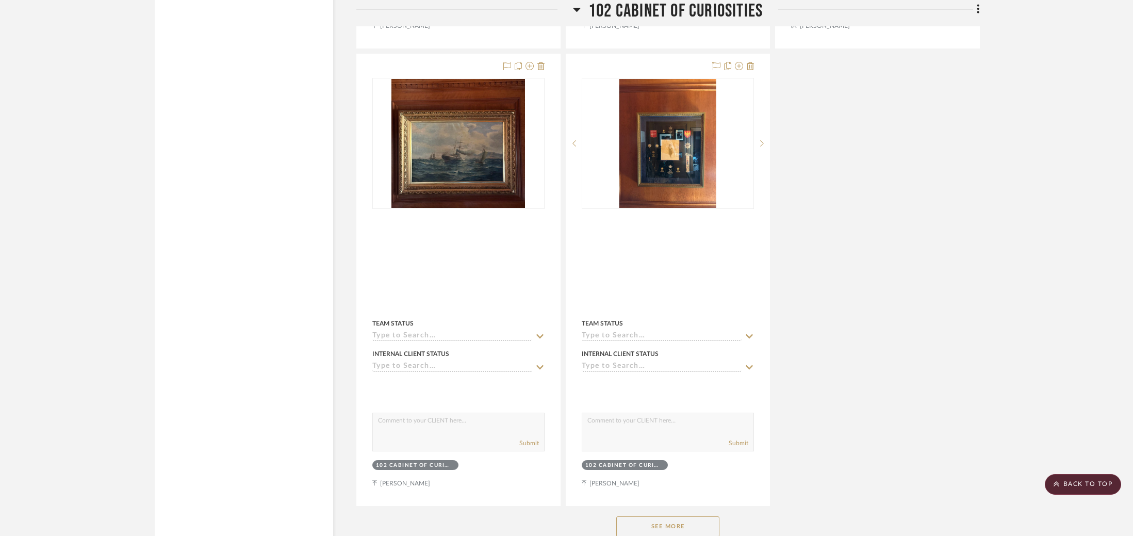
scroll to position [2434, 0]
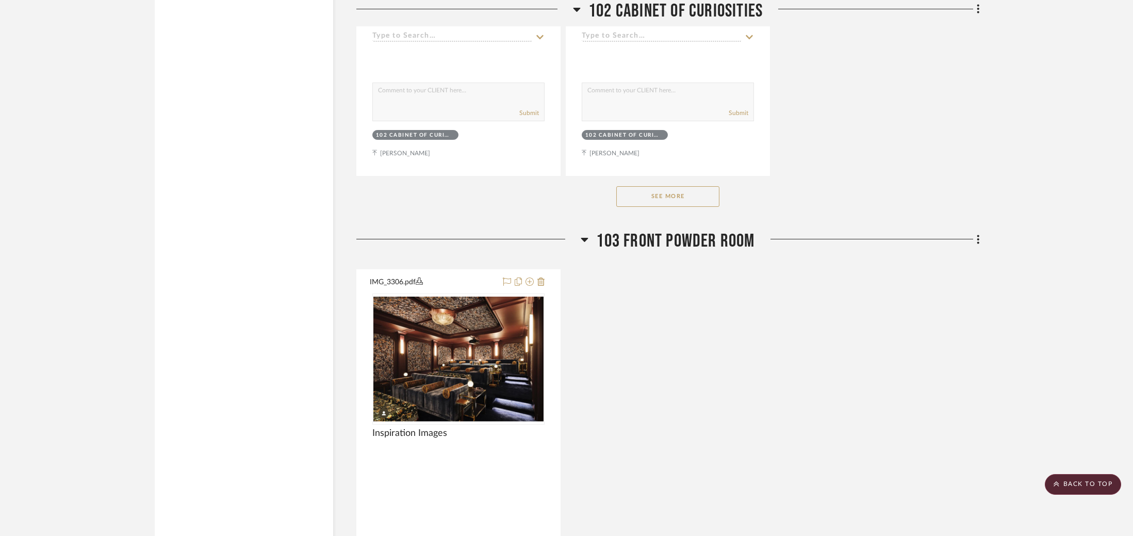
click at [662, 197] on button "See More" at bounding box center [667, 196] width 103 height 21
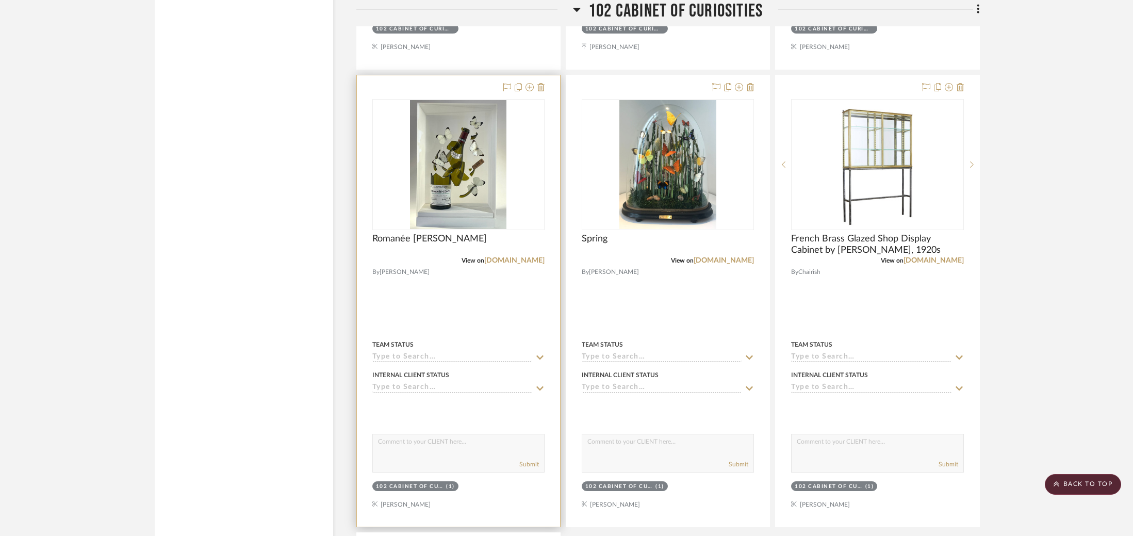
scroll to position [4409, 0]
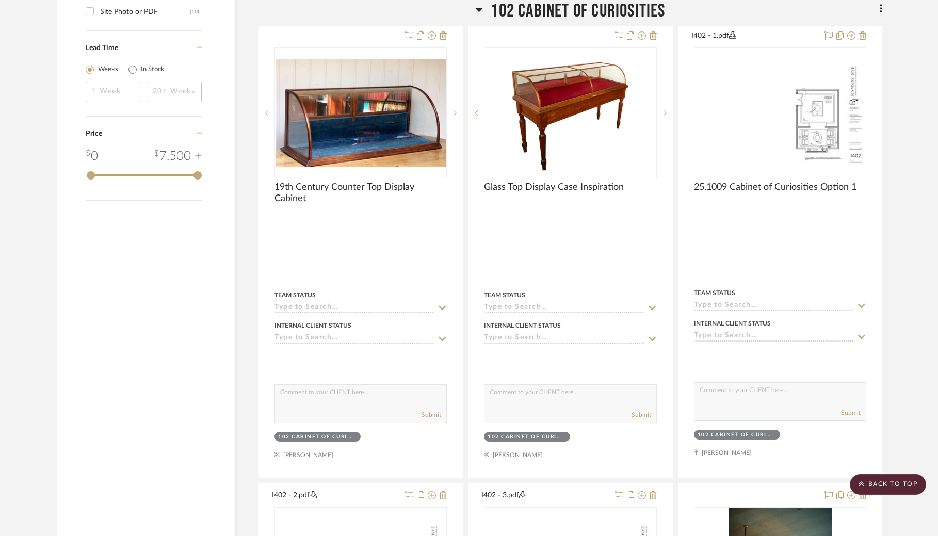
scroll to position [1184, 0]
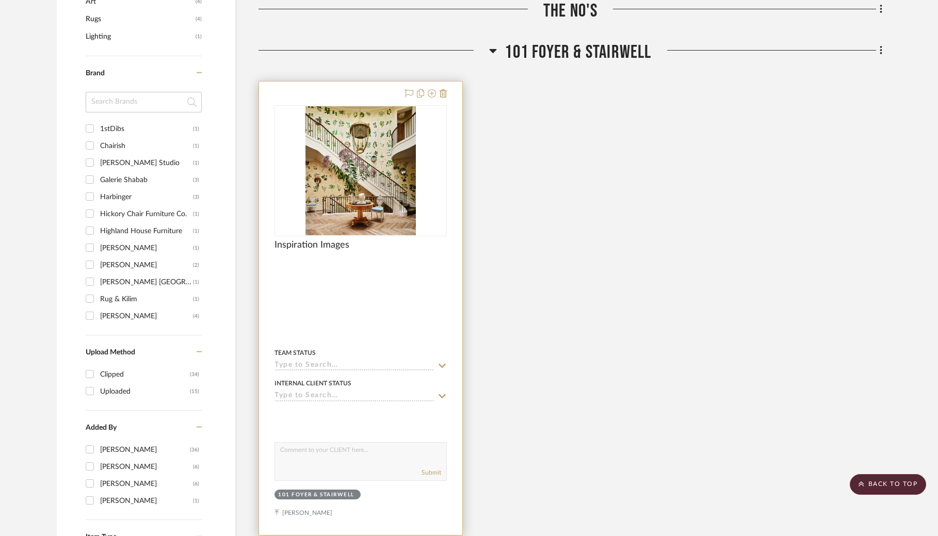
scroll to position [1139, 0]
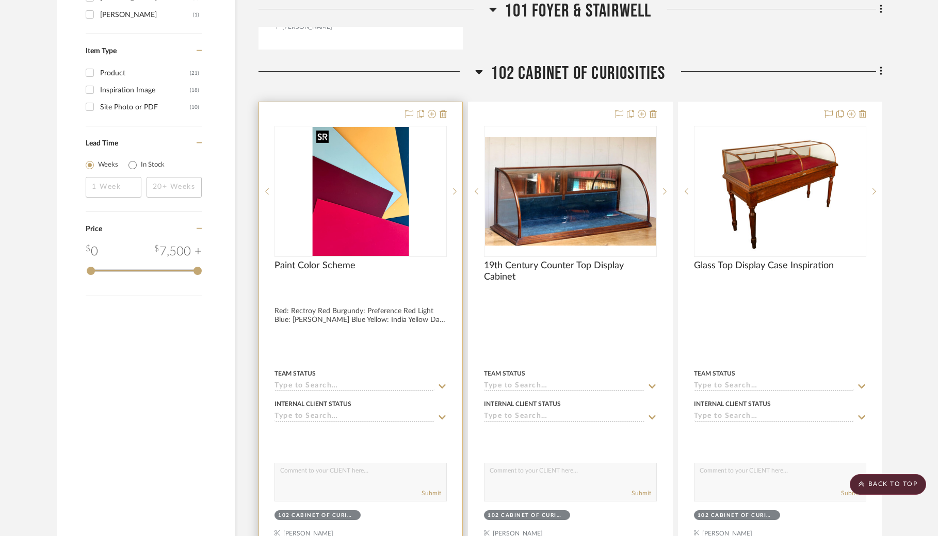
click at [372, 204] on img "0" at bounding box center [360, 191] width 97 height 129
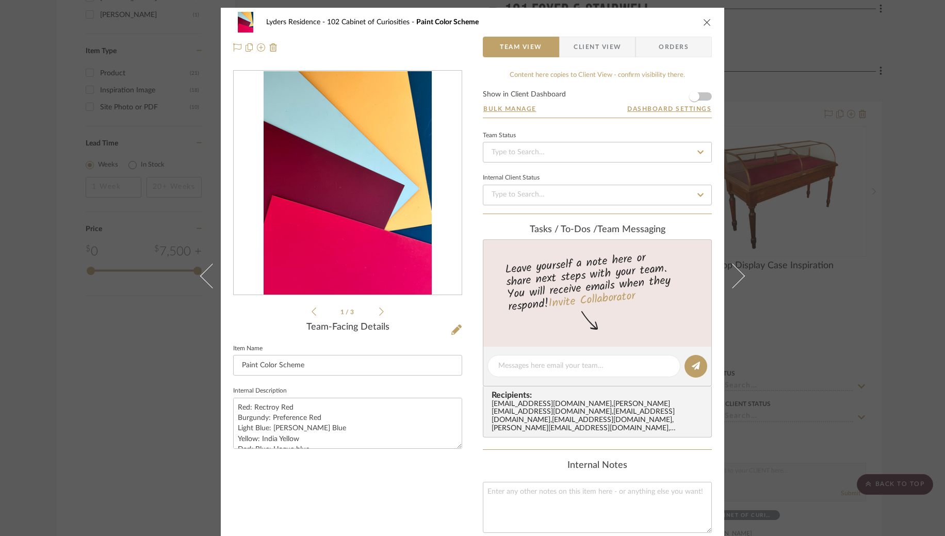
scroll to position [1, 0]
click at [379, 313] on icon at bounding box center [381, 310] width 5 height 9
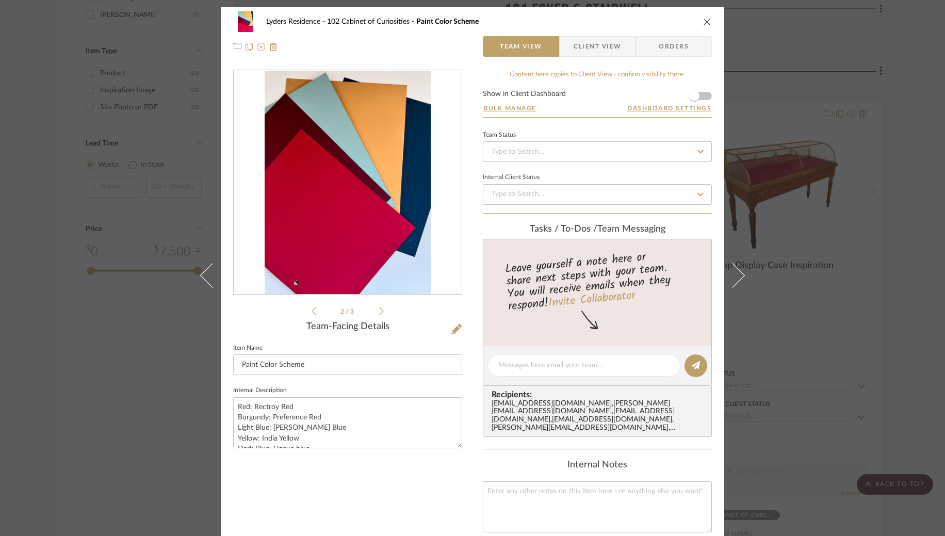
scroll to position [0, 0]
click at [379, 313] on icon at bounding box center [381, 311] width 5 height 9
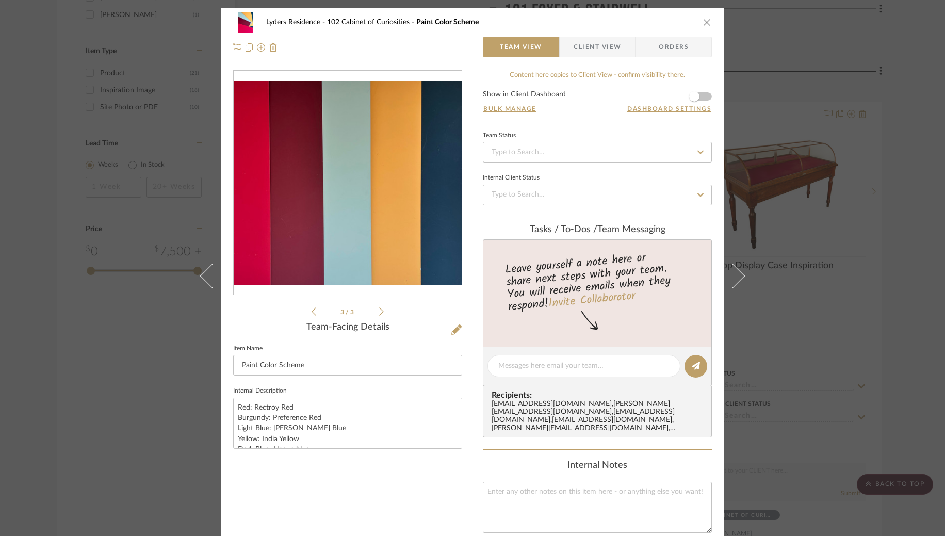
click at [316, 313] on li "3 / 3" at bounding box center [347, 311] width 63 height 12
click at [312, 313] on icon at bounding box center [314, 311] width 5 height 9
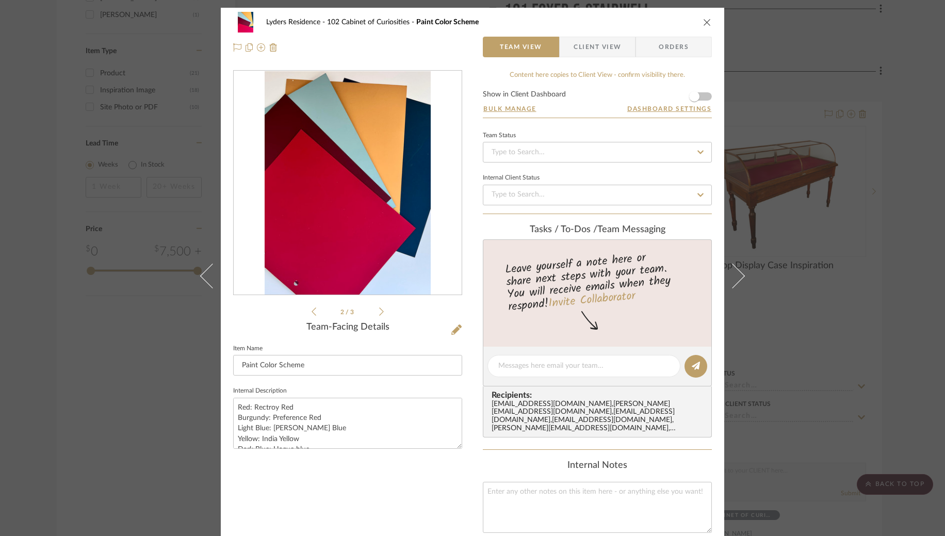
click at [312, 313] on icon at bounding box center [314, 311] width 5 height 9
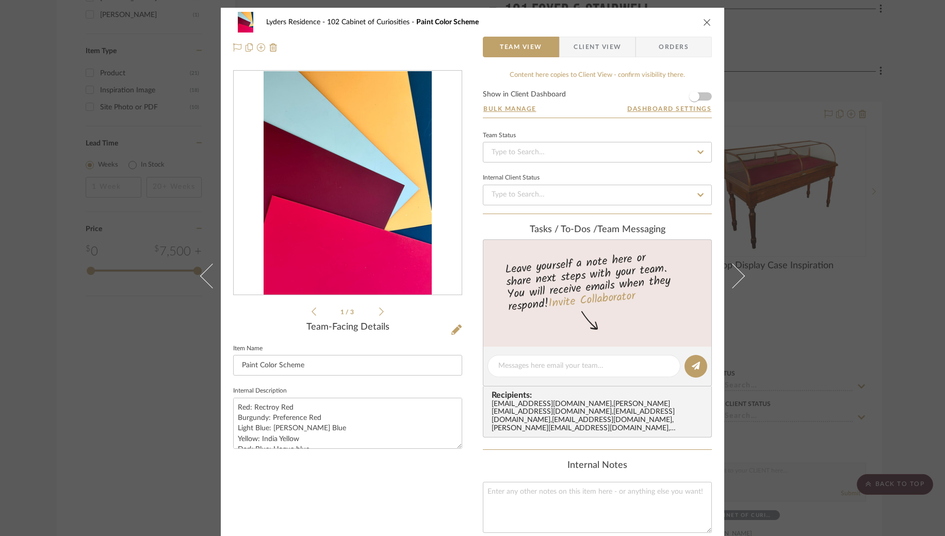
click at [312, 313] on icon at bounding box center [314, 311] width 5 height 9
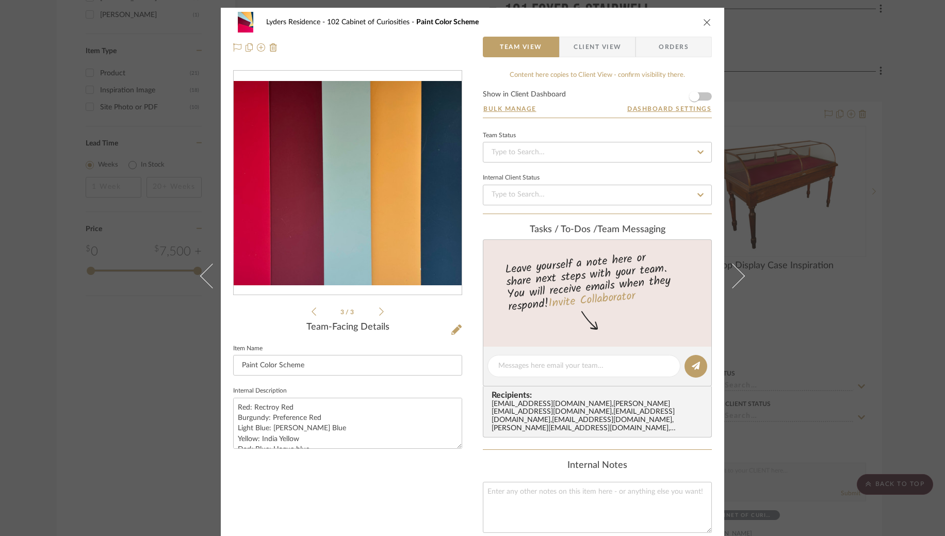
click at [312, 313] on icon at bounding box center [314, 311] width 5 height 9
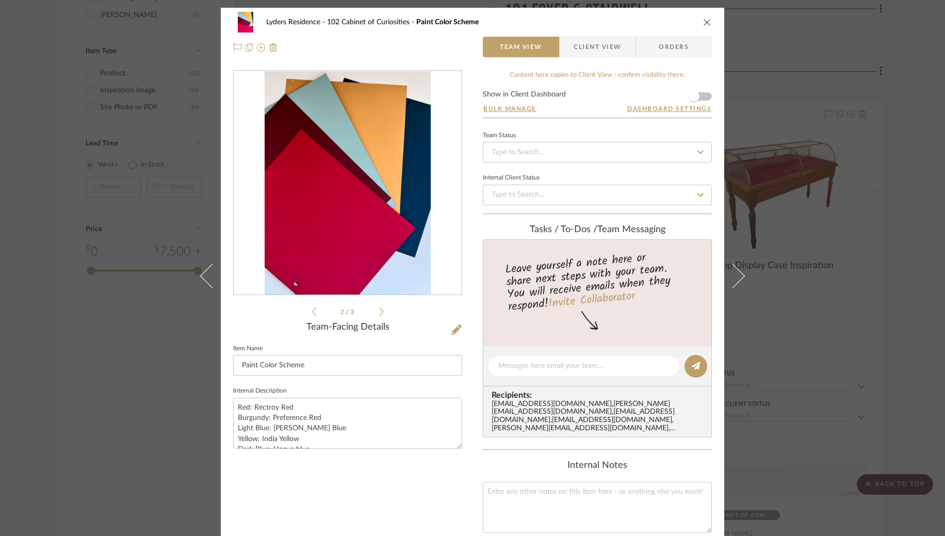
click at [312, 313] on icon at bounding box center [314, 311] width 5 height 9
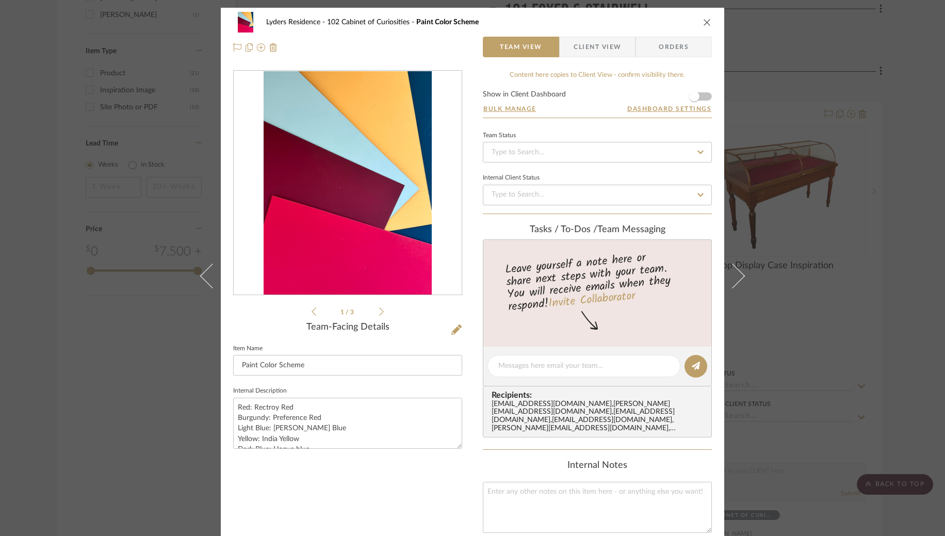
click at [312, 313] on icon at bounding box center [314, 311] width 5 height 9
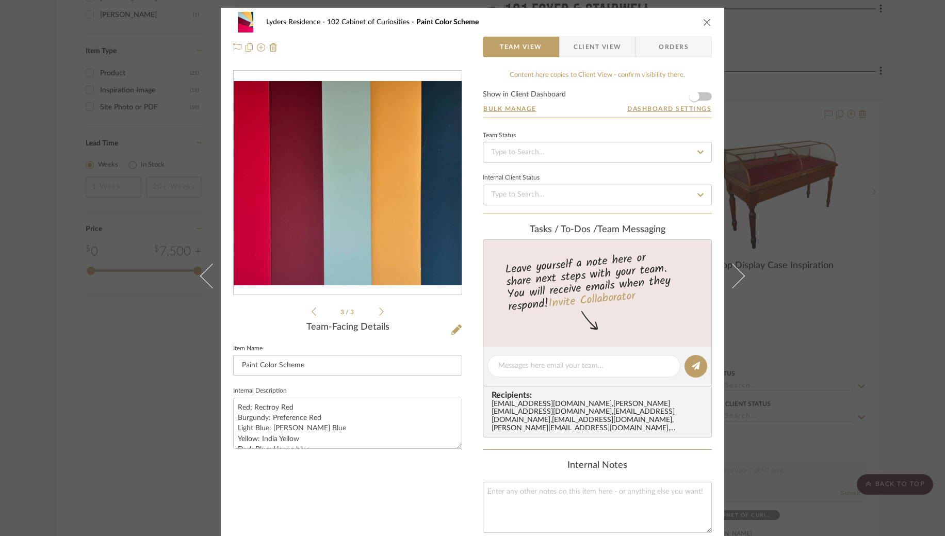
click at [312, 313] on icon at bounding box center [314, 311] width 5 height 9
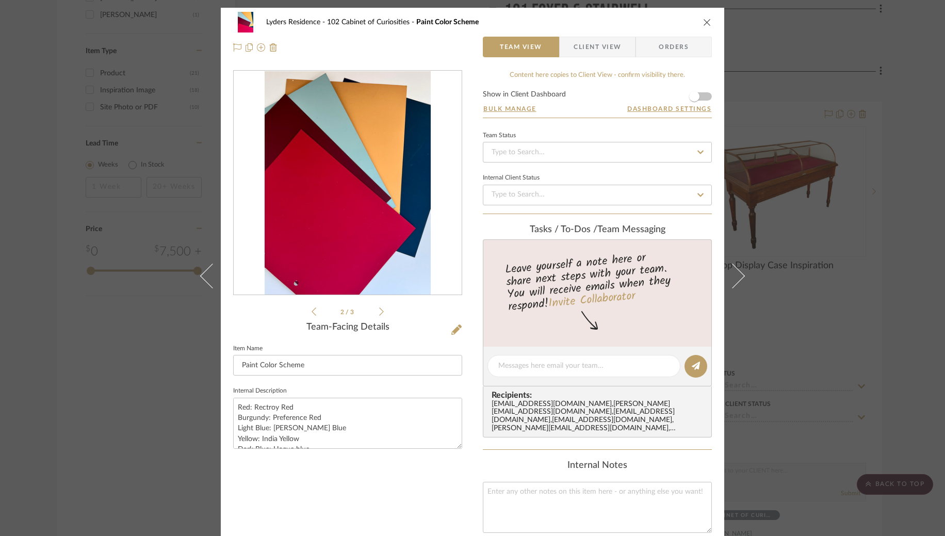
click at [312, 313] on icon at bounding box center [314, 311] width 5 height 9
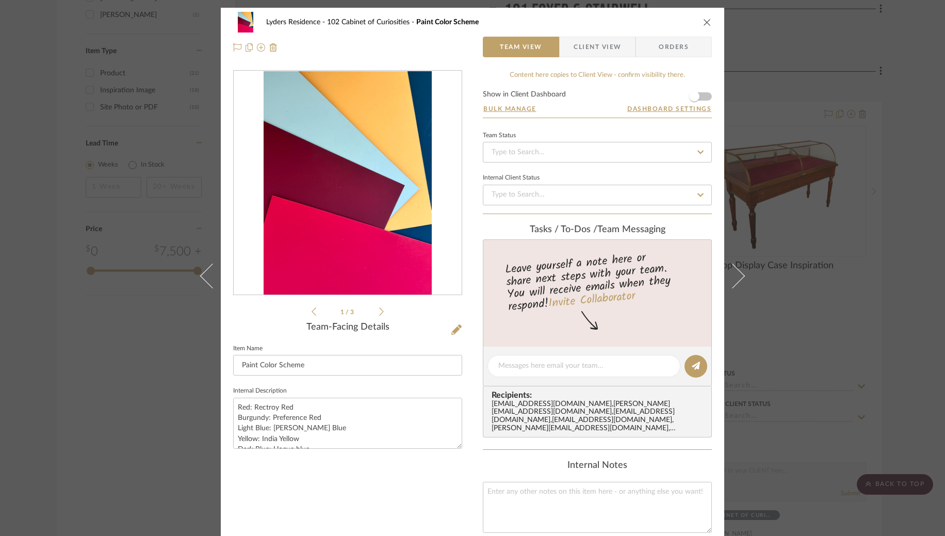
click at [312, 313] on icon at bounding box center [314, 311] width 5 height 9
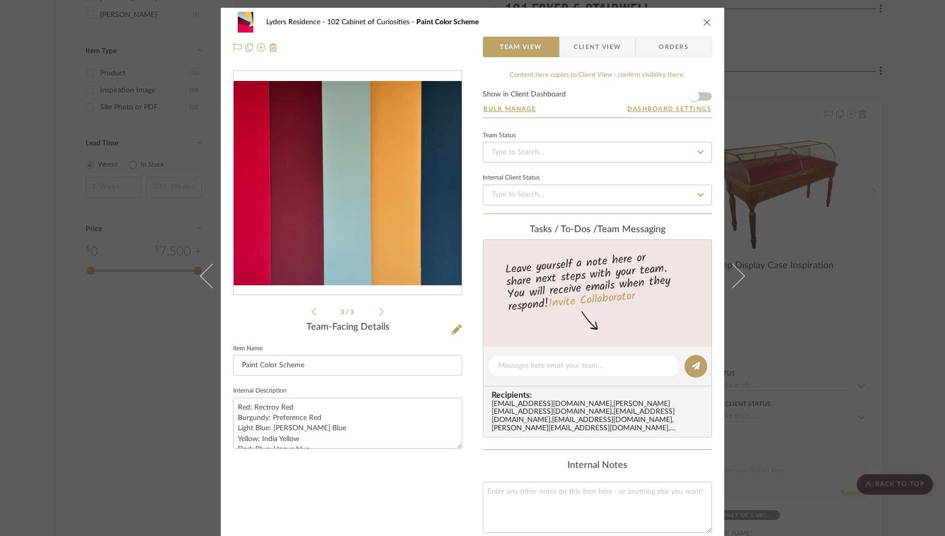
click at [312, 313] on icon at bounding box center [314, 311] width 5 height 9
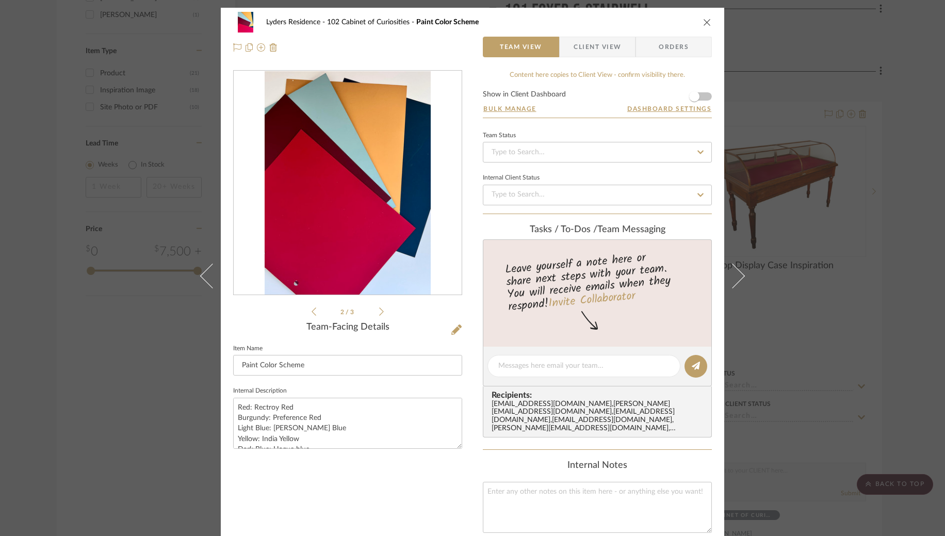
click at [312, 313] on icon at bounding box center [314, 311] width 5 height 9
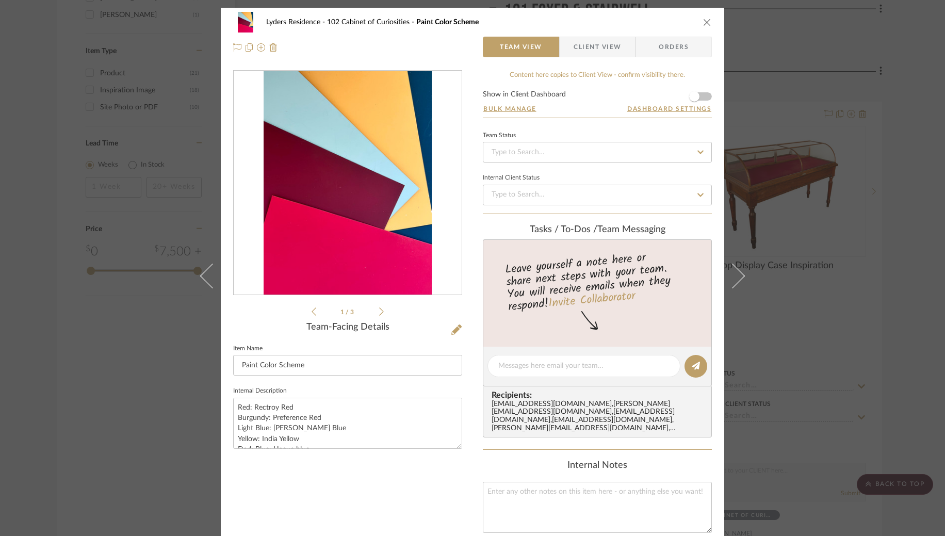
click at [382, 310] on div "1 / 3" at bounding box center [347, 194] width 229 height 248
click at [379, 309] on icon at bounding box center [381, 311] width 5 height 9
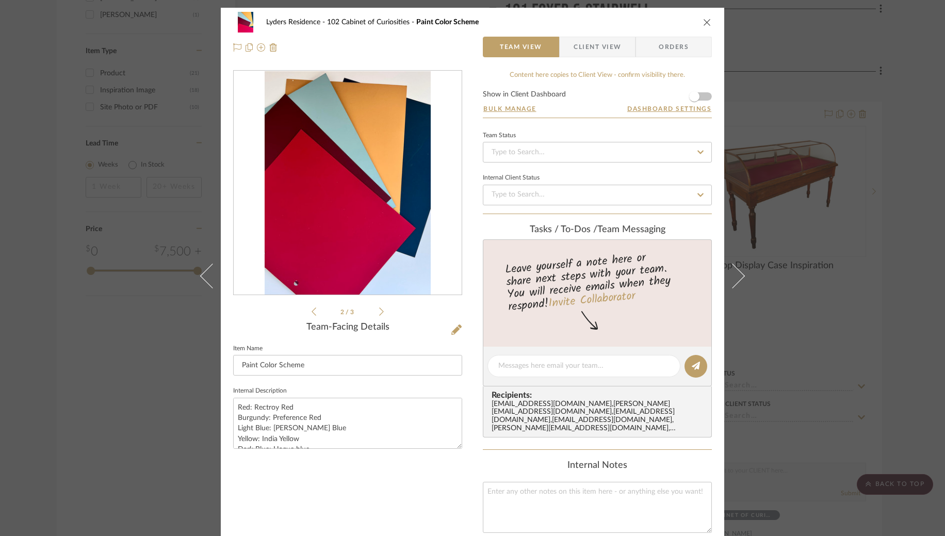
click at [379, 310] on icon at bounding box center [381, 311] width 5 height 9
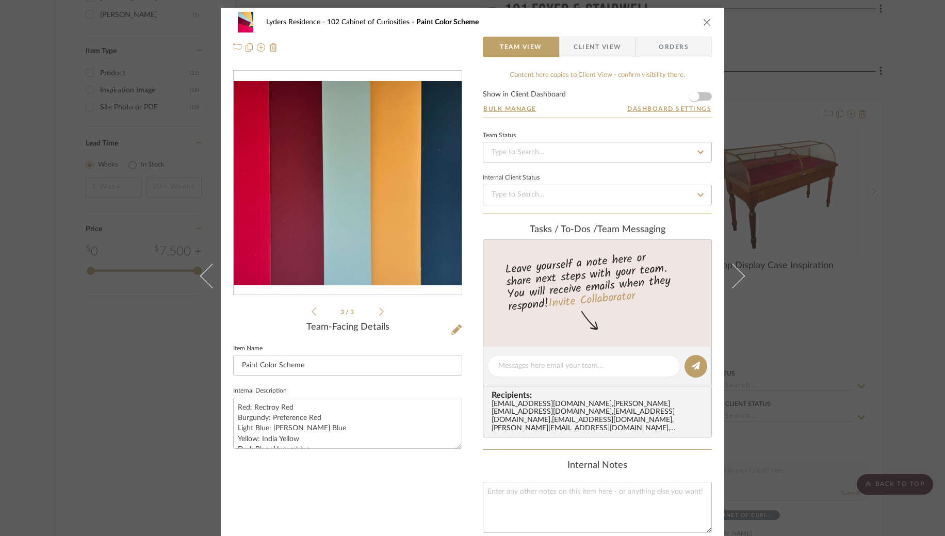
click at [379, 310] on icon at bounding box center [381, 311] width 5 height 9
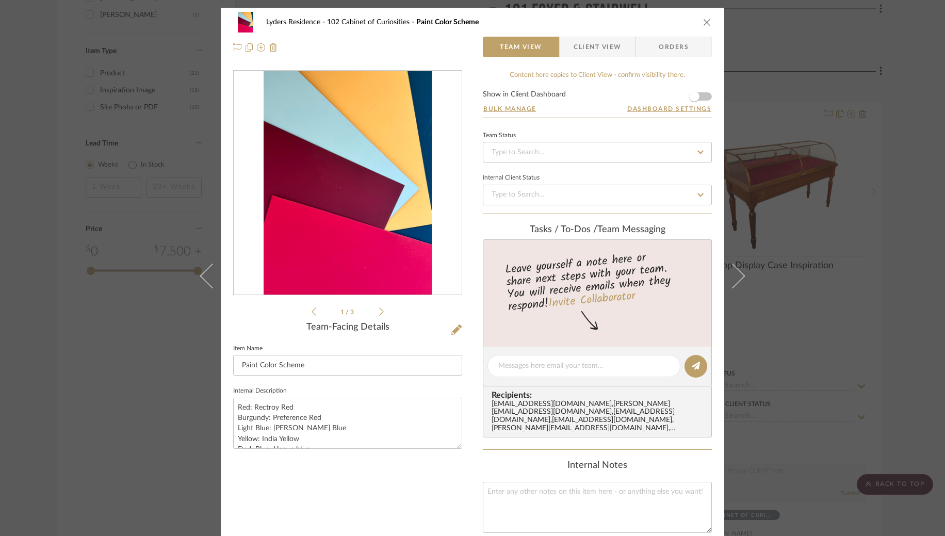
click at [379, 310] on icon at bounding box center [381, 311] width 5 height 9
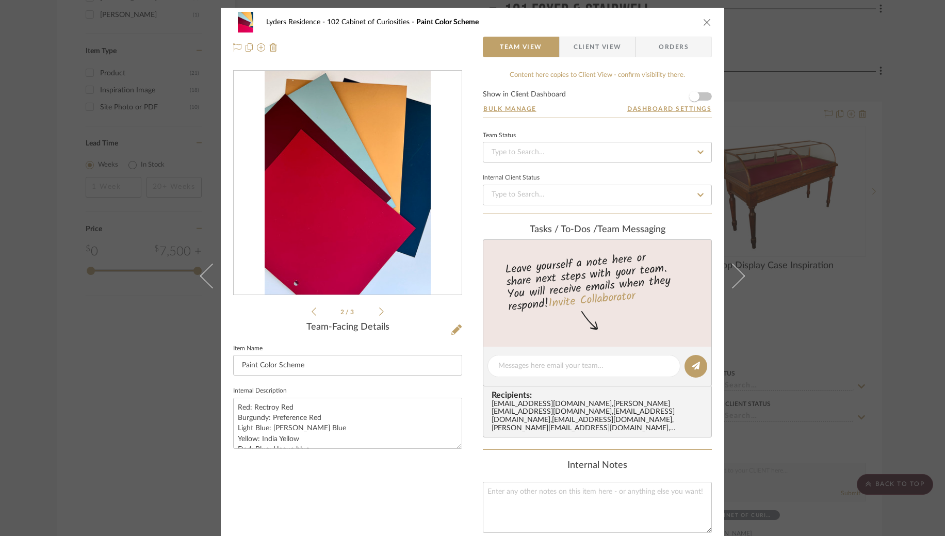
click at [374, 312] on li "2 / 3" at bounding box center [347, 311] width 63 height 12
click at [379, 312] on icon at bounding box center [381, 311] width 5 height 8
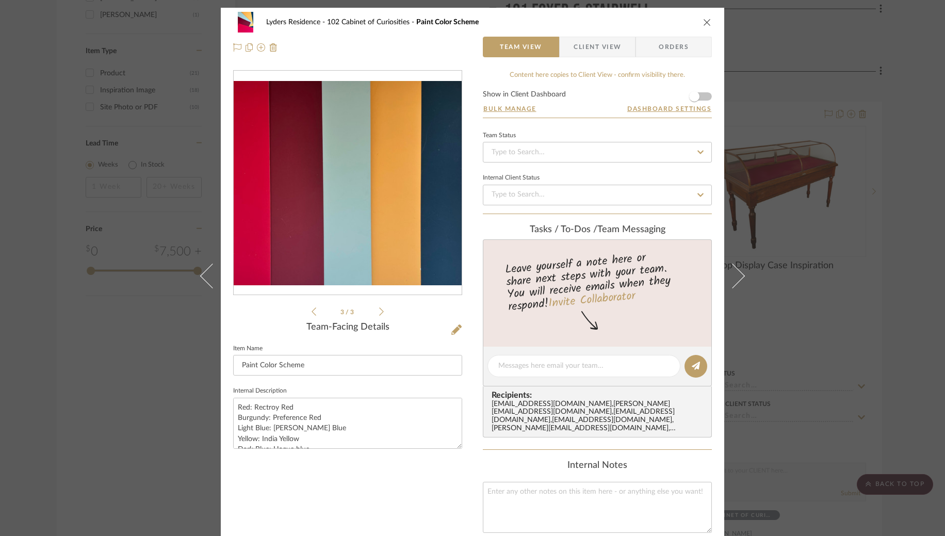
click at [379, 312] on icon at bounding box center [381, 311] width 5 height 8
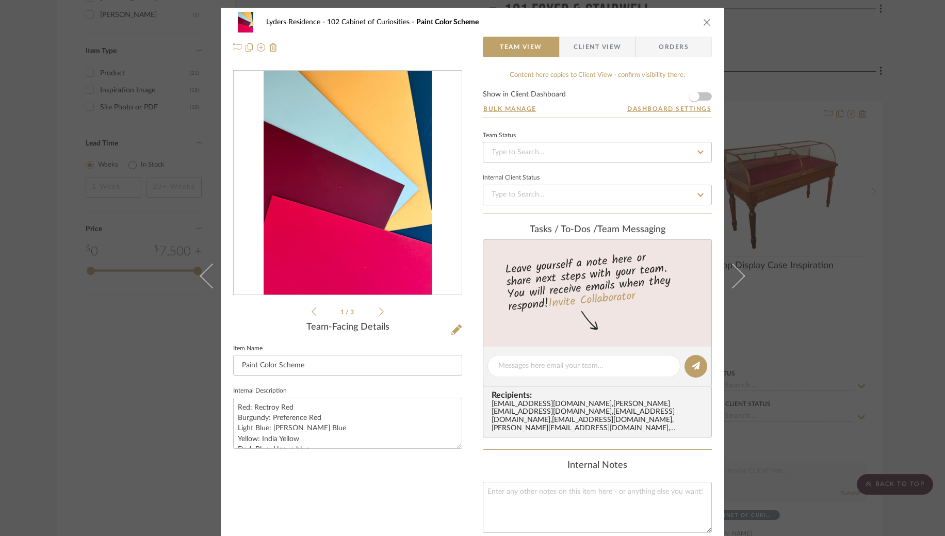
click at [379, 312] on icon at bounding box center [381, 311] width 5 height 8
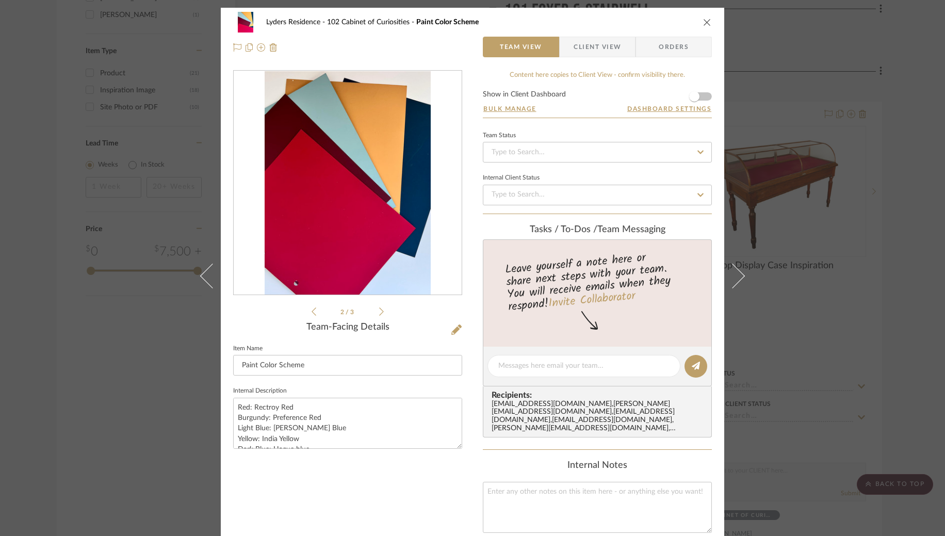
click at [379, 312] on icon at bounding box center [381, 311] width 5 height 8
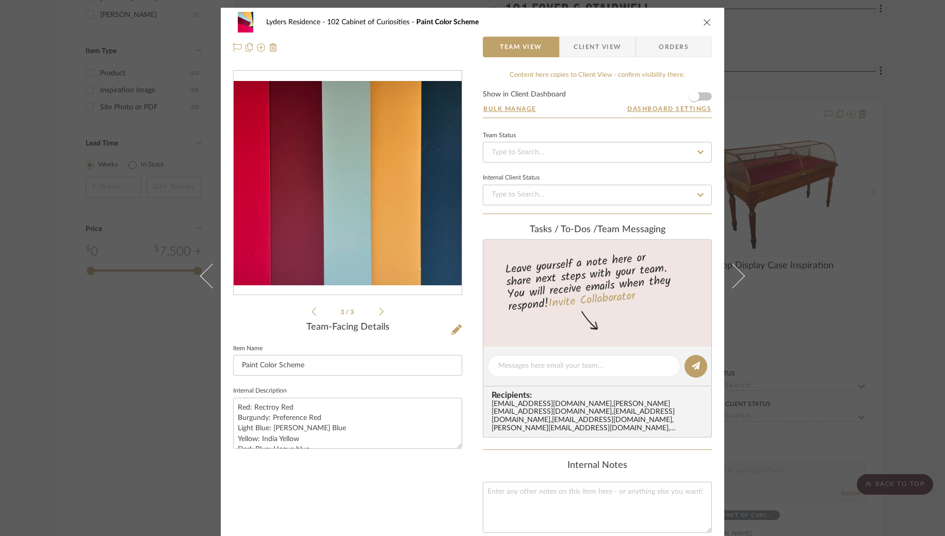
click at [379, 312] on icon at bounding box center [381, 311] width 5 height 8
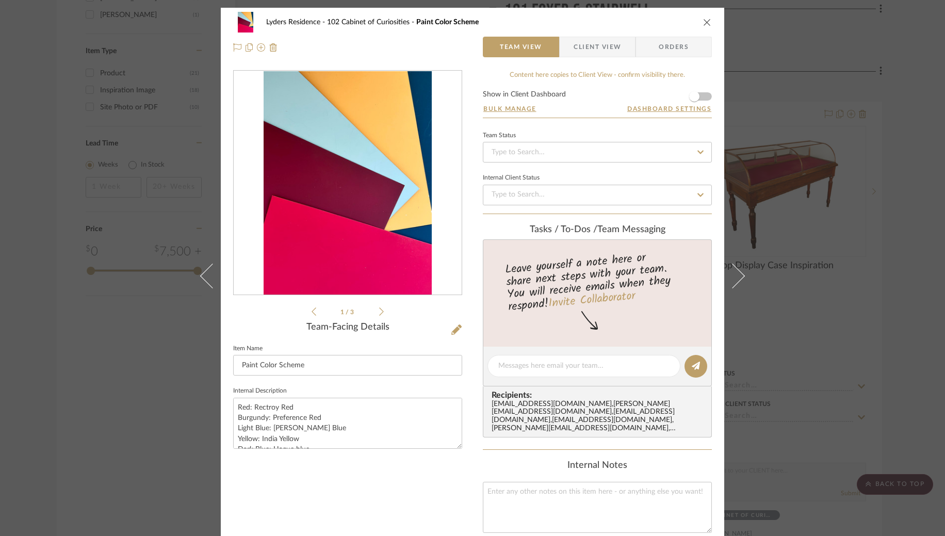
click at [379, 312] on icon at bounding box center [381, 311] width 5 height 8
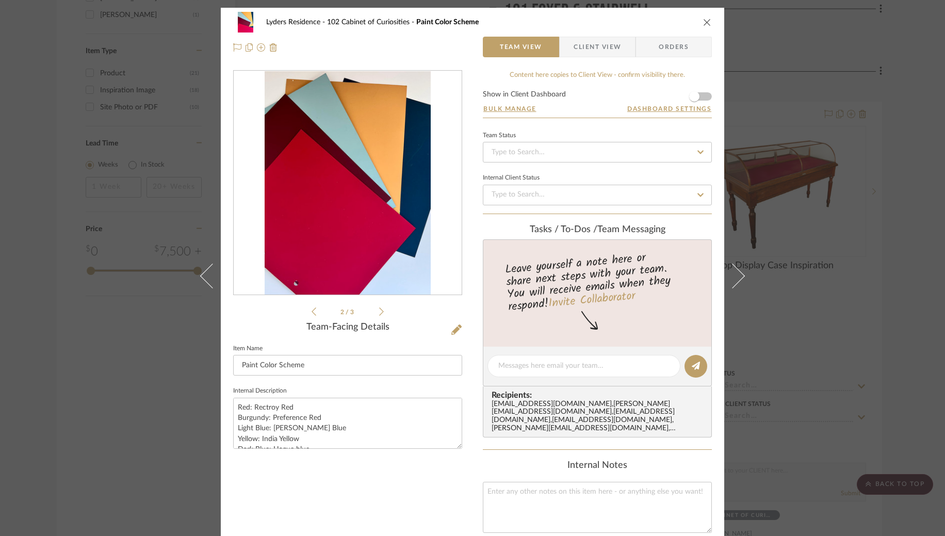
click at [379, 311] on icon at bounding box center [381, 311] width 5 height 9
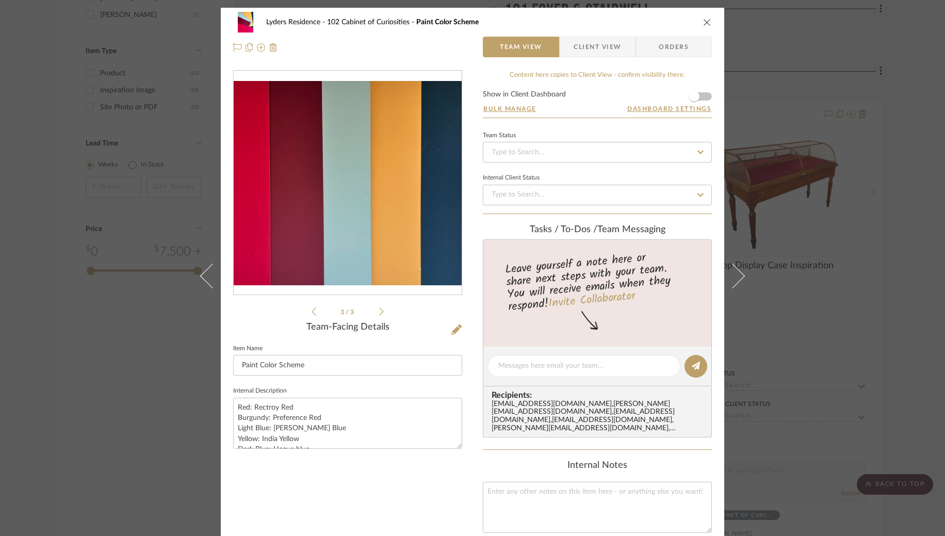
click at [379, 311] on icon at bounding box center [381, 311] width 5 height 9
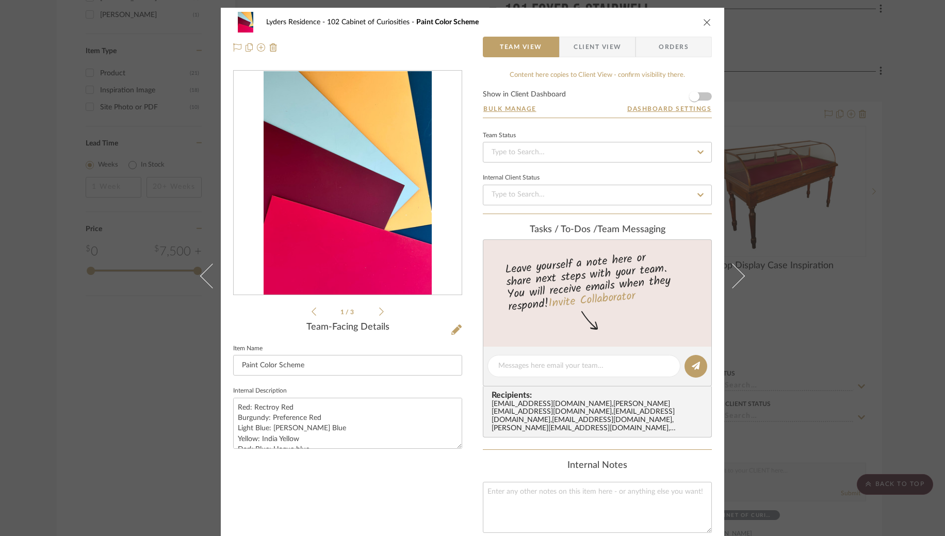
click at [379, 311] on icon at bounding box center [381, 311] width 5 height 9
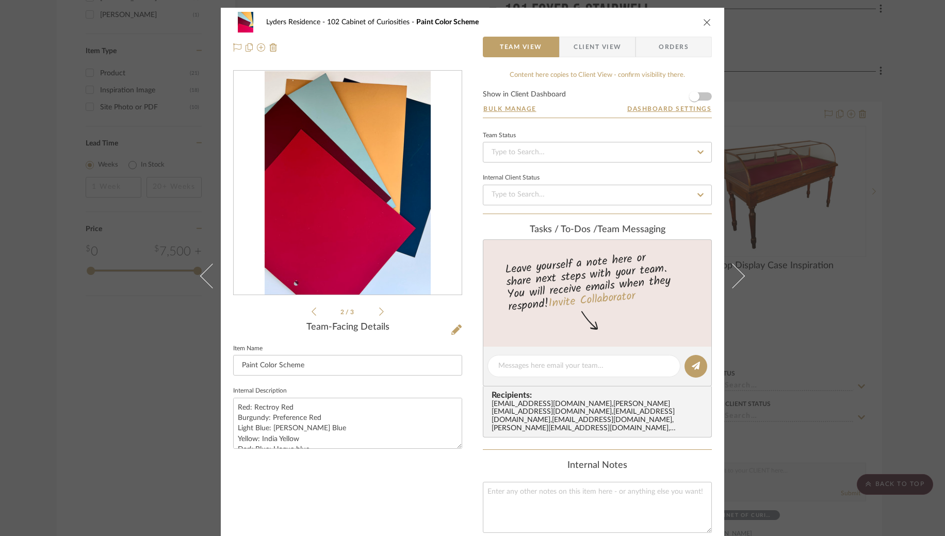
click at [345, 235] on img "1" at bounding box center [348, 183] width 166 height 224
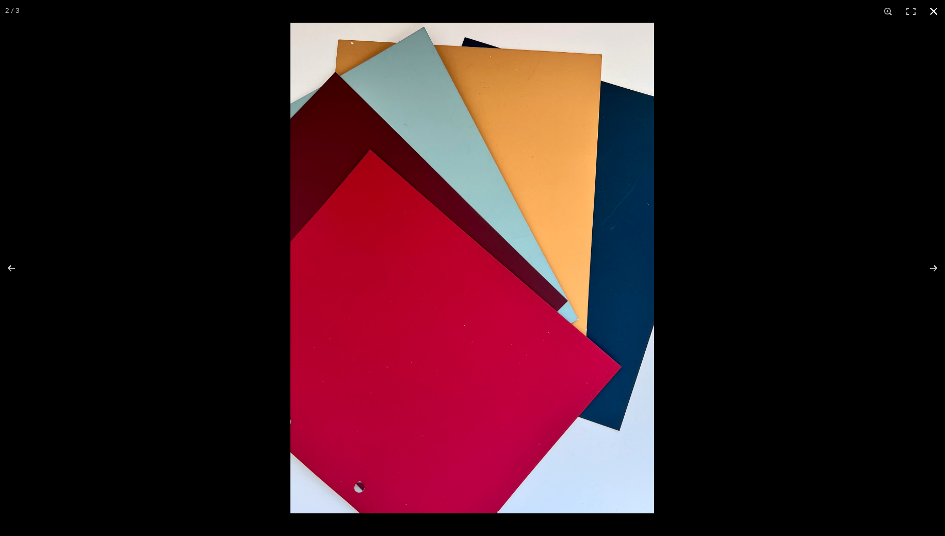
click at [752, 218] on div at bounding box center [762, 291] width 945 height 536
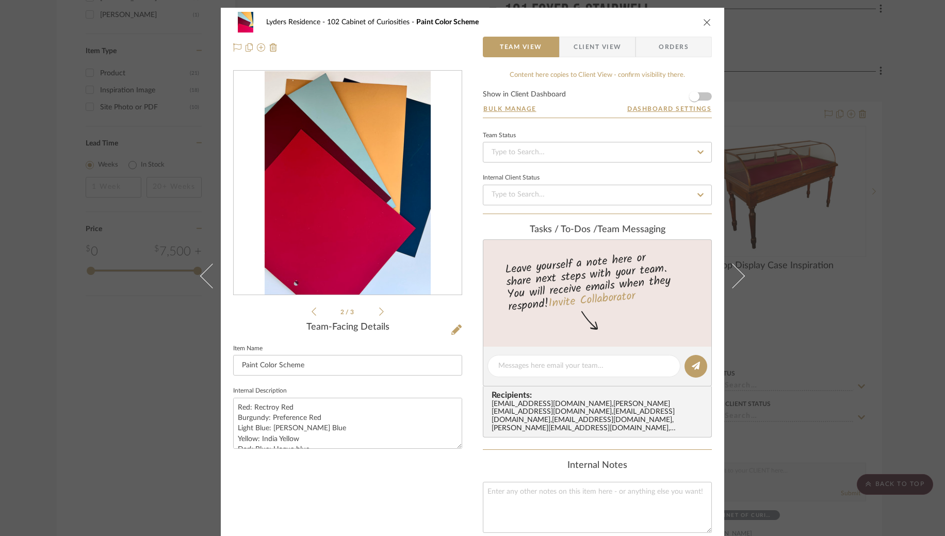
drag, startPoint x: 817, startPoint y: 217, endPoint x: 816, endPoint y: 209, distance: 7.8
click at [817, 217] on div "Lyders Residence 102 Cabinet of Curiosities Paint Color Scheme Team View Client…" at bounding box center [472, 268] width 945 height 536
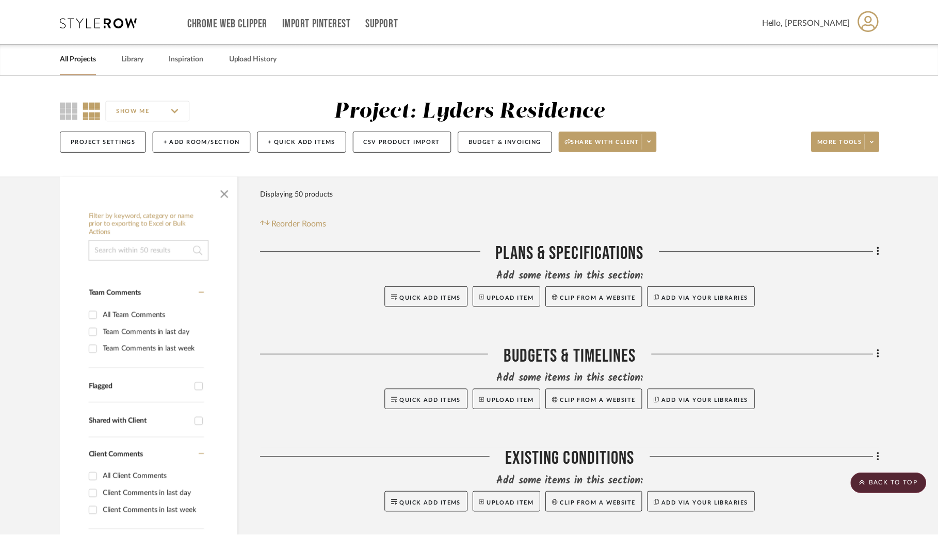
scroll to position [1139, 0]
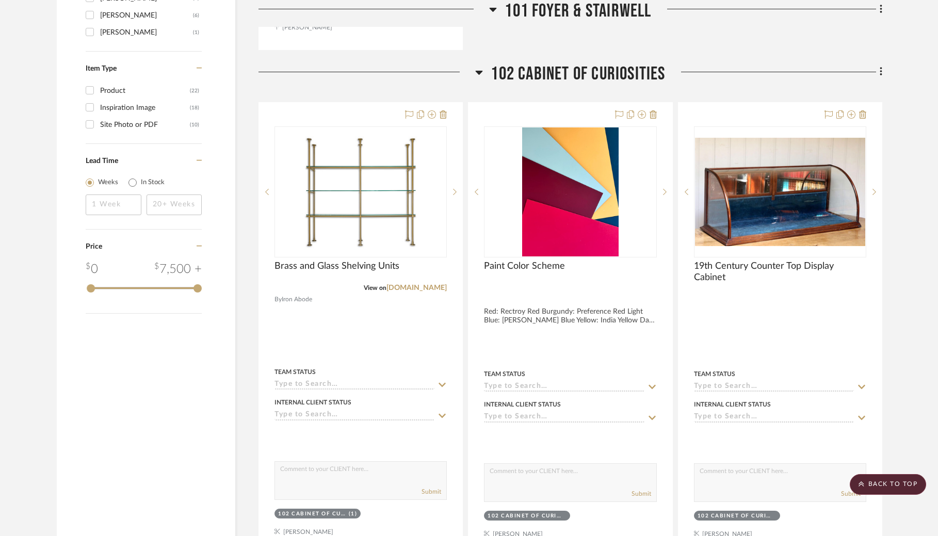
scroll to position [1139, 0]
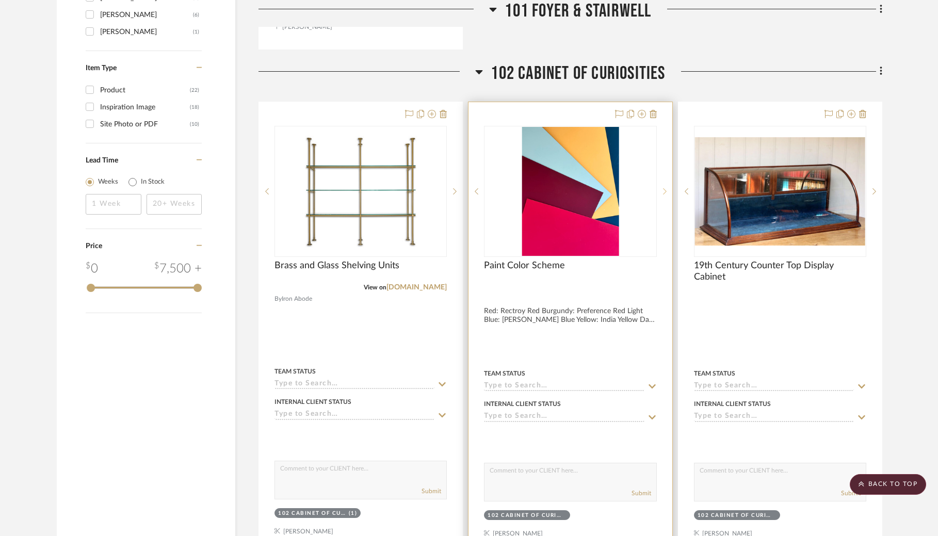
click at [661, 192] on sr-next-btn at bounding box center [664, 191] width 15 height 7
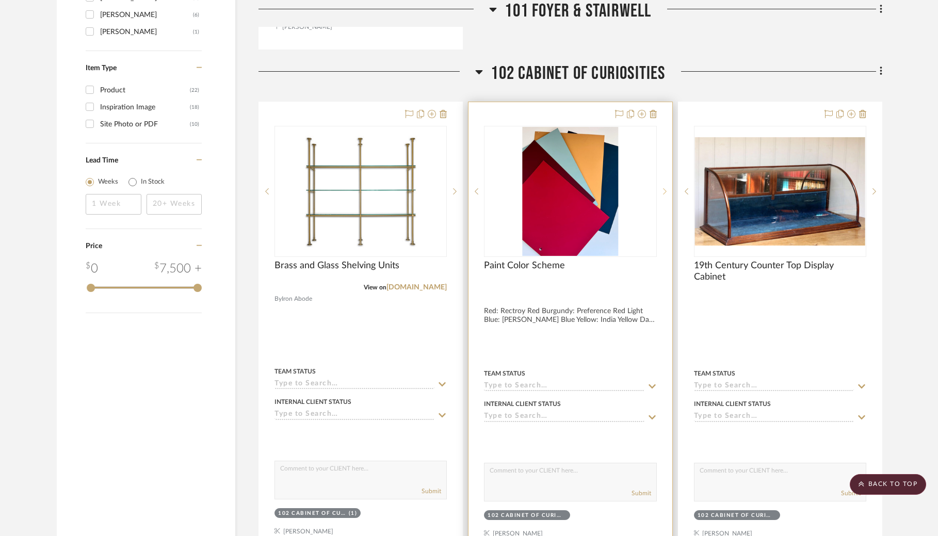
click at [661, 192] on sr-next-btn at bounding box center [664, 191] width 15 height 7
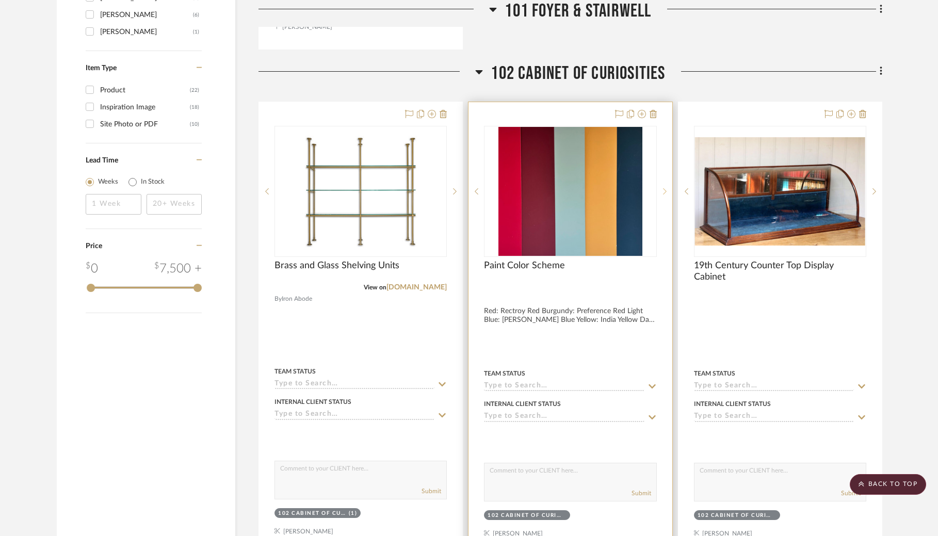
click at [661, 192] on sr-next-btn at bounding box center [664, 191] width 15 height 7
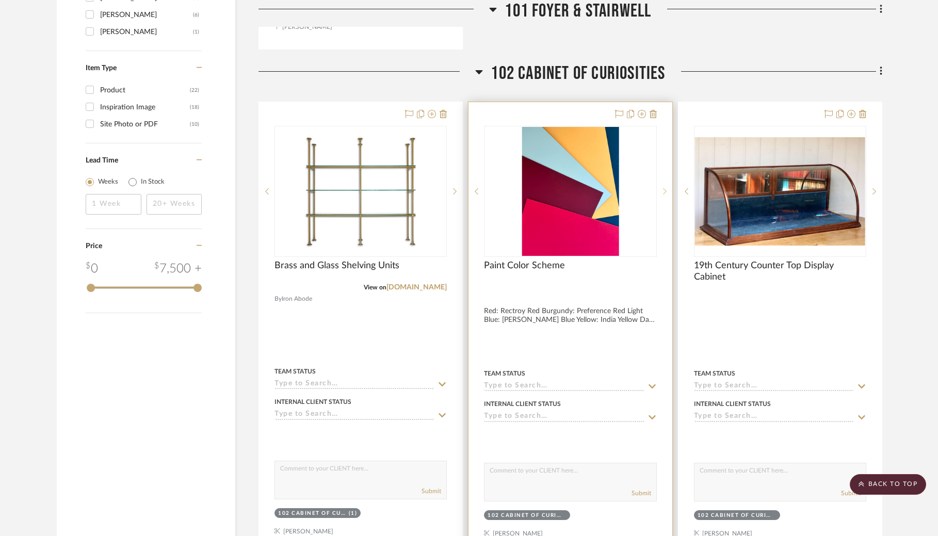
click at [661, 192] on sr-next-btn at bounding box center [664, 191] width 15 height 7
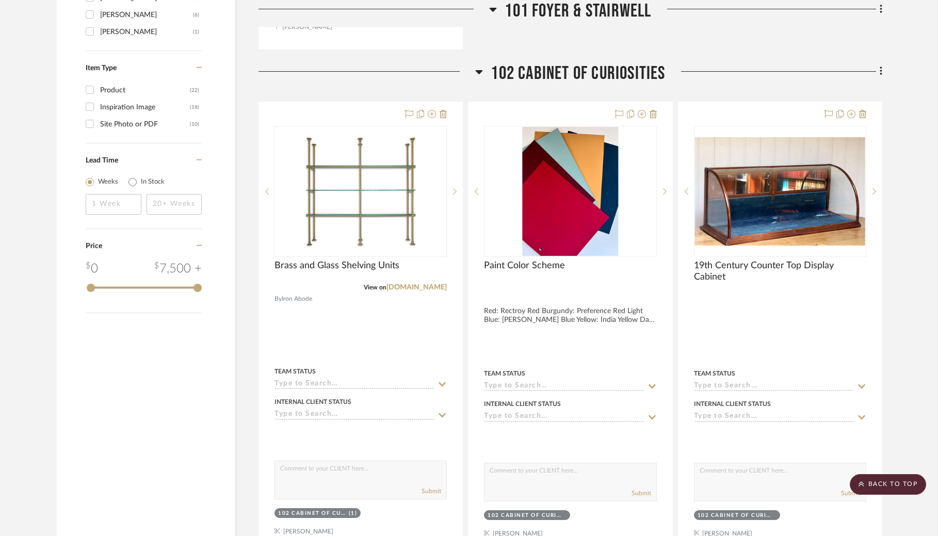
click at [572, 69] on span "102 Cabinet of Curiosities" at bounding box center [578, 73] width 174 height 22
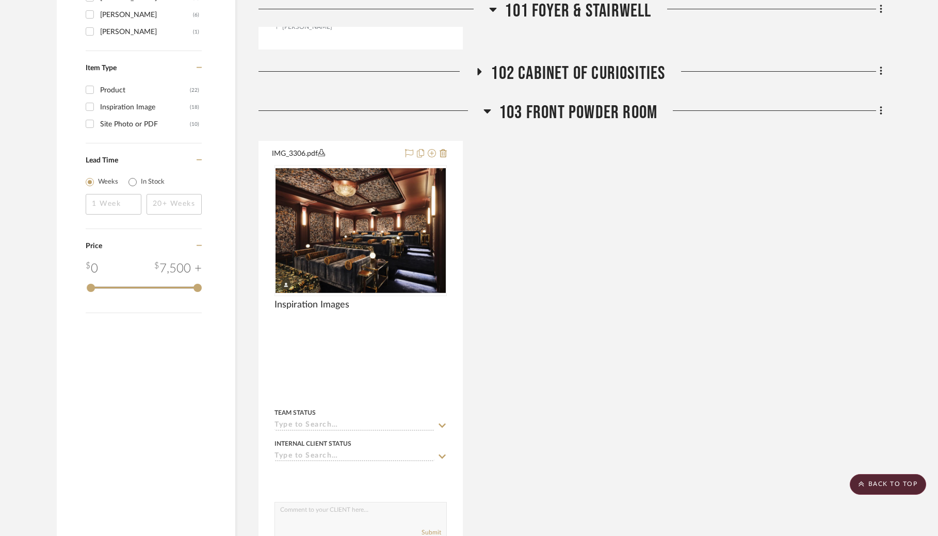
click at [572, 69] on span "102 Cabinet of Curiosities" at bounding box center [578, 73] width 174 height 22
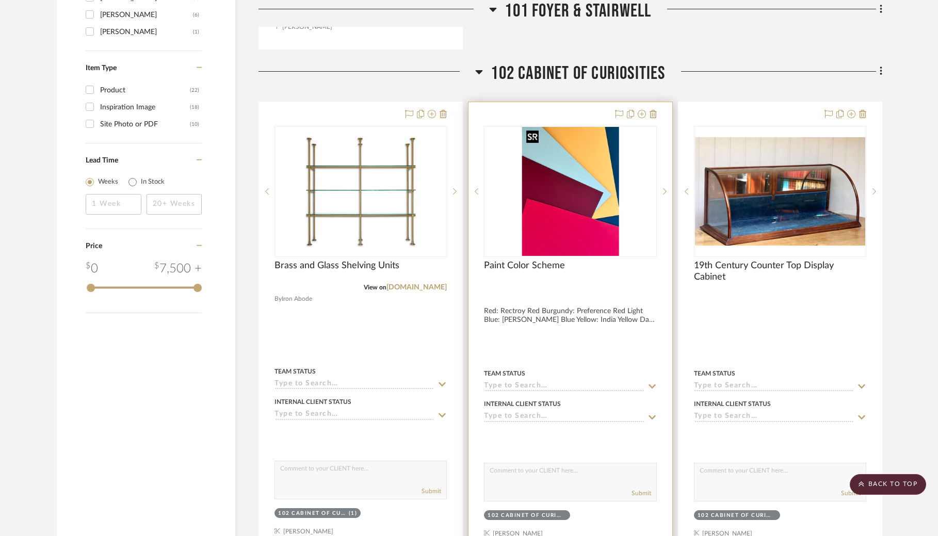
click at [0, 0] on img at bounding box center [0, 0] width 0 height 0
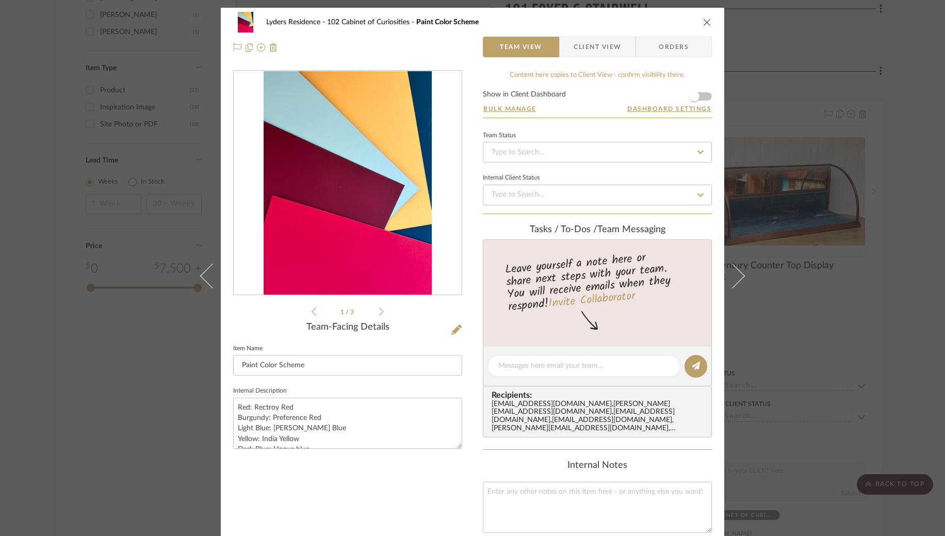
scroll to position [3, 0]
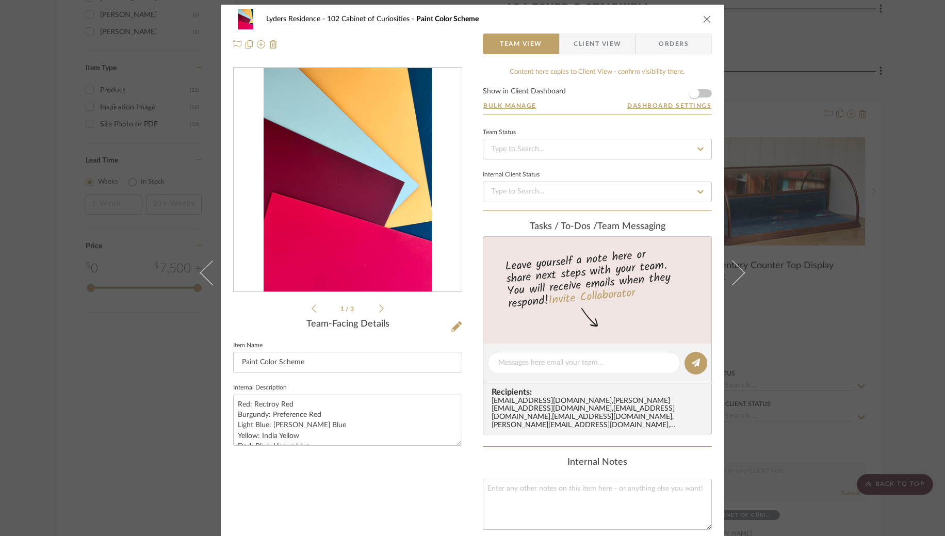
click at [369, 192] on img "0" at bounding box center [348, 180] width 168 height 224
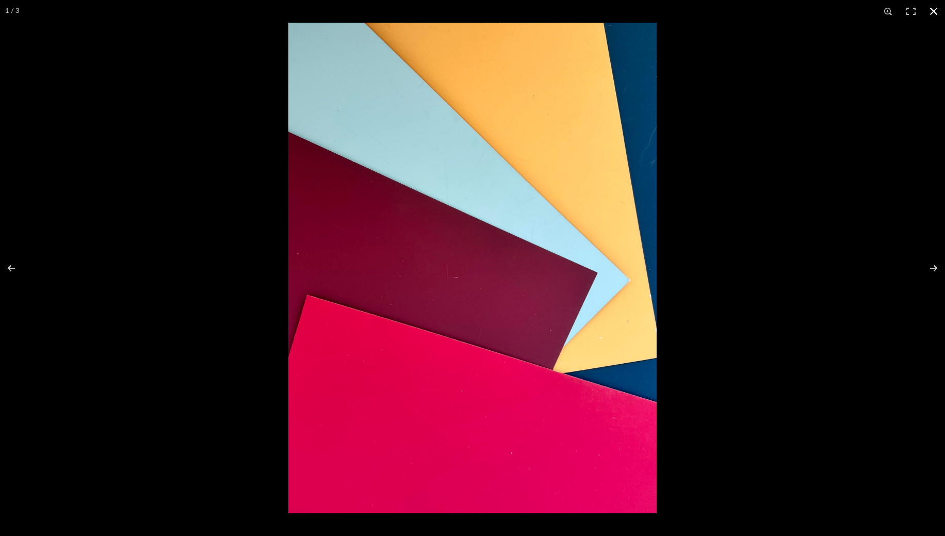
click at [761, 148] on div at bounding box center [760, 291] width 945 height 536
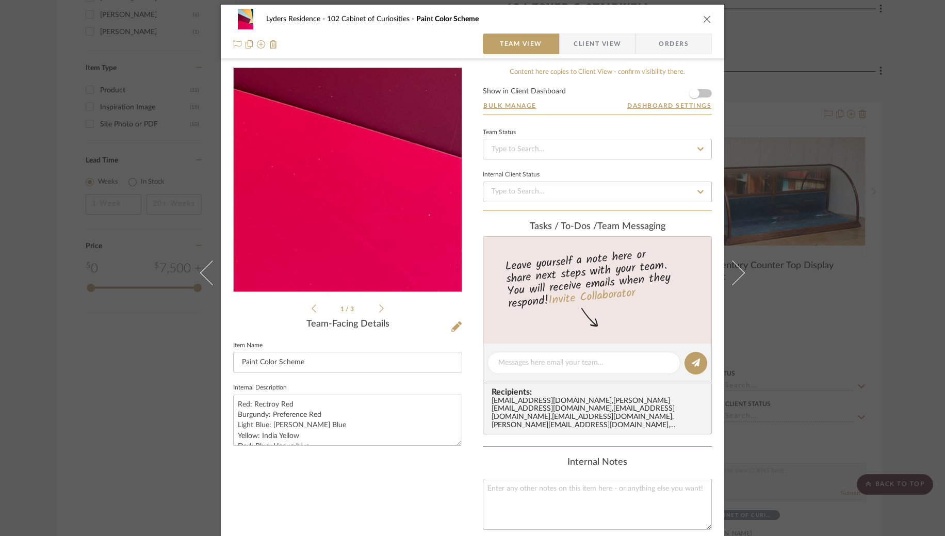
click at [312, 224] on img "0" at bounding box center [348, 180] width 168 height 224
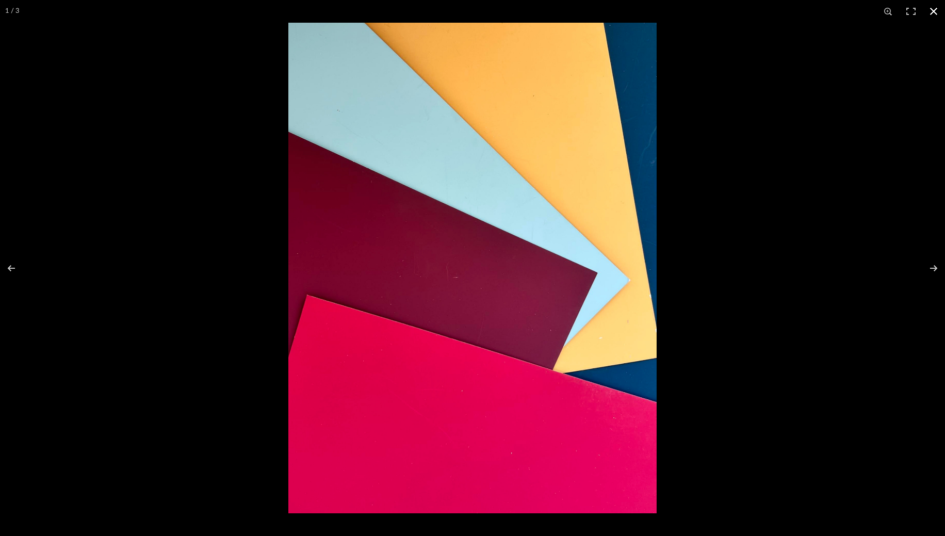
click at [870, 188] on div at bounding box center [760, 291] width 945 height 536
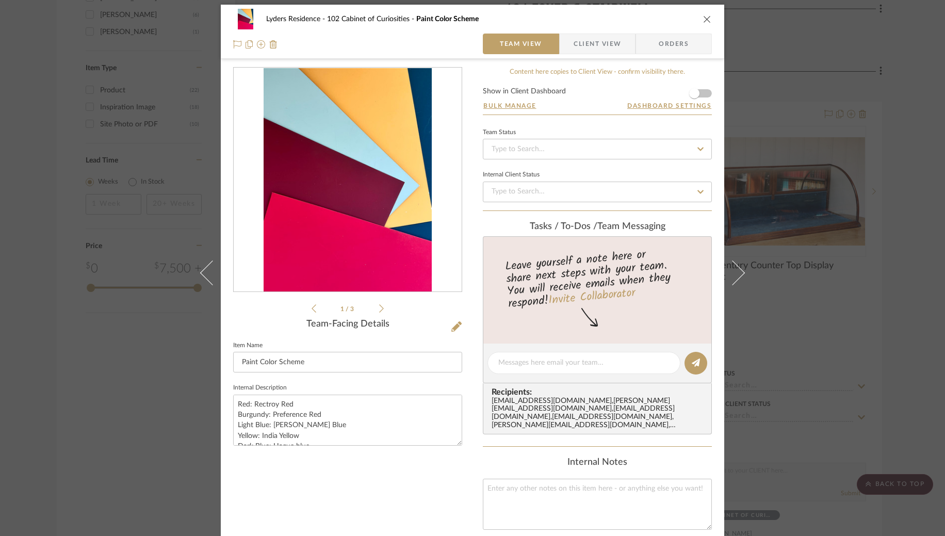
click at [400, 171] on img "0" at bounding box center [348, 180] width 168 height 224
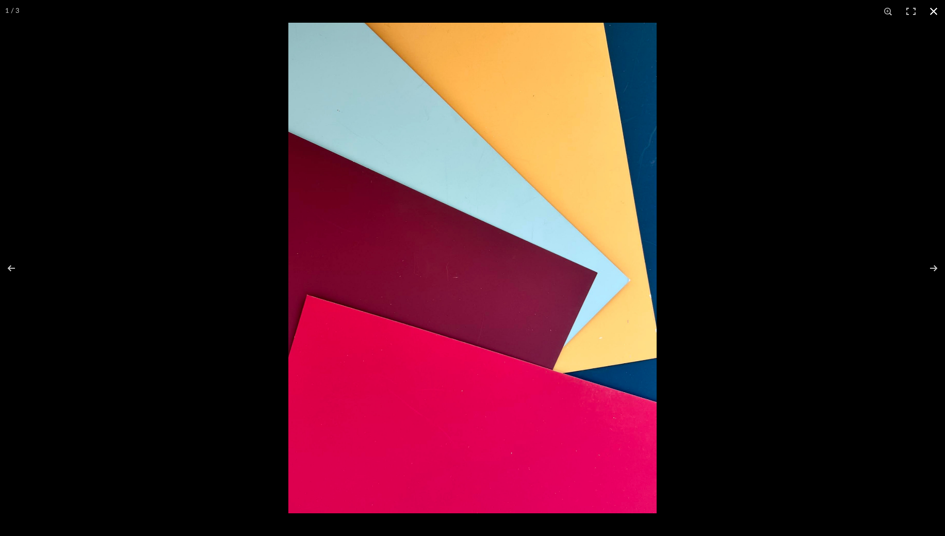
click at [769, 190] on div at bounding box center [760, 291] width 945 height 536
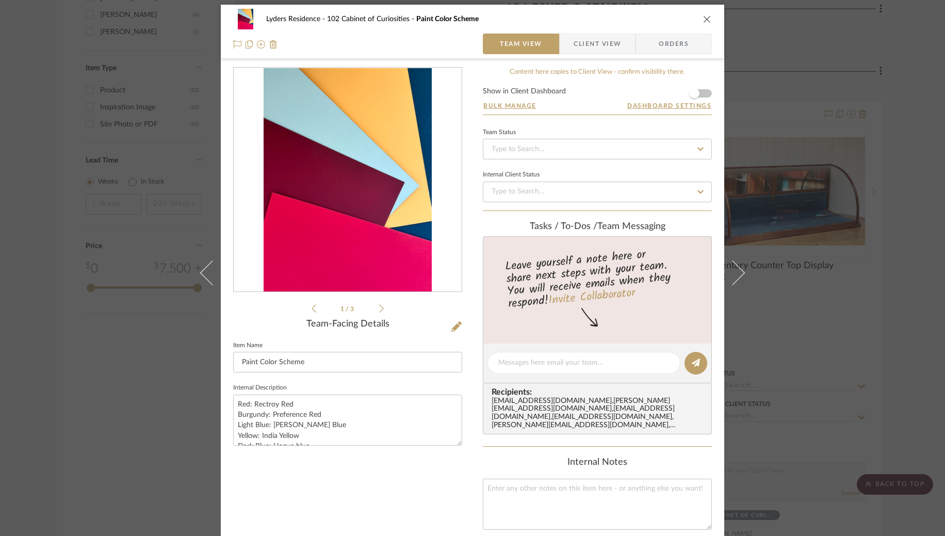
click at [375, 308] on li "1 / 3" at bounding box center [347, 308] width 63 height 12
click at [379, 308] on icon at bounding box center [381, 308] width 5 height 9
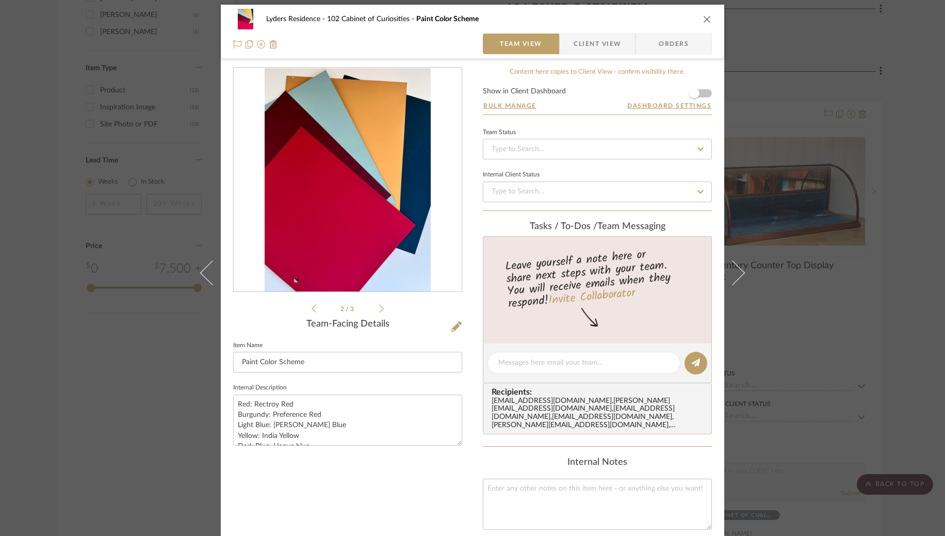
click at [379, 308] on icon at bounding box center [381, 308] width 5 height 9
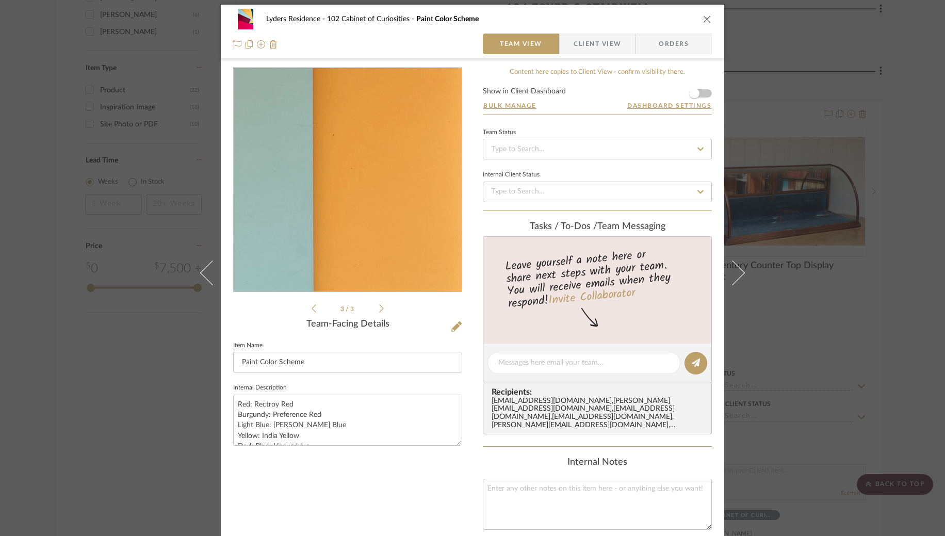
click at [379, 166] on img "2" at bounding box center [348, 180] width 228 height 204
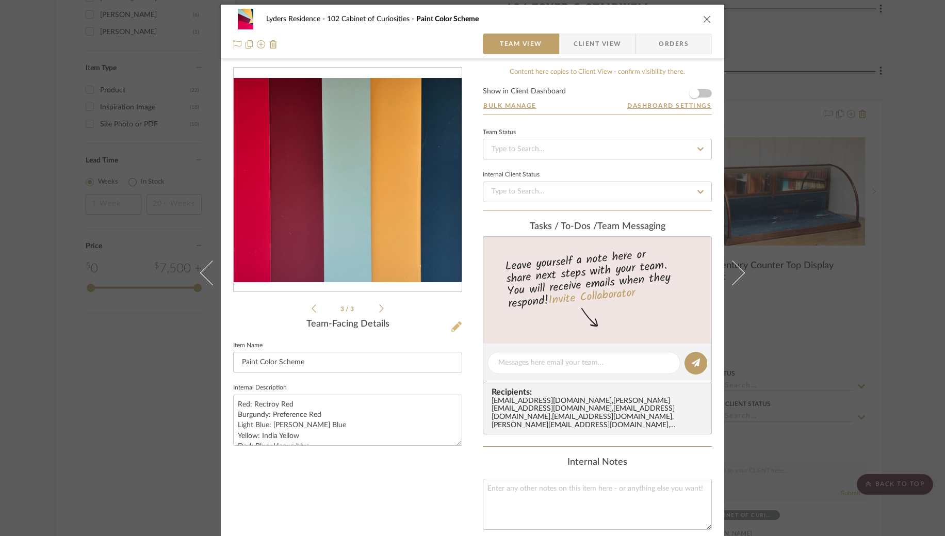
click at [458, 324] on icon at bounding box center [456, 326] width 10 height 10
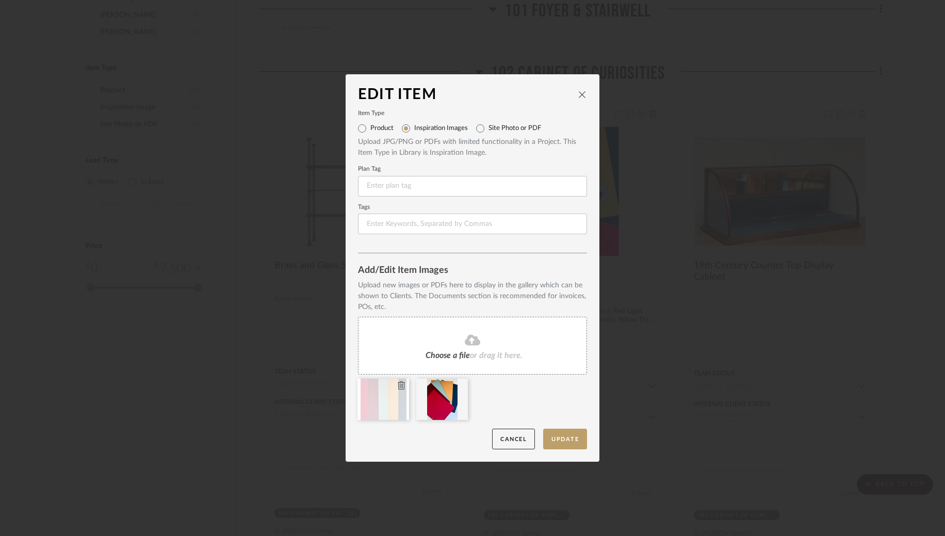
click at [399, 384] on icon at bounding box center [401, 385] width 7 height 8
click at [0, 0] on icon at bounding box center [0, 0] width 0 height 0
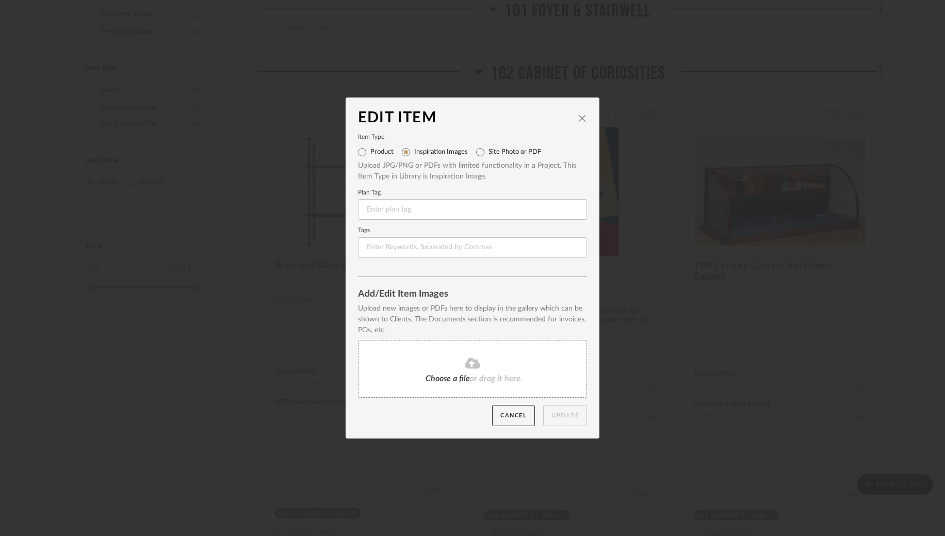
click at [496, 340] on div "Choose a file or drag it here." at bounding box center [472, 369] width 229 height 58
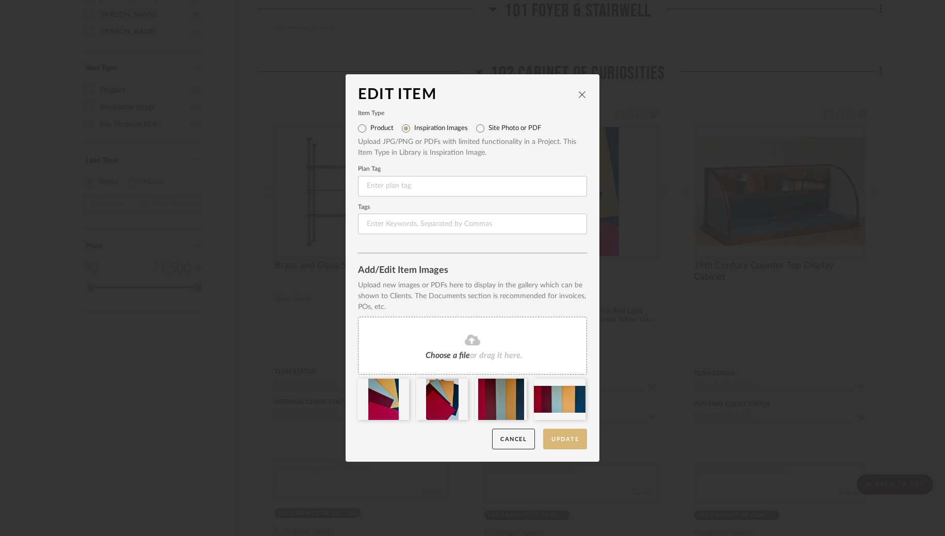
click at [558, 441] on button "Update" at bounding box center [565, 439] width 44 height 21
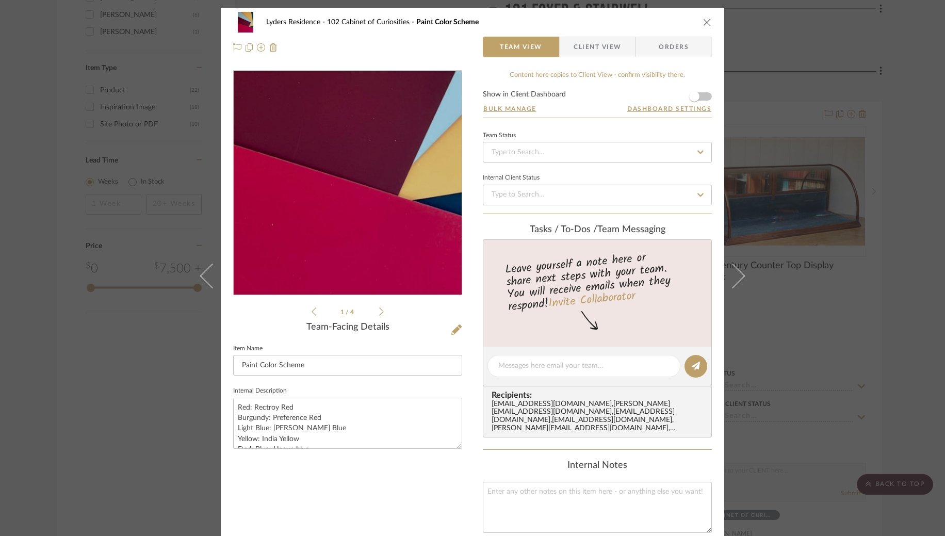
click at [364, 226] on img "0" at bounding box center [348, 183] width 166 height 224
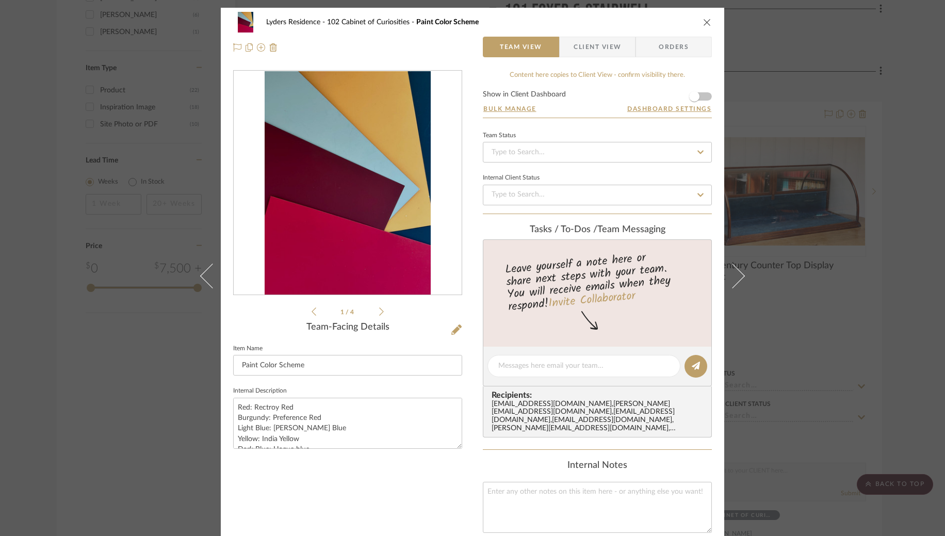
click at [817, 216] on div "Lyders Residence 102 Cabinet of Curiosities Paint Color Scheme Team View Client…" at bounding box center [472, 268] width 945 height 536
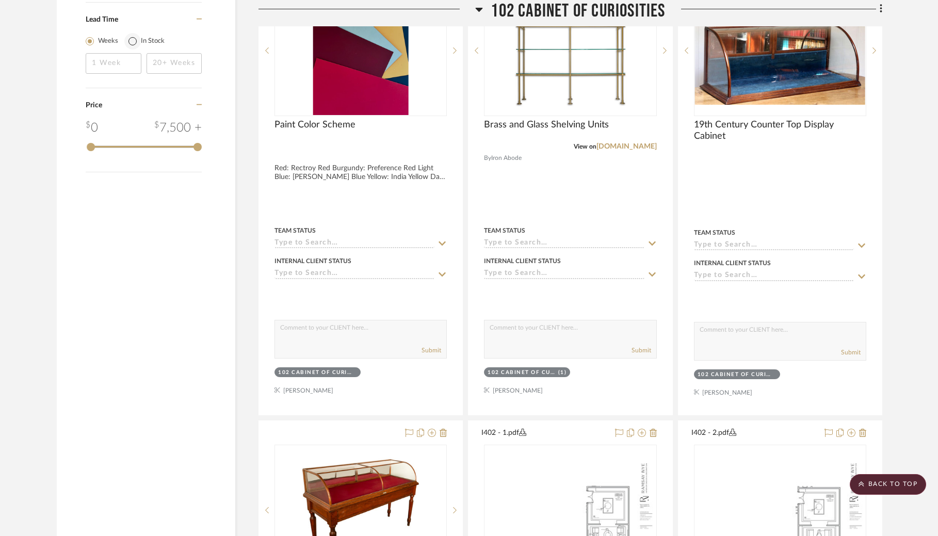
scroll to position [1278, 0]
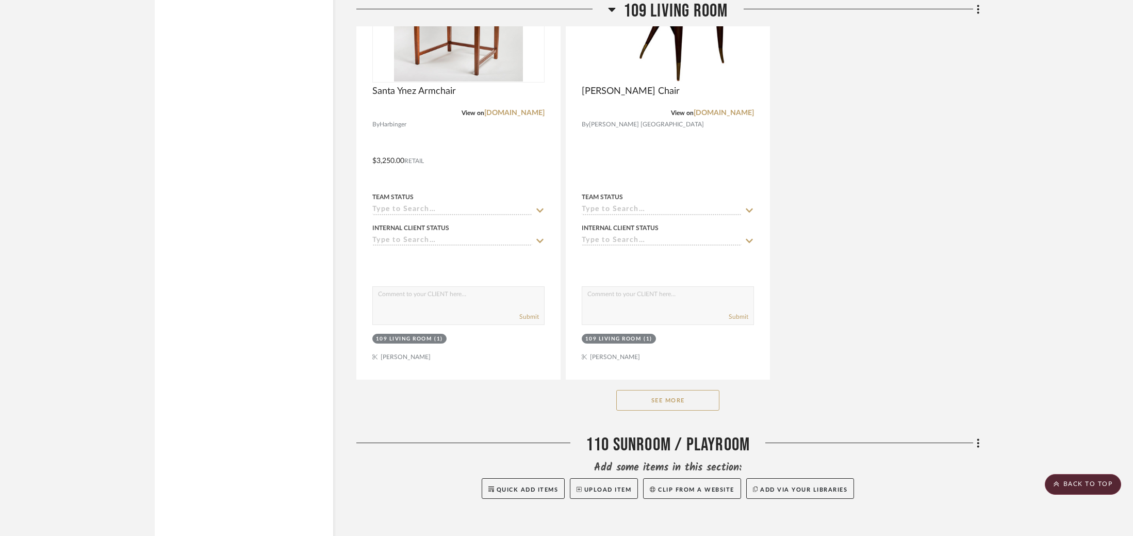
scroll to position [5691, 0]
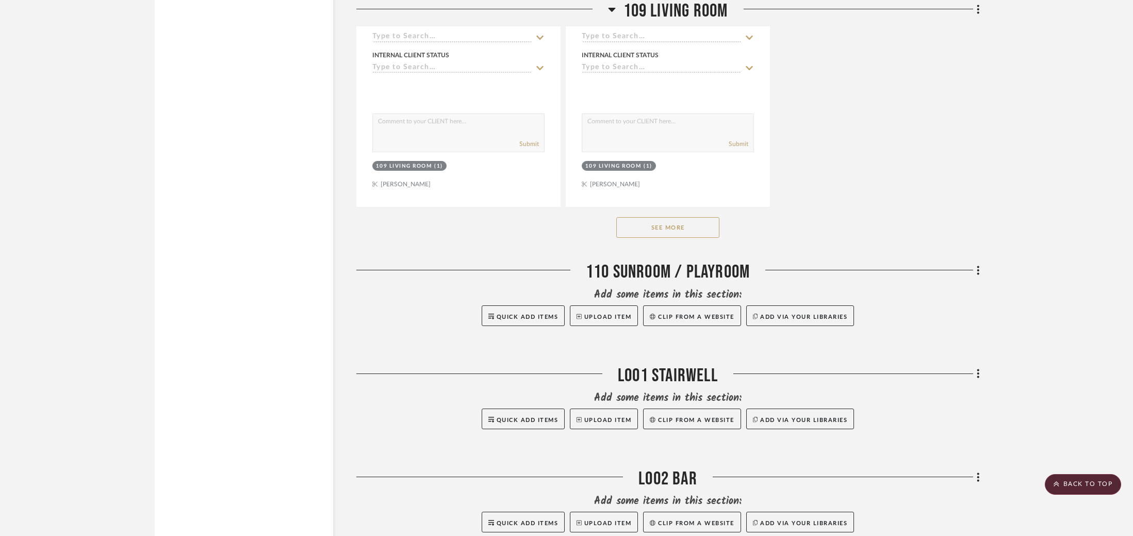
click at [692, 221] on button "See More" at bounding box center [667, 227] width 103 height 21
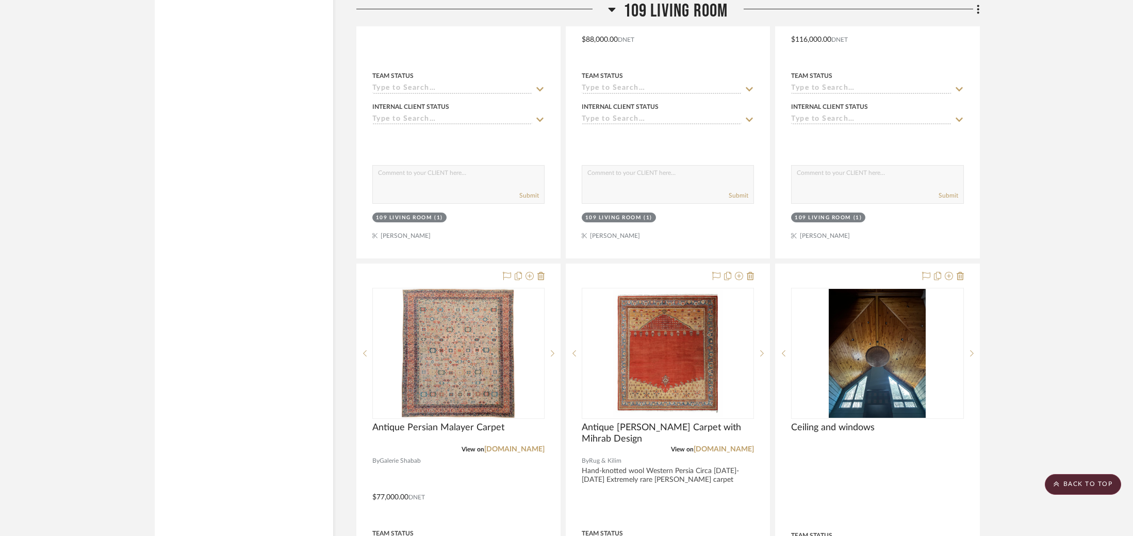
scroll to position [6608, 0]
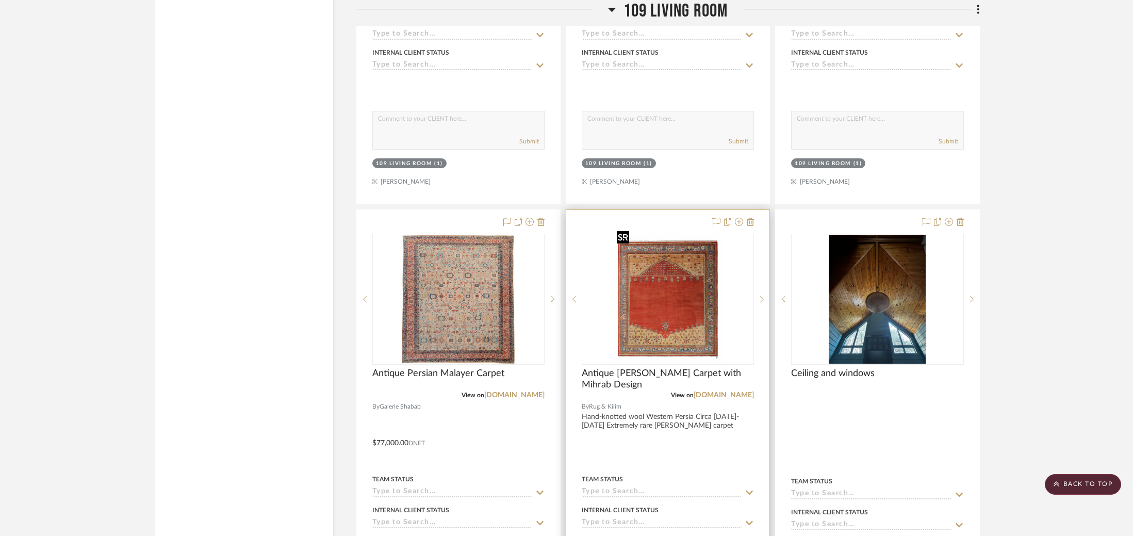
click at [0, 0] on img at bounding box center [0, 0] width 0 height 0
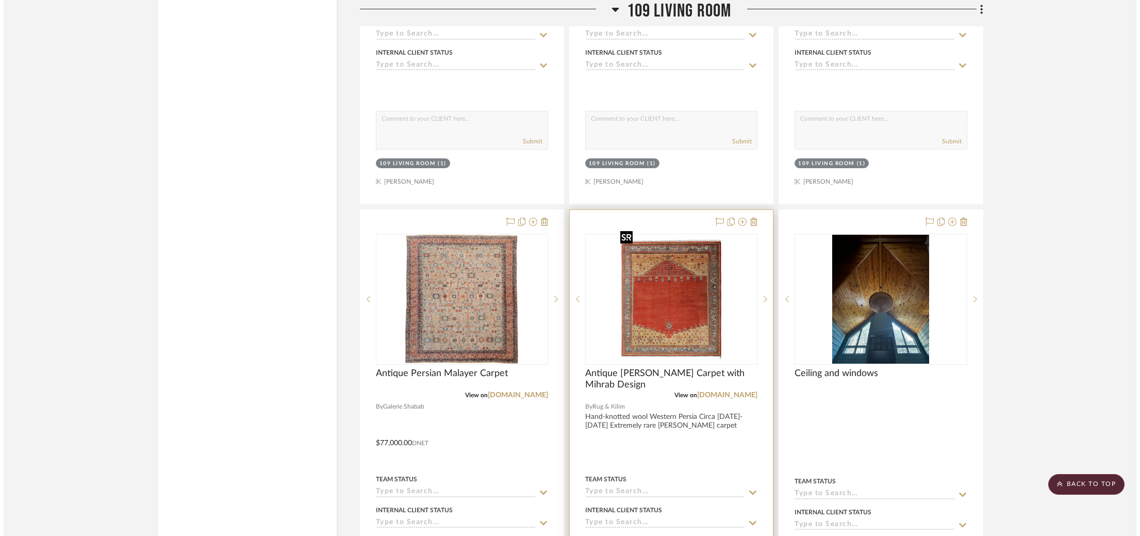
scroll to position [0, 0]
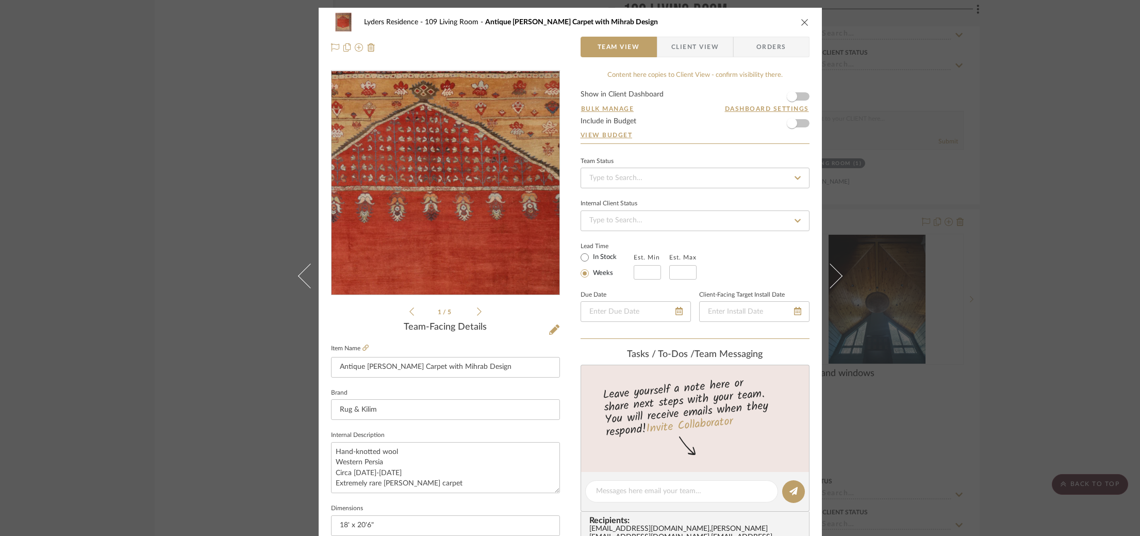
click at [445, 142] on img "0" at bounding box center [445, 183] width 191 height 224
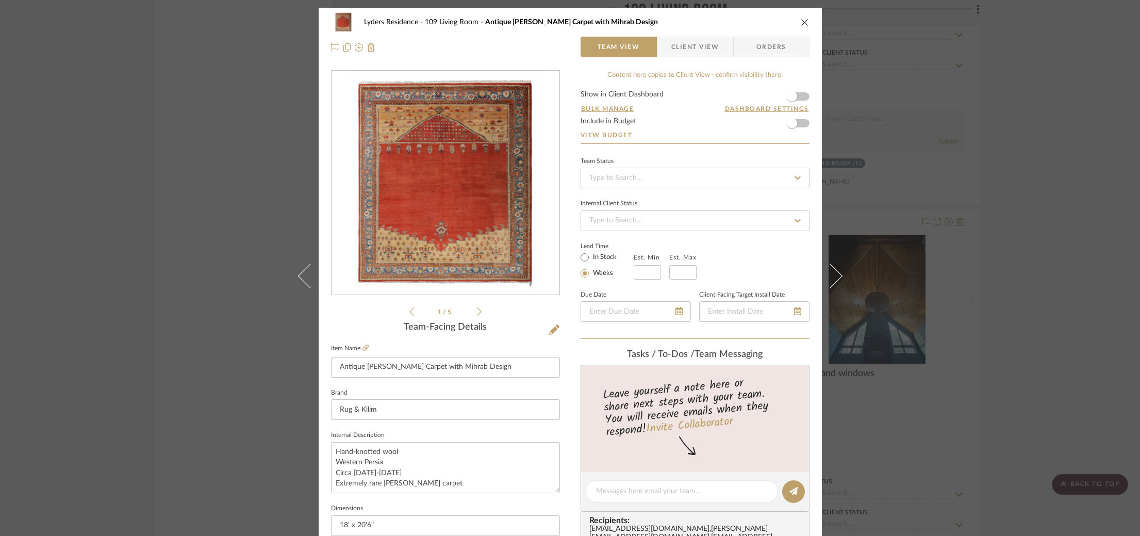
click at [472, 311] on li "1 / 5" at bounding box center [445, 311] width 63 height 12
click at [477, 309] on icon at bounding box center [479, 311] width 5 height 9
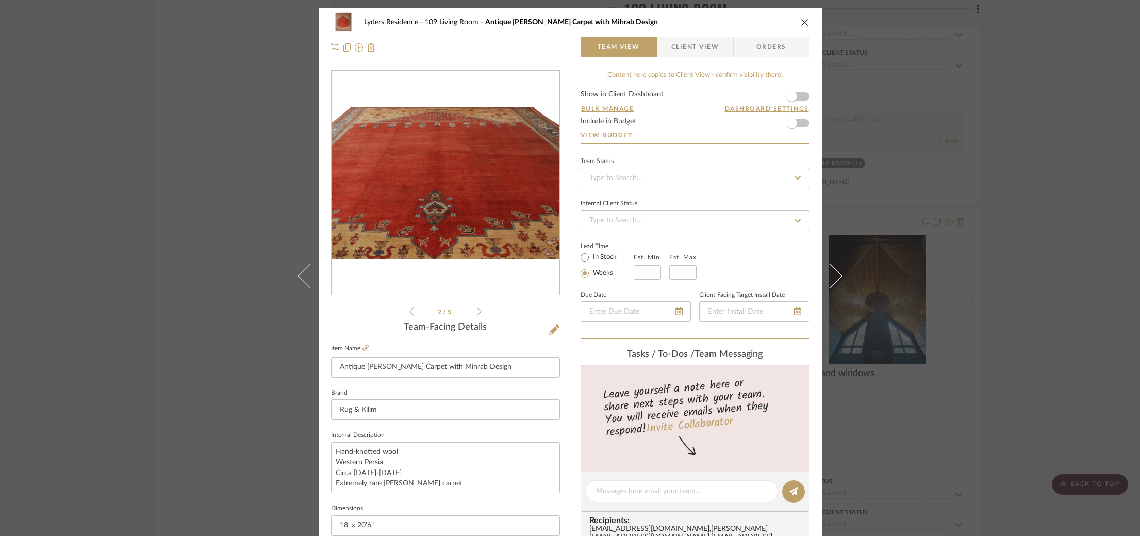
click at [477, 309] on icon at bounding box center [479, 311] width 5 height 9
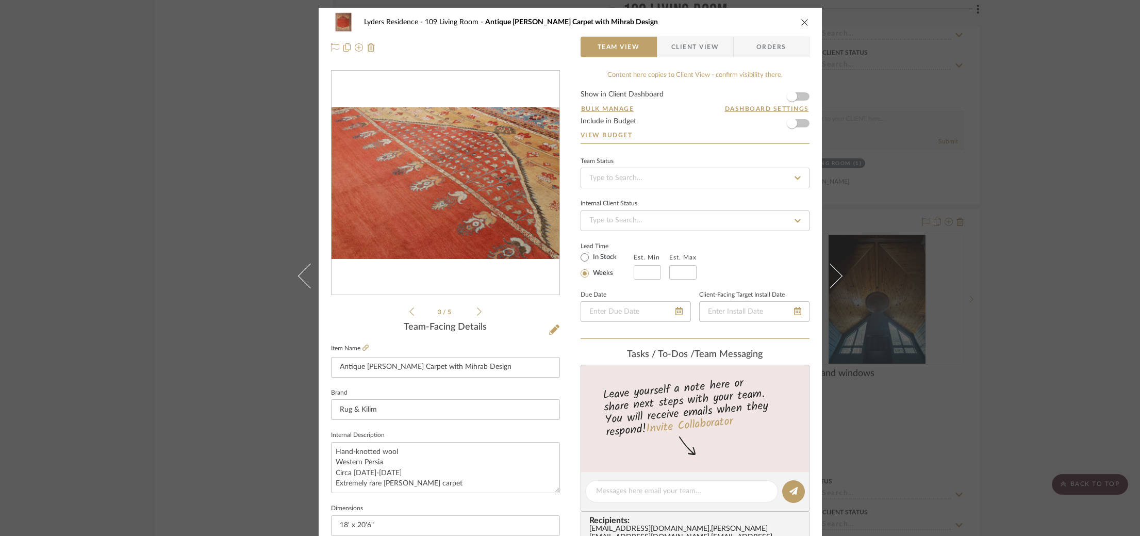
click at [944, 169] on div "Lyders Residence 109 Living Room Antique [PERSON_NAME] Carpet with Mihrab Desig…" at bounding box center [570, 268] width 1140 height 536
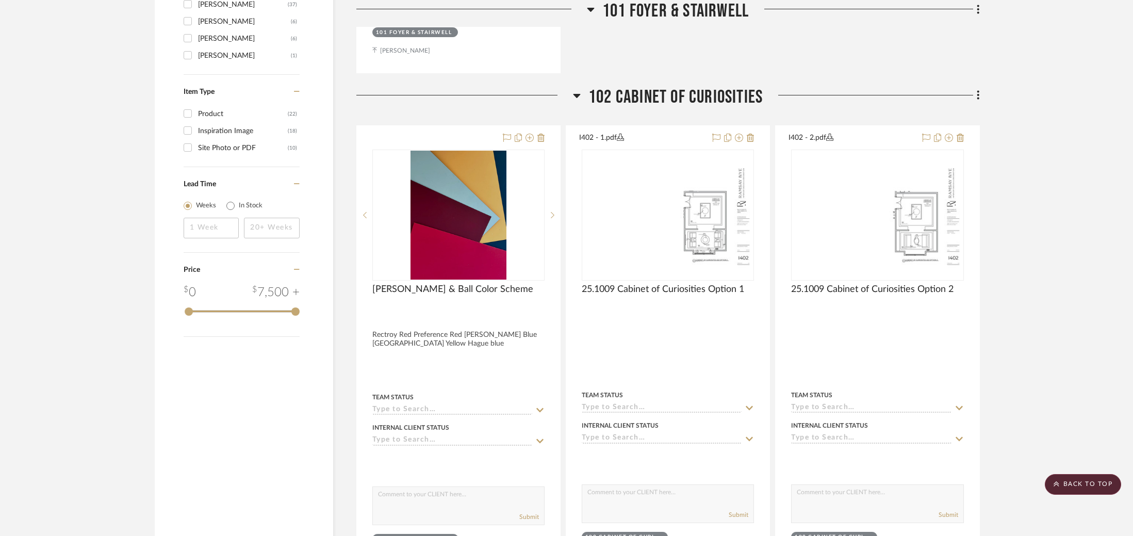
scroll to position [1138, 0]
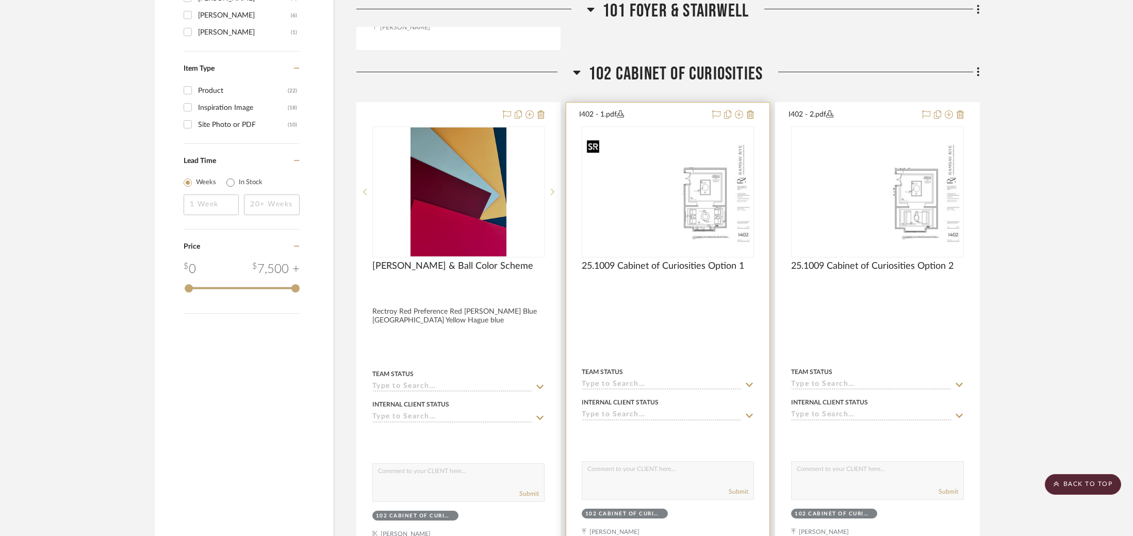
click at [0, 0] on img at bounding box center [0, 0] width 0 height 0
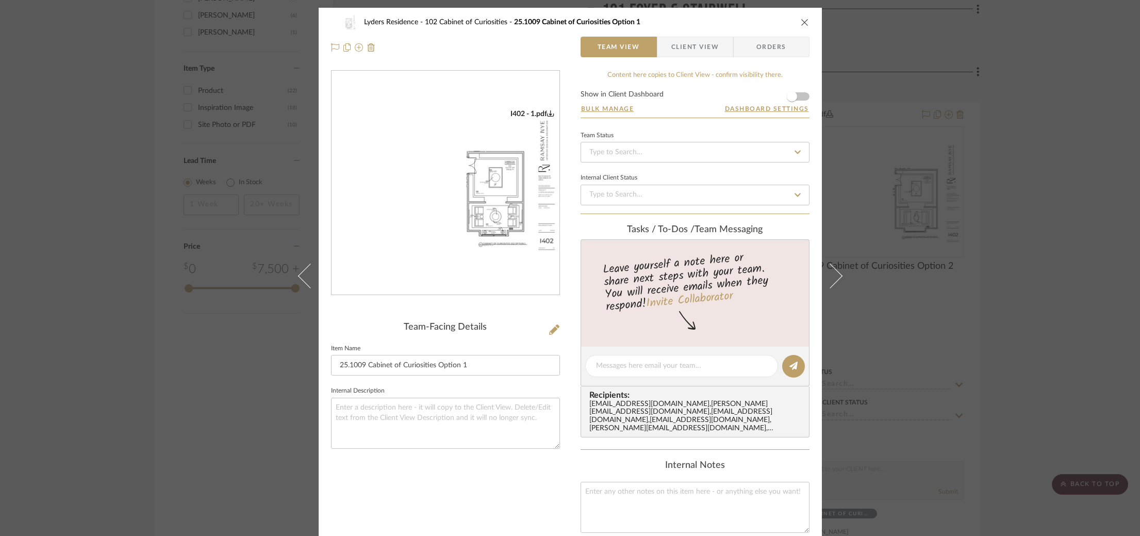
click at [481, 206] on img "0" at bounding box center [446, 183] width 228 height 148
click at [943, 145] on div "Lyders Residence 102 Cabinet of Curiosities 25.1009 Cabinet of Curiosities Opti…" at bounding box center [570, 268] width 1140 height 536
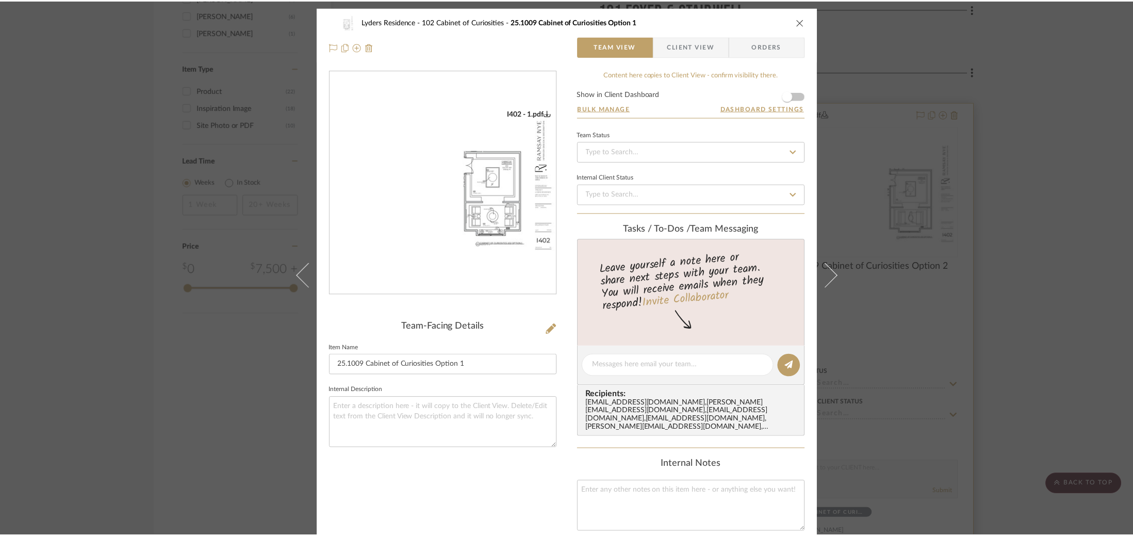
scroll to position [1138, 0]
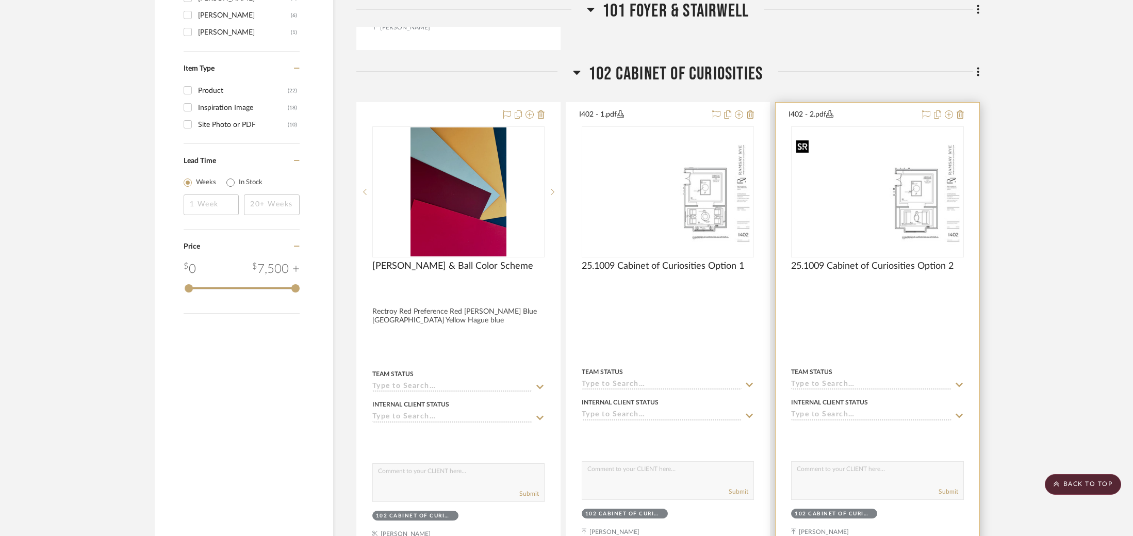
click at [905, 170] on img "0" at bounding box center [877, 192] width 170 height 110
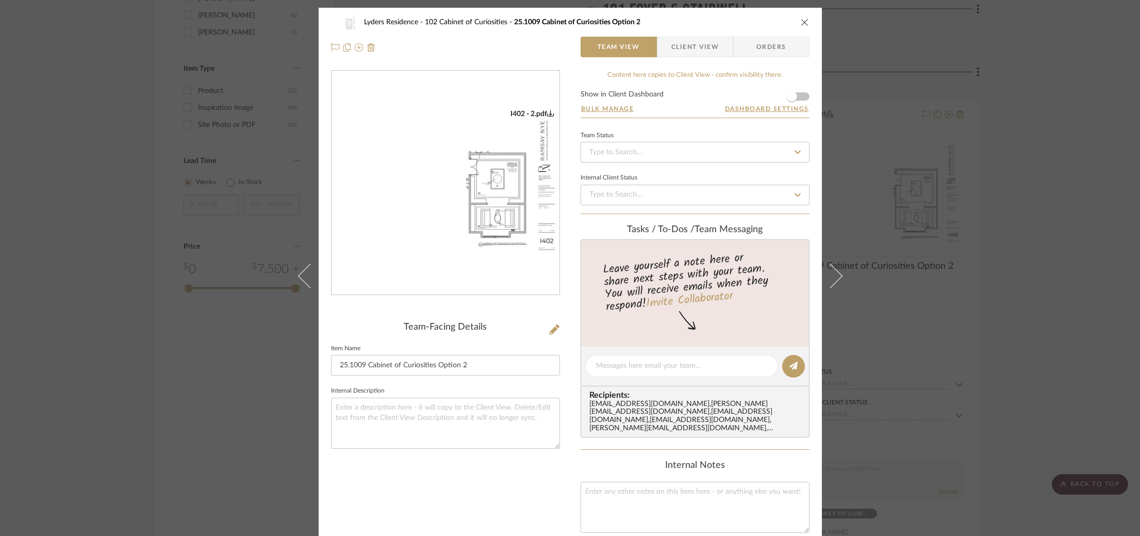
click at [490, 199] on img "0" at bounding box center [446, 183] width 228 height 148
click at [865, 67] on div "Lyders Residence 102 Cabinet of Curiosities 25.1009 Cabinet of Curiosities Opti…" at bounding box center [570, 268] width 1140 height 536
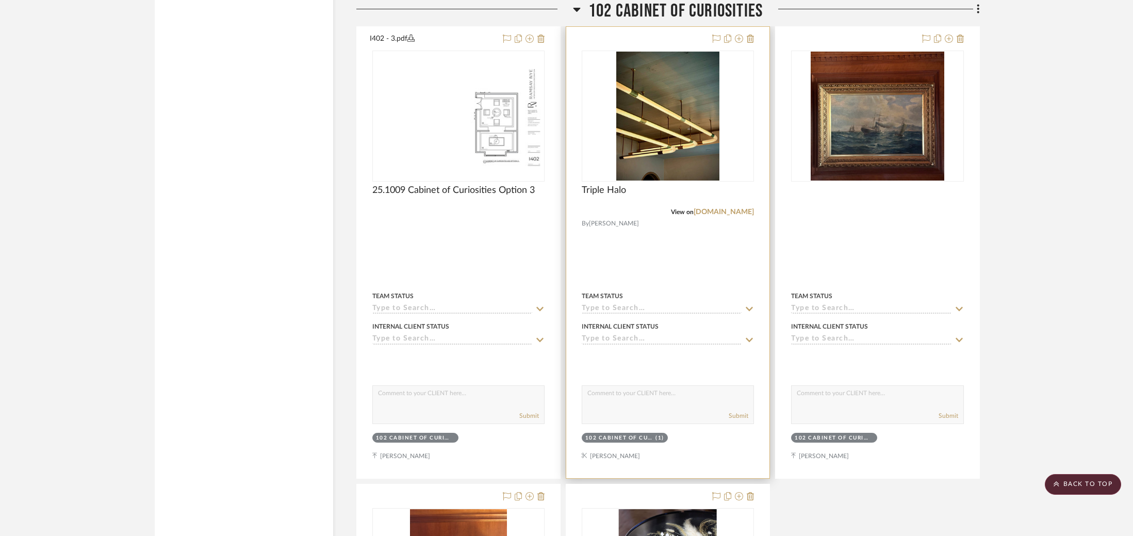
scroll to position [1685, 0]
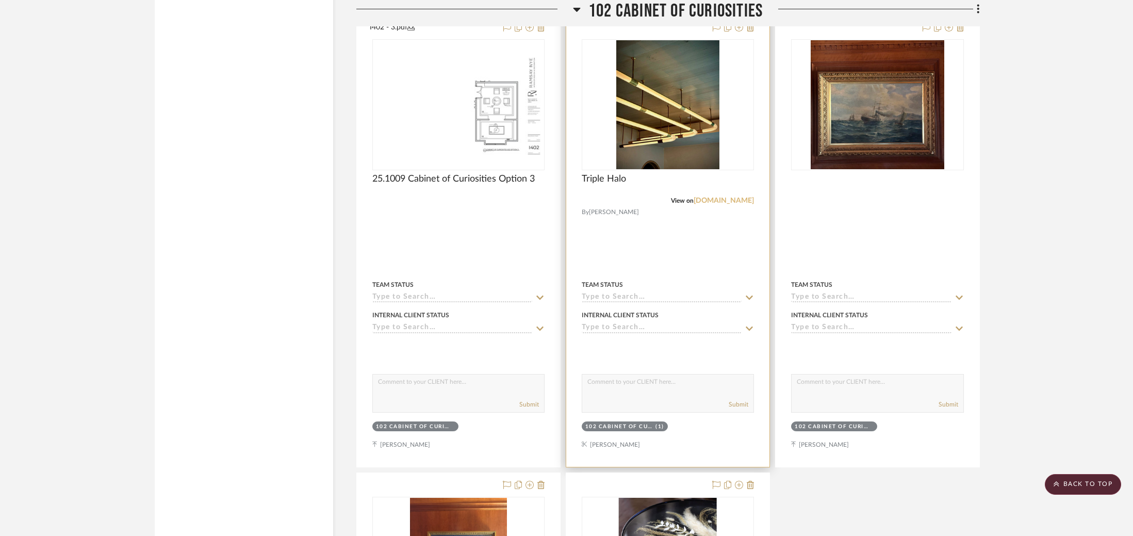
click at [709, 199] on link "[DOMAIN_NAME]" at bounding box center [724, 200] width 60 height 7
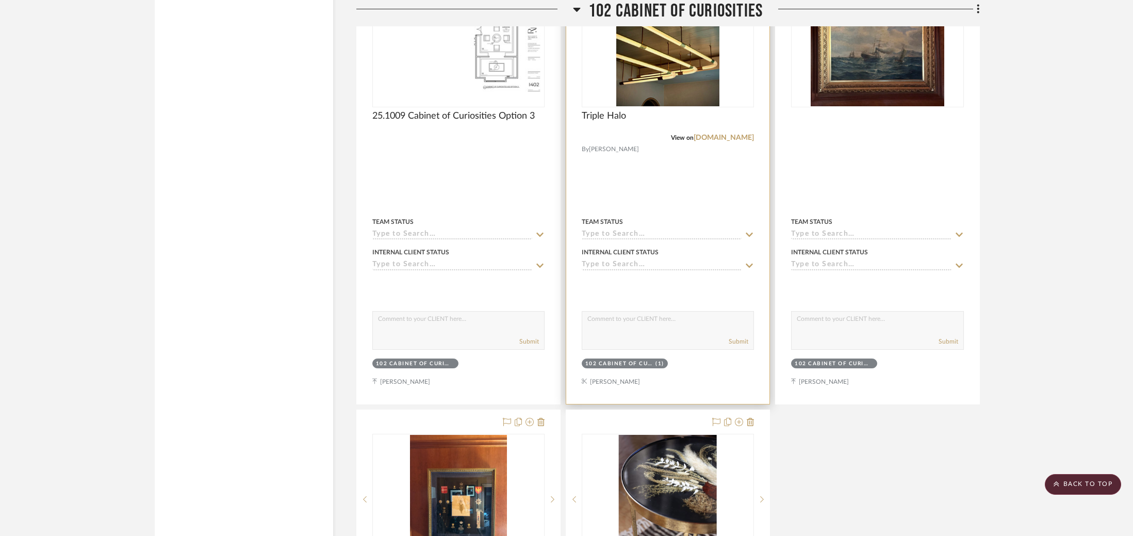
scroll to position [1638, 0]
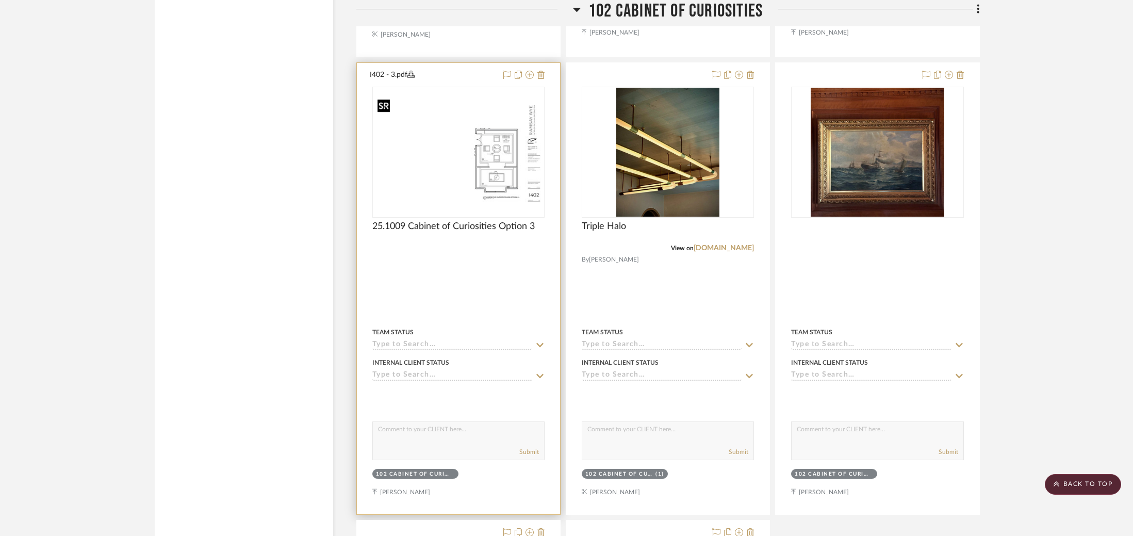
click at [466, 168] on img "0" at bounding box center [458, 152] width 170 height 110
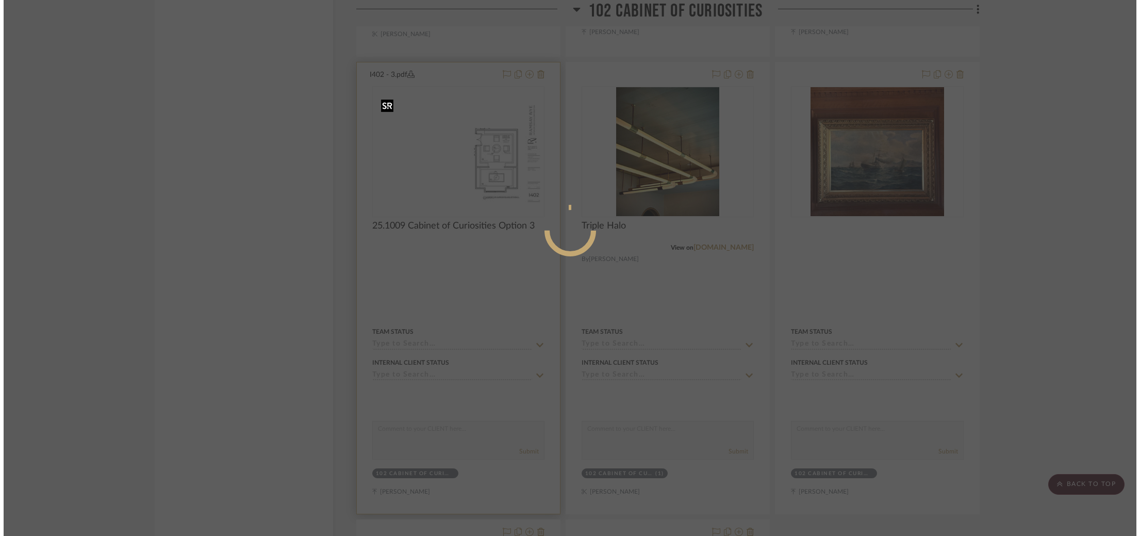
scroll to position [0, 0]
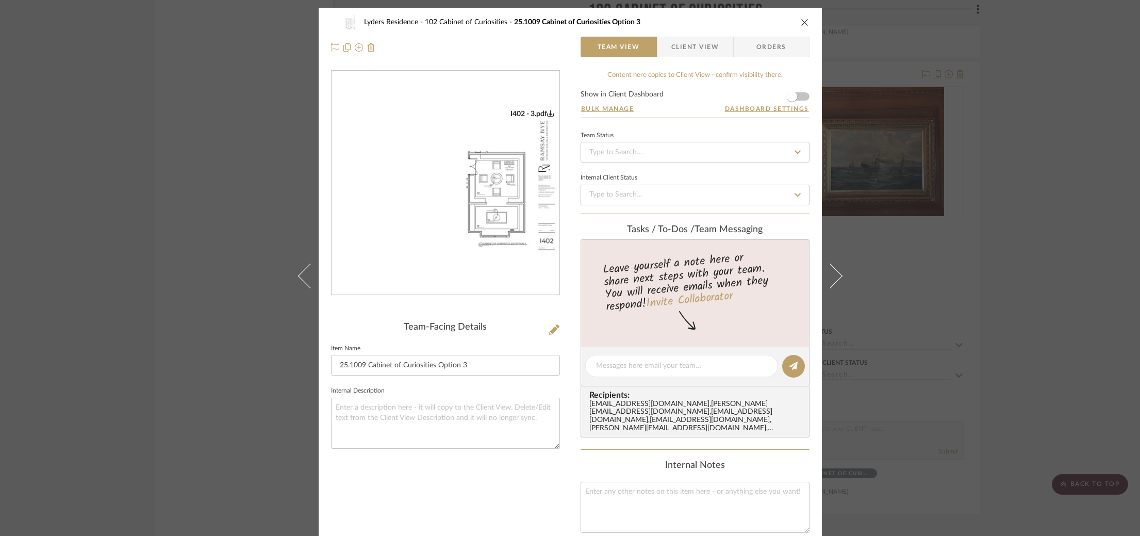
click at [474, 185] on img "0" at bounding box center [446, 183] width 228 height 148
click at [944, 136] on div "Lyders Residence 102 Cabinet of Curiosities 25.1009 Cabinet of Curiosities Opti…" at bounding box center [570, 268] width 1140 height 536
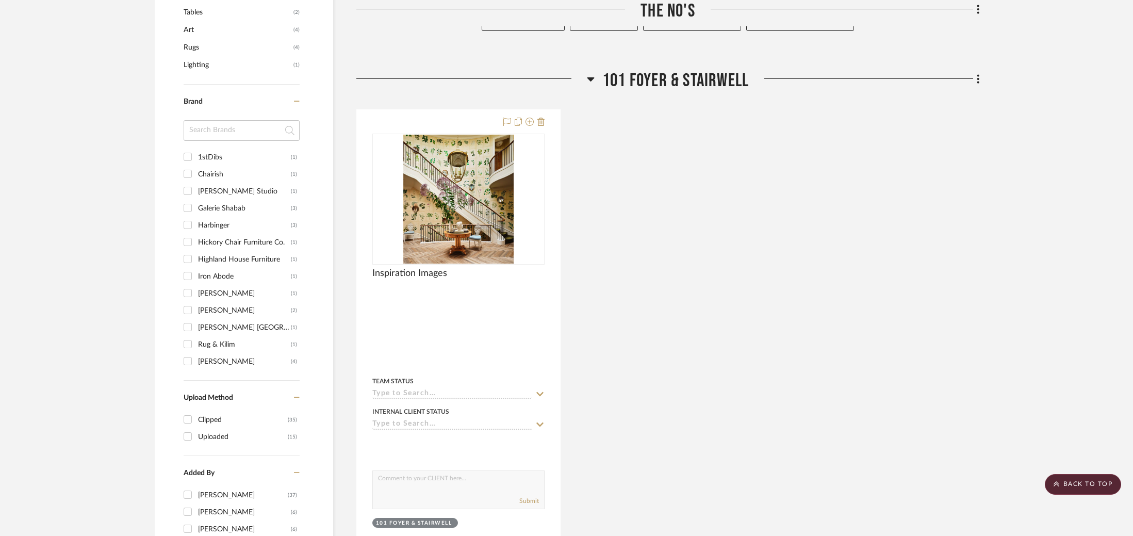
scroll to position [625, 0]
click at [671, 78] on span "101 Foyer & Stairwell" at bounding box center [675, 80] width 146 height 22
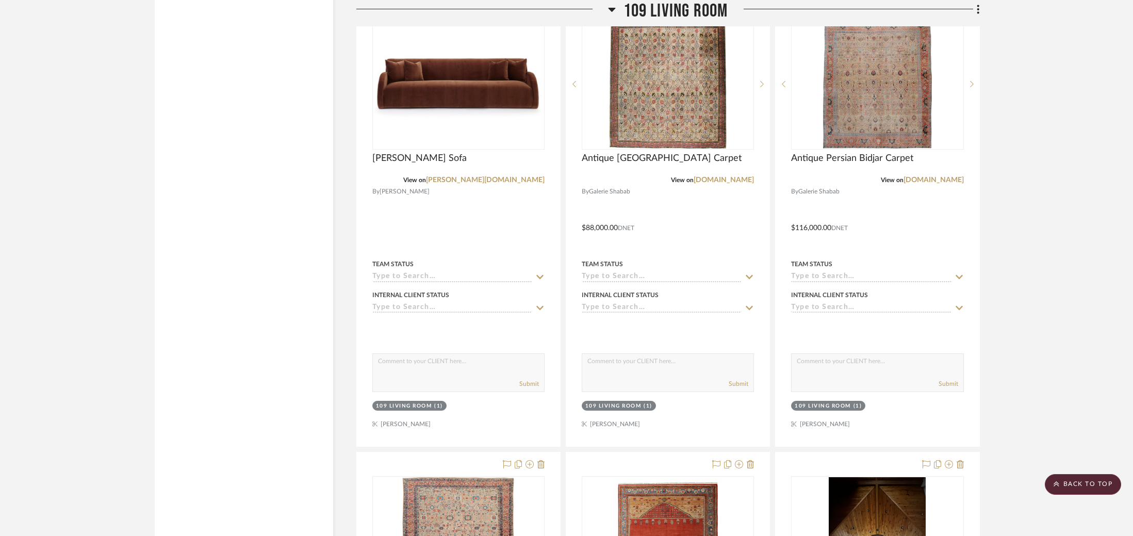
scroll to position [5270, 0]
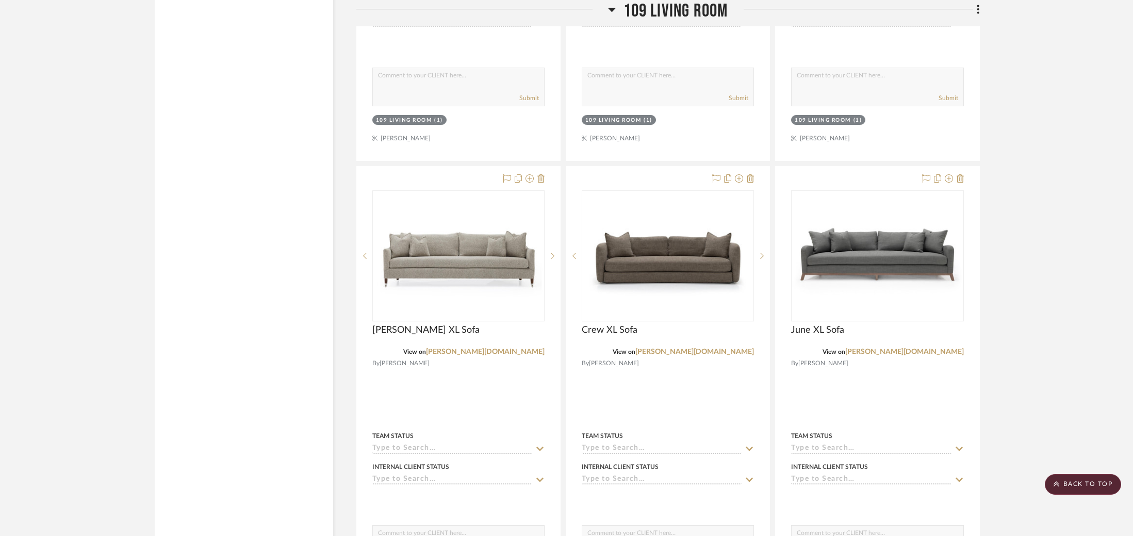
drag, startPoint x: 542, startPoint y: 256, endPoint x: 729, endPoint y: 14, distance: 306.3
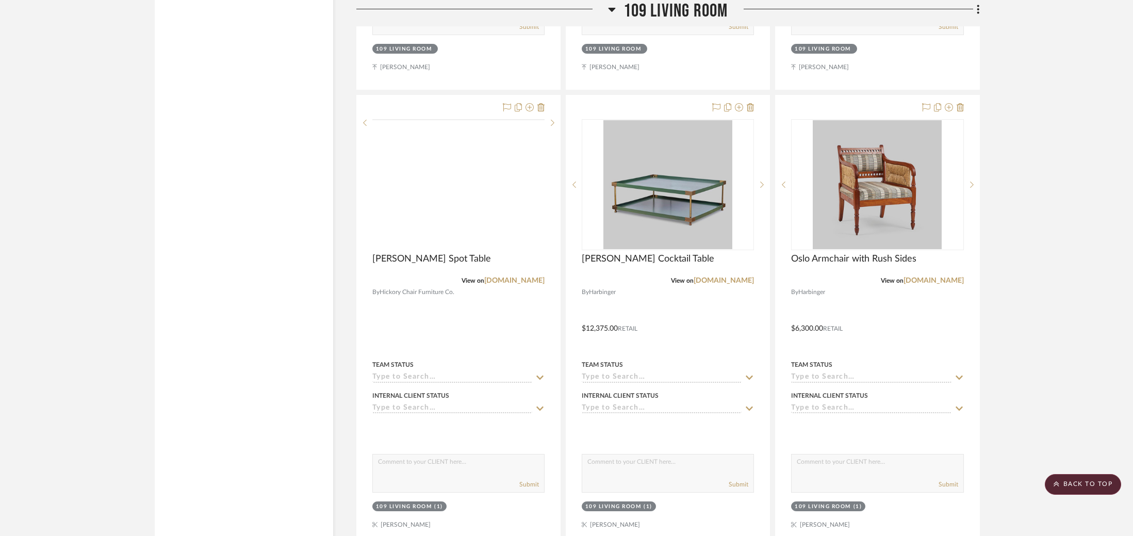
scroll to position [4381, 0]
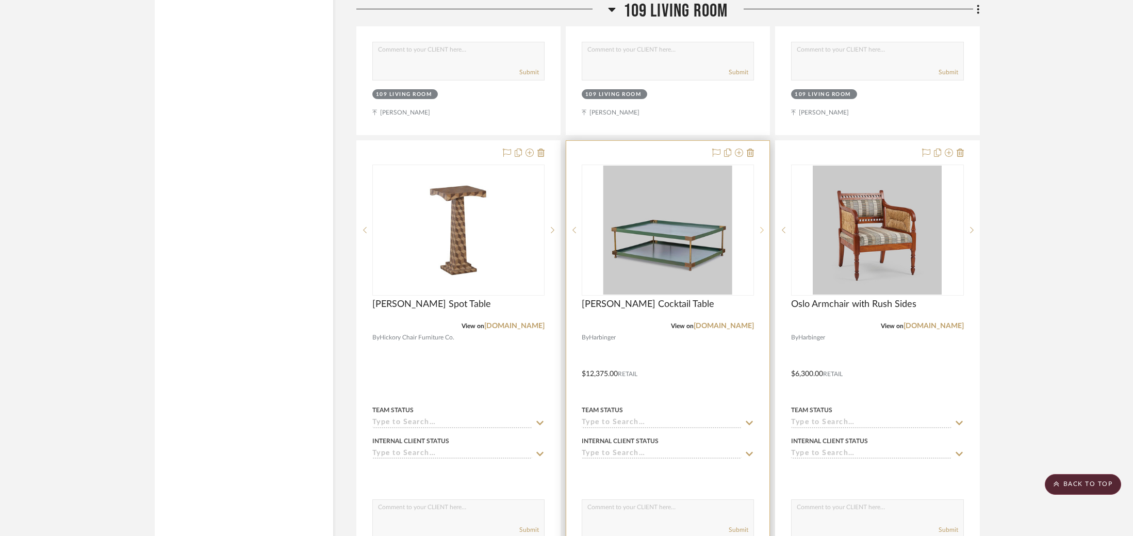
click at [763, 227] on icon at bounding box center [762, 230] width 4 height 6
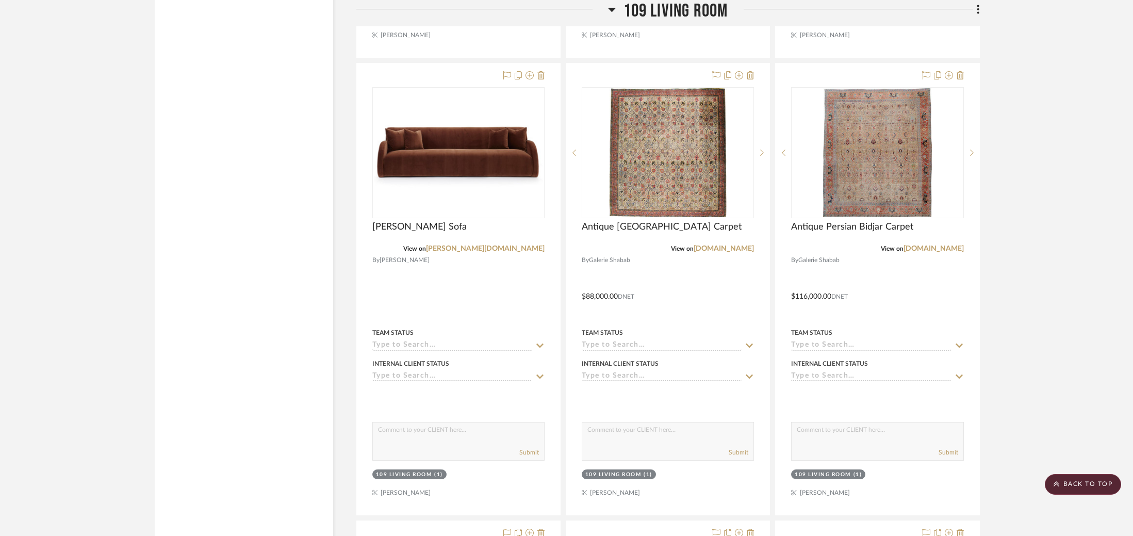
scroll to position [5854, 0]
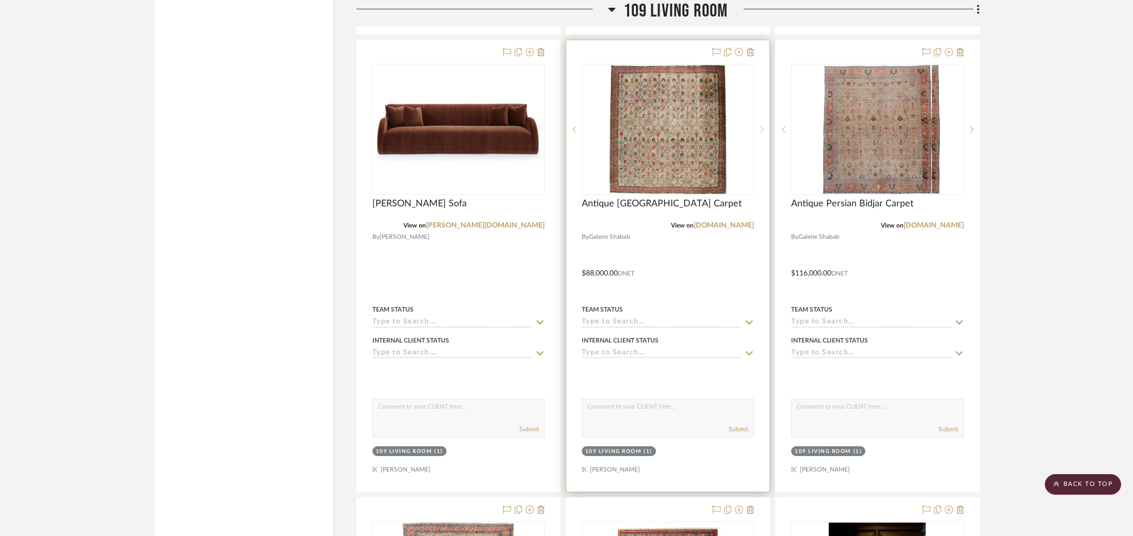
click at [761, 126] on icon at bounding box center [762, 129] width 4 height 7
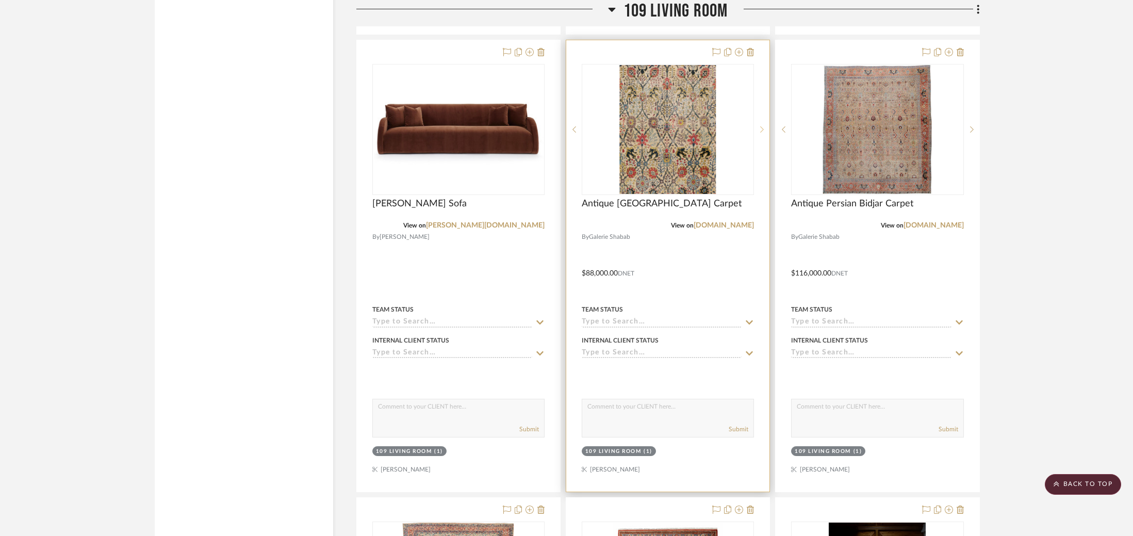
click at [761, 126] on icon at bounding box center [762, 129] width 4 height 7
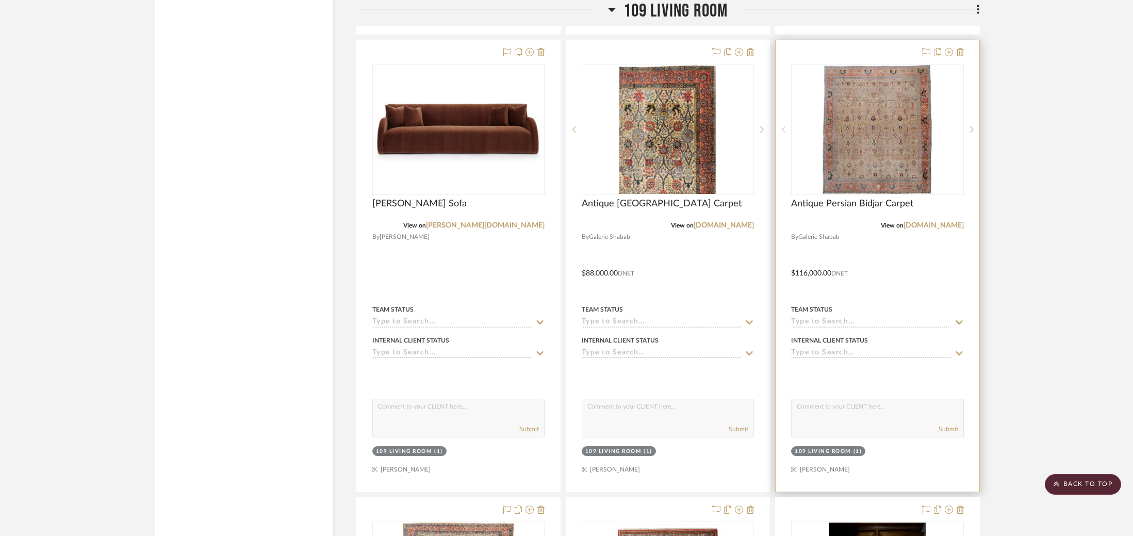
click at [784, 126] on icon at bounding box center [784, 129] width 4 height 6
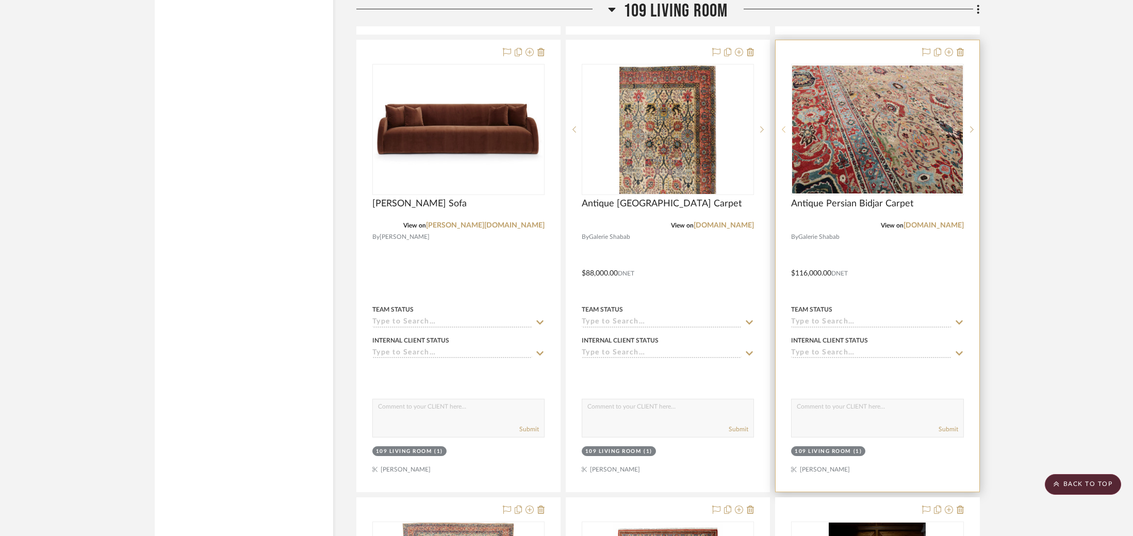
click at [784, 126] on icon at bounding box center [784, 129] width 4 height 6
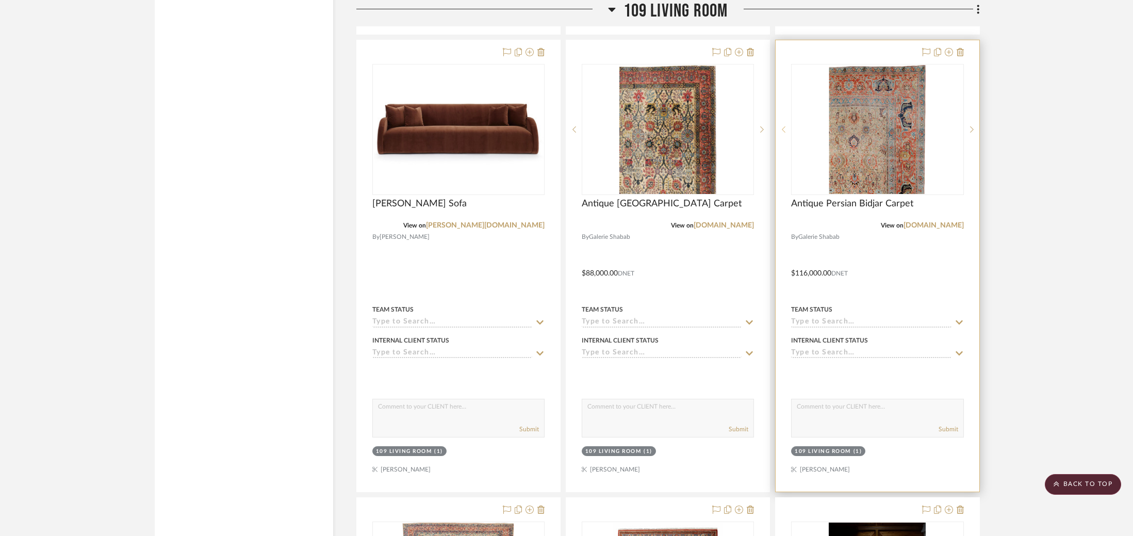
click at [784, 126] on icon at bounding box center [784, 129] width 4 height 6
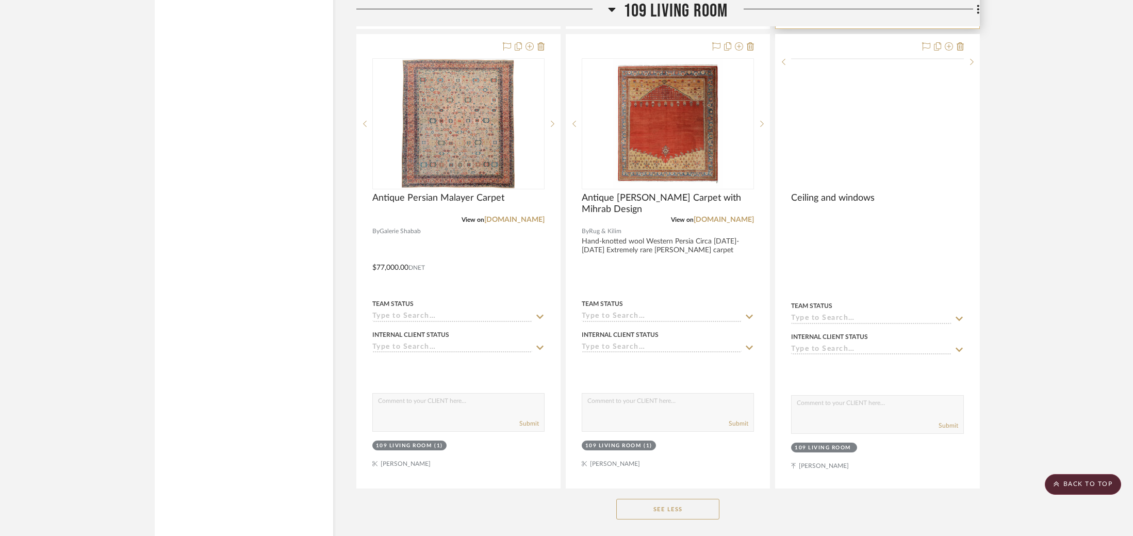
scroll to position [6366, 0]
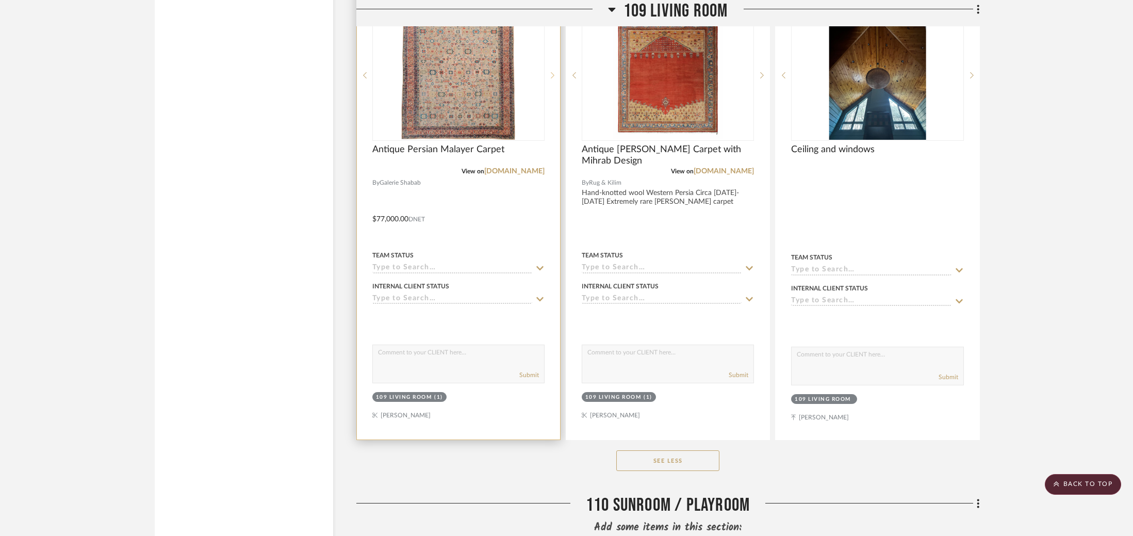
click at [555, 72] on sr-next-btn at bounding box center [552, 75] width 15 height 7
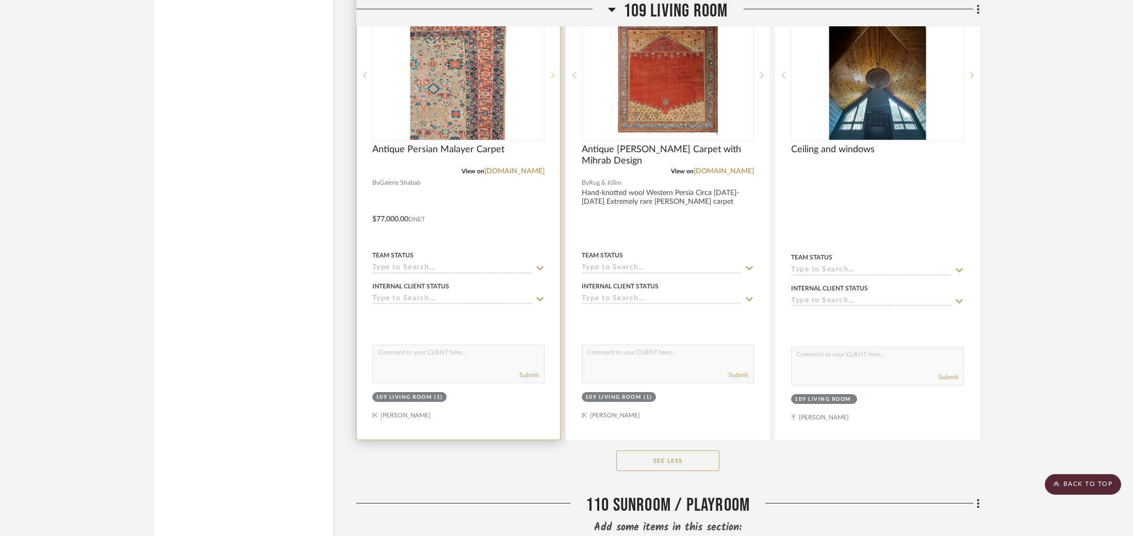
click at [555, 72] on sr-next-btn at bounding box center [552, 75] width 15 height 7
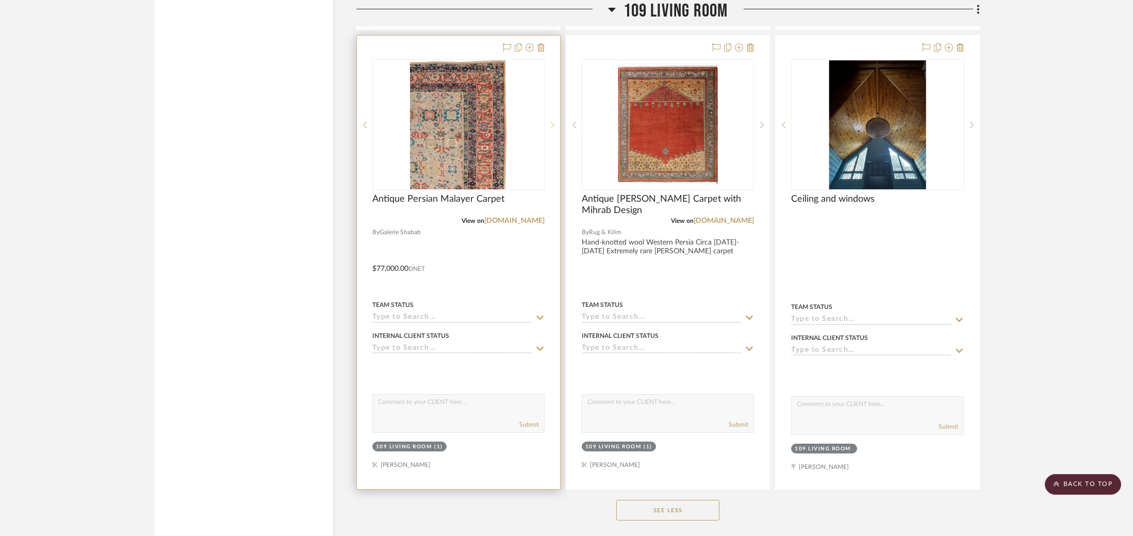
scroll to position [6227, 0]
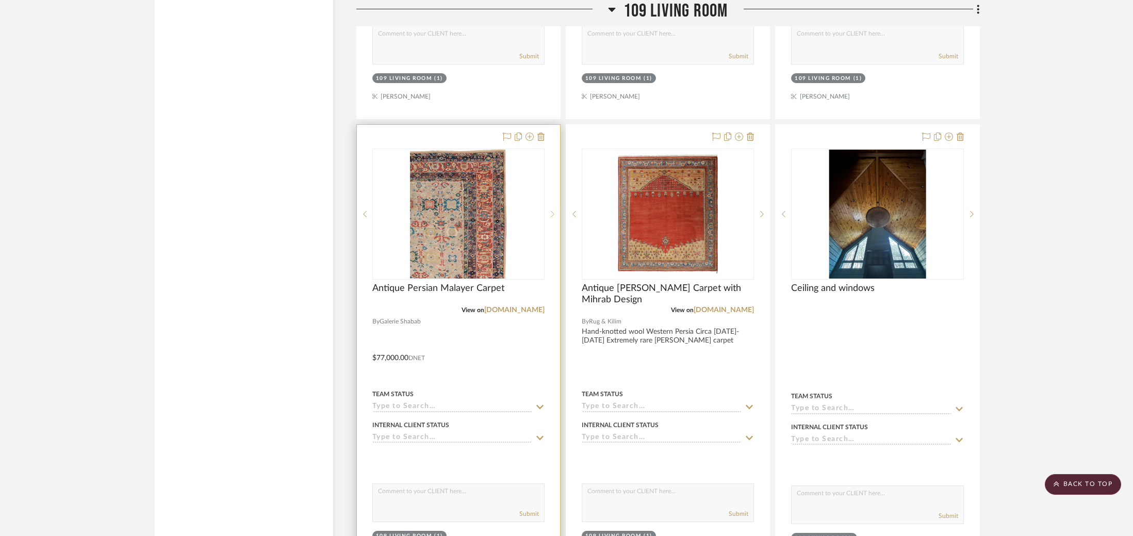
click at [551, 210] on icon at bounding box center [553, 213] width 4 height 7
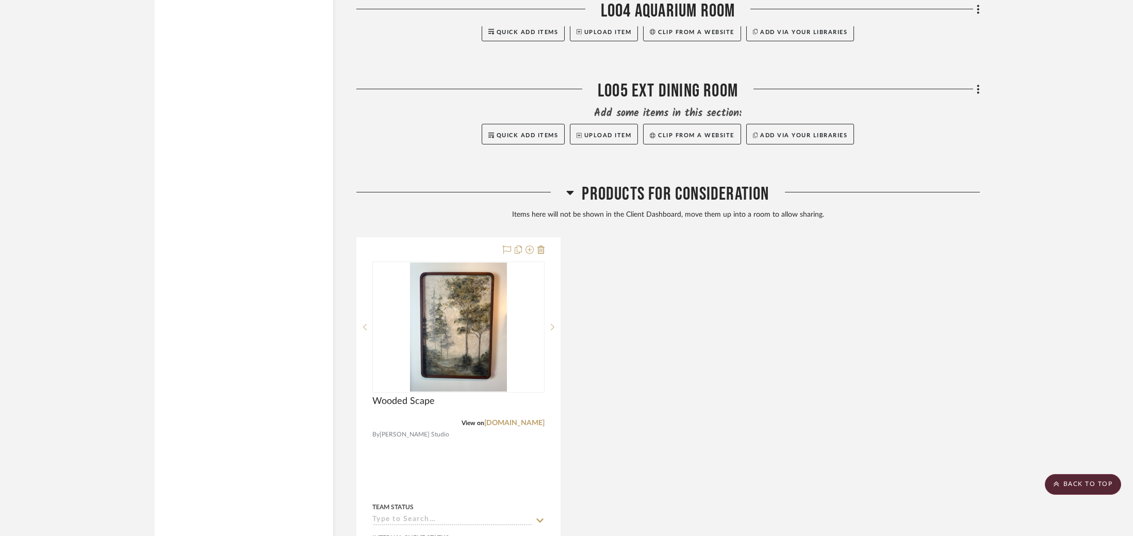
scroll to position [7436, 0]
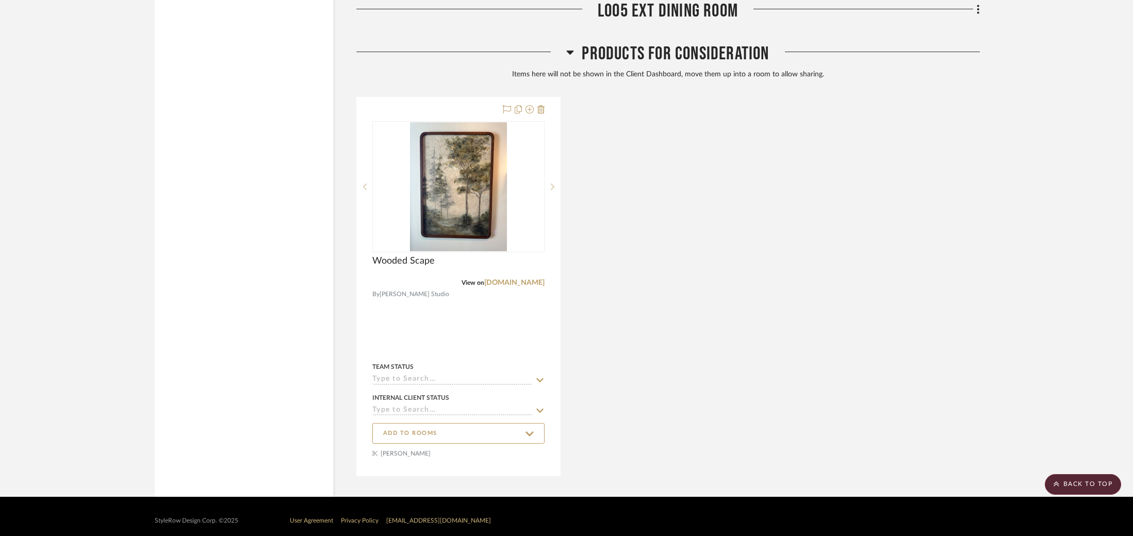
click at [678, 48] on span "Products For Consideration" at bounding box center [675, 54] width 187 height 22
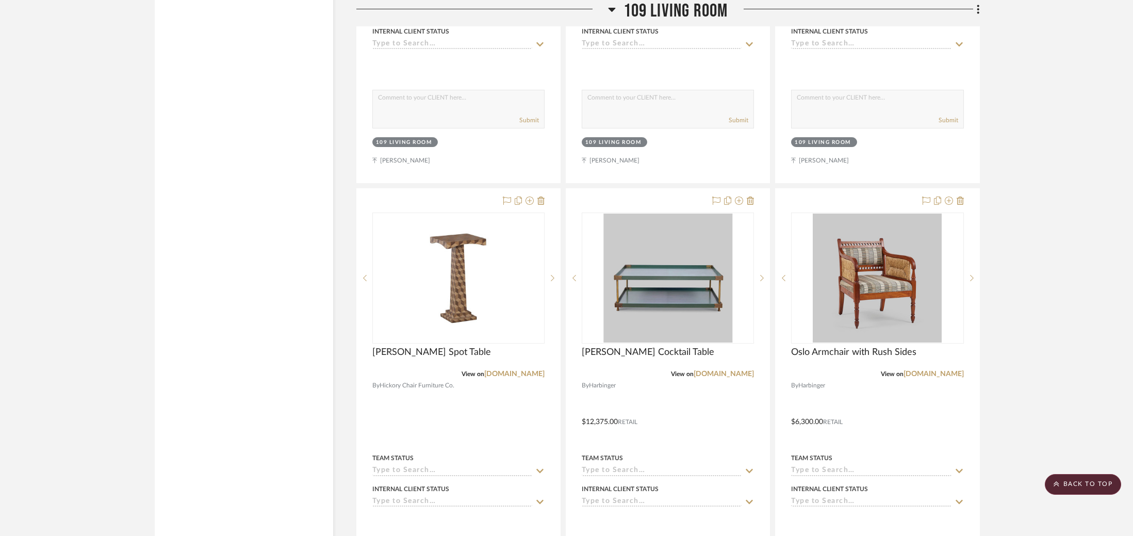
scroll to position [4420, 0]
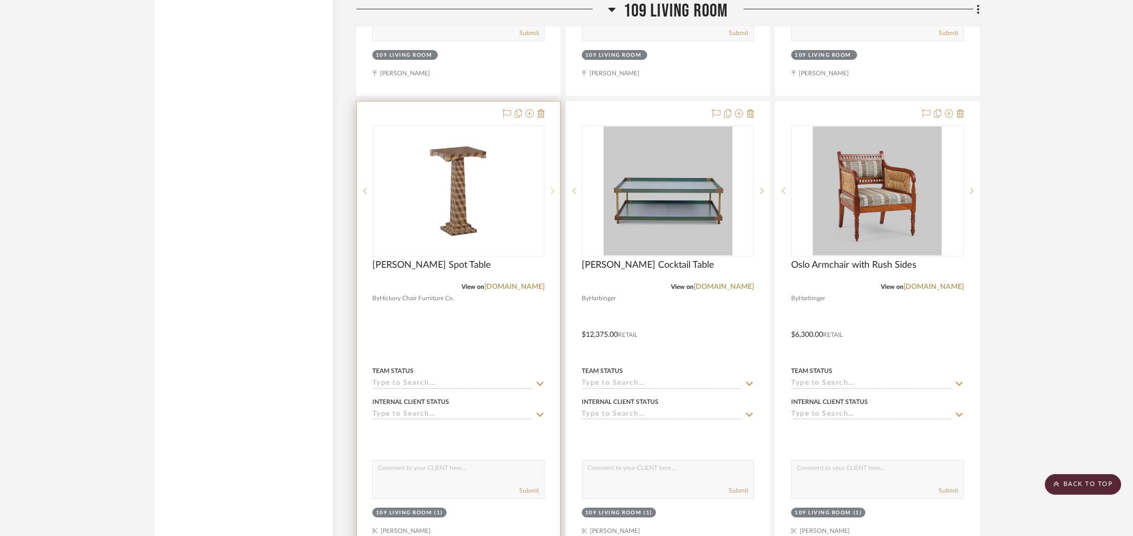
click at [553, 187] on icon at bounding box center [553, 190] width 4 height 7
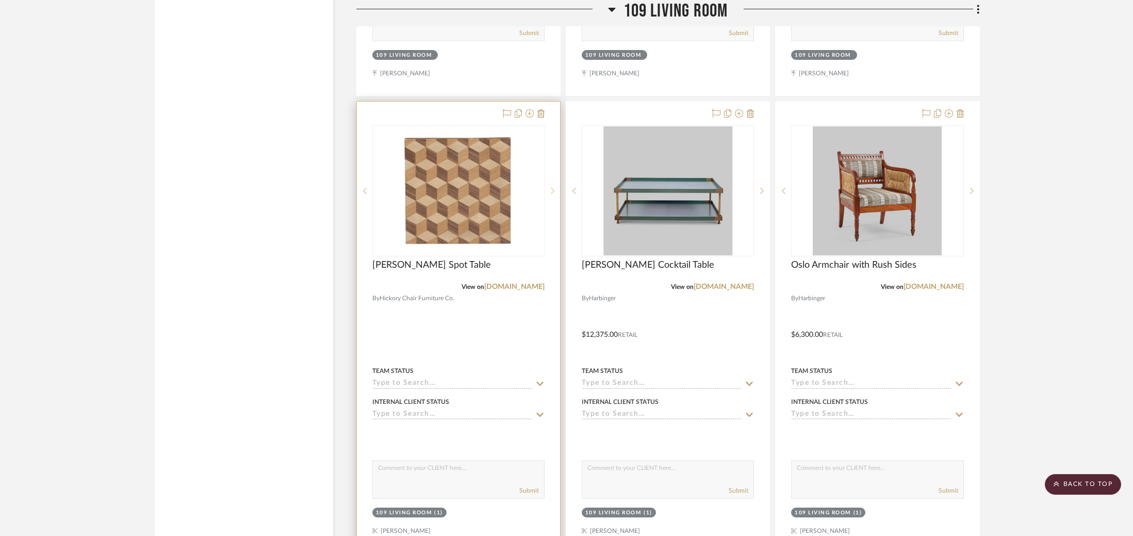
click at [553, 187] on icon at bounding box center [553, 190] width 4 height 7
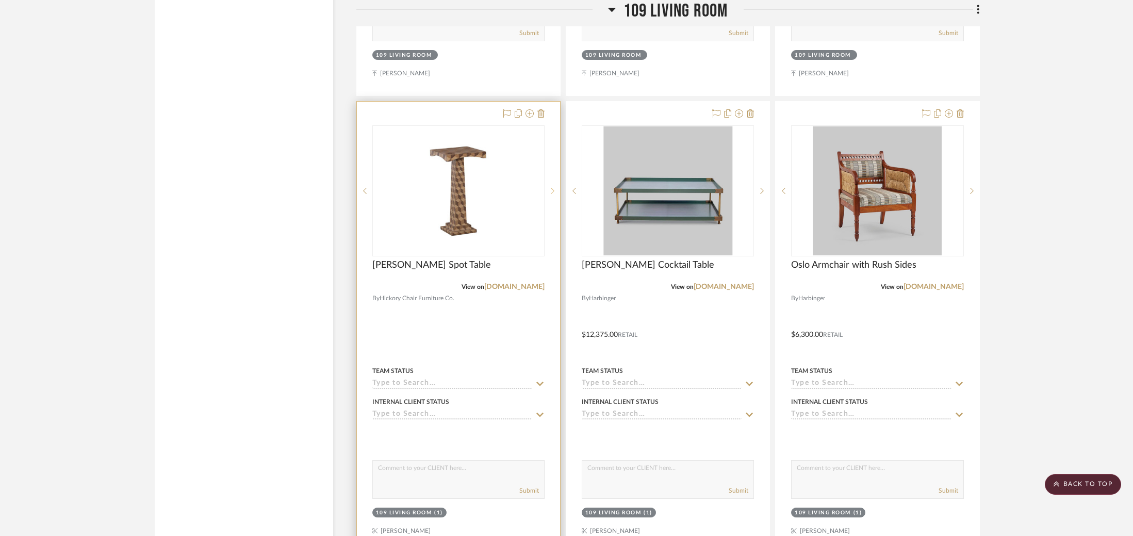
click at [553, 188] on icon at bounding box center [553, 191] width 4 height 6
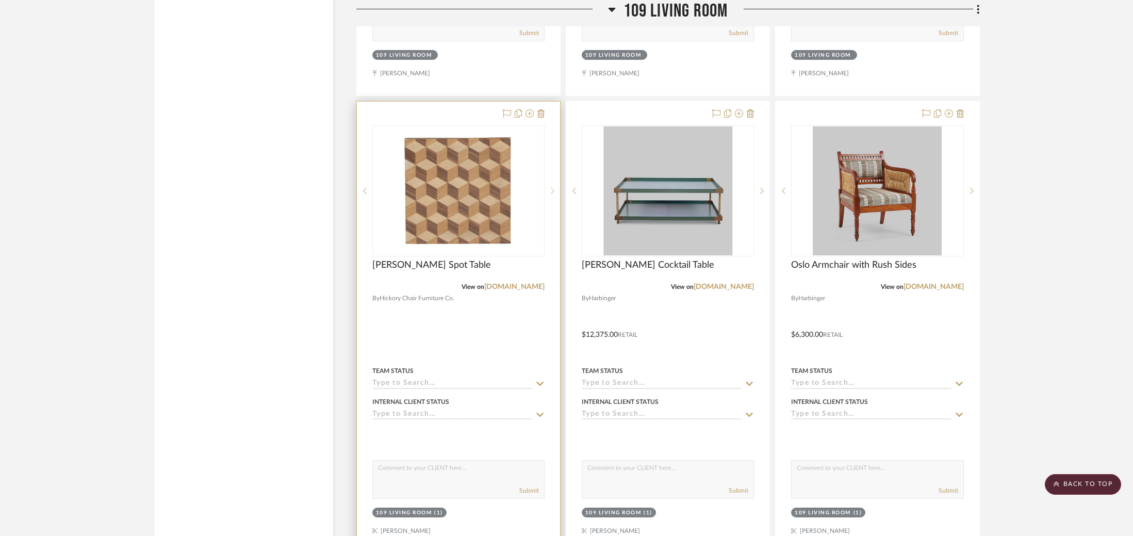
click at [553, 188] on icon at bounding box center [553, 191] width 4 height 6
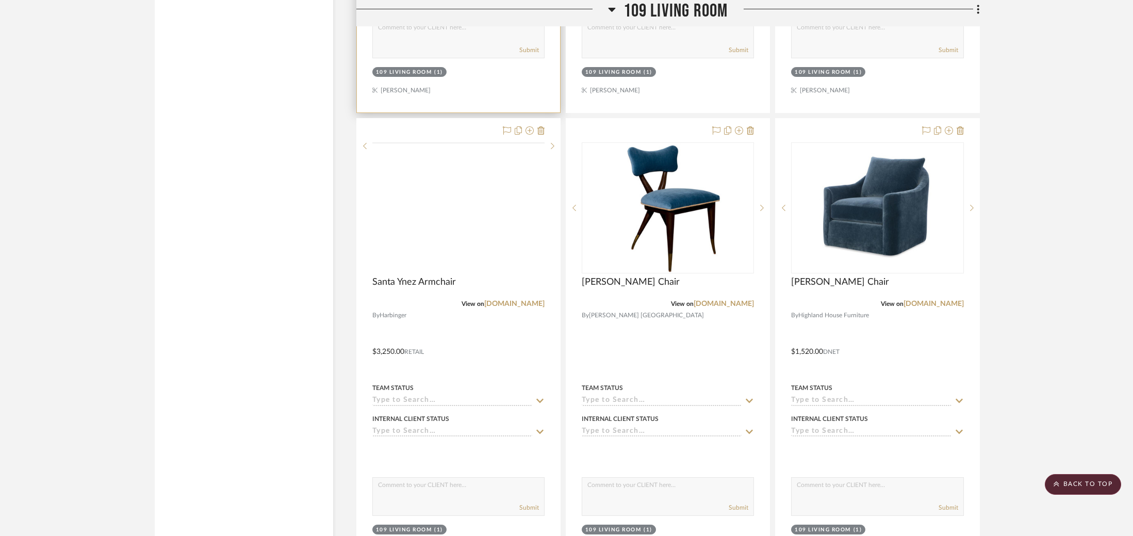
scroll to position [4873, 0]
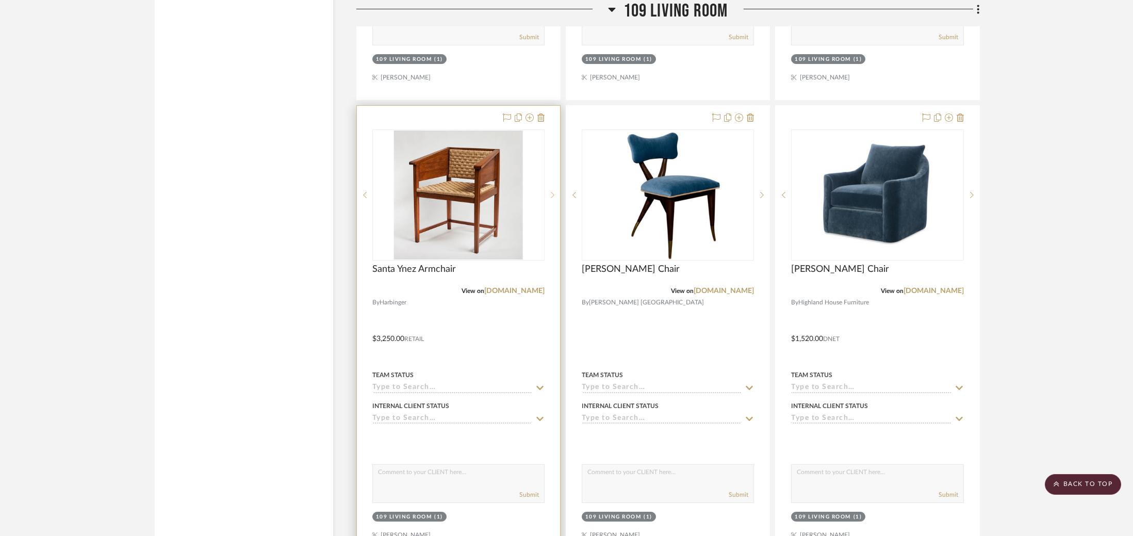
click at [551, 191] on icon at bounding box center [553, 194] width 4 height 7
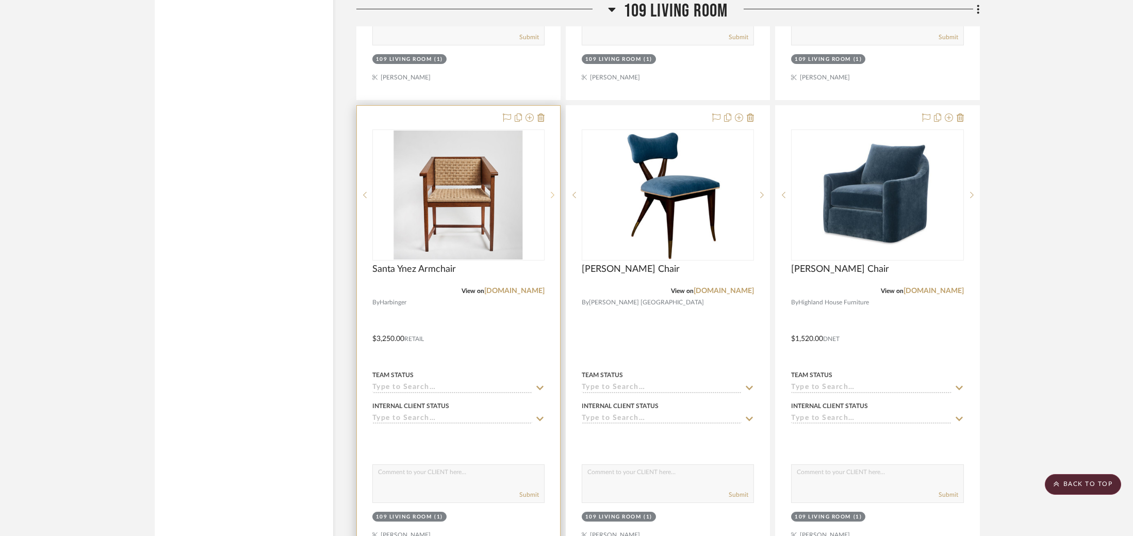
click at [551, 191] on icon at bounding box center [553, 194] width 4 height 7
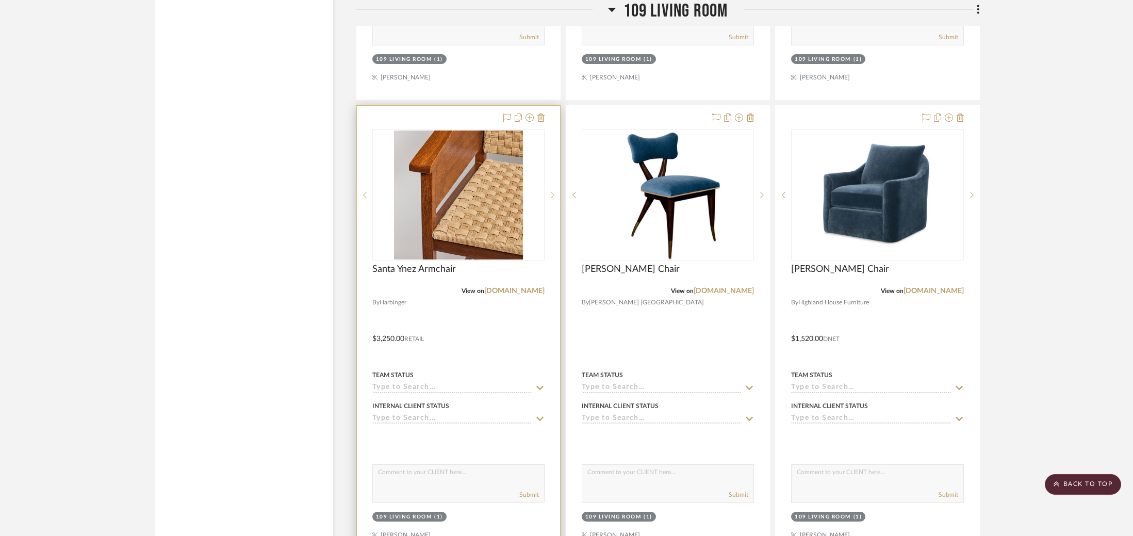
click at [551, 191] on icon at bounding box center [553, 194] width 4 height 7
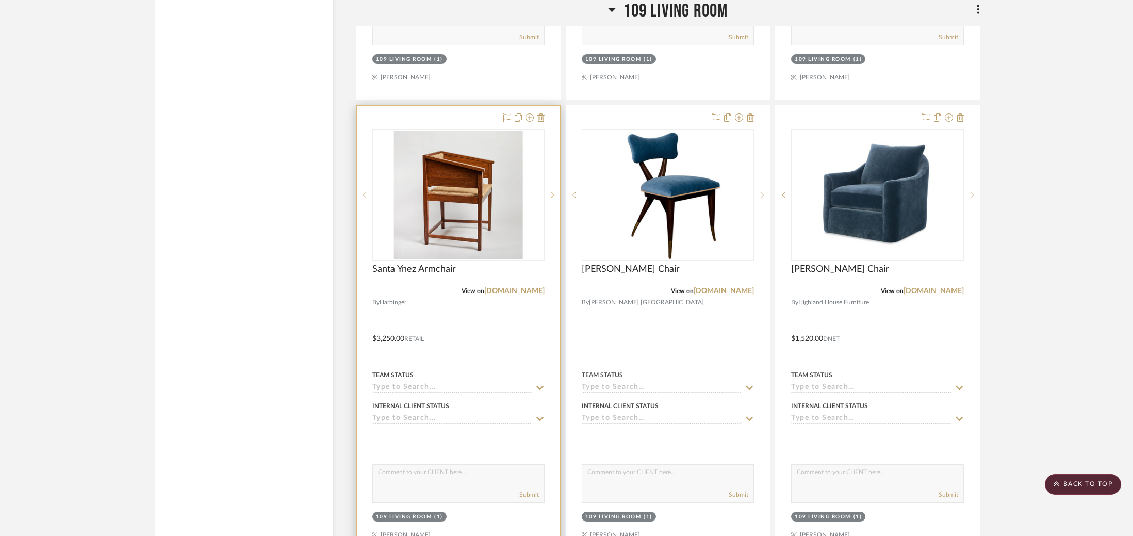
click at [551, 191] on icon at bounding box center [553, 194] width 4 height 7
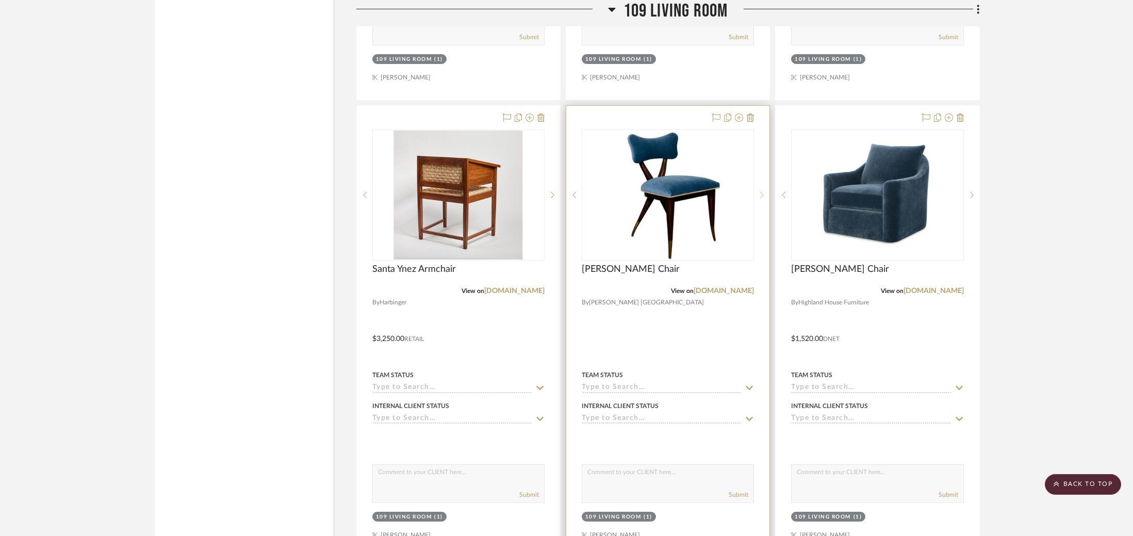
click at [768, 191] on sr-next-btn at bounding box center [761, 194] width 15 height 7
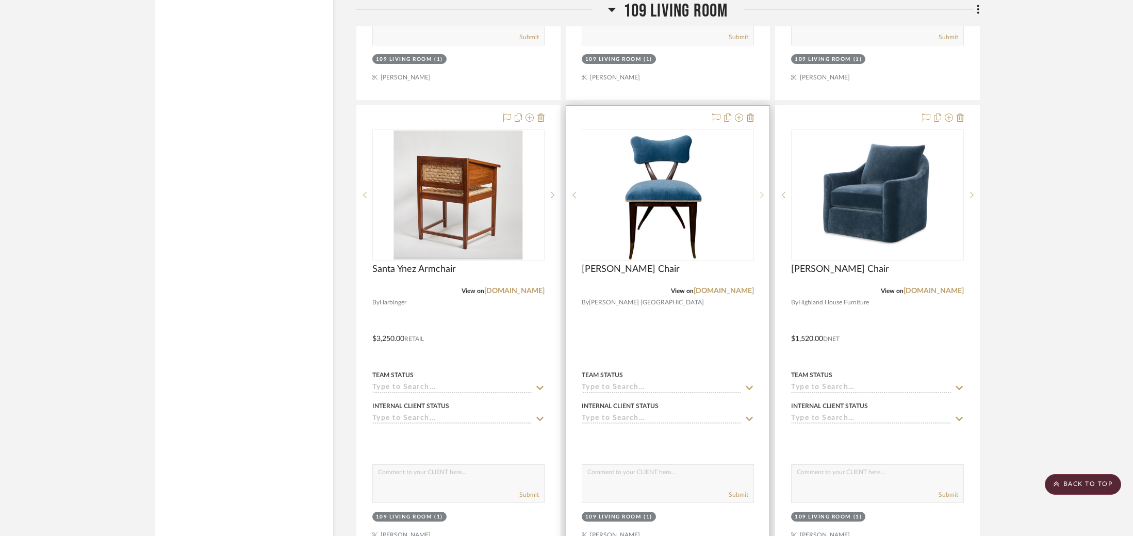
click at [765, 191] on sr-next-btn at bounding box center [761, 194] width 15 height 7
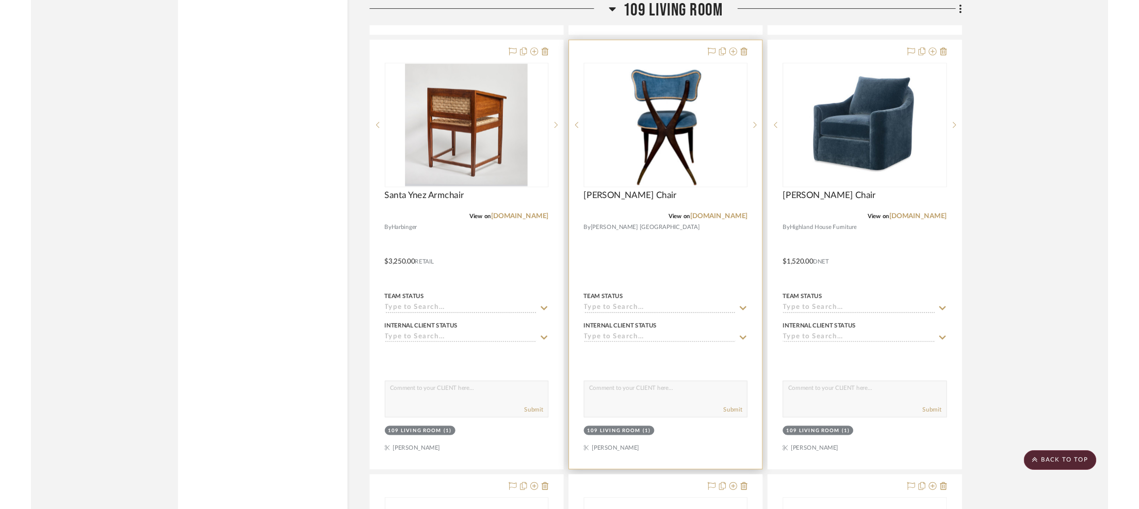
scroll to position [4872, 0]
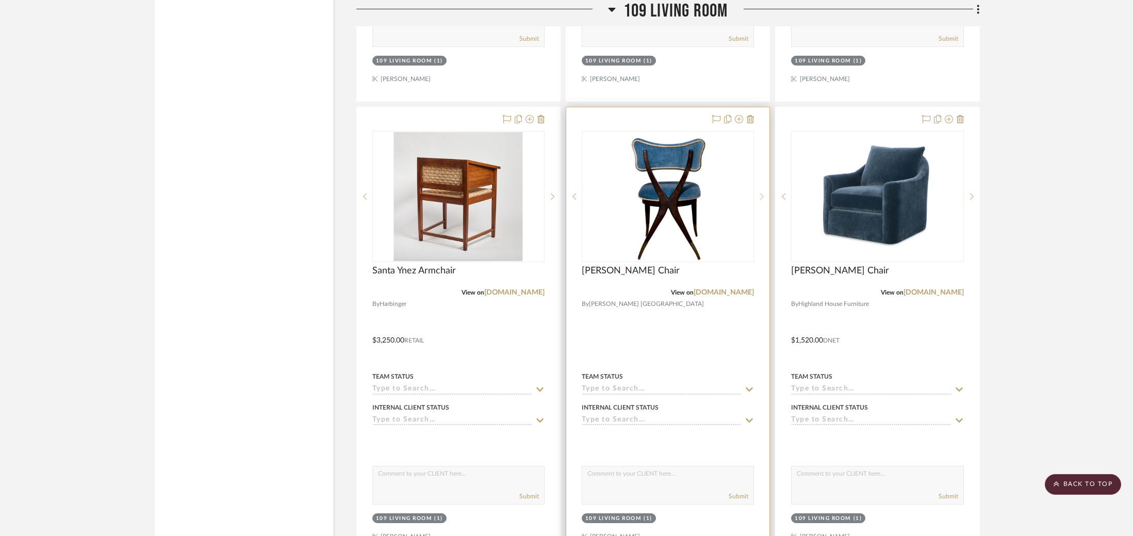
click at [761, 193] on icon at bounding box center [762, 196] width 4 height 7
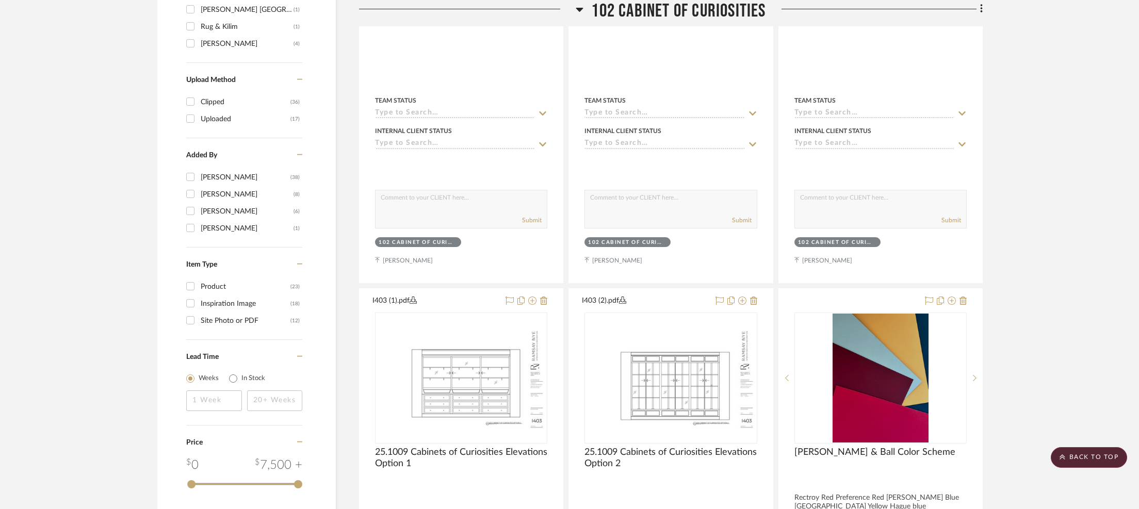
scroll to position [1202, 0]
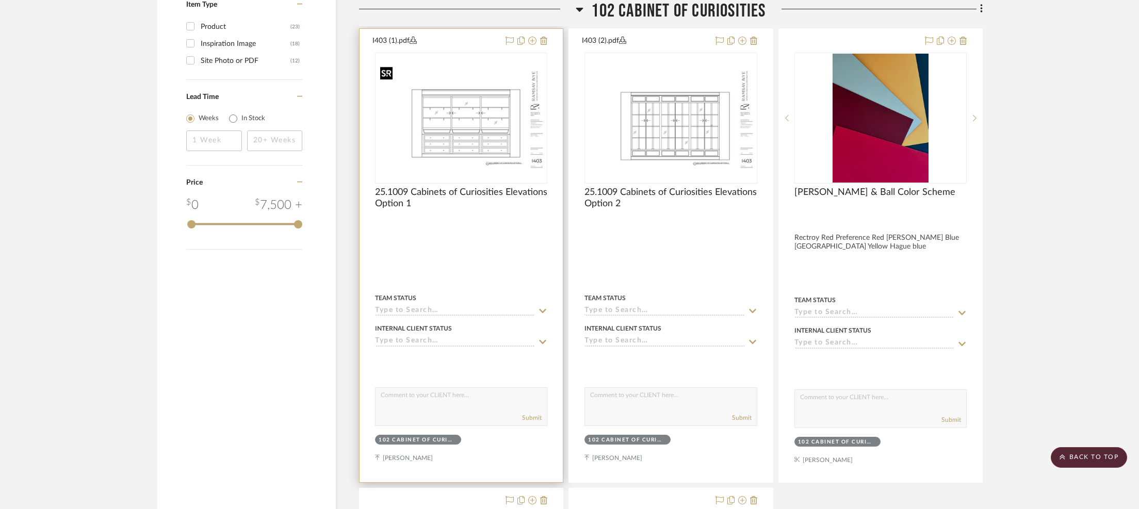
click at [468, 128] on img "0" at bounding box center [461, 118] width 170 height 110
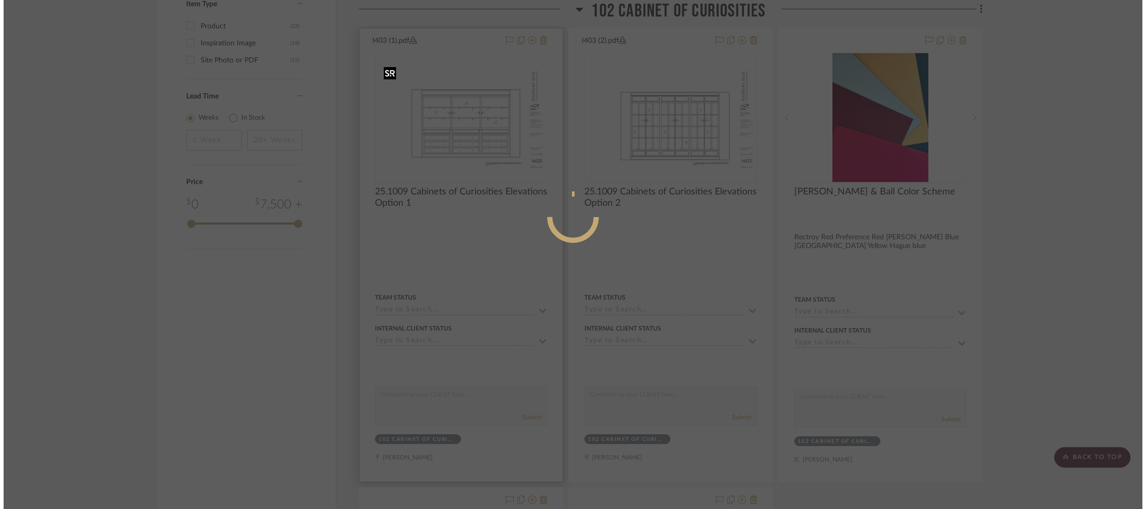
scroll to position [0, 0]
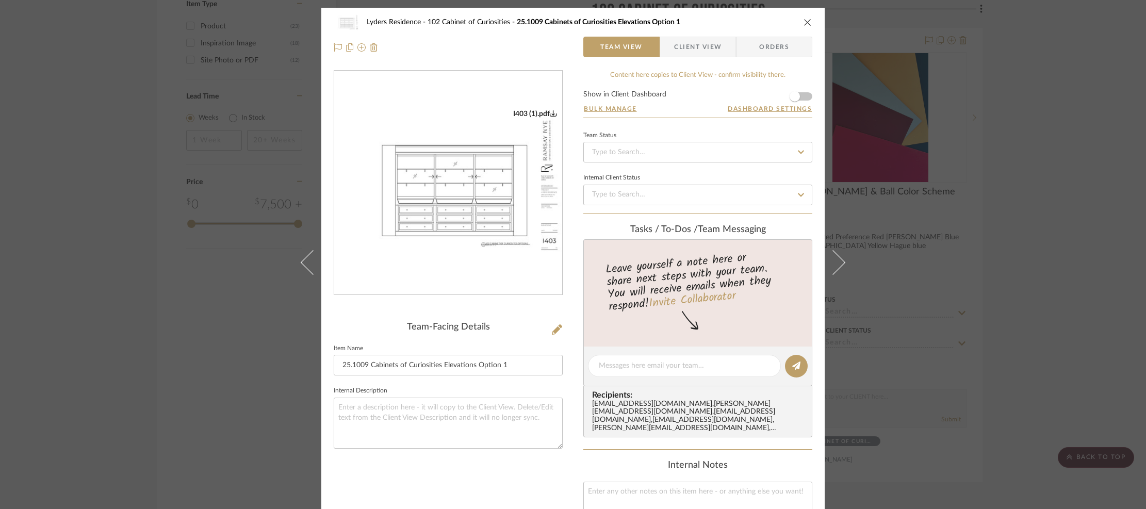
click at [411, 171] on img "0" at bounding box center [448, 183] width 228 height 148
drag, startPoint x: 966, startPoint y: 208, endPoint x: 931, endPoint y: 207, distance: 35.1
click at [966, 208] on div "Lyders Residence 102 Cabinet of Curiosities 25.1009 Cabinets of Curiosities Ele…" at bounding box center [573, 254] width 1146 height 509
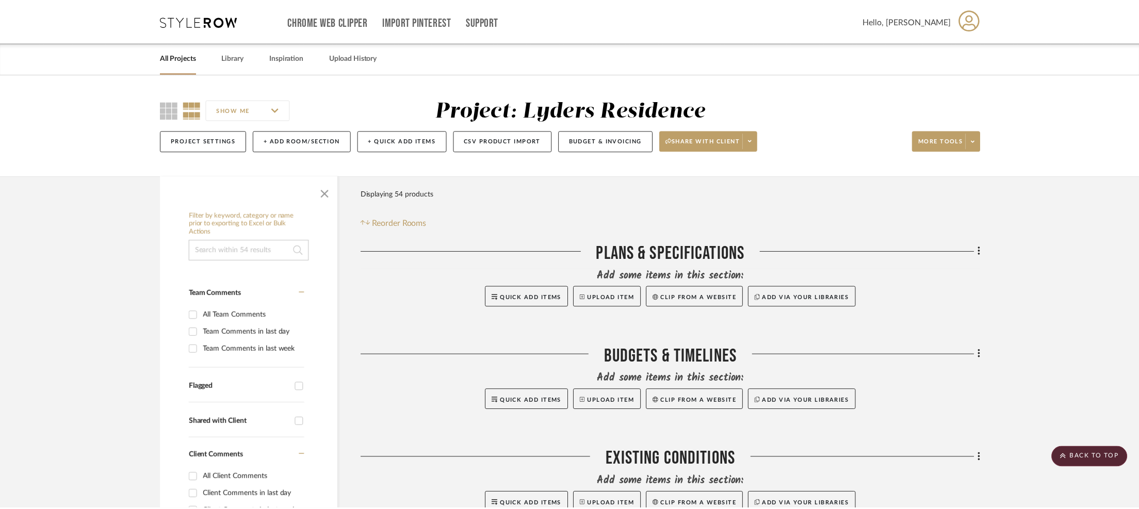
scroll to position [1202, 0]
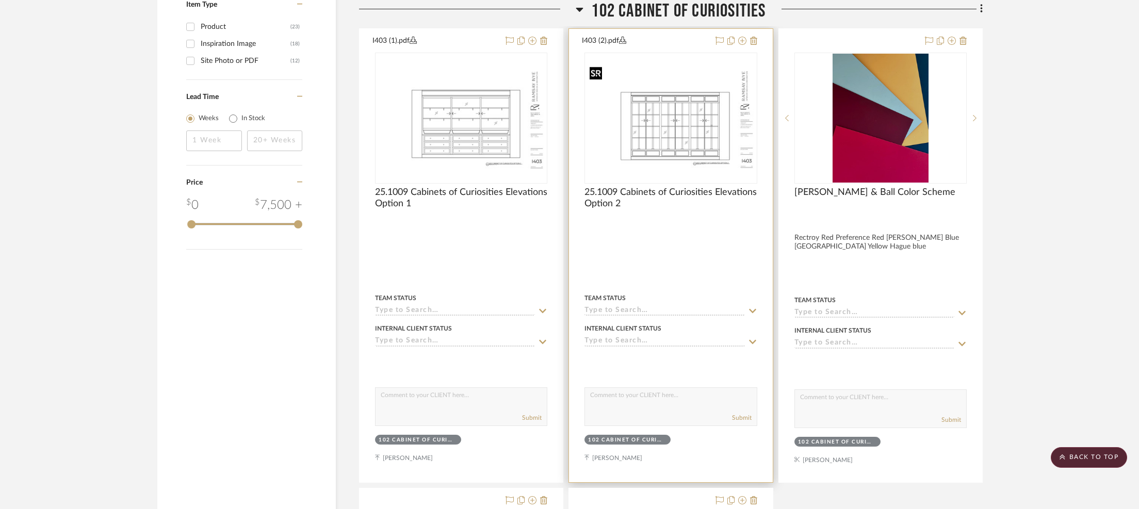
click at [686, 130] on img "0" at bounding box center [670, 118] width 170 height 110
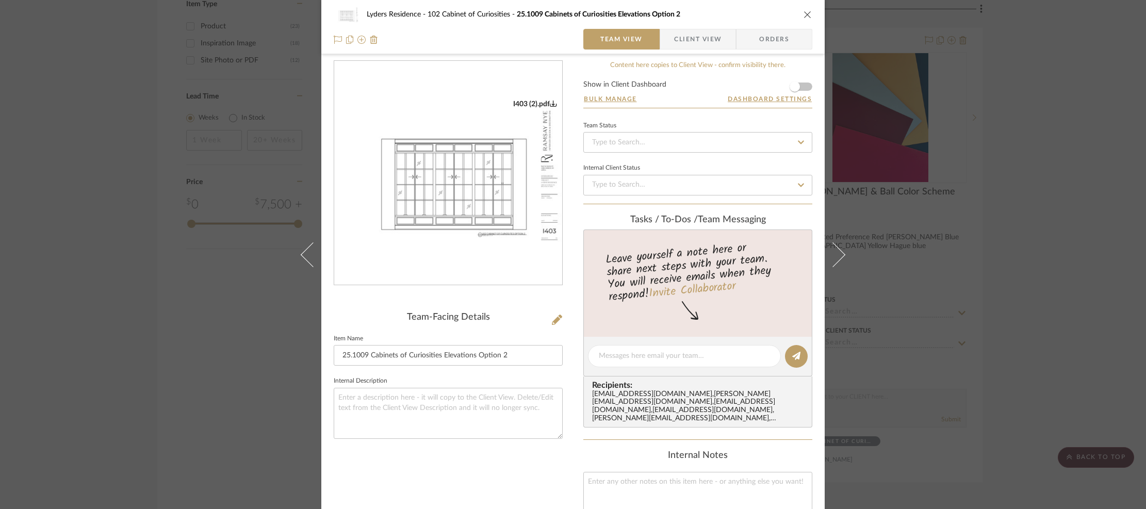
click at [480, 138] on img "0" at bounding box center [448, 174] width 228 height 148
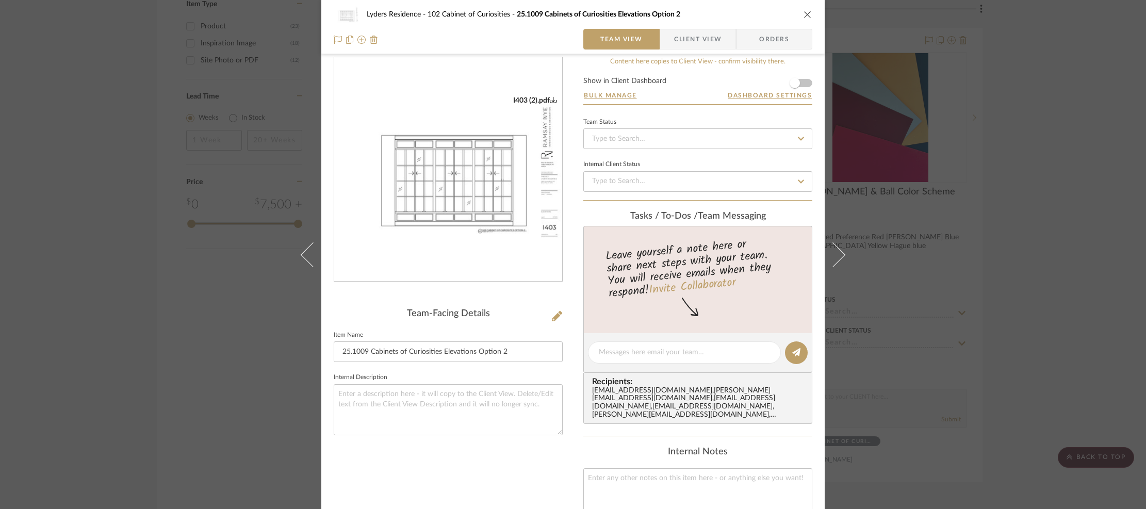
scroll to position [13, 0]
click at [935, 206] on div "Lyders Residence 102 Cabinet of Curiosities 25.1009 Cabinets of Curiosities Ele…" at bounding box center [573, 254] width 1146 height 509
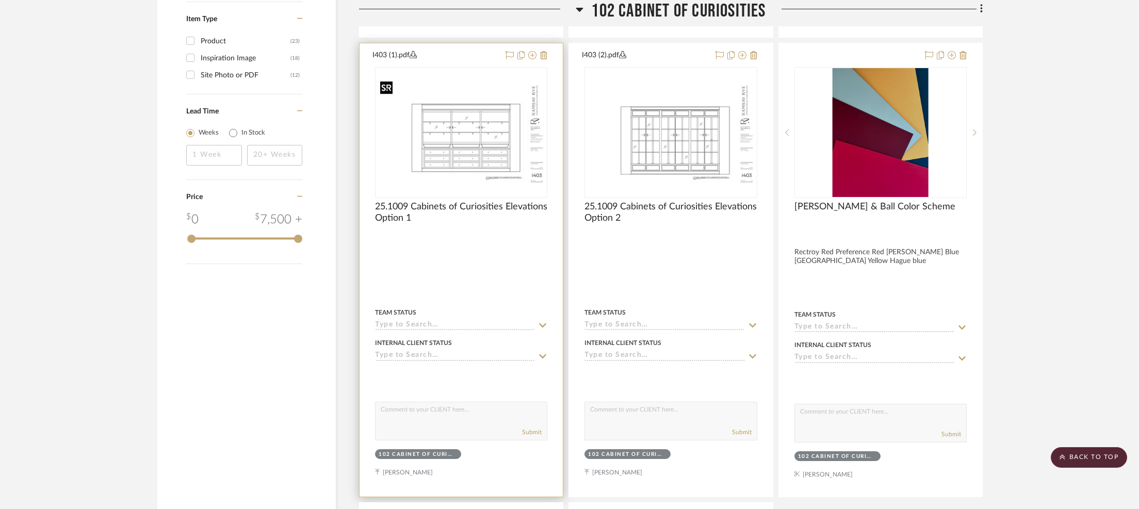
scroll to position [1190, 0]
